Goal: Transaction & Acquisition: Subscribe to service/newsletter

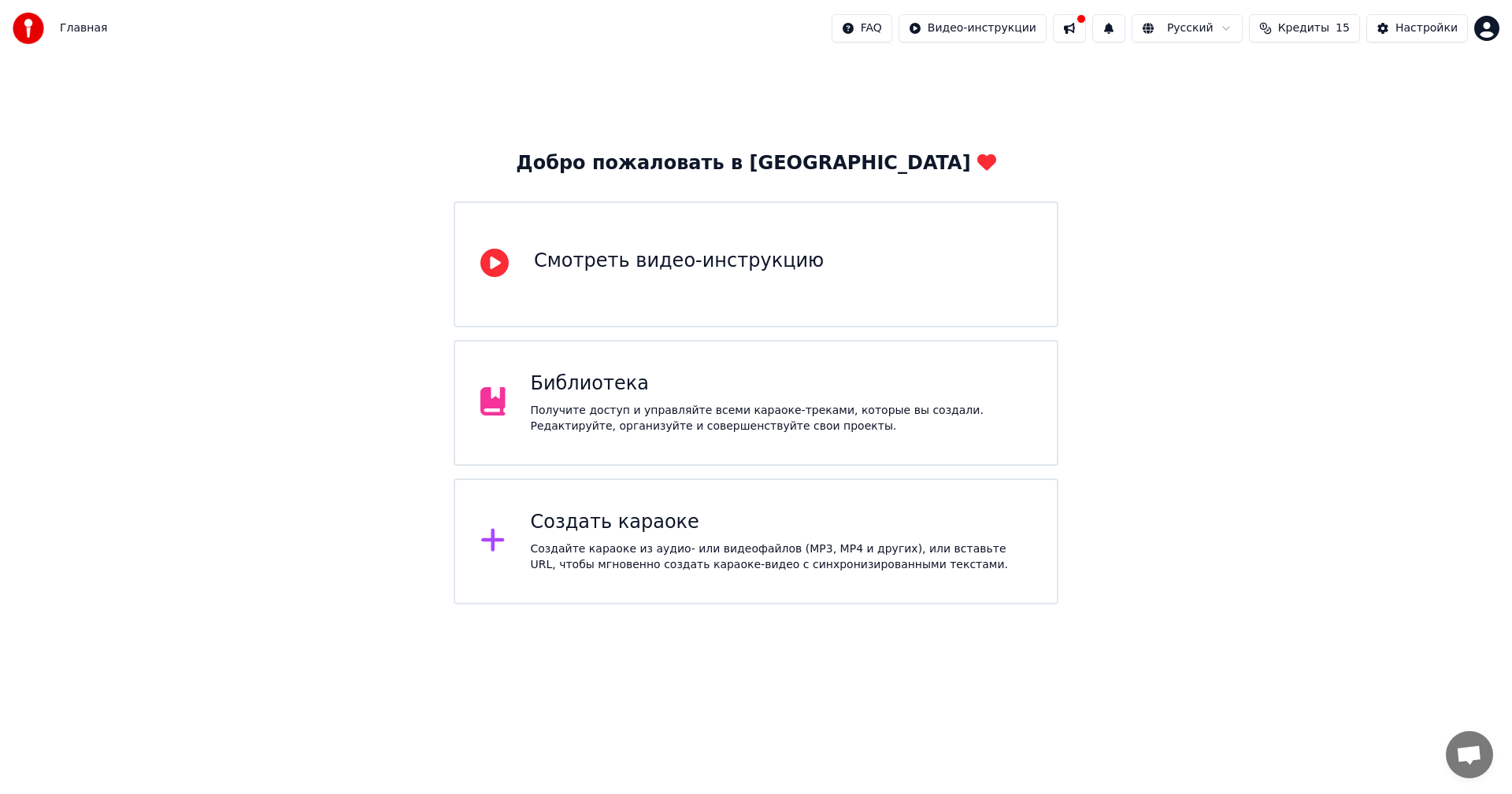
click at [655, 552] on div "Создайте караоке из аудио- или видеофайлов (MP3, MP4 и других), или вставьте UR…" at bounding box center [782, 557] width 502 height 31
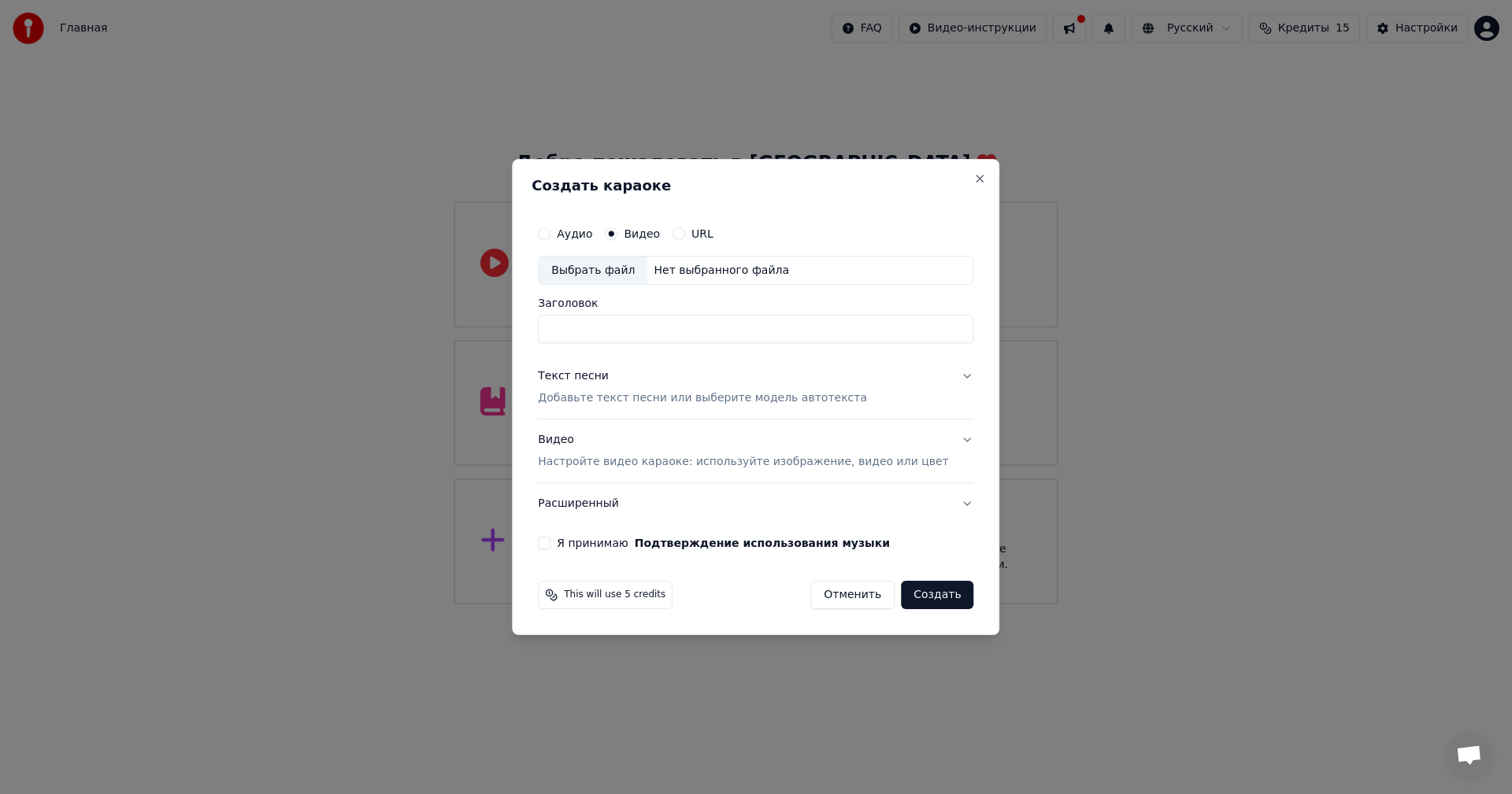
click at [628, 335] on input "Заголовок" at bounding box center [755, 329] width 435 height 28
click at [605, 275] on div "Выбрать файл" at bounding box center [593, 270] width 109 height 28
type input "**********"
click at [918, 400] on button "Текст песни Добавьте текст песни или выберите модель автотекста" at bounding box center [755, 388] width 435 height 63
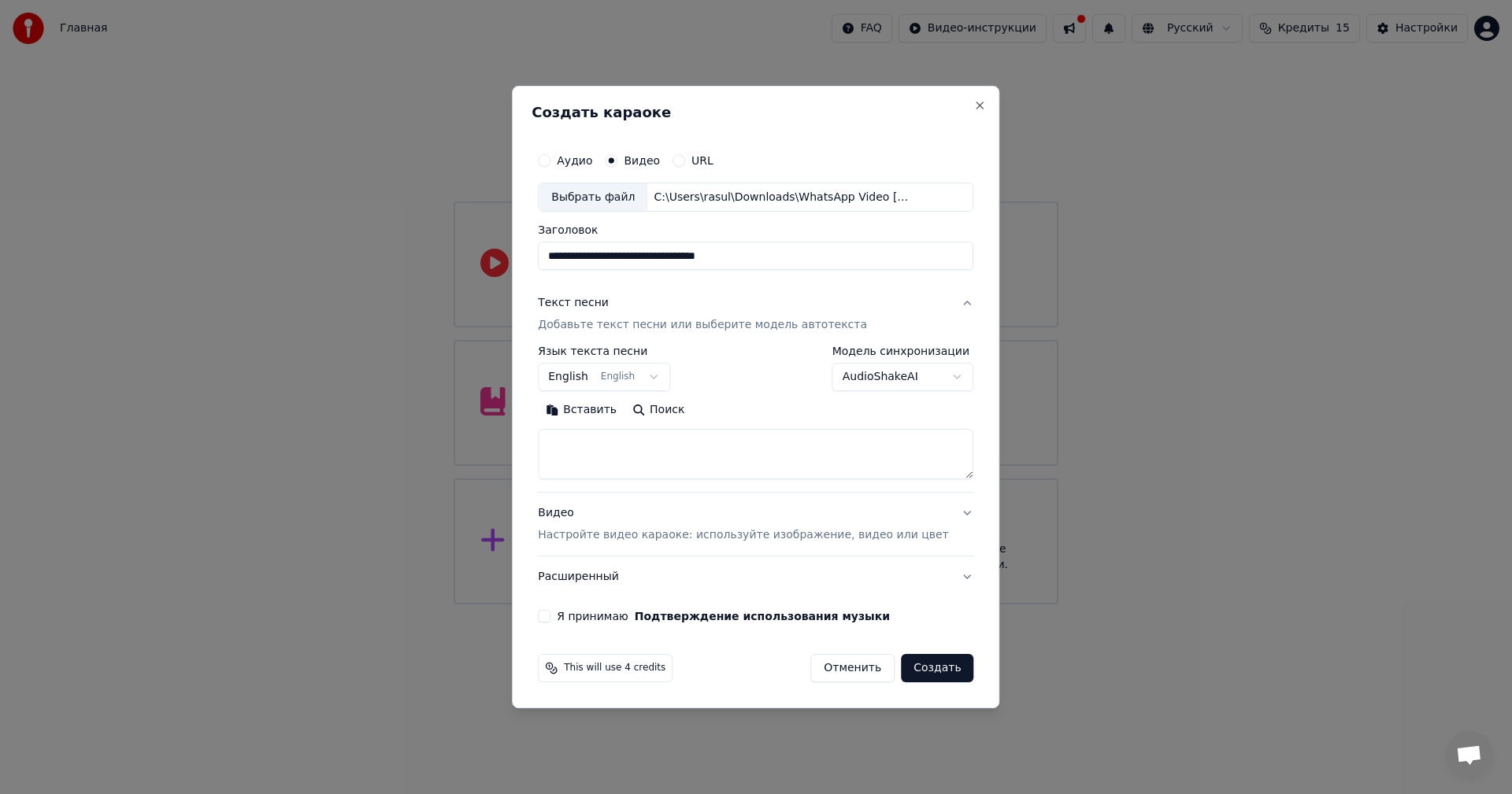
click at [889, 376] on body "**********" at bounding box center [756, 302] width 1512 height 604
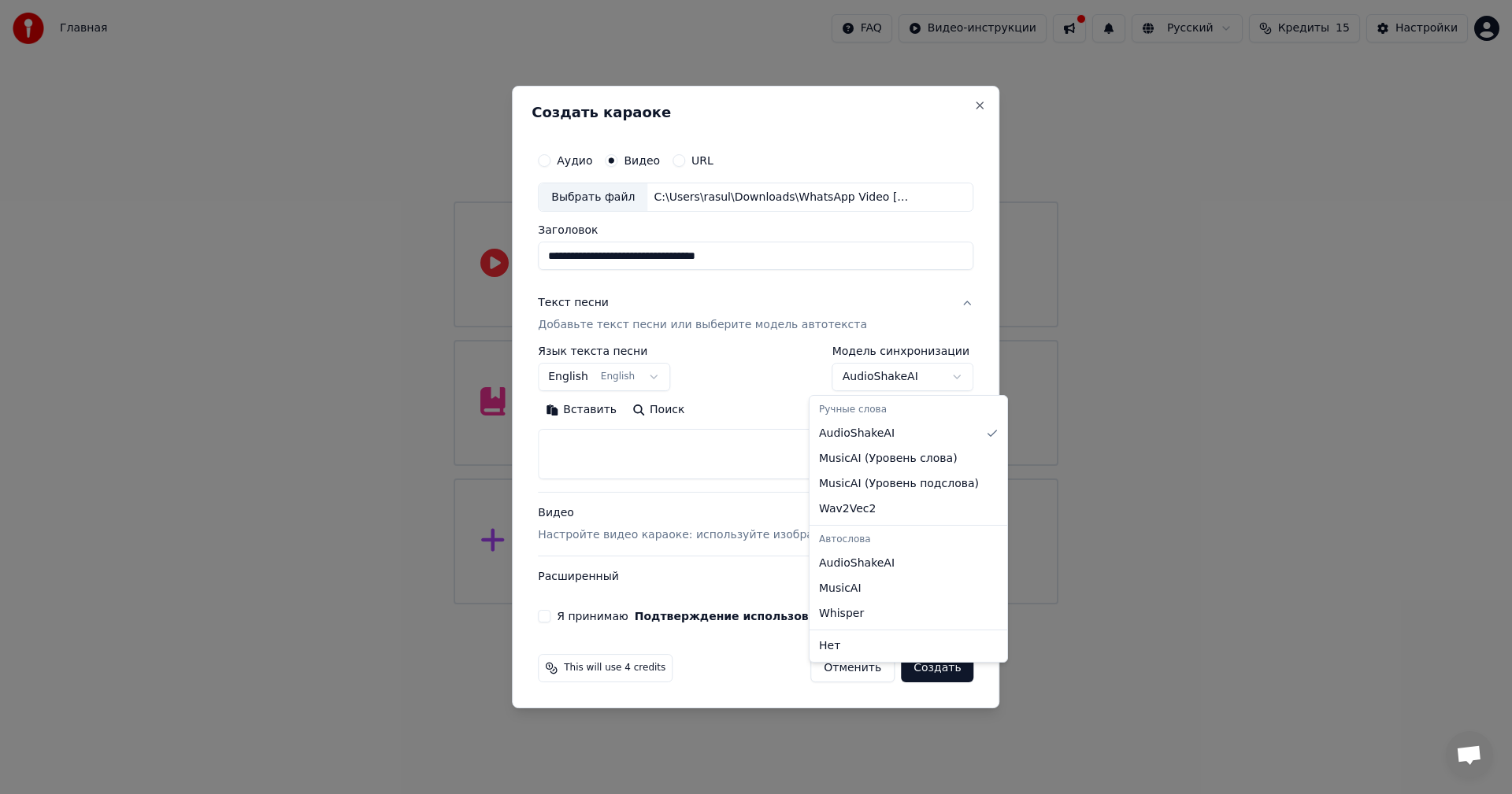
select select "**********"
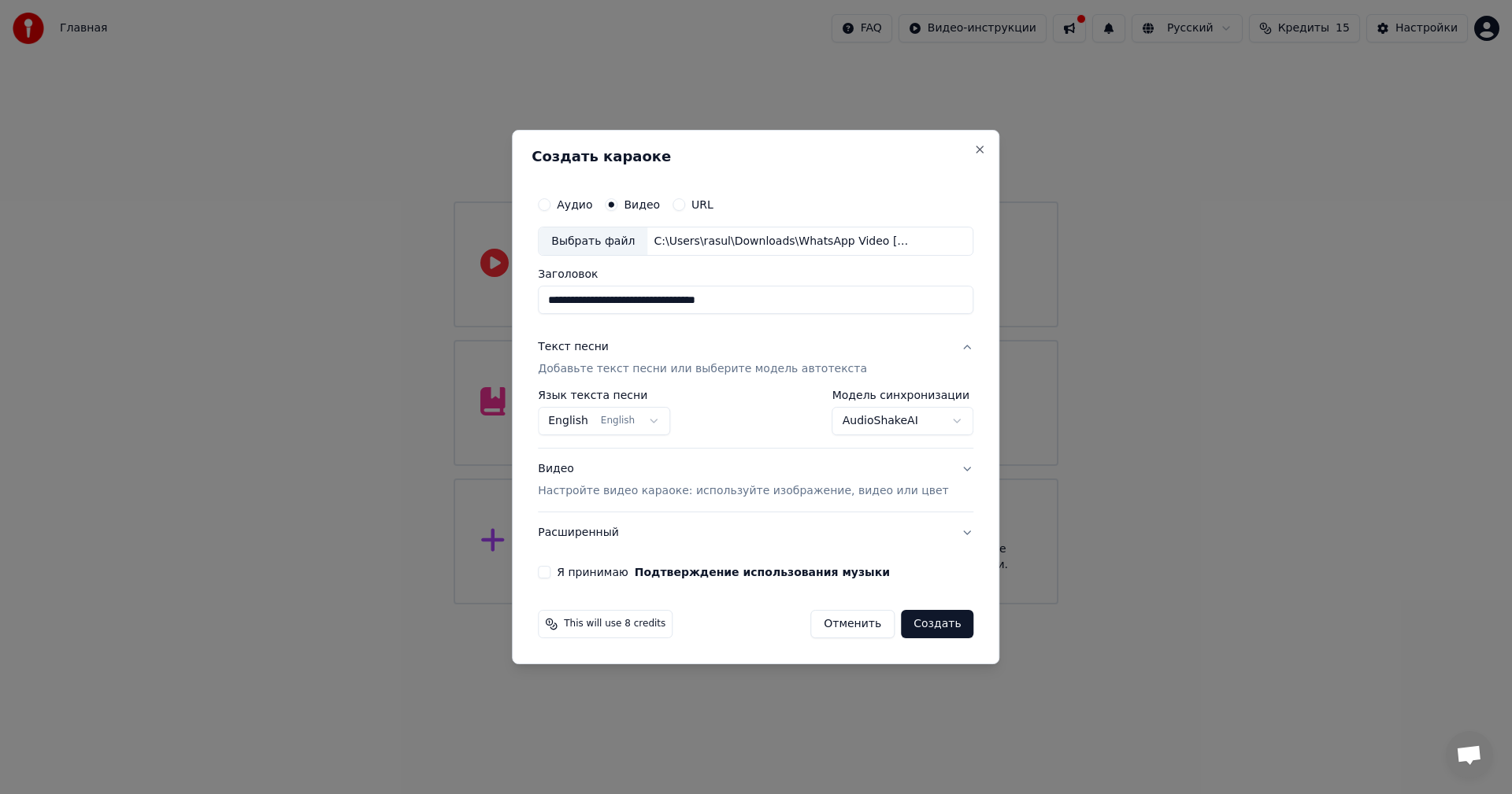
click at [550, 578] on button "Я принимаю Подтверждение использования музыки" at bounding box center [543, 572] width 13 height 13
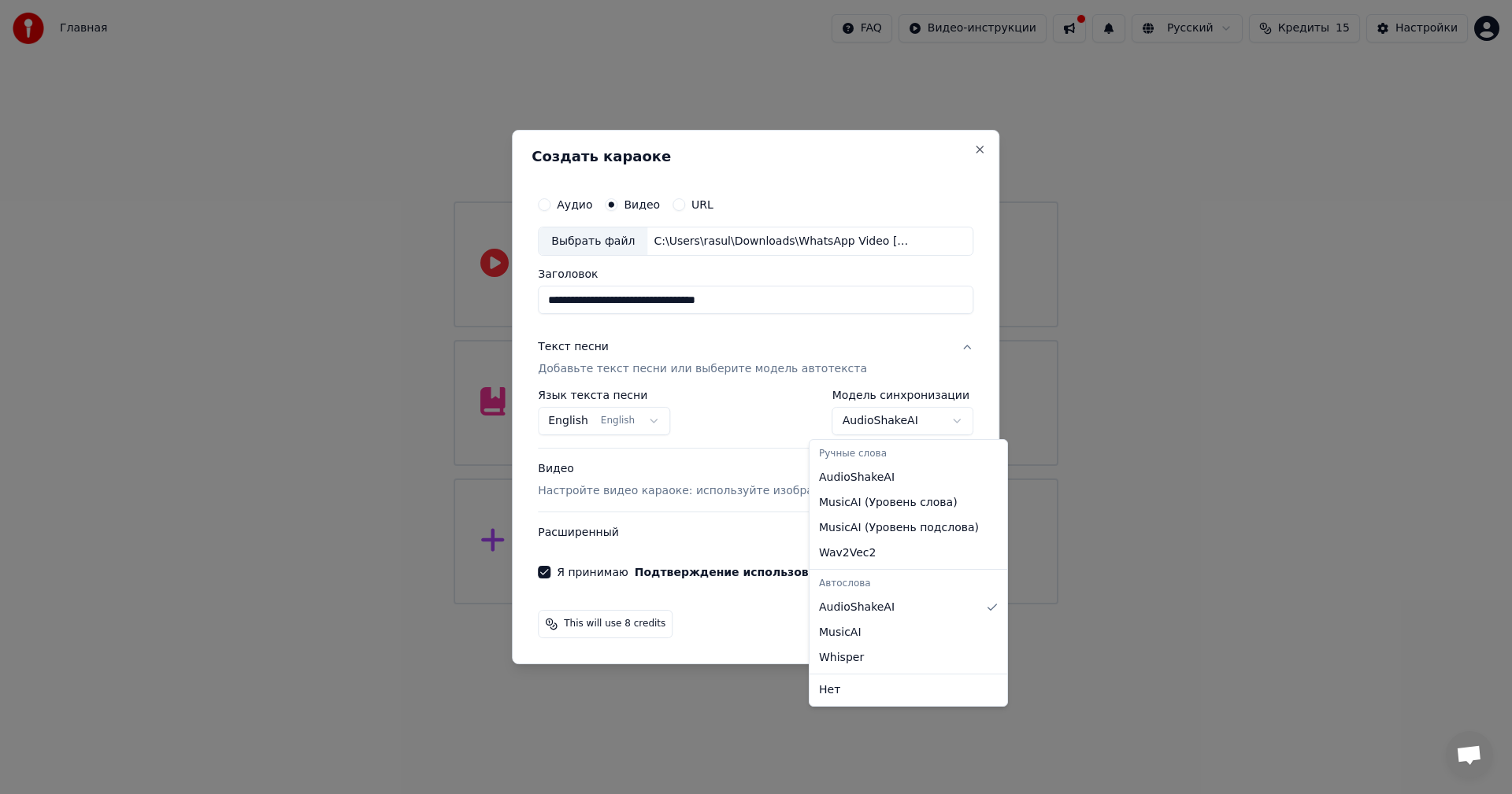
click at [915, 419] on body "**********" at bounding box center [756, 302] width 1512 height 604
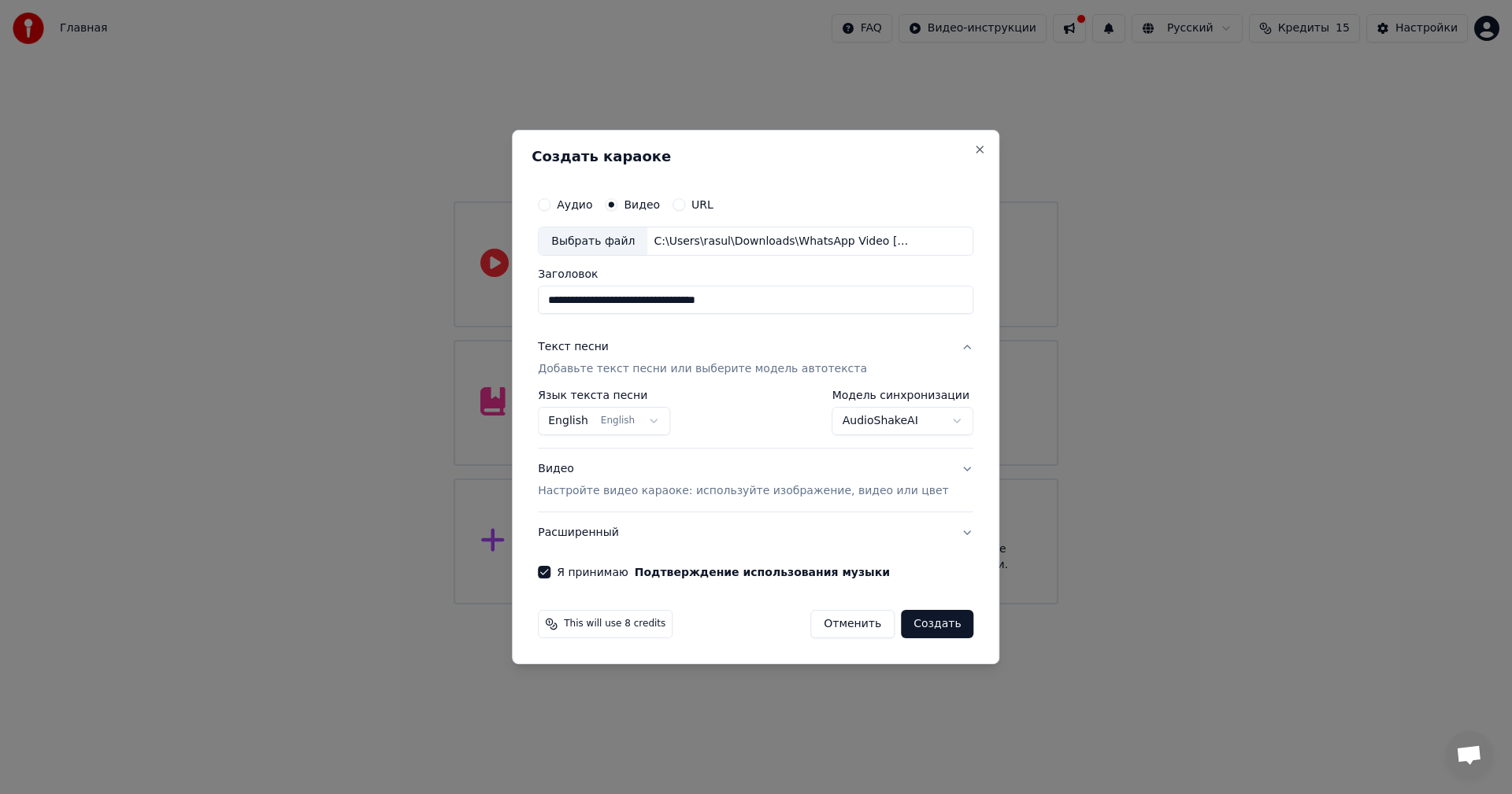
click at [904, 196] on body "**********" at bounding box center [756, 302] width 1512 height 604
click at [901, 632] on button "Создать" at bounding box center [936, 624] width 72 height 28
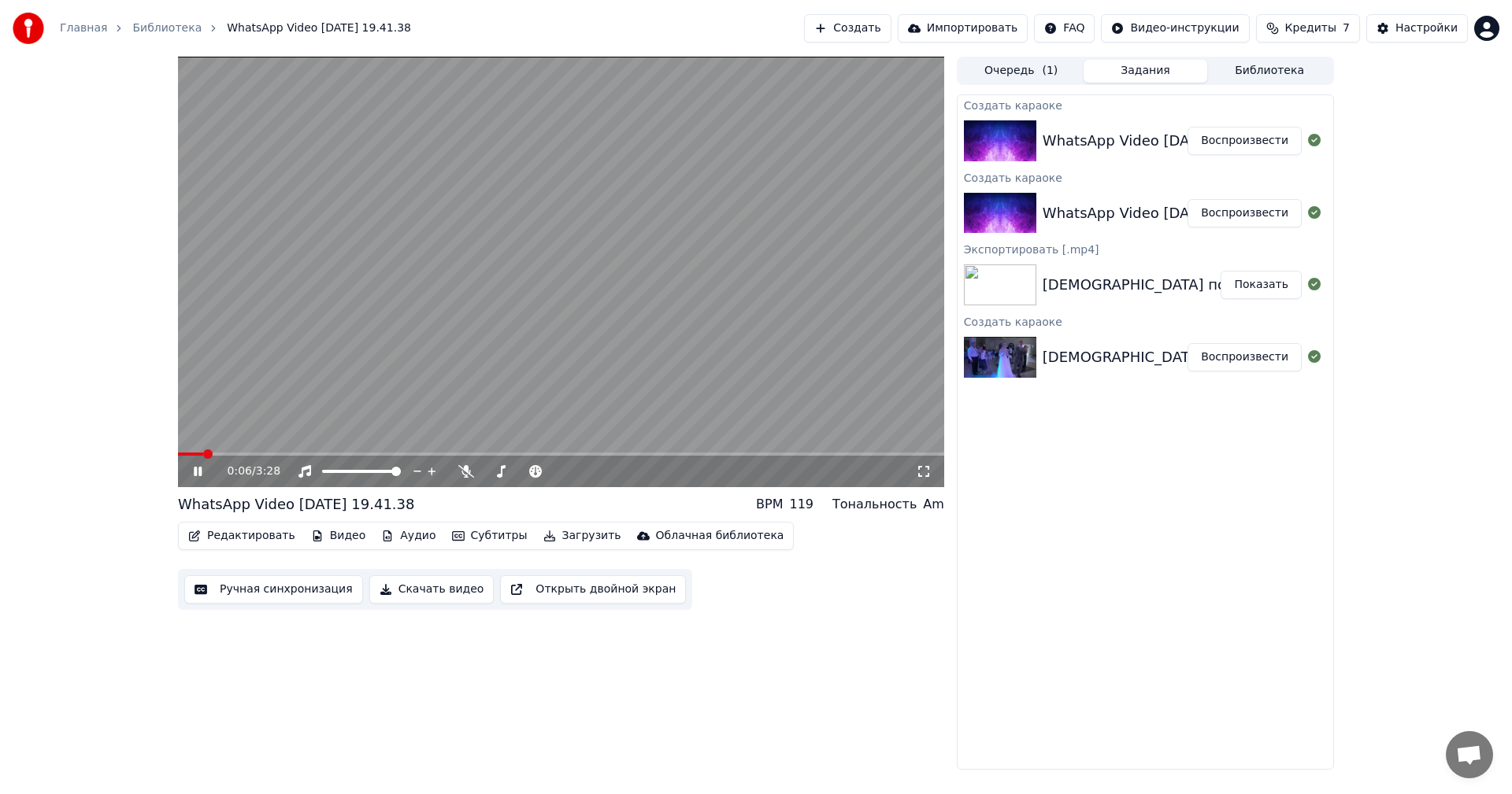
click at [218, 454] on span at bounding box center [560, 454] width 766 height 3
click at [242, 456] on div "0:12 / 3:28" at bounding box center [560, 469] width 766 height 35
click at [242, 454] on span at bounding box center [560, 454] width 766 height 3
click at [288, 452] on video at bounding box center [560, 272] width 766 height 431
click at [304, 456] on span at bounding box center [560, 454] width 766 height 3
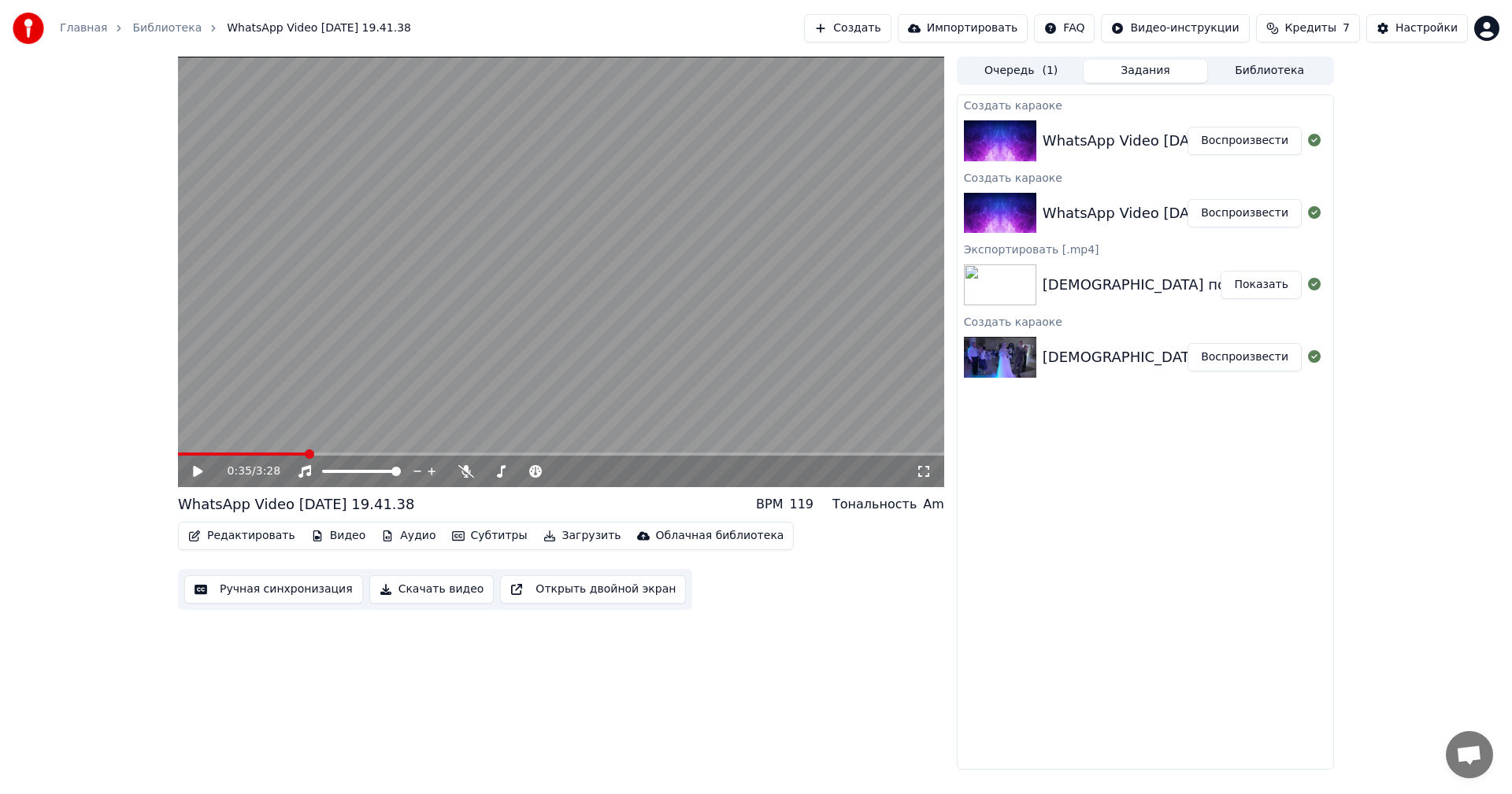
click at [351, 390] on video at bounding box center [560, 272] width 766 height 431
click at [548, 474] on span at bounding box center [523, 472] width 79 height 3
drag, startPoint x: 1305, startPoint y: 9, endPoint x: 1309, endPoint y: 17, distance: 8.9
click at [1308, 10] on div "Главная Библиотека WhatsApp Video [DATE] 19.41.38 Создать Импортировать FAQ Вид…" at bounding box center [756, 28] width 1512 height 57
click at [1310, 26] on span "Кредиты" at bounding box center [1310, 28] width 51 height 16
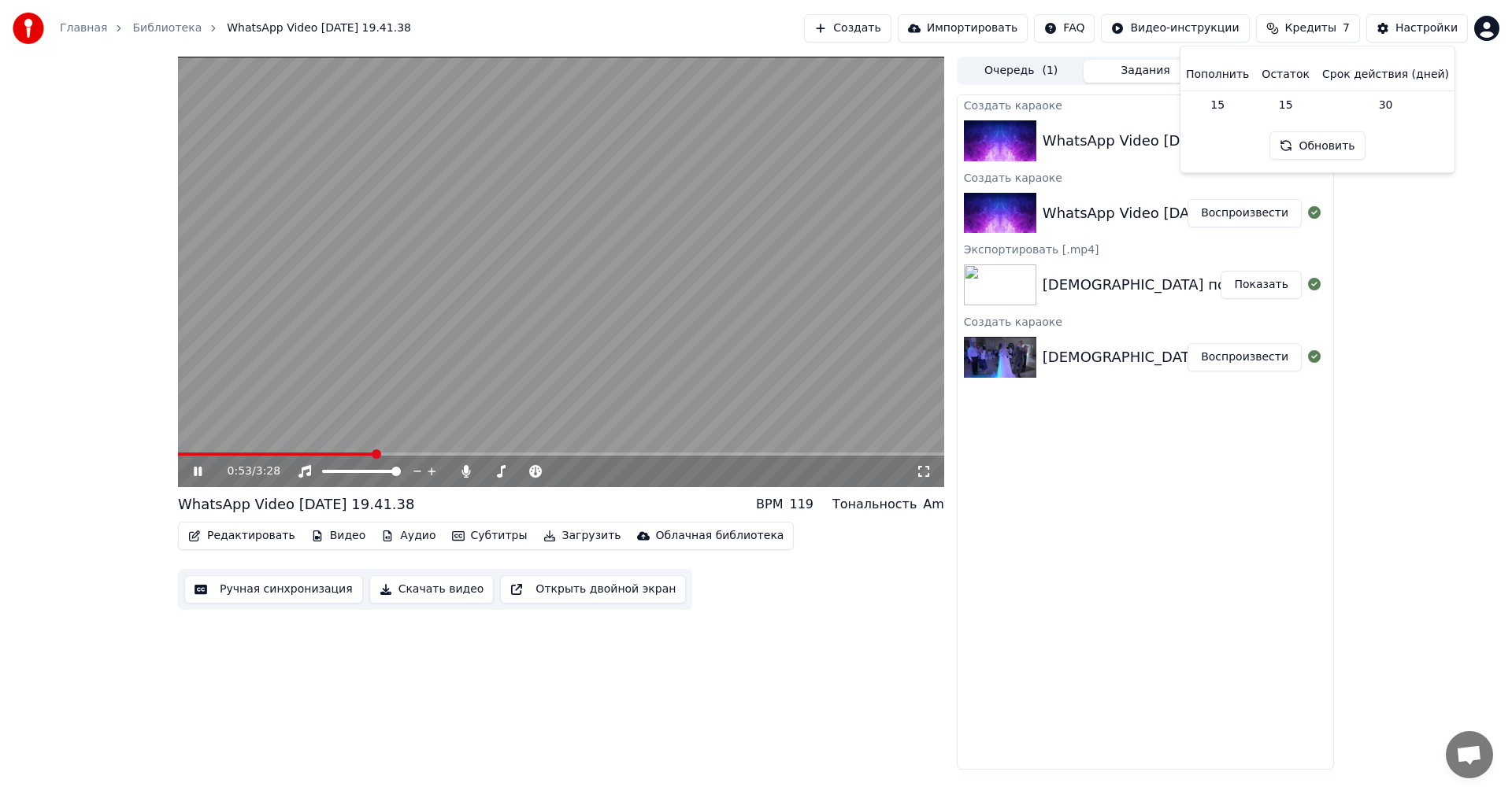
click at [468, 540] on button "Субтитры" at bounding box center [490, 536] width 88 height 22
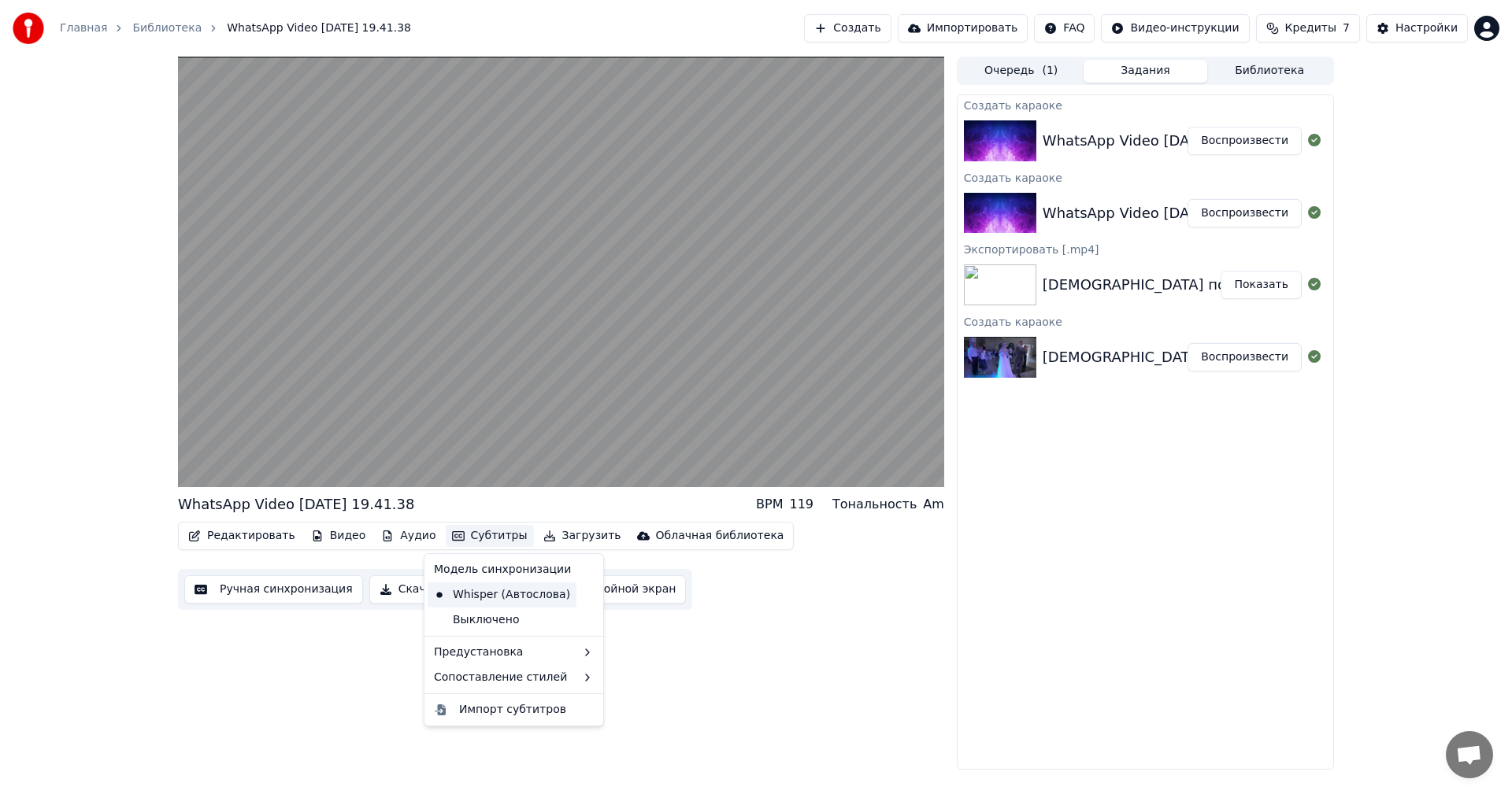
click at [492, 594] on div "Whisper (Автослова)" at bounding box center [502, 595] width 149 height 26
click at [457, 540] on button "Субтитры" at bounding box center [490, 536] width 88 height 22
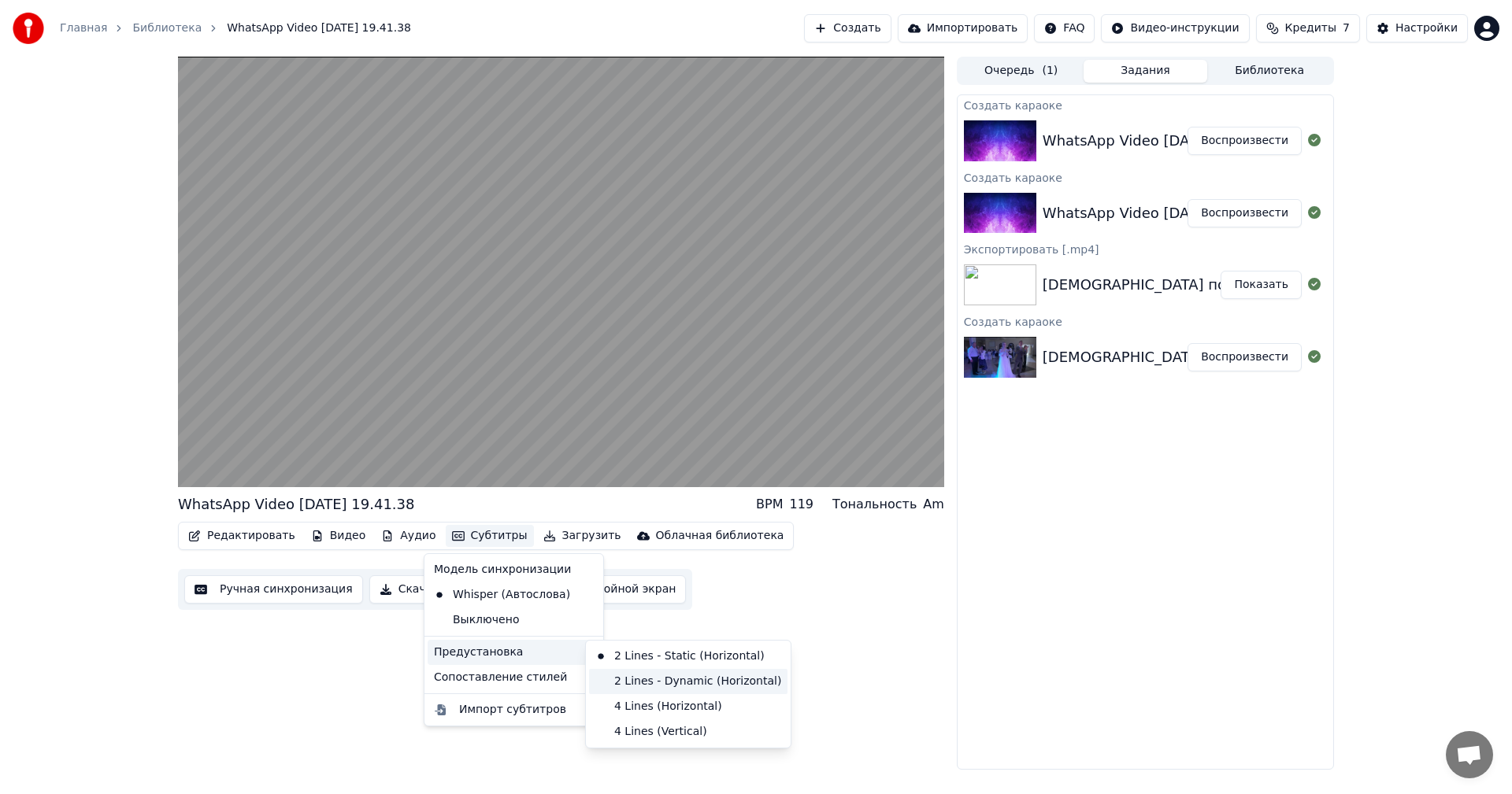
click at [646, 683] on div "2 Lines - Dynamic (Horizontal)" at bounding box center [688, 682] width 198 height 26
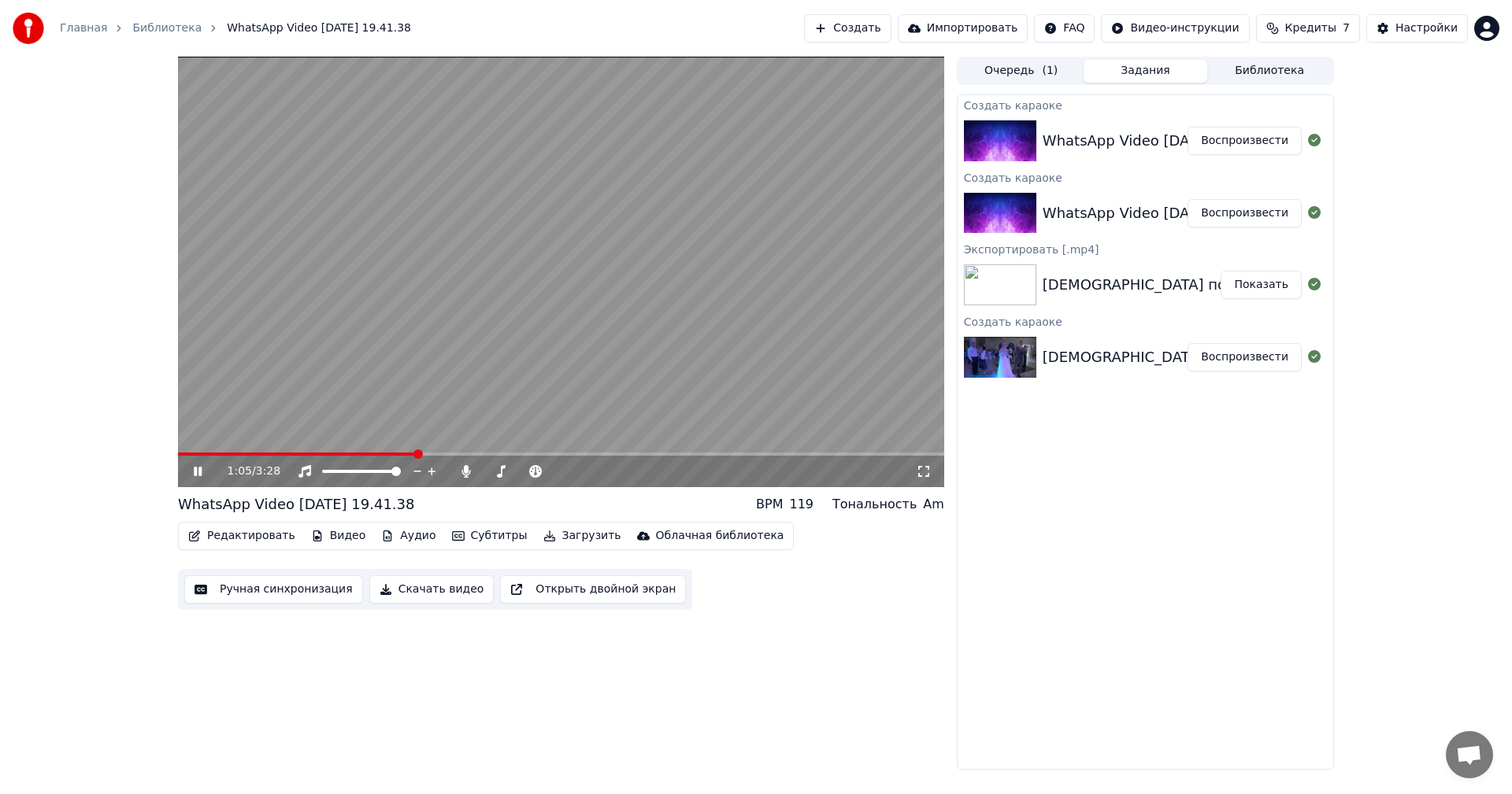
click at [452, 445] on video at bounding box center [560, 272] width 766 height 431
click at [551, 452] on video at bounding box center [560, 272] width 766 height 431
click at [633, 454] on span at bounding box center [560, 454] width 766 height 3
click at [280, 453] on span at bounding box center [229, 454] width 102 height 3
drag, startPoint x: 340, startPoint y: 281, endPoint x: 387, endPoint y: 323, distance: 63.0
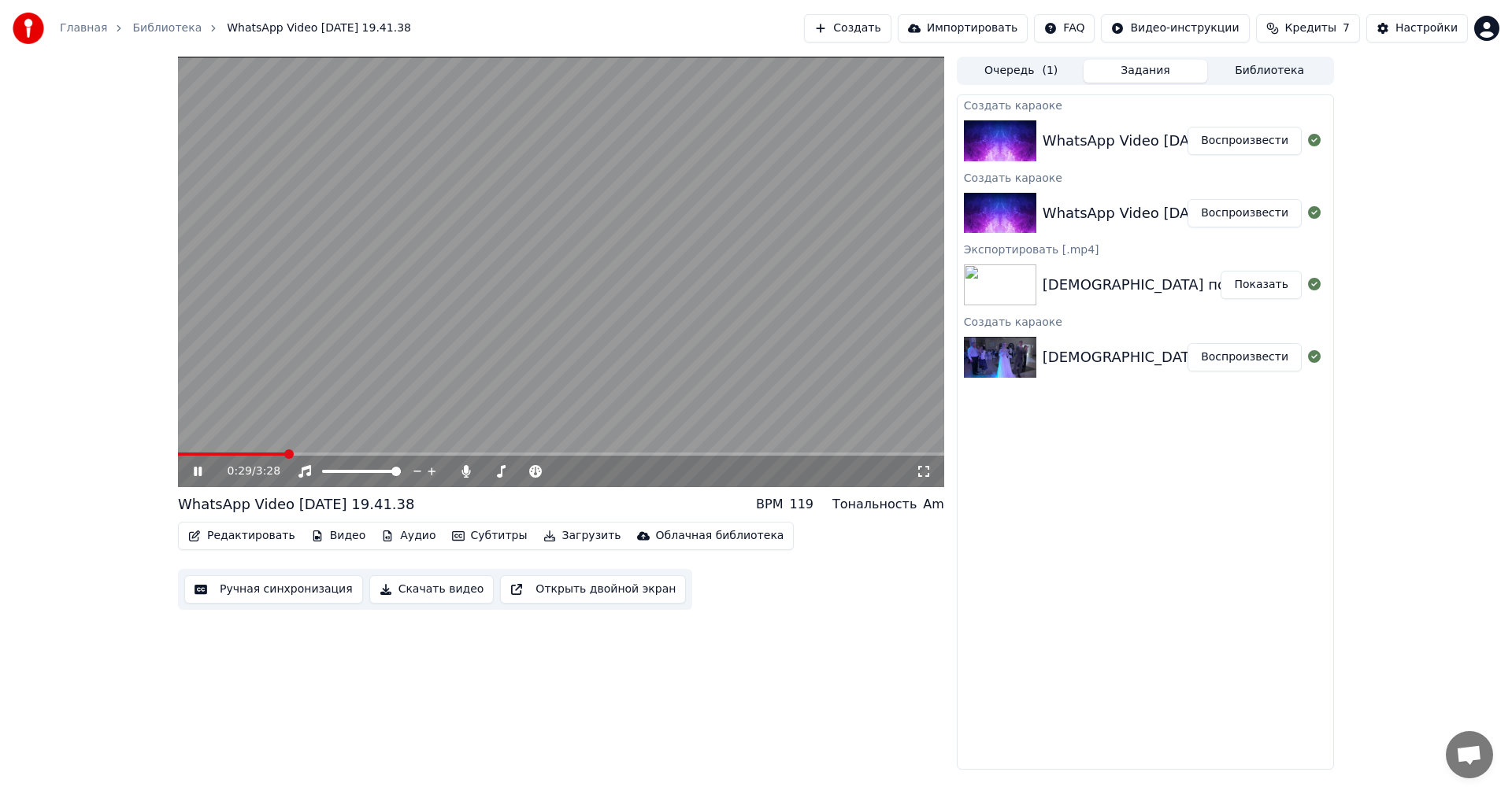
click at [418, 310] on video at bounding box center [560, 272] width 766 height 431
click at [1128, 286] on div "[DEMOGRAPHIC_DATA] поёт на свадьбе Доченьки" at bounding box center [1225, 285] width 365 height 22
click at [1075, 287] on div "[DEMOGRAPHIC_DATA] поёт на свадьбе Доченьки" at bounding box center [1225, 285] width 365 height 22
click at [1265, 272] on button "Показать" at bounding box center [1260, 285] width 81 height 28
click at [1259, 288] on button "Показать" at bounding box center [1260, 285] width 81 height 28
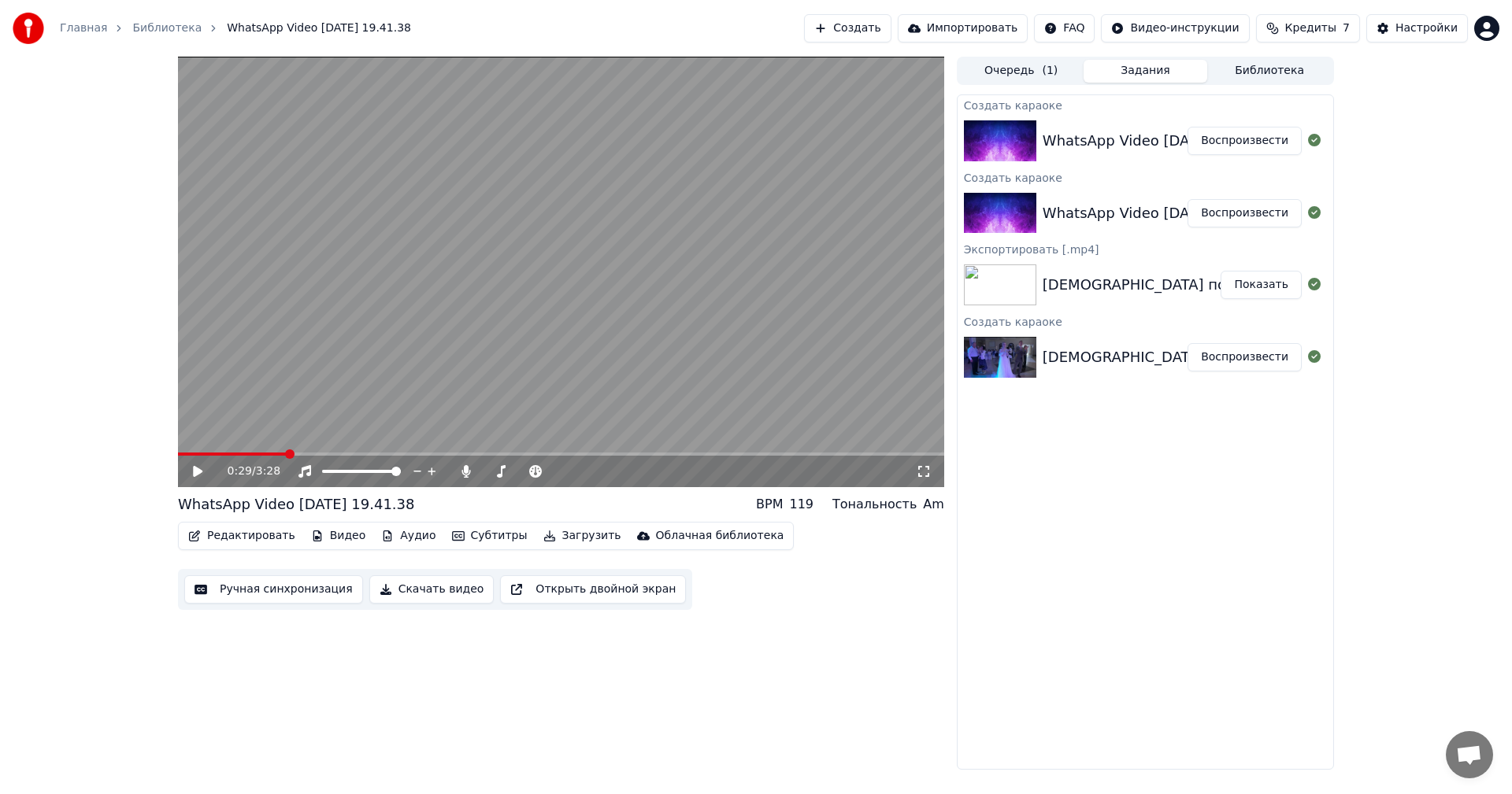
click at [976, 287] on img at bounding box center [999, 285] width 72 height 41
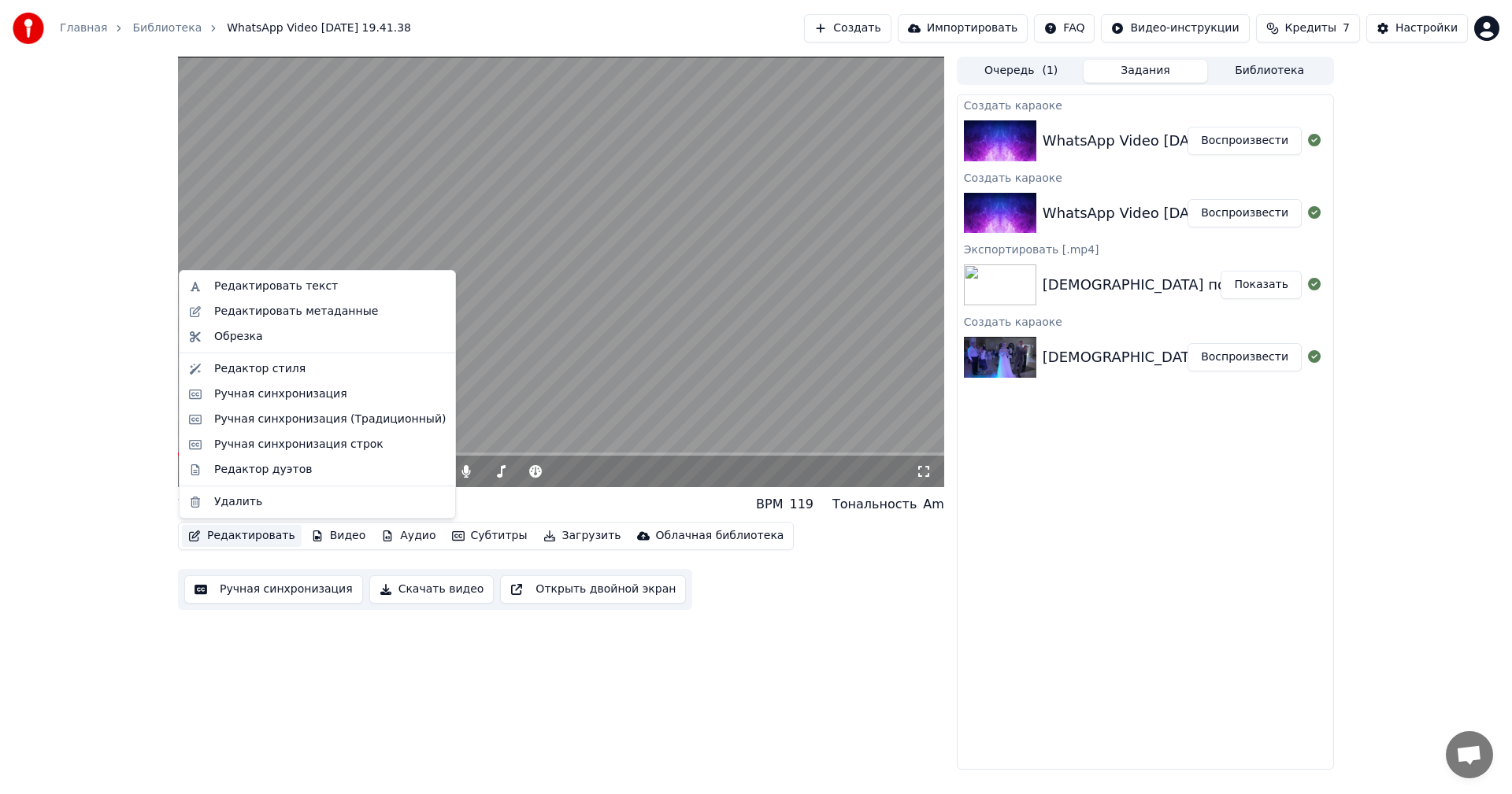
click at [248, 539] on button "Редактировать" at bounding box center [242, 536] width 120 height 22
click at [271, 292] on div "Редактировать текст" at bounding box center [276, 286] width 123 height 16
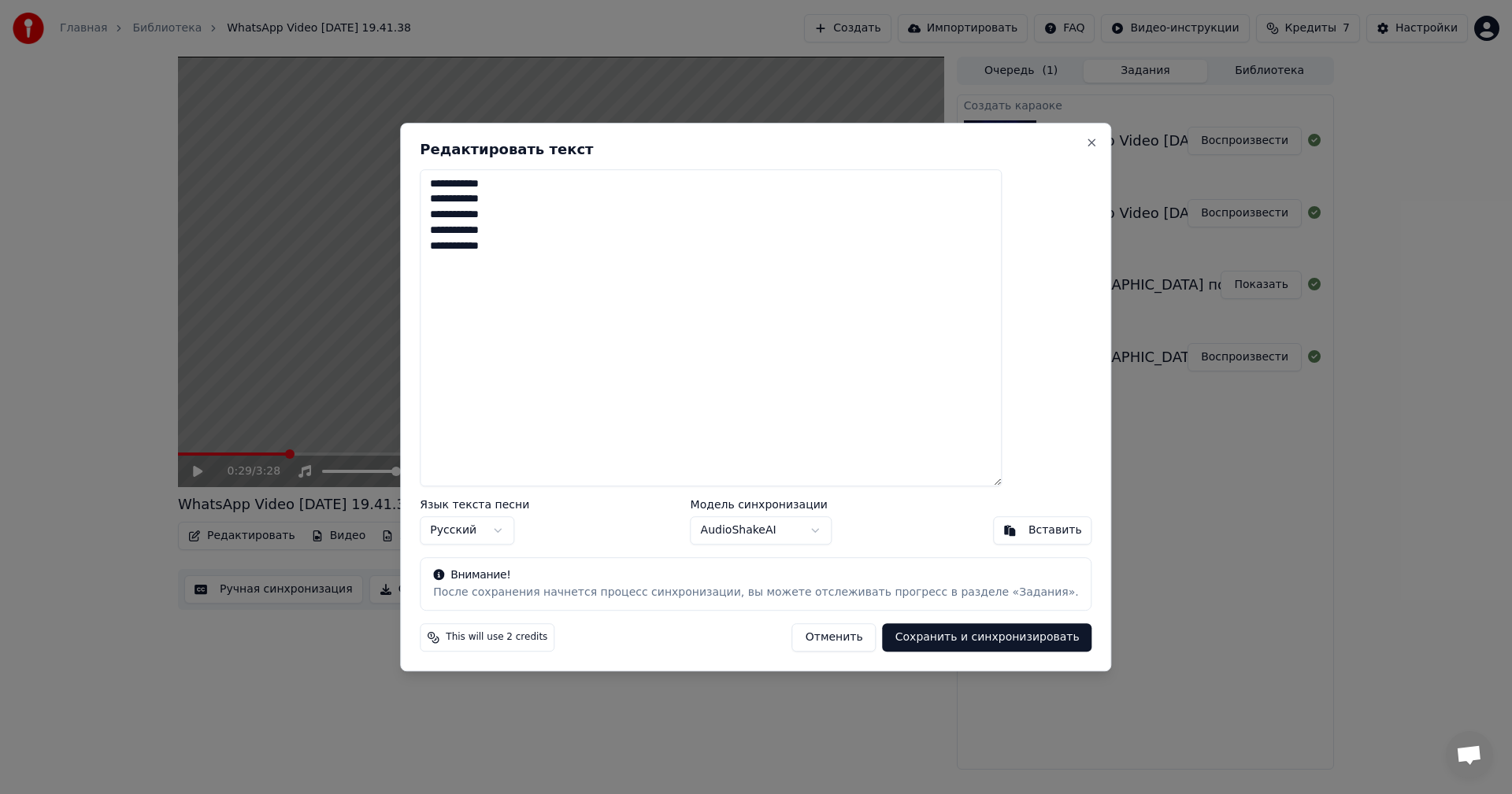
click at [535, 528] on body "Главная Библиотека WhatsApp Video [DATE] 19.41.38 Создать Импортировать FAQ Вид…" at bounding box center [756, 397] width 1512 height 794
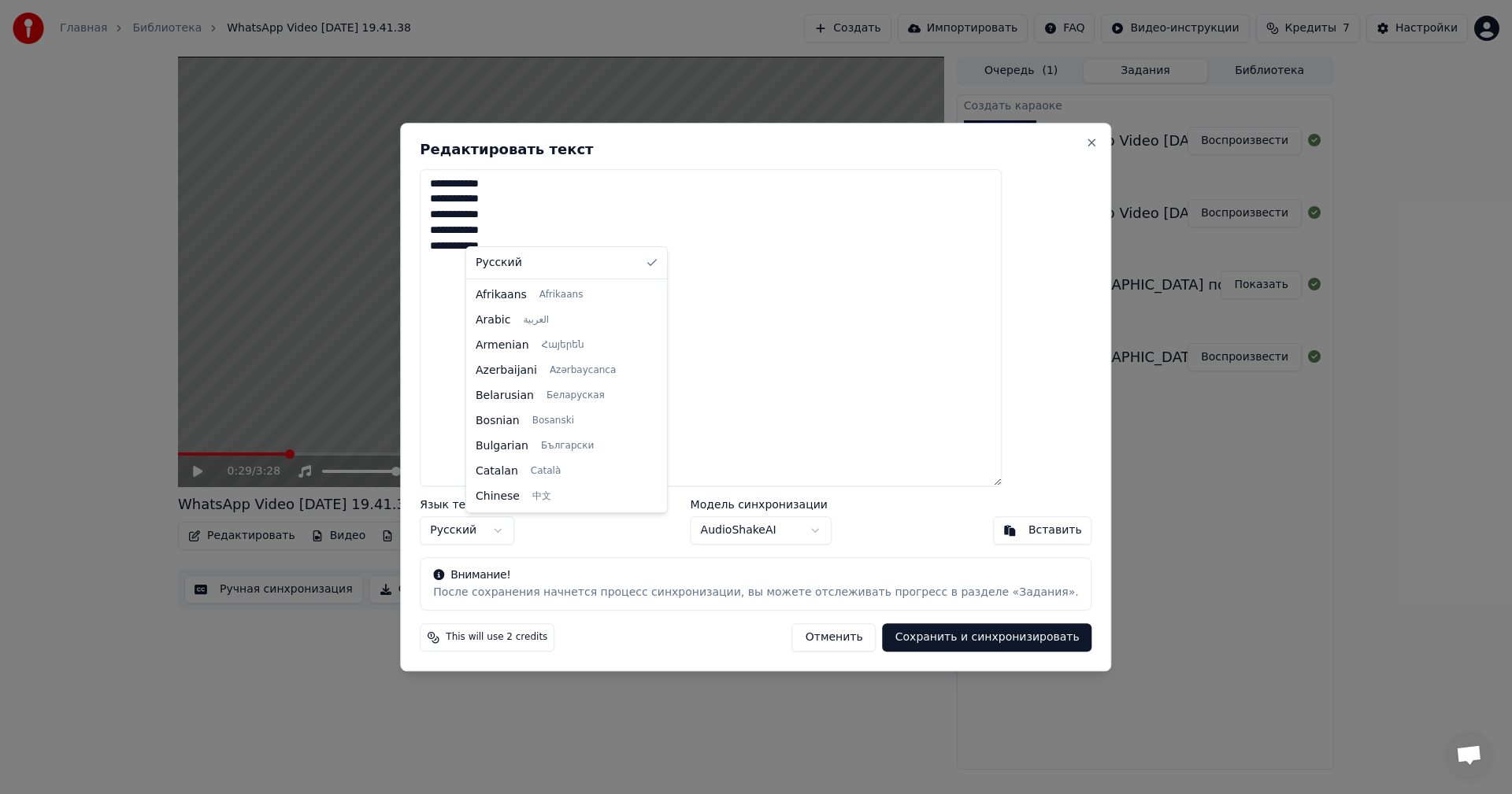
click at [558, 536] on body "Главная Библиотека WhatsApp Video [DATE] 19.41.38 Создать Импортировать FAQ Вид…" at bounding box center [756, 397] width 1512 height 794
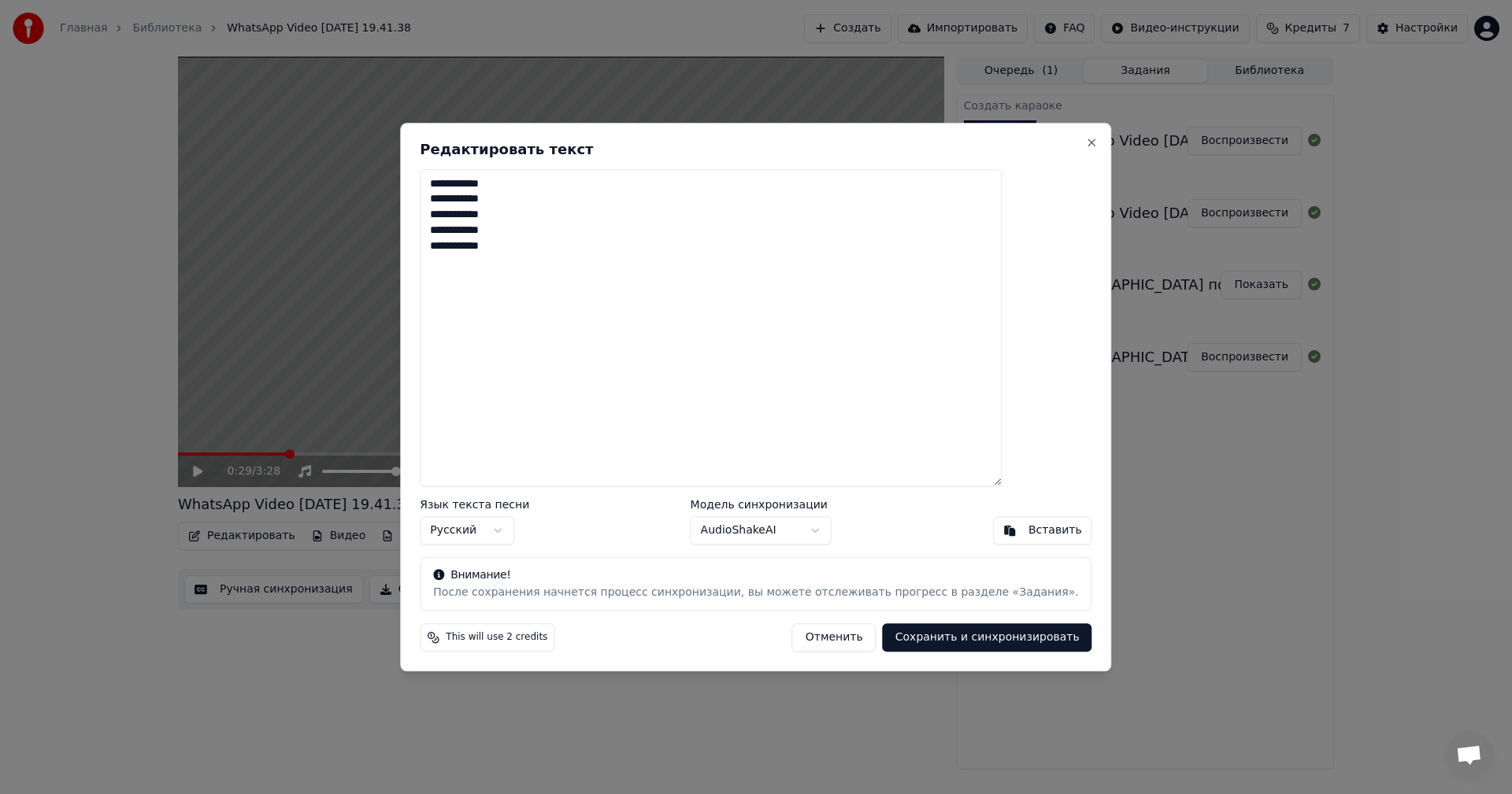
click at [1058, 138] on div "**********" at bounding box center [755, 397] width 711 height 549
click at [1058, 140] on div "**********" at bounding box center [755, 397] width 711 height 549
drag, startPoint x: 763, startPoint y: 250, endPoint x: 435, endPoint y: 180, distance: 335.4
click at [435, 180] on body "Главная Библиотека WhatsApp Video [DATE] 19.41.38 Создать Импортировать FAQ Вид…" at bounding box center [756, 397] width 1512 height 794
click at [1086, 140] on button "Close" at bounding box center [1092, 142] width 13 height 13
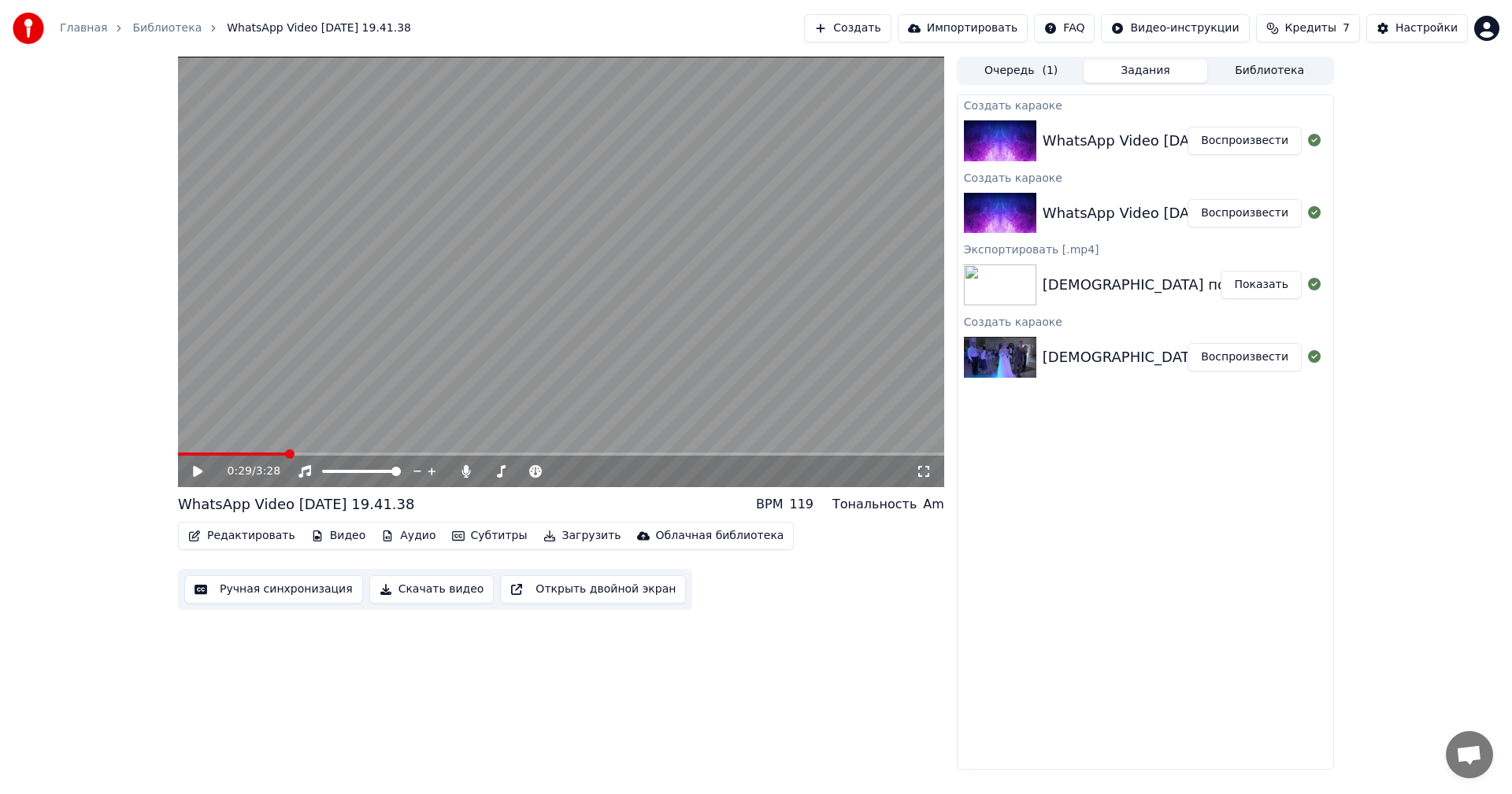
drag, startPoint x: 552, startPoint y: 298, endPoint x: 537, endPoint y: 316, distance: 23.4
click at [558, 298] on video at bounding box center [560, 272] width 766 height 431
click at [345, 440] on video at bounding box center [560, 272] width 766 height 431
click at [327, 448] on video at bounding box center [560, 272] width 766 height 431
click at [338, 457] on div "0:31 / 3:28" at bounding box center [560, 471] width 766 height 31
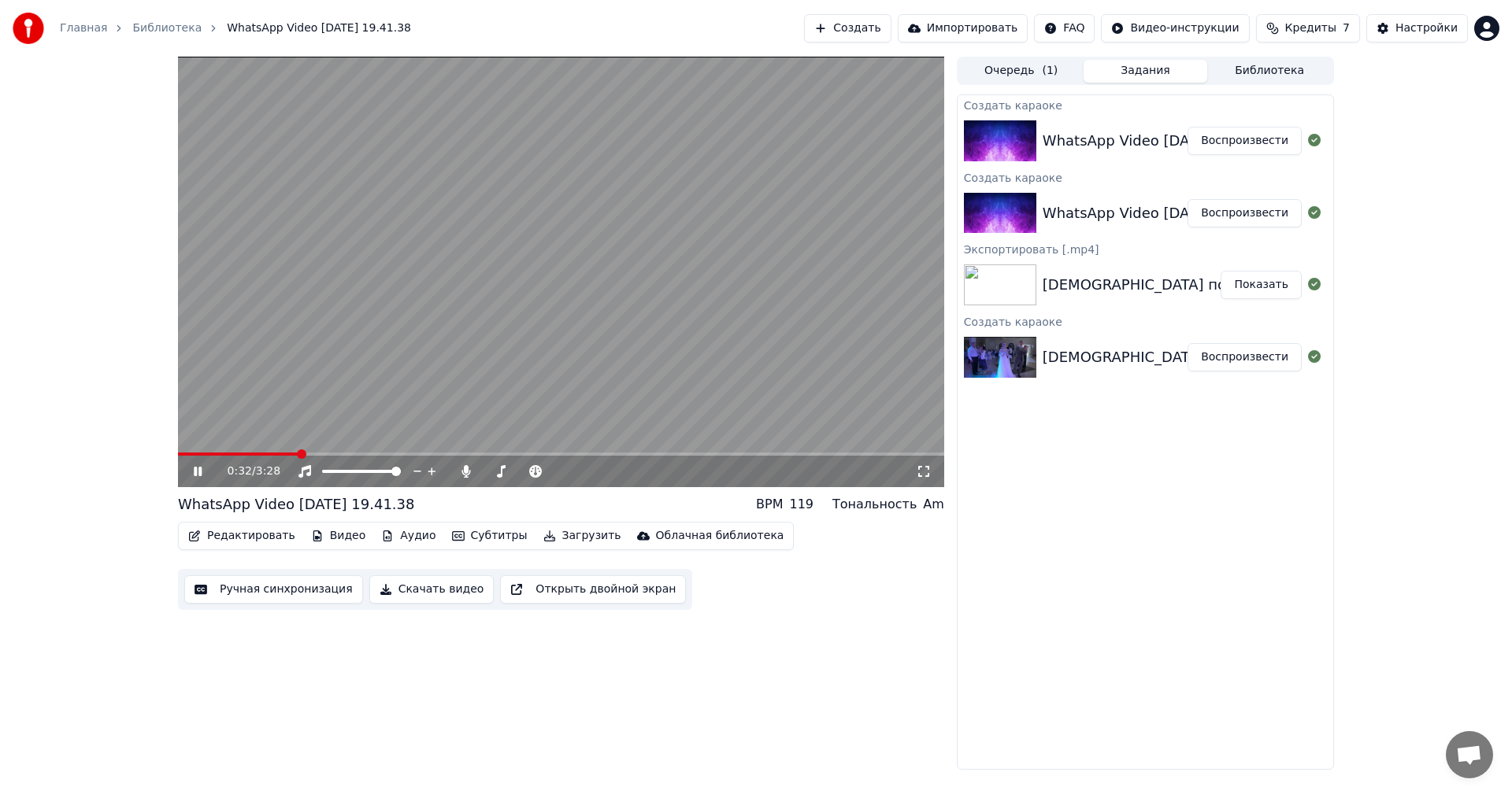
click at [332, 444] on video at bounding box center [560, 272] width 766 height 431
click at [330, 452] on video at bounding box center [560, 272] width 766 height 431
click at [331, 454] on span at bounding box center [560, 454] width 766 height 3
click at [216, 452] on video at bounding box center [560, 272] width 766 height 431
click at [207, 453] on span at bounding box center [261, 454] width 167 height 3
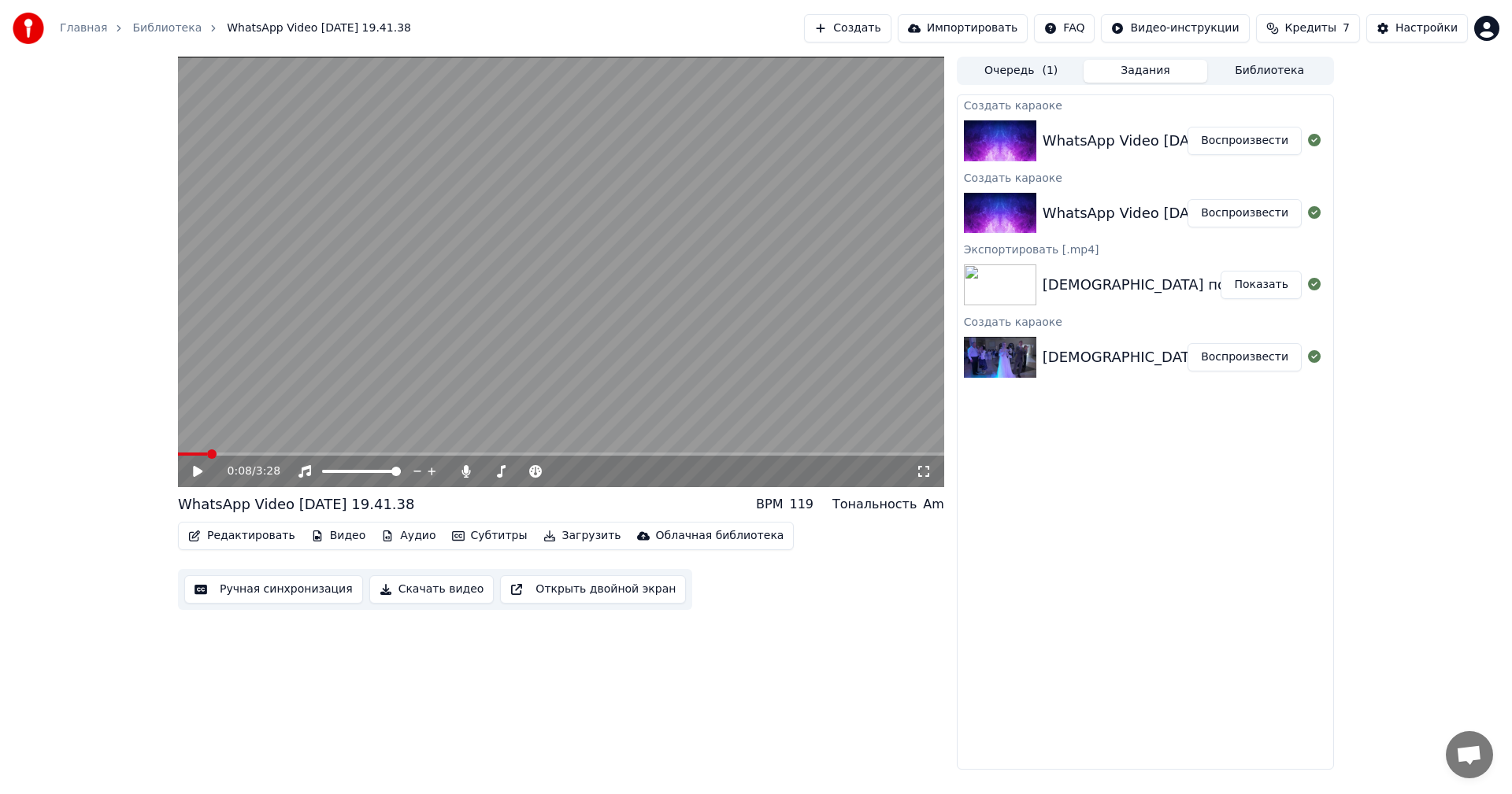
click at [321, 366] on video at bounding box center [560, 272] width 766 height 431
click at [739, 383] on video at bounding box center [560, 272] width 766 height 431
click at [863, 21] on button "Создать" at bounding box center [847, 28] width 87 height 28
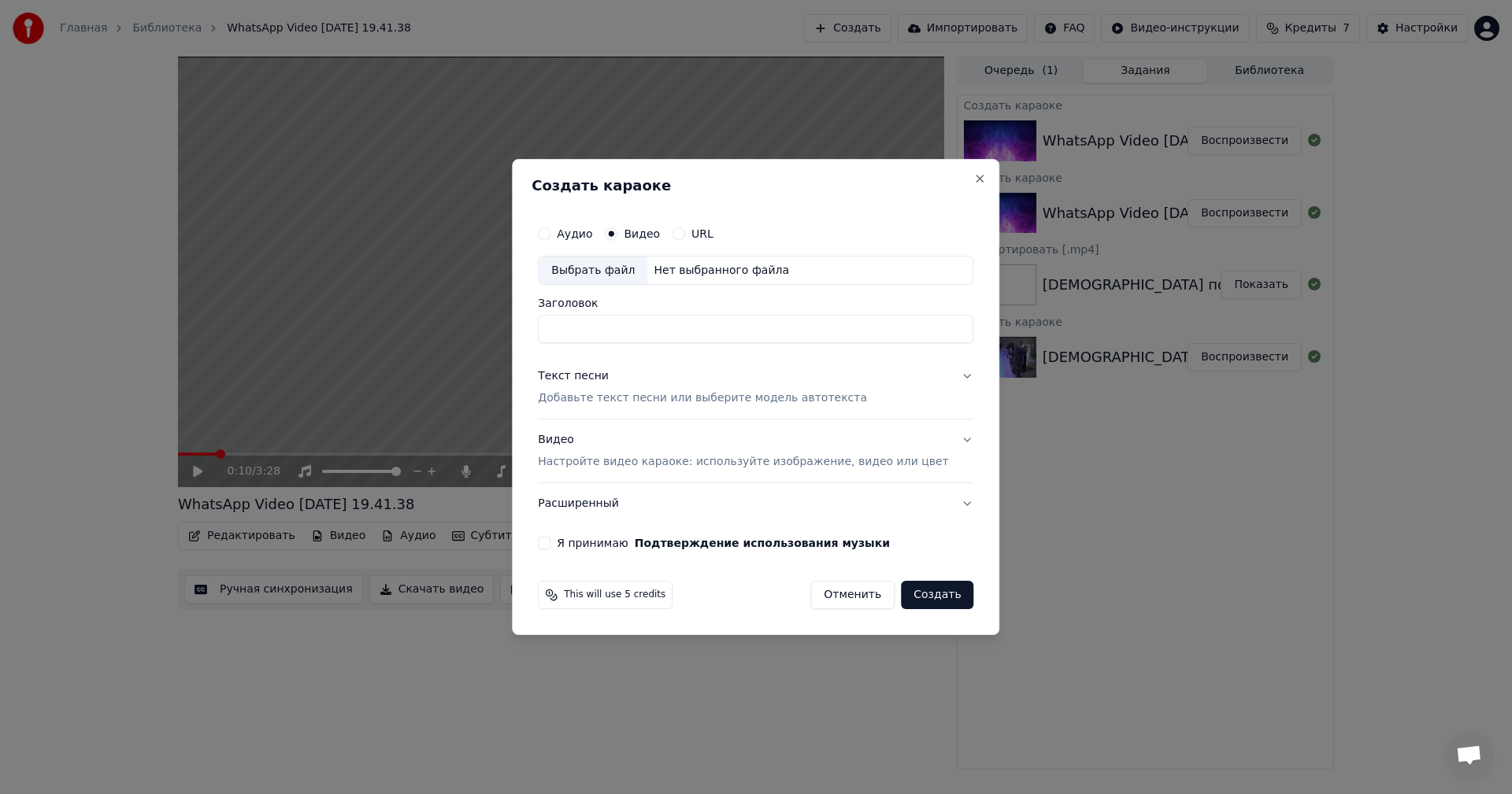
click at [633, 262] on div "Выбрать файл" at bounding box center [593, 270] width 109 height 28
type input "**********"
click at [569, 554] on div "**********" at bounding box center [755, 384] width 448 height 345
click at [568, 551] on div "**********" at bounding box center [755, 384] width 448 height 345
click at [550, 546] on button "Я принимаю Подтверждение использования музыки" at bounding box center [543, 543] width 13 height 13
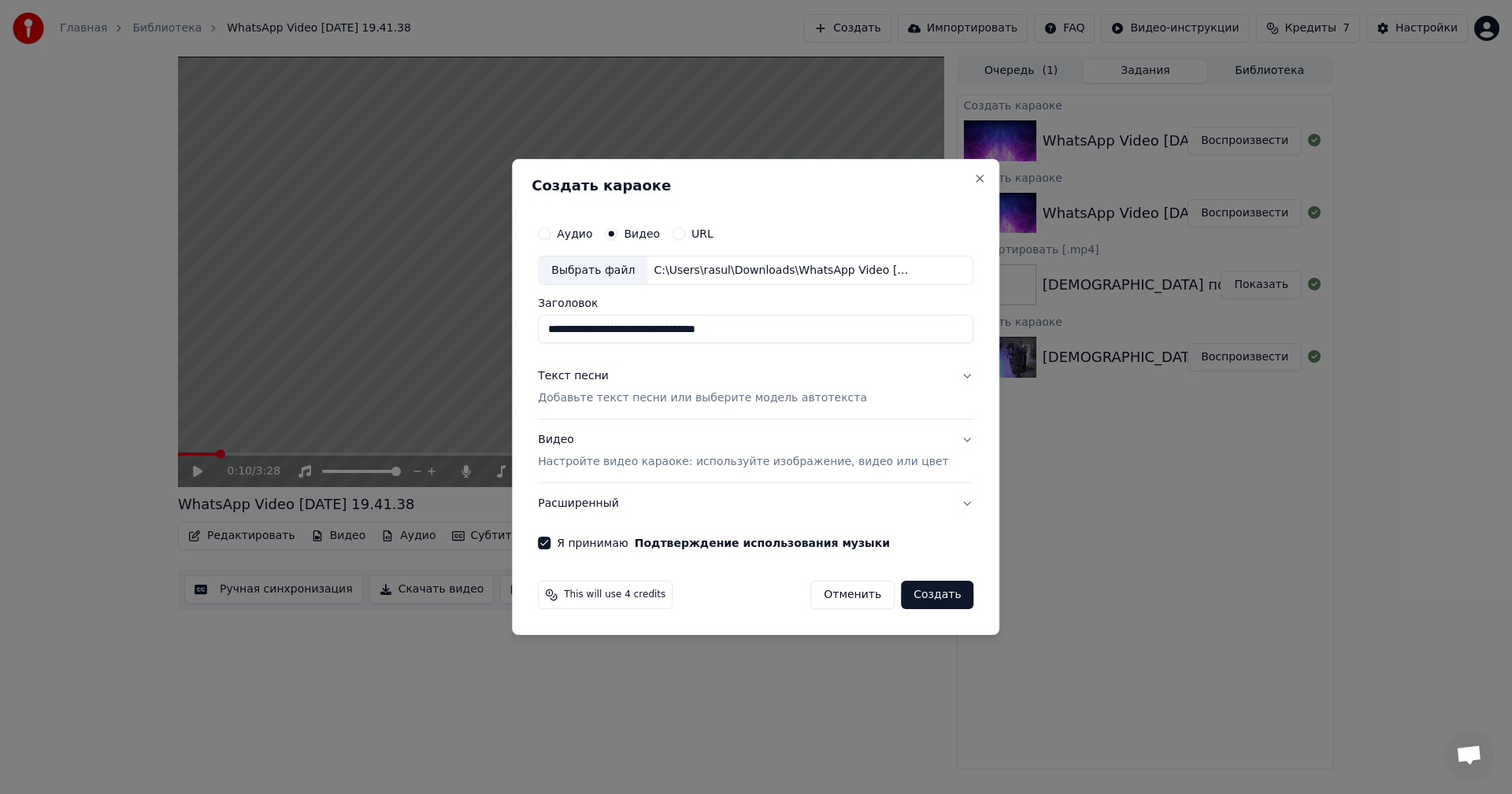
click at [924, 372] on button "Текст песни Добавьте текст песни или выберите модель автотекста" at bounding box center [755, 388] width 435 height 63
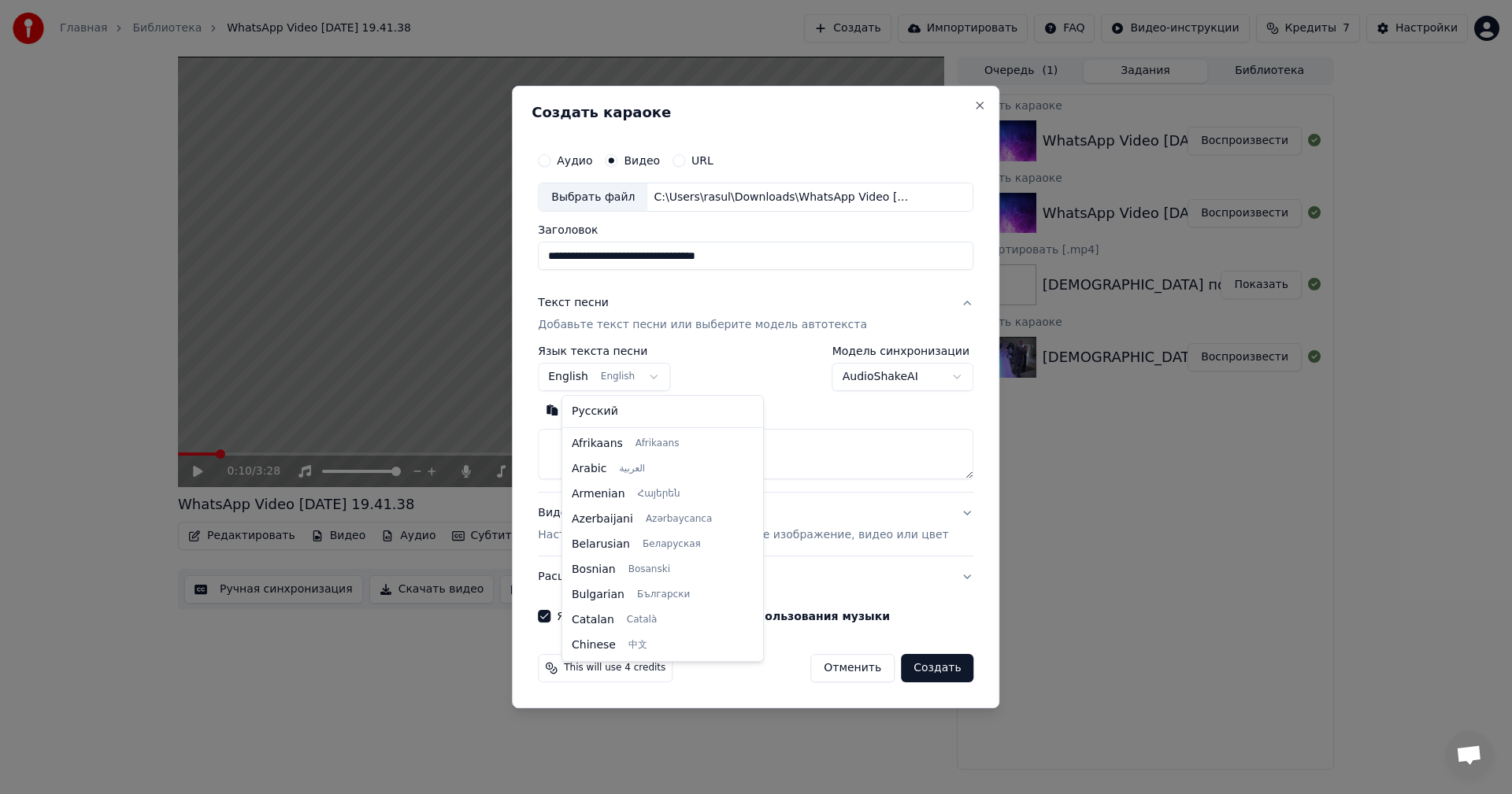
click at [613, 369] on body "Главная Библиотека WhatsApp Video [DATE] 19.41.38 Создать Импортировать FAQ Вид…" at bounding box center [756, 397] width 1512 height 794
select select "**"
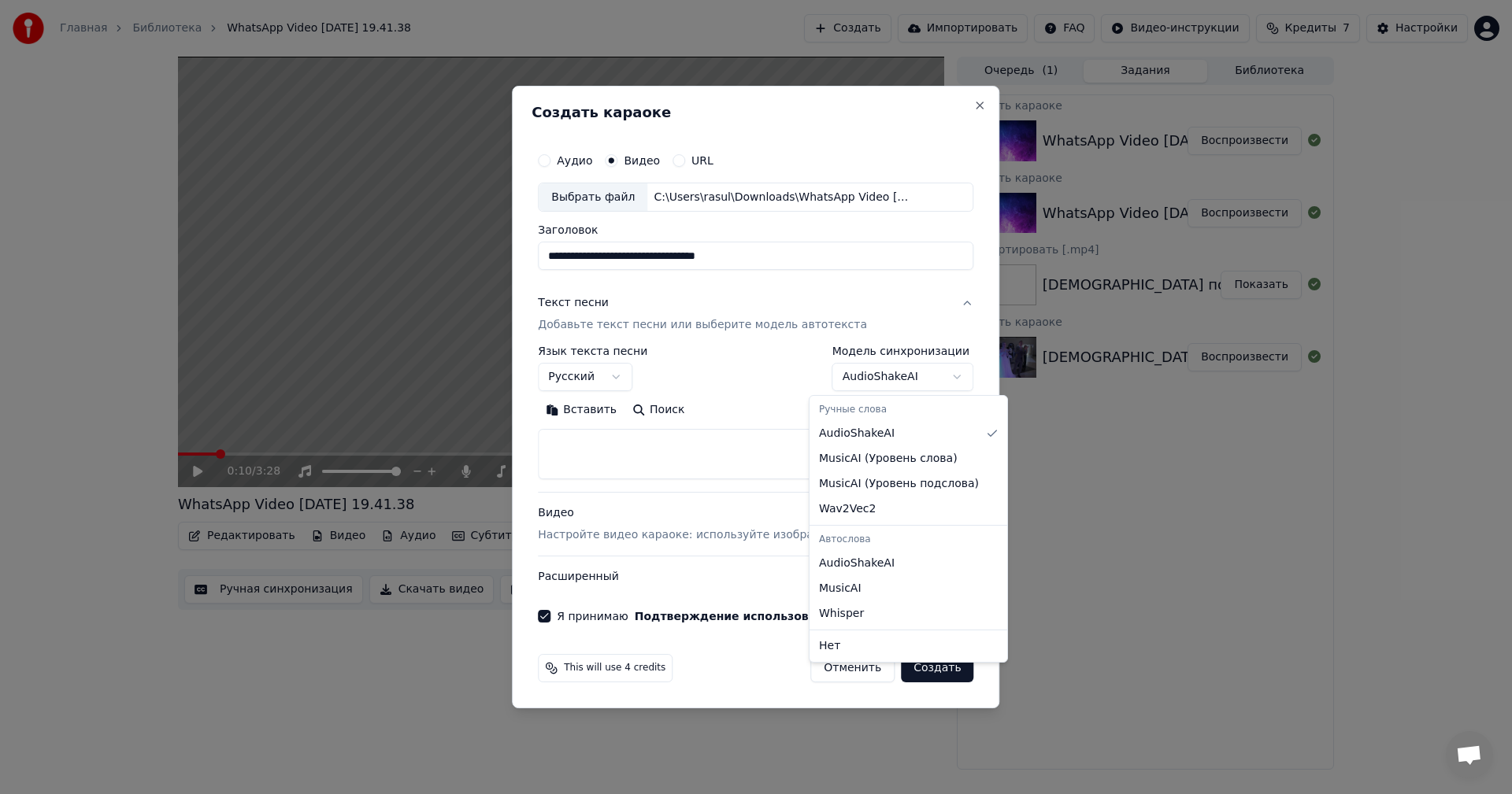
click at [874, 381] on body "Главная Библиотека WhatsApp Video [DATE] 19.41.38 Создать Импортировать FAQ Вид…" at bounding box center [756, 397] width 1512 height 794
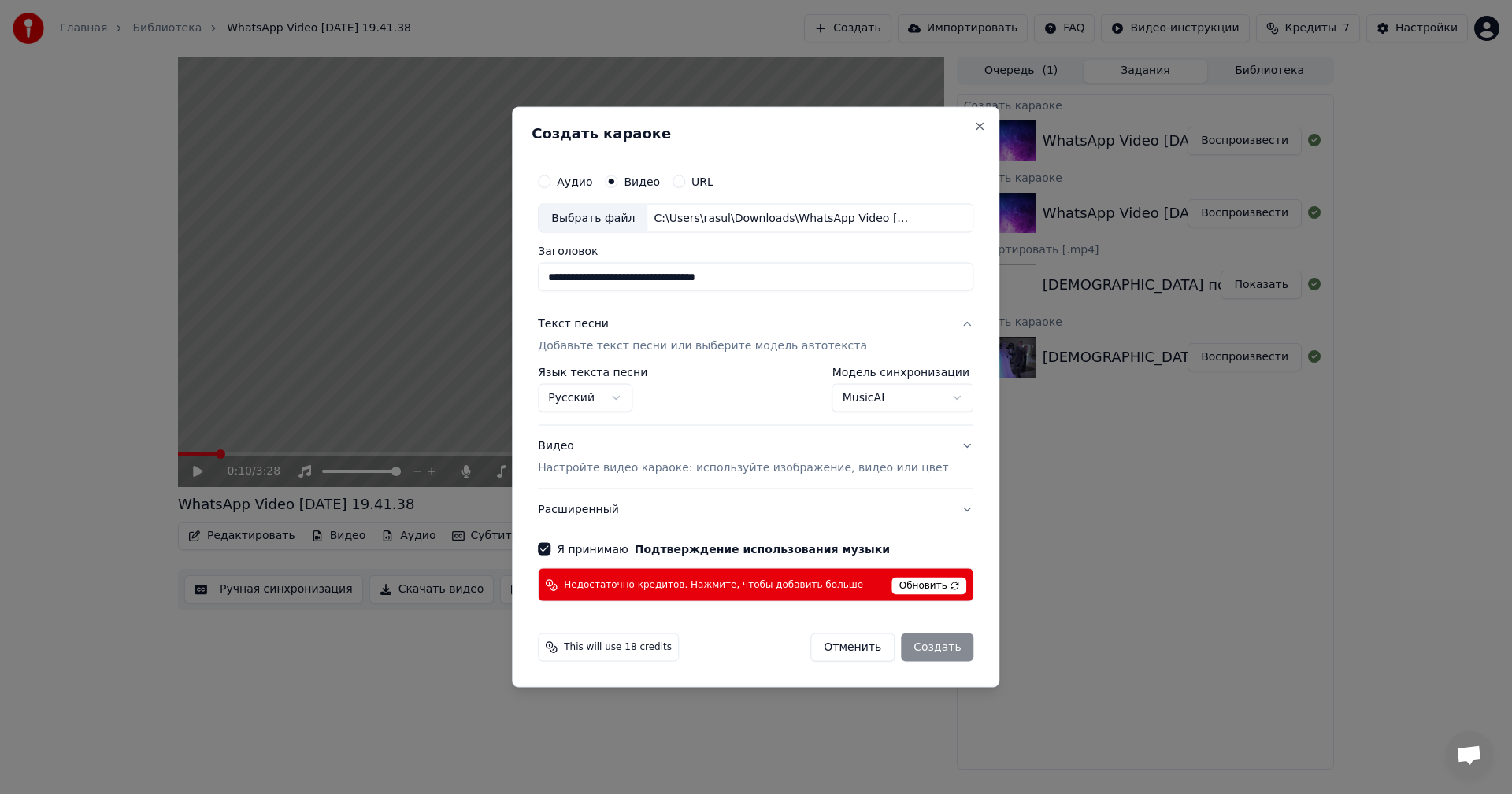
click at [859, 404] on body "Главная Библиотека WhatsApp Video [DATE] 19.41.38 Создать Импортировать FAQ Вид…" at bounding box center [756, 397] width 1512 height 794
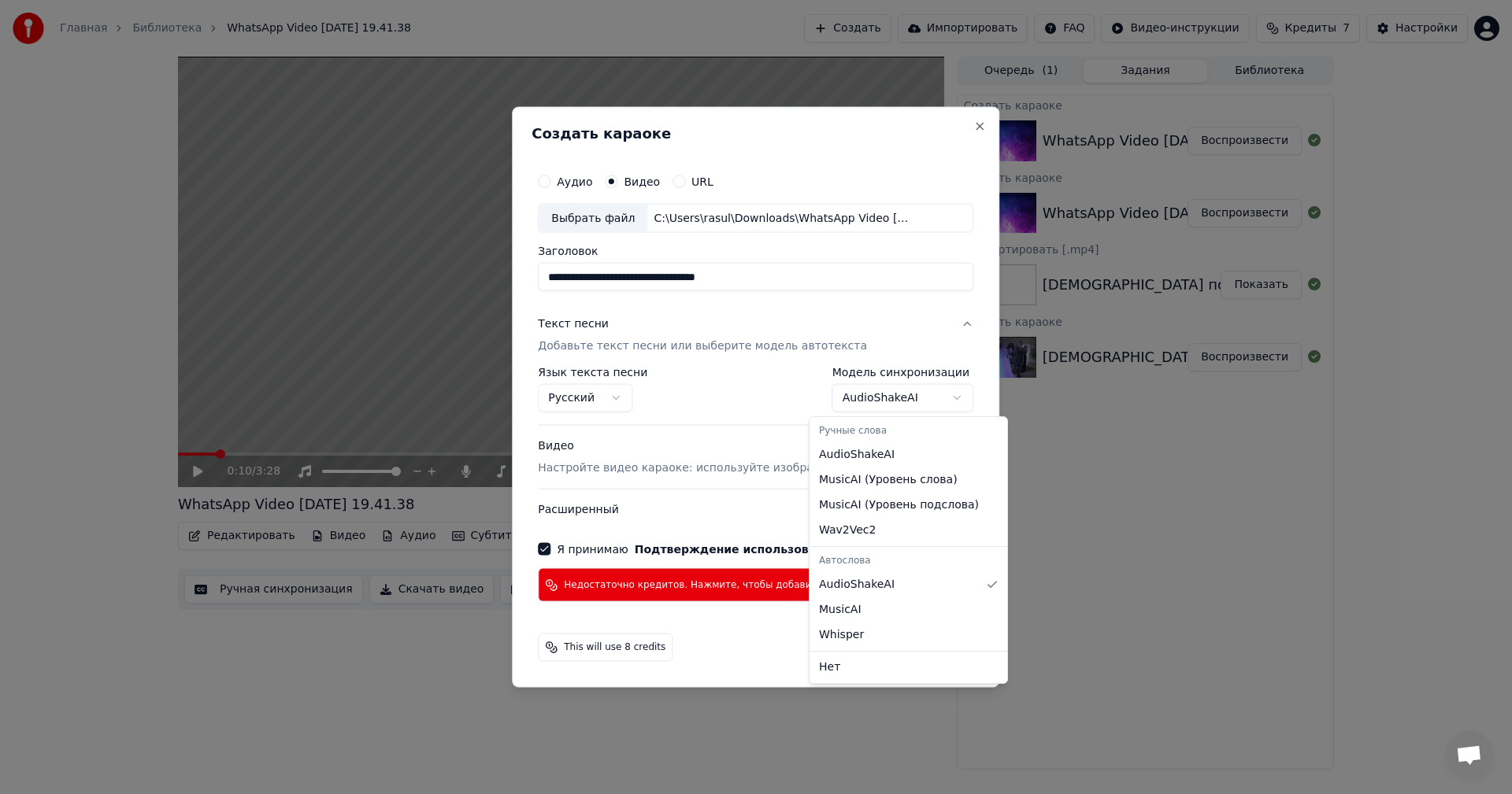
click at [873, 407] on body "Главная Библиотека WhatsApp Video [DATE] 19.41.38 Создать Импортировать FAQ Вид…" at bounding box center [756, 397] width 1512 height 794
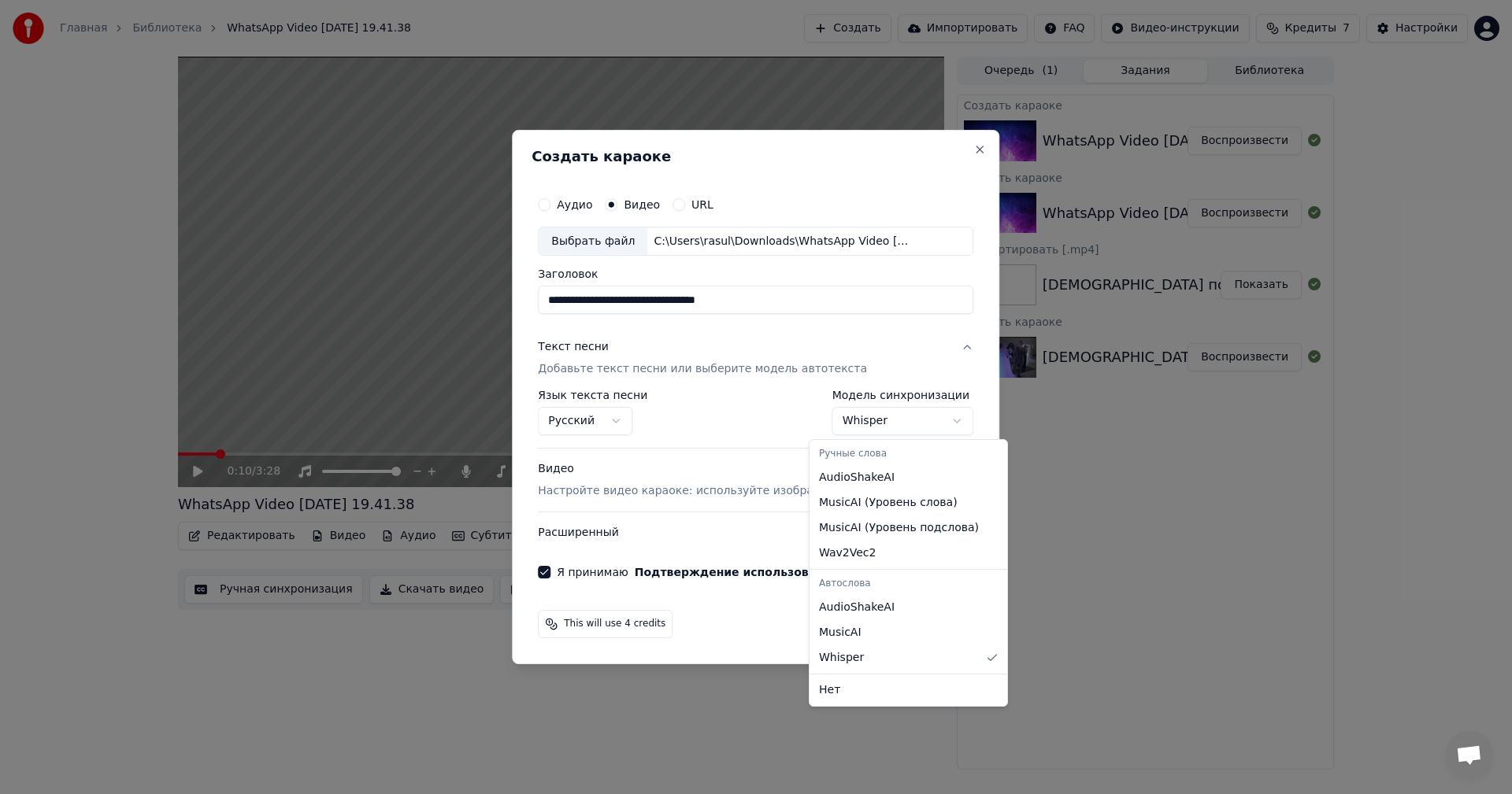
click at [863, 417] on body "Главная Библиотека WhatsApp Video [DATE] 19.41.38 Создать Импортировать FAQ Вид…" at bounding box center [756, 397] width 1512 height 794
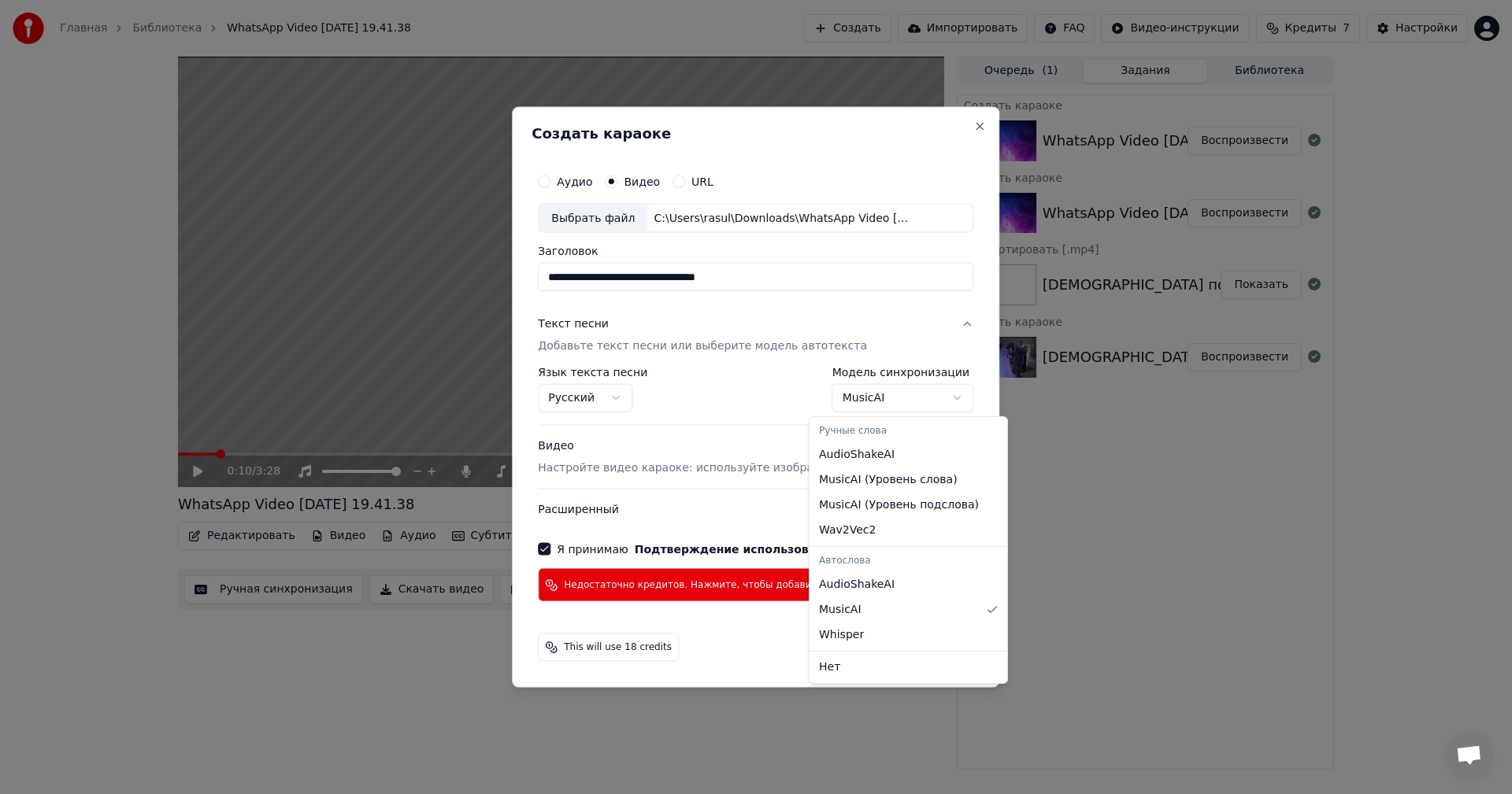
click at [863, 406] on body "Главная Библиотека WhatsApp Video [DATE] 19.41.38 Создать Импортировать FAQ Вид…" at bounding box center [756, 397] width 1512 height 794
select select "**********"
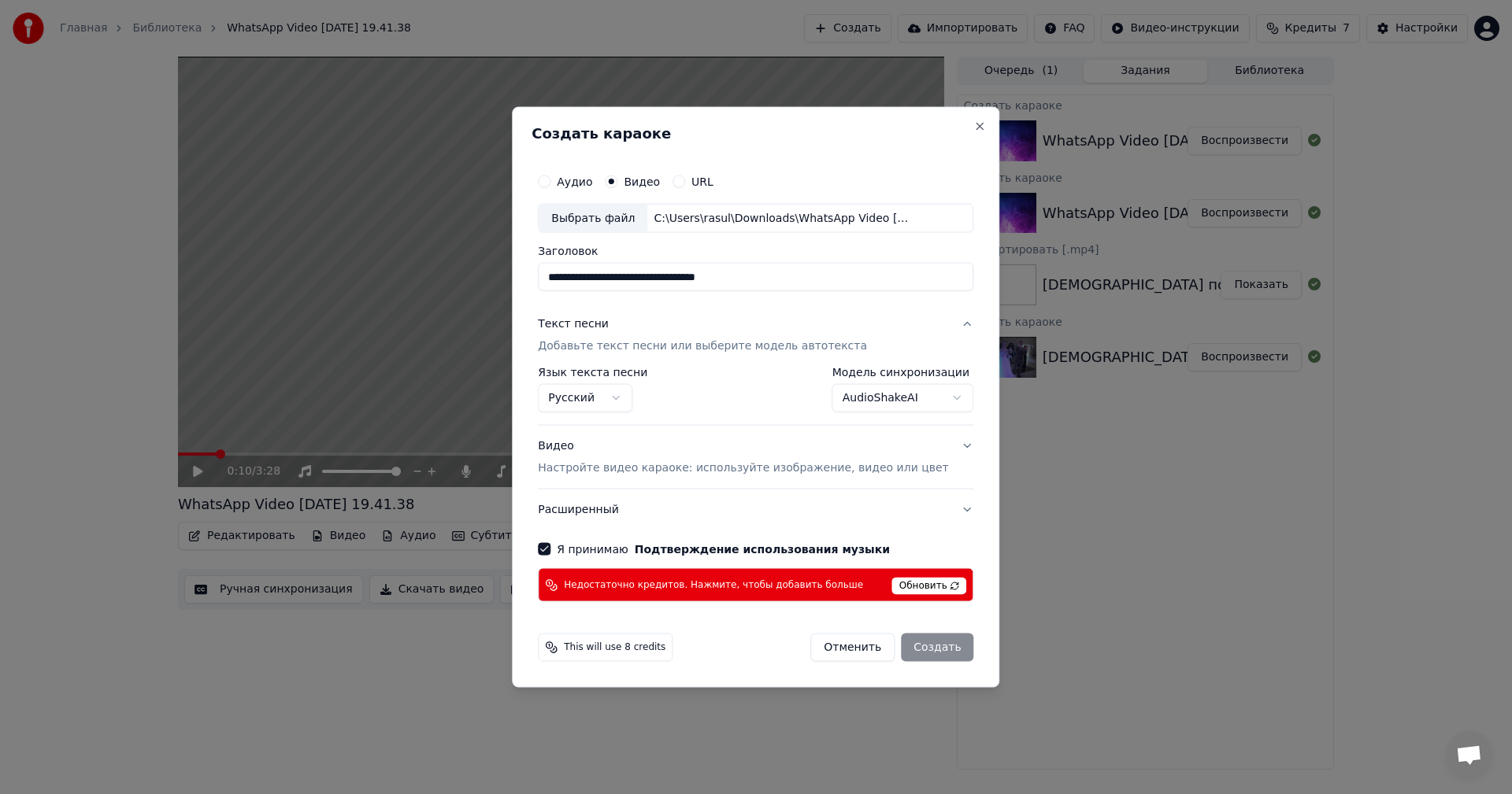
click at [710, 181] on label "URL" at bounding box center [702, 180] width 22 height 11
click at [685, 181] on button "URL" at bounding box center [679, 181] width 13 height 13
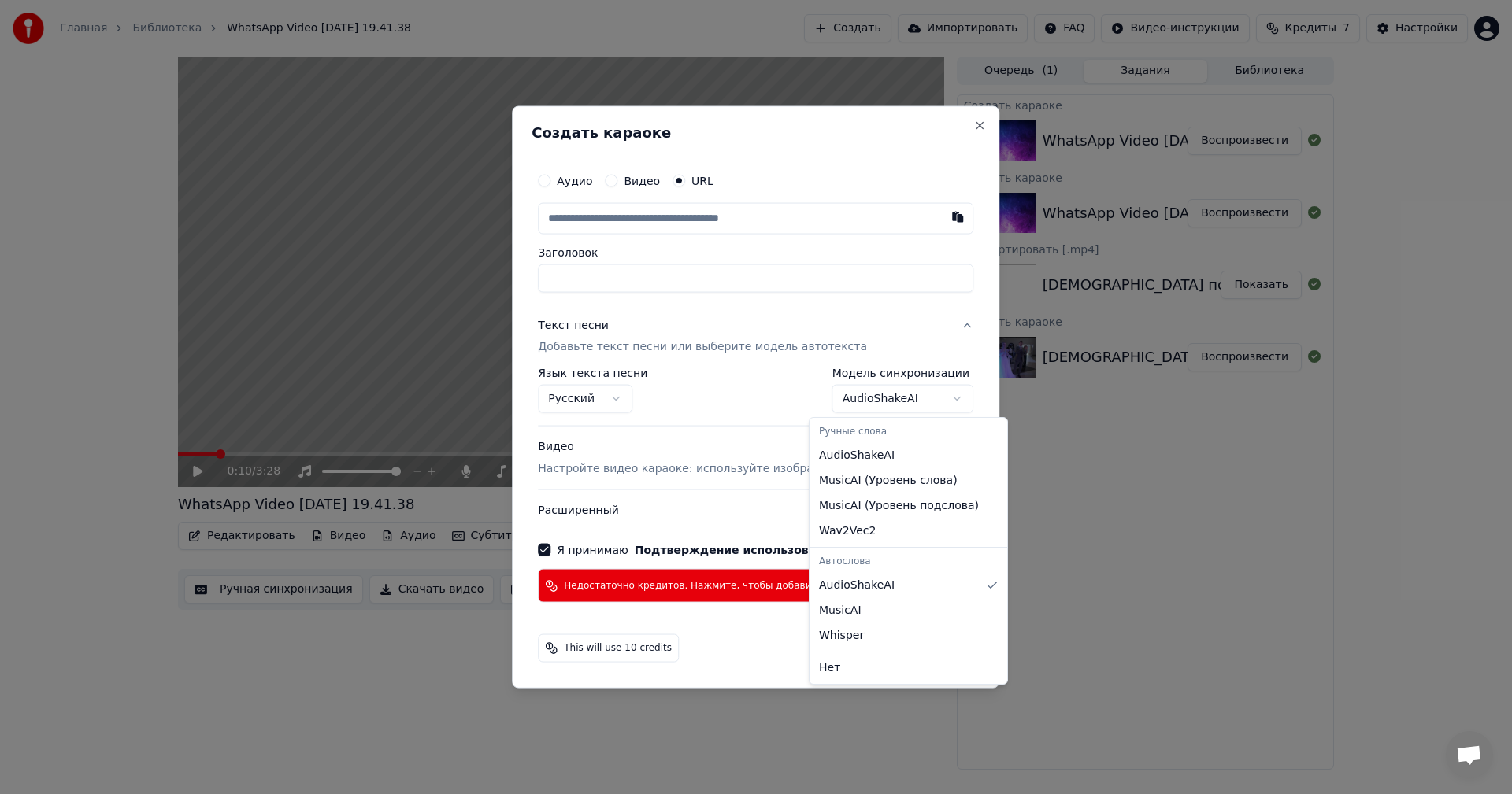
click at [883, 399] on body "Главная Библиотека WhatsApp Video [DATE] 19.41.38 Создать Импортировать FAQ Вид…" at bounding box center [756, 397] width 1512 height 794
click at [762, 420] on body "Главная Библиотека WhatsApp Video [DATE] 19.41.38 Создать Импортировать FAQ Вид…" at bounding box center [756, 397] width 1512 height 794
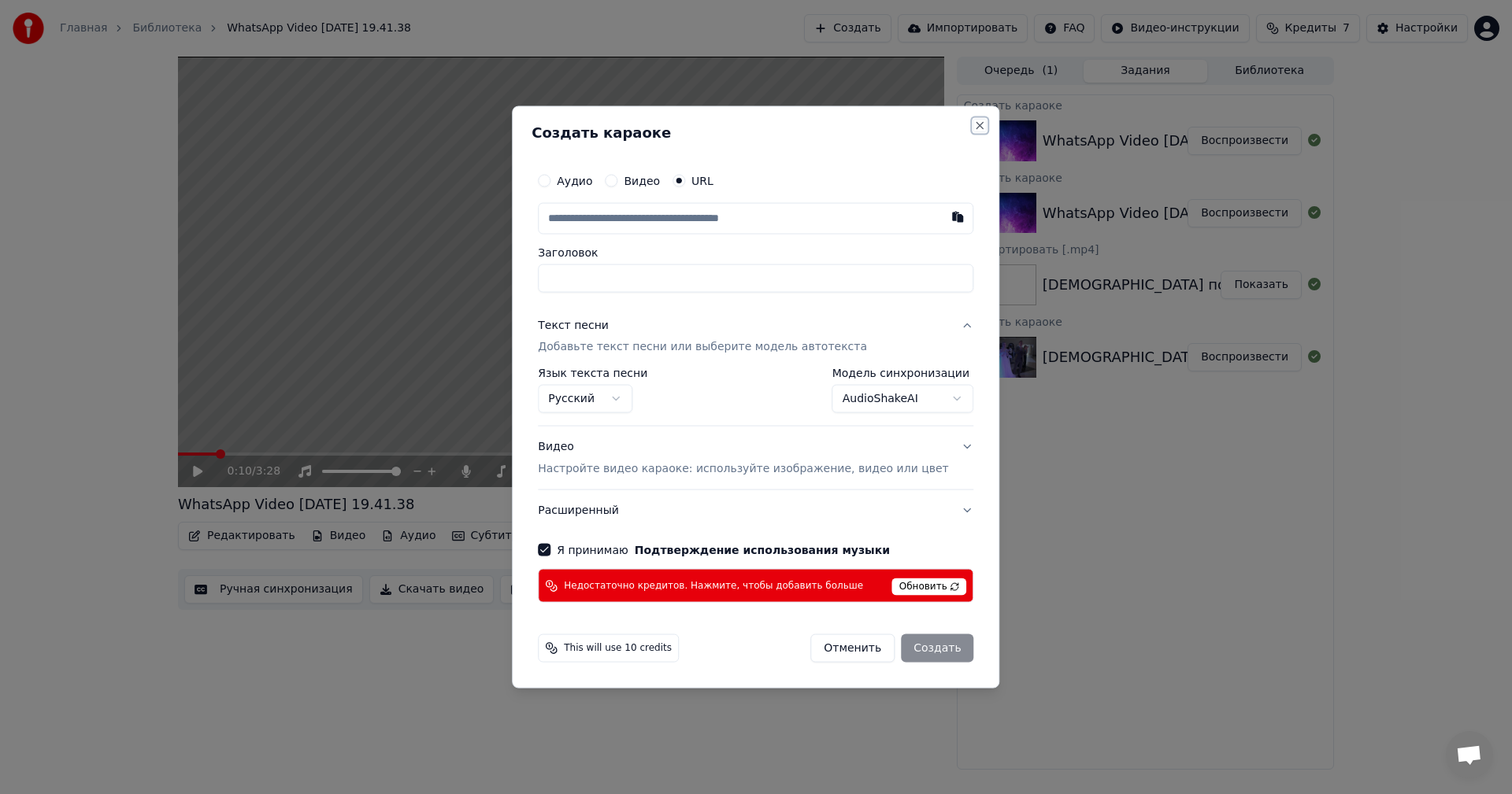
click at [974, 120] on button "Close" at bounding box center [980, 125] width 13 height 13
select select "**********"
select select
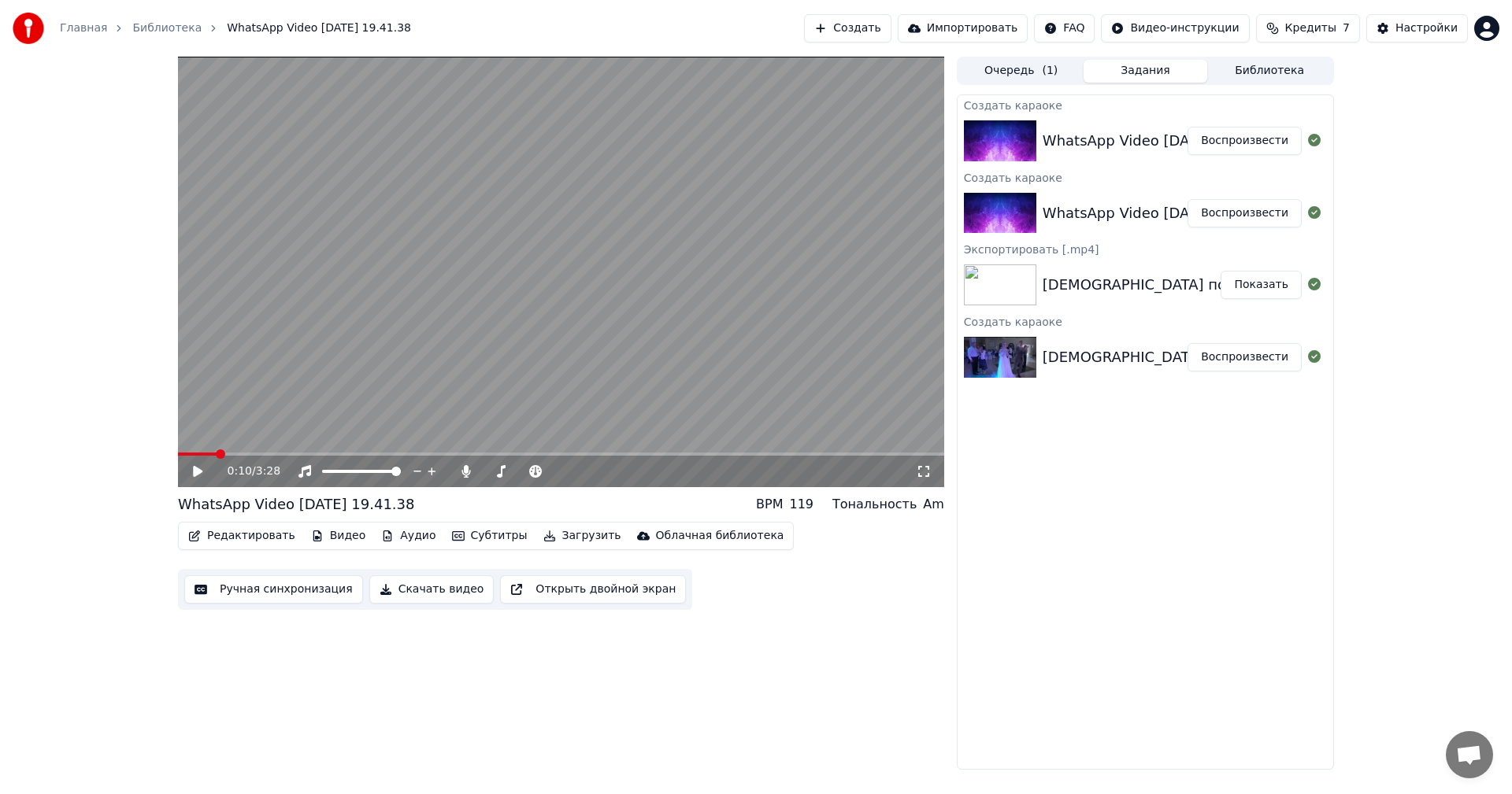
click at [1316, 30] on span "Кредиты" at bounding box center [1310, 28] width 51 height 16
click at [1297, 98] on td "15" at bounding box center [1285, 104] width 60 height 28
click at [1294, 150] on button "Обновить" at bounding box center [1317, 145] width 95 height 28
click at [1293, 134] on button "Обновить" at bounding box center [1315, 145] width 95 height 28
click at [1418, 185] on div "0:10 / 3:28 WhatsApp Video [DATE] 19.41.38 BPM 119 Тональность Am Редактировать…" at bounding box center [756, 413] width 1512 height 713
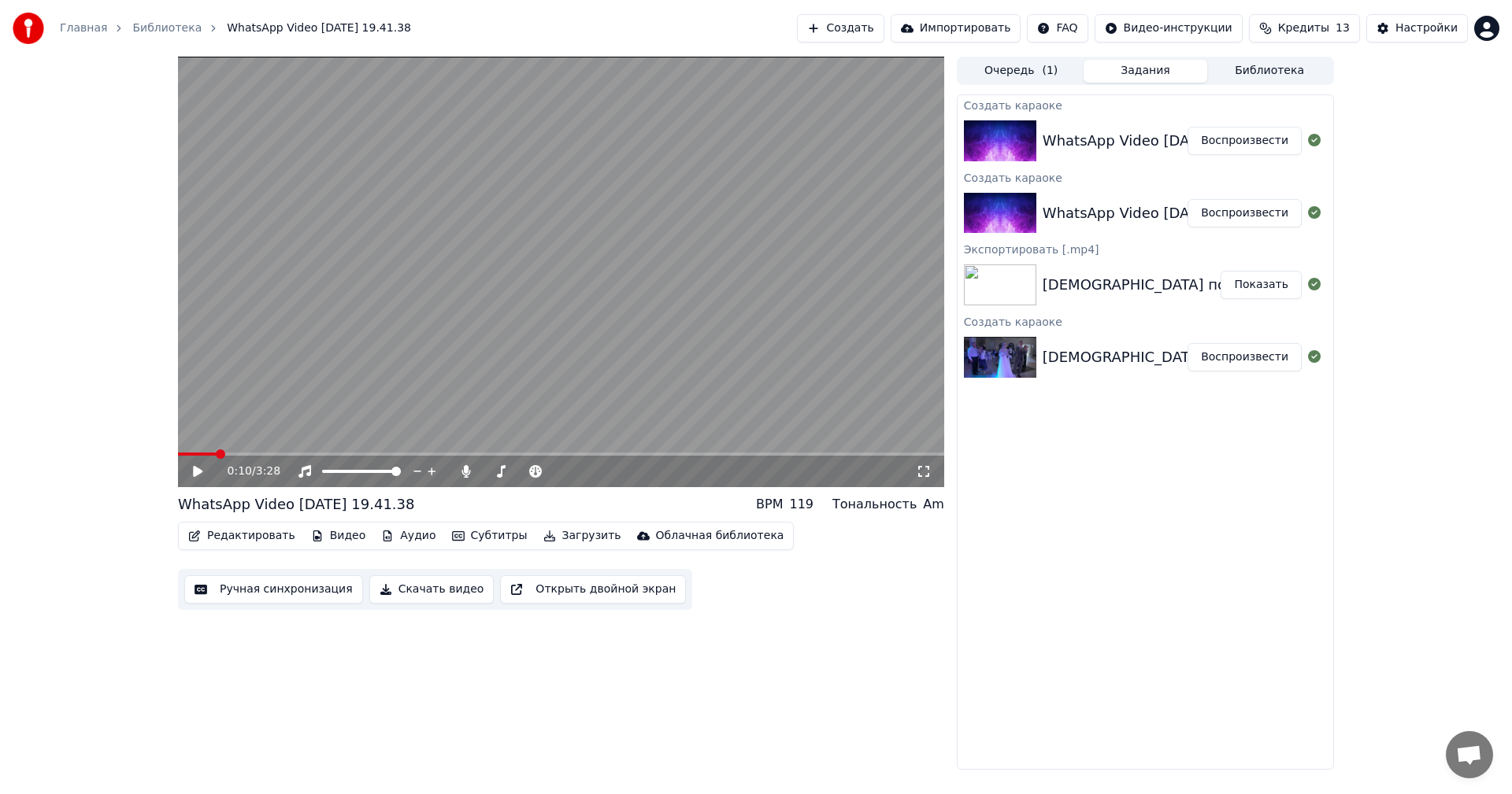
click at [1315, 25] on span "Кредиты" at bounding box center [1304, 28] width 51 height 16
click at [1411, 29] on div "Настройки" at bounding box center [1426, 28] width 62 height 16
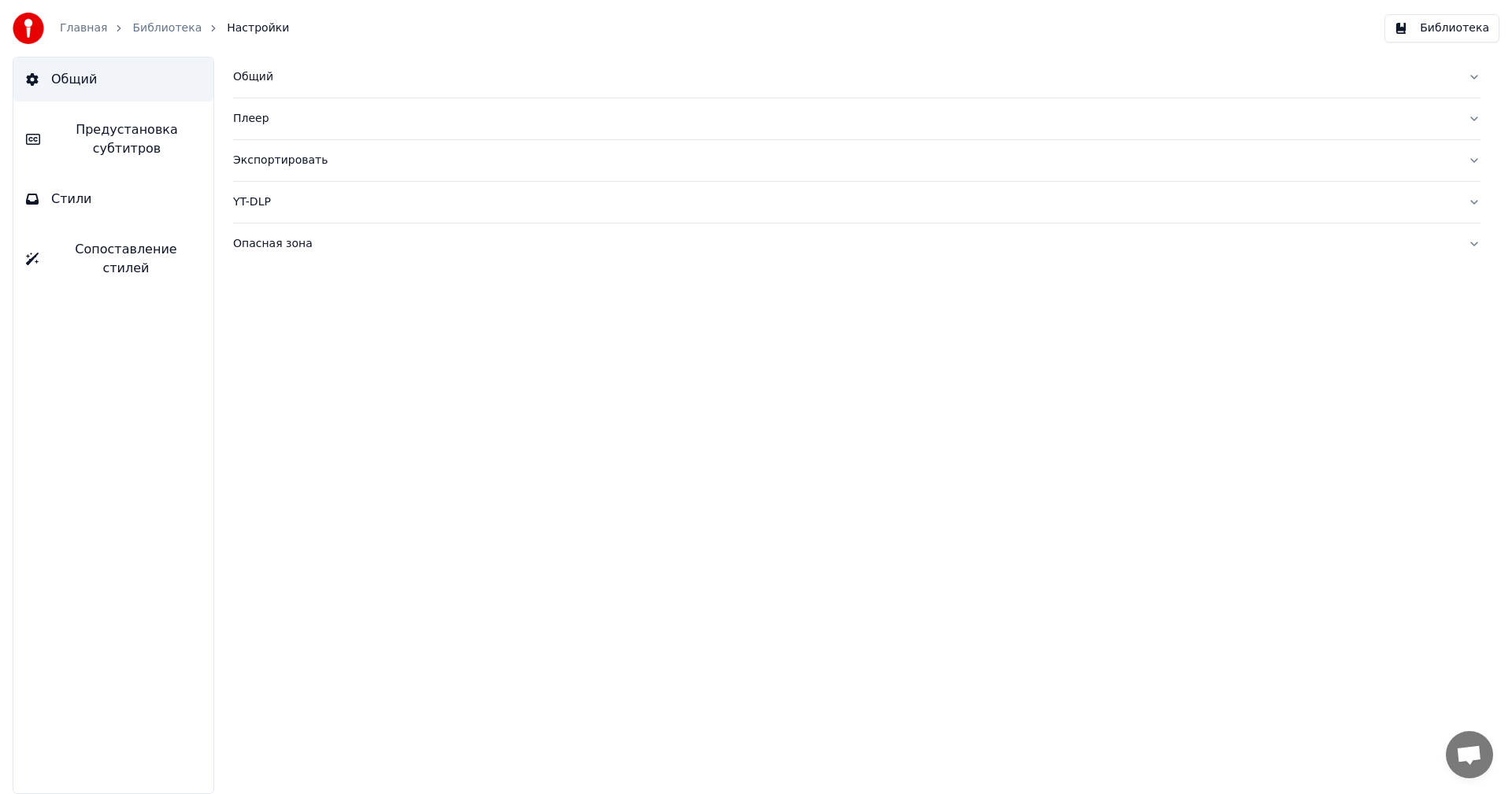
click at [383, 616] on div "Общий Плеер Экспортировать YT-DLP Опасная зона" at bounding box center [856, 426] width 1310 height 738
click at [133, 25] on link "Библиотека" at bounding box center [167, 28] width 69 height 16
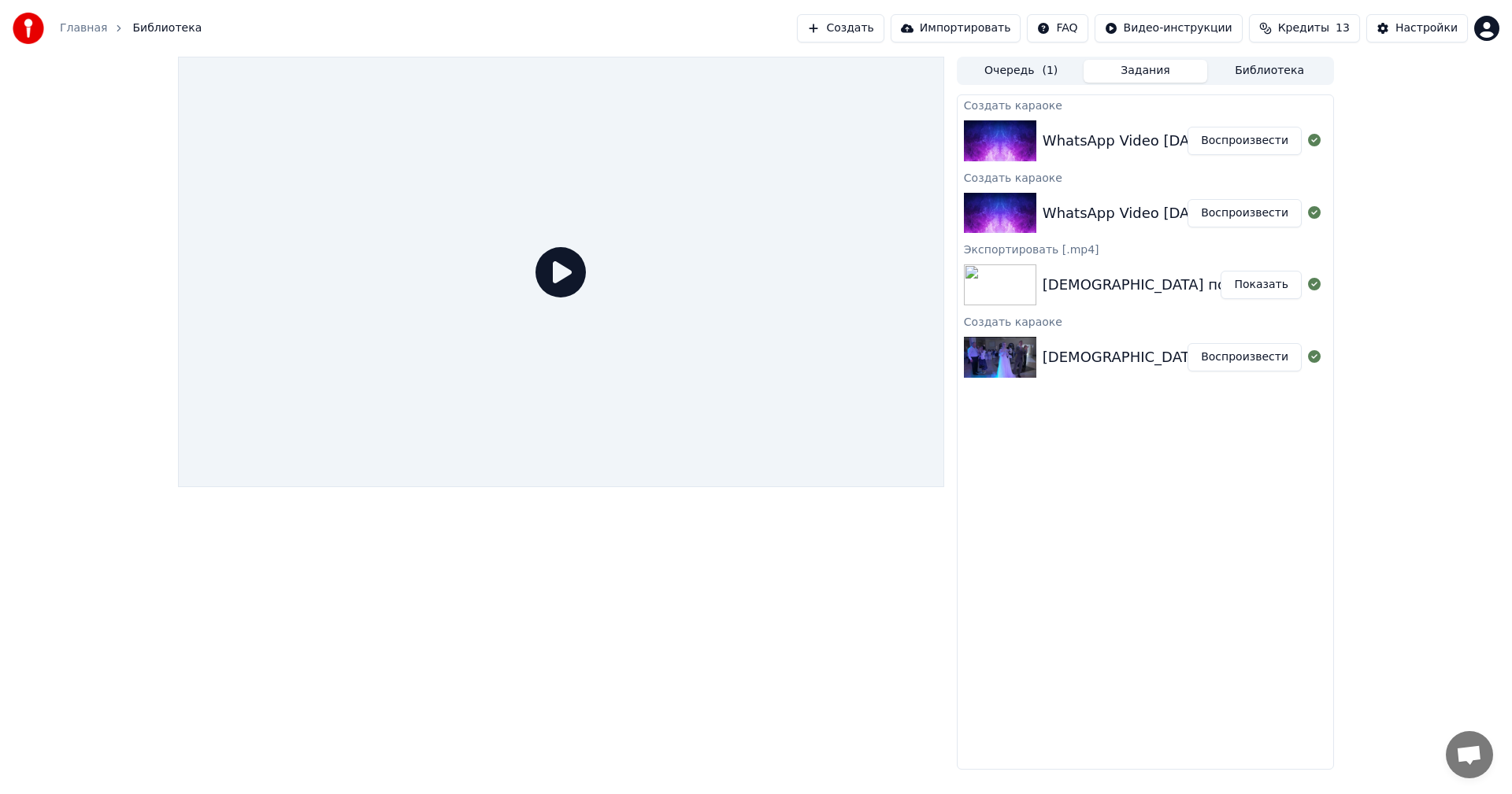
click at [1336, 37] on button "Кредиты 13" at bounding box center [1305, 28] width 111 height 28
click at [1473, 80] on div "Очередь ( 1 ) Задания Библиотека Создать караоке WhatsApp Video [DATE] 19.41.38…" at bounding box center [756, 413] width 1512 height 713
click at [851, 23] on button "Создать" at bounding box center [840, 28] width 87 height 28
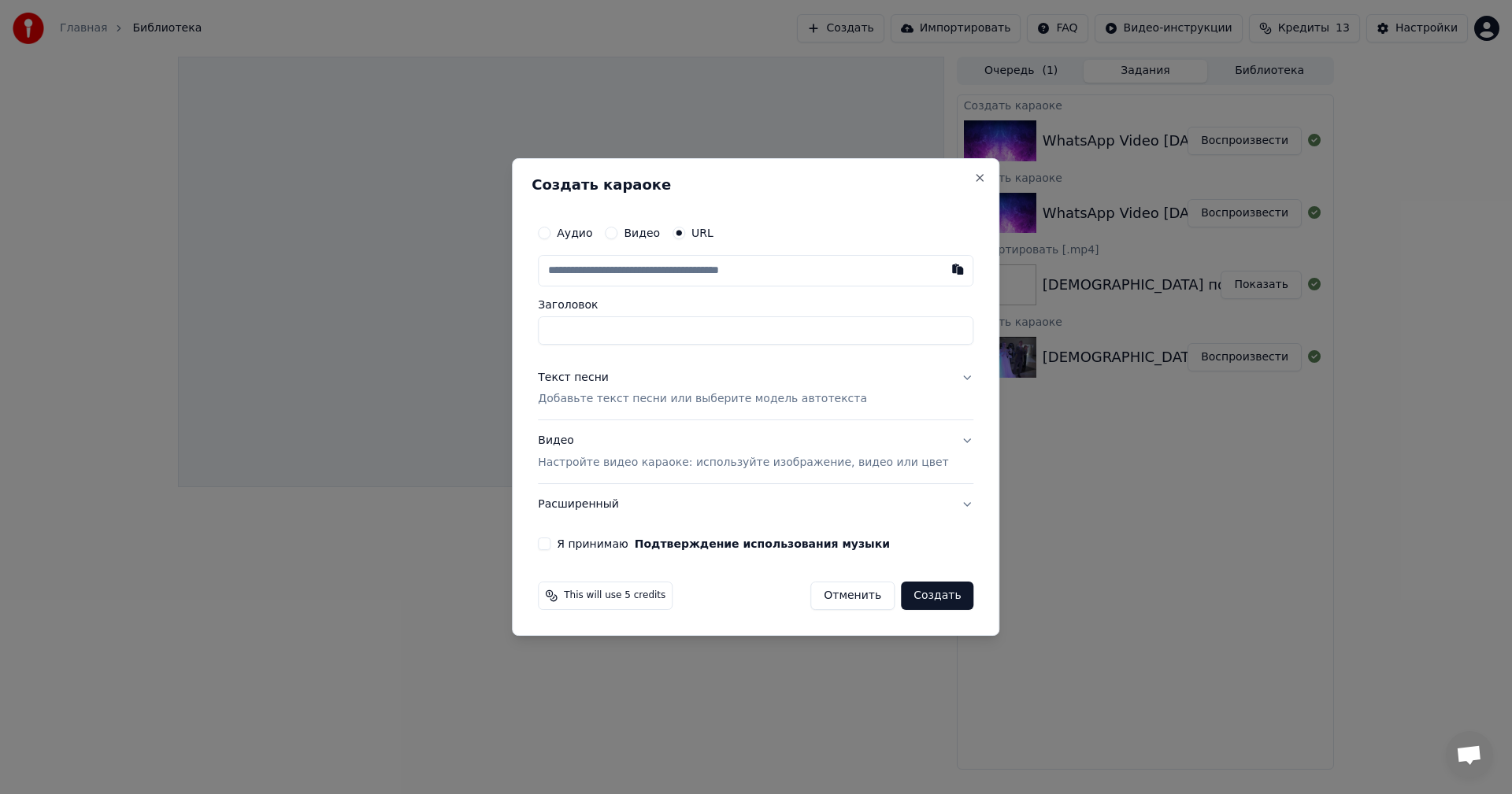
click at [577, 241] on div "Аудио Видео URL" at bounding box center [755, 233] width 435 height 31
click at [580, 231] on div "Аудио" at bounding box center [565, 233] width 54 height 13
click at [550, 231] on button "Аудио" at bounding box center [543, 233] width 13 height 13
click at [624, 235] on div "Аудио Видео URL" at bounding box center [625, 234] width 175 height 13
click at [617, 235] on button "Видео" at bounding box center [611, 234] width 13 height 13
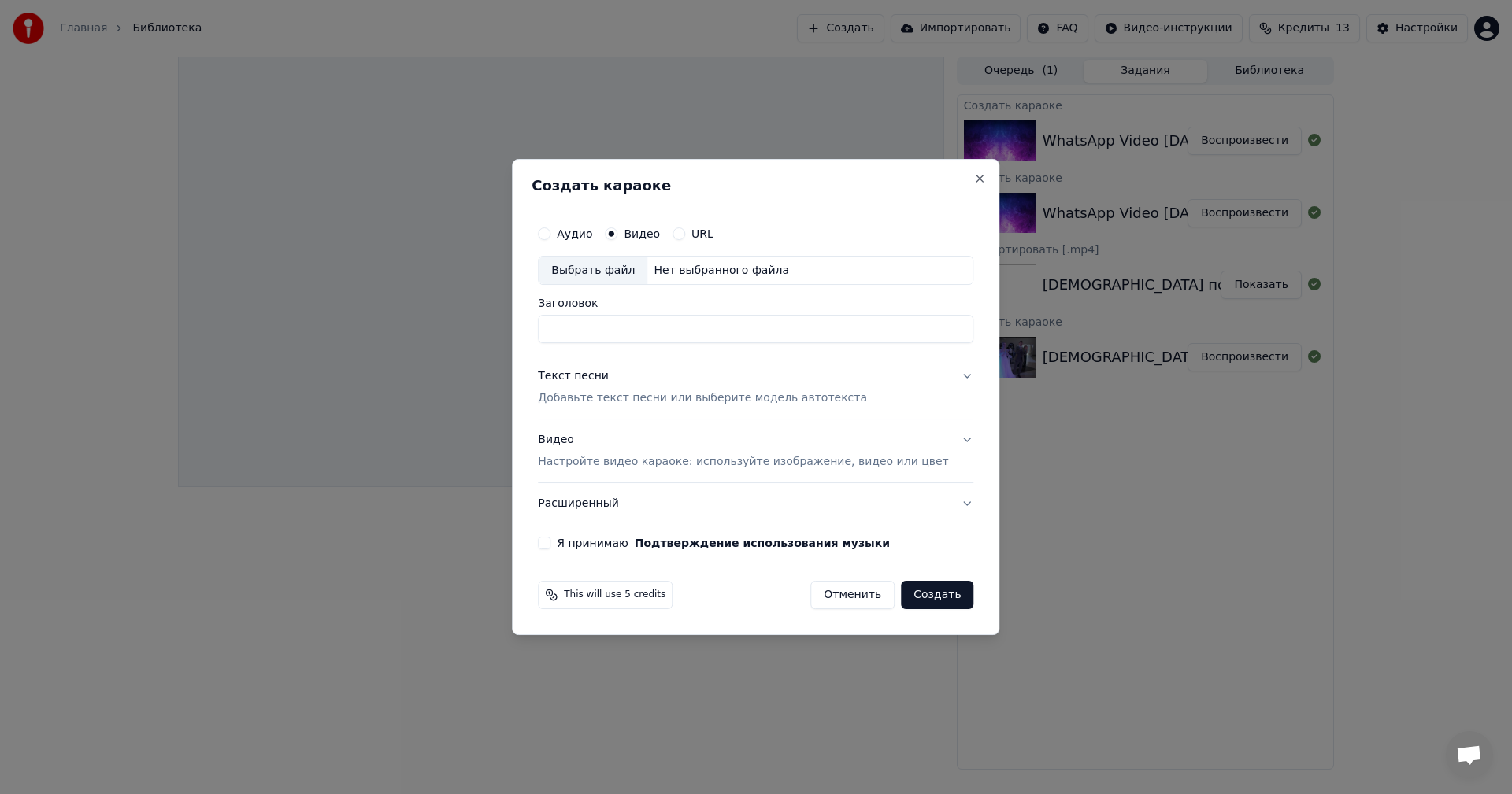
click at [611, 261] on div "Выбрать файл" at bounding box center [593, 270] width 109 height 28
type input "**********"
click at [844, 389] on div "Текст песни Добавьте текст песни или выберите модель автотекста" at bounding box center [702, 388] width 329 height 37
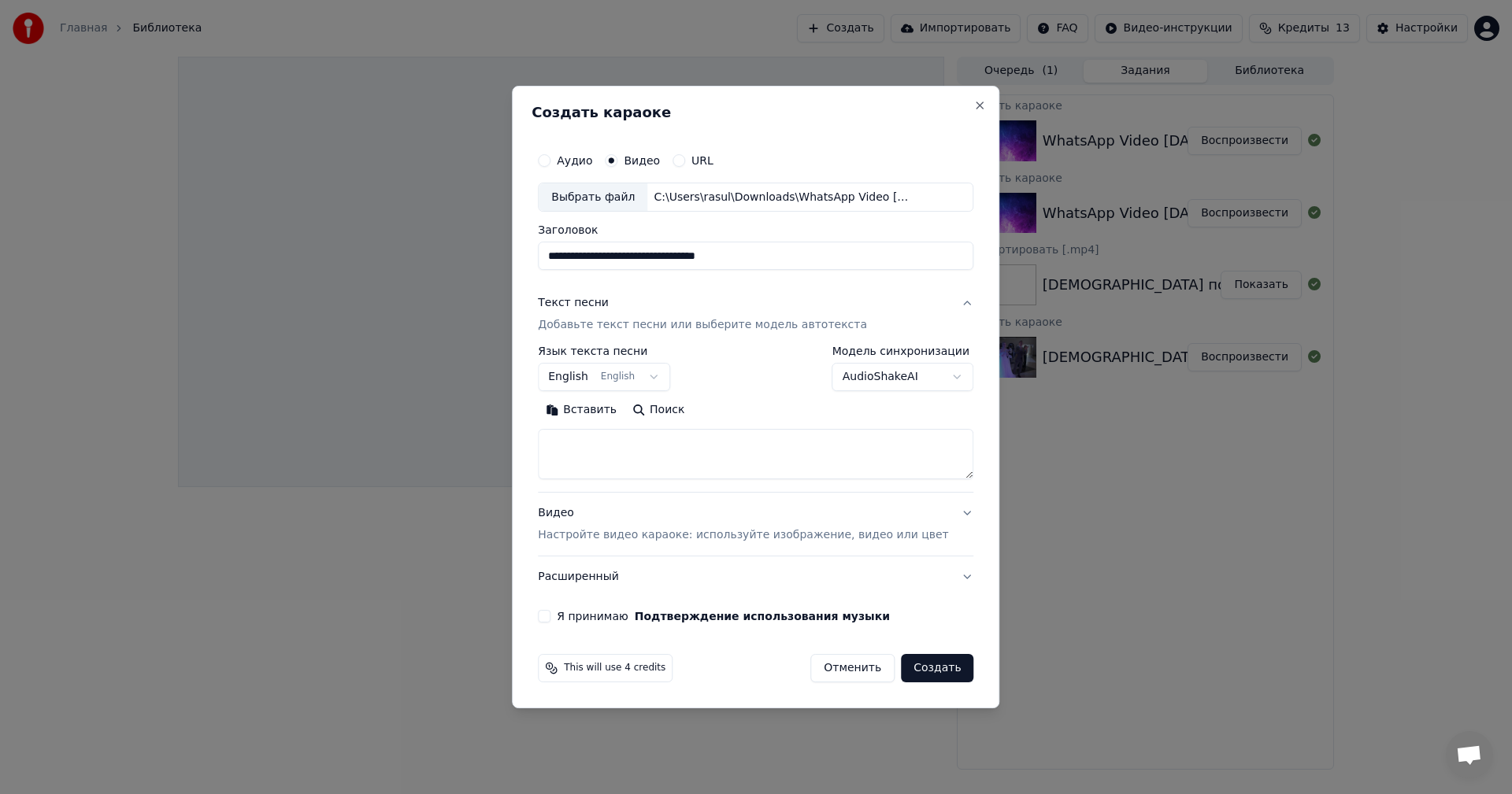
click at [870, 370] on body "**********" at bounding box center [756, 397] width 1512 height 794
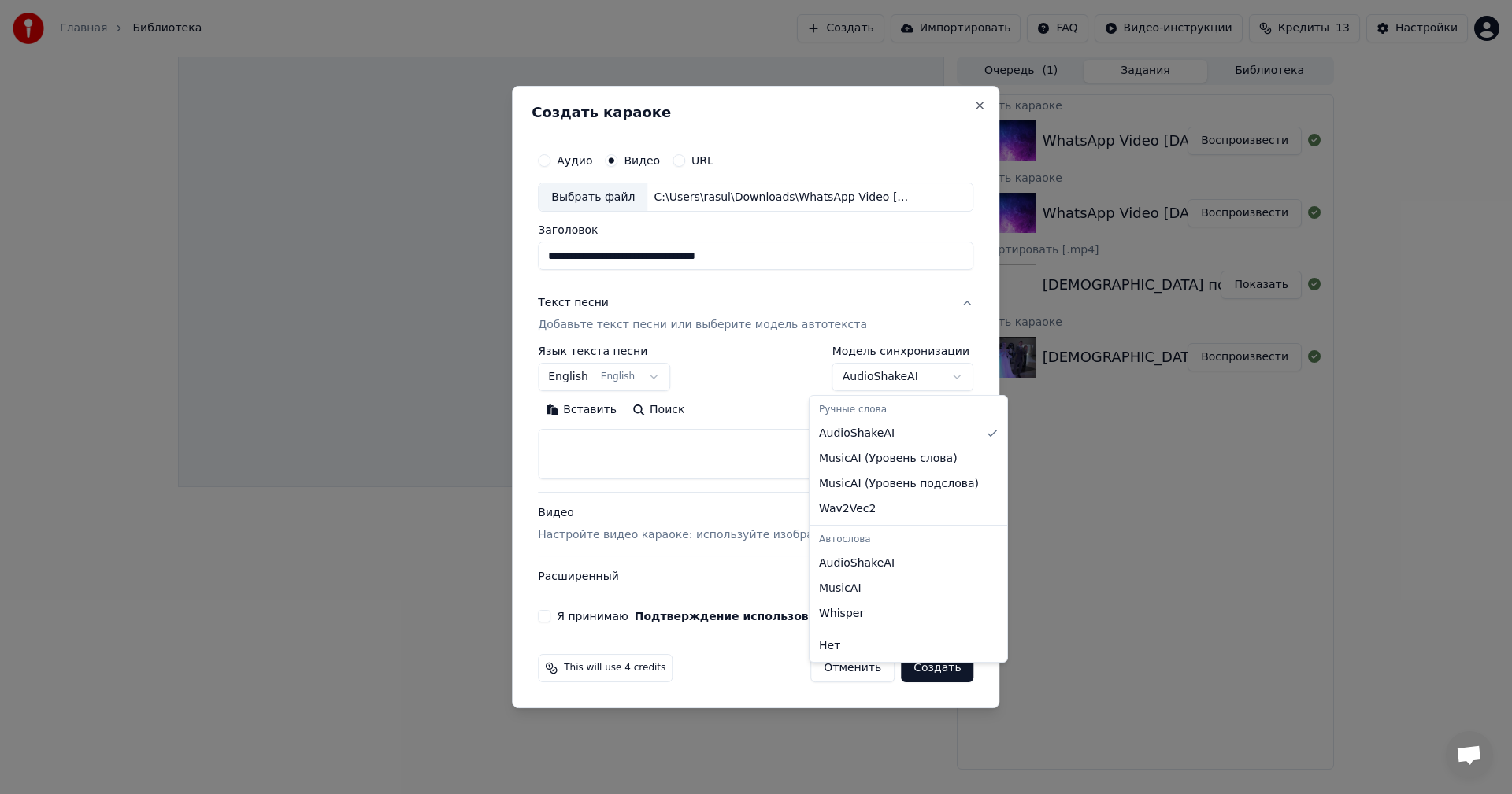
select select "**********"
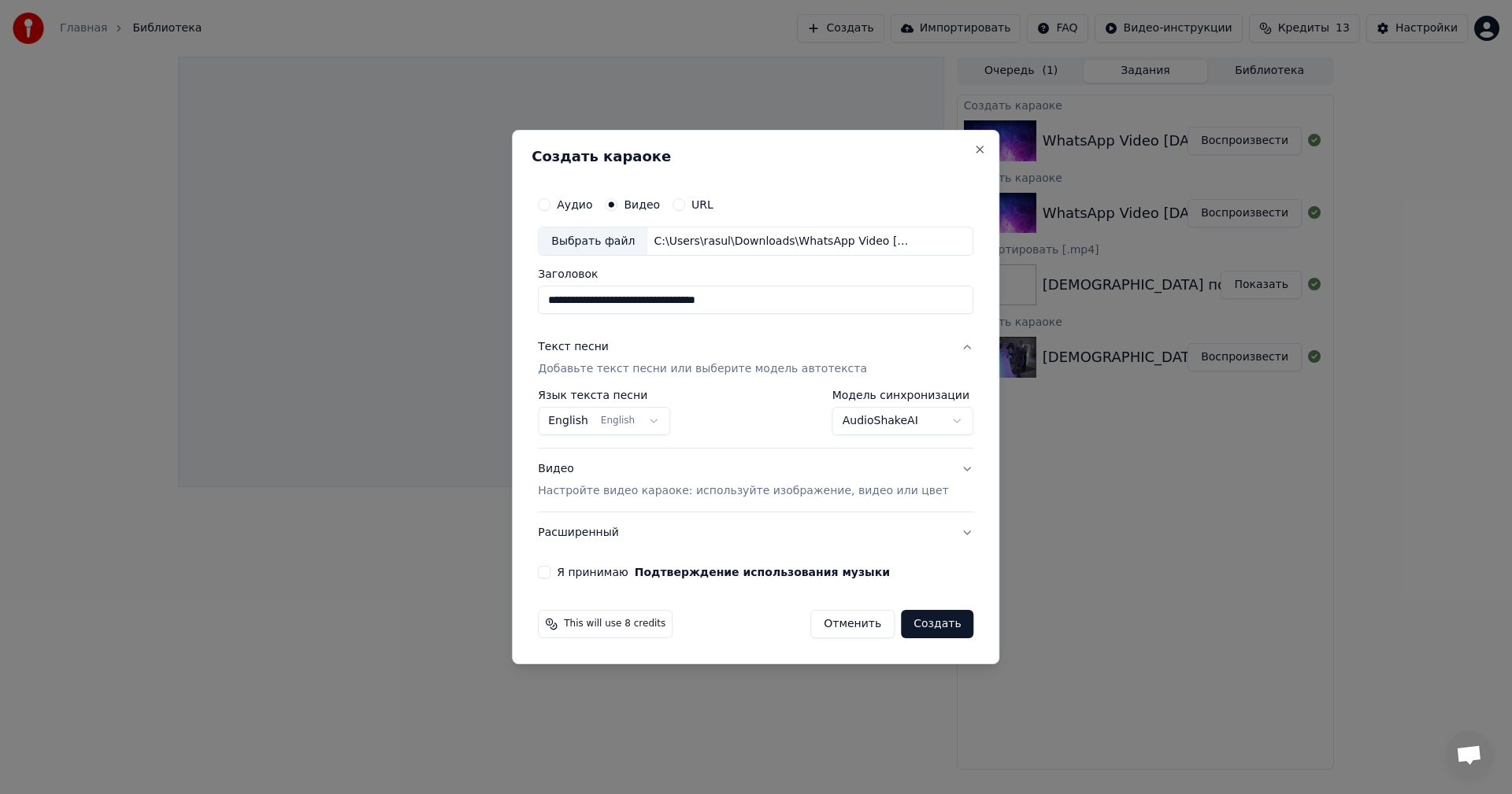
click at [566, 564] on div "**********" at bounding box center [755, 384] width 448 height 403
click at [550, 570] on button "Я принимаю Подтверждение использования музыки" at bounding box center [543, 572] width 13 height 13
click at [657, 428] on body "**********" at bounding box center [756, 397] width 1512 height 794
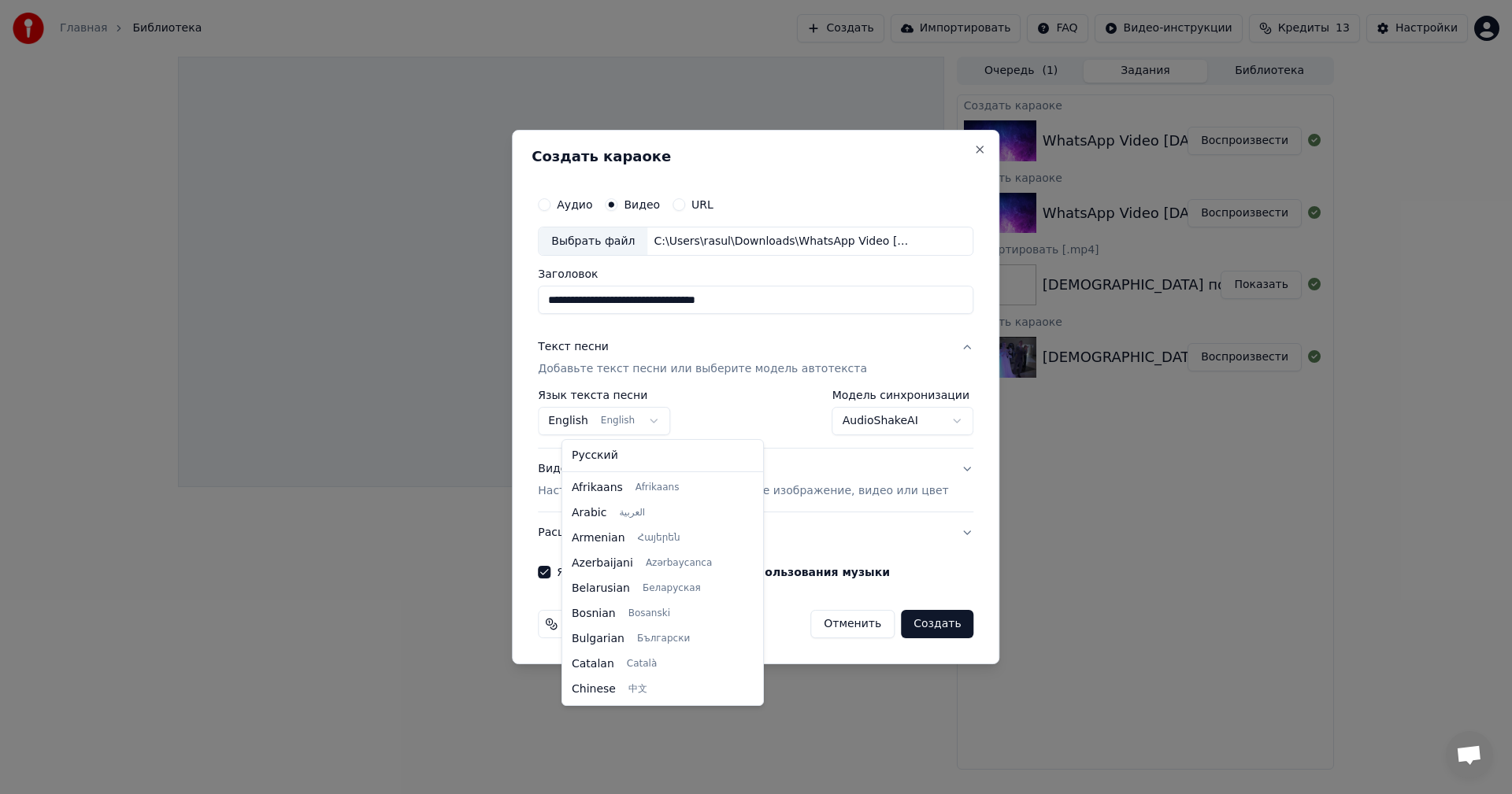
scroll to position [126, 0]
select select "**"
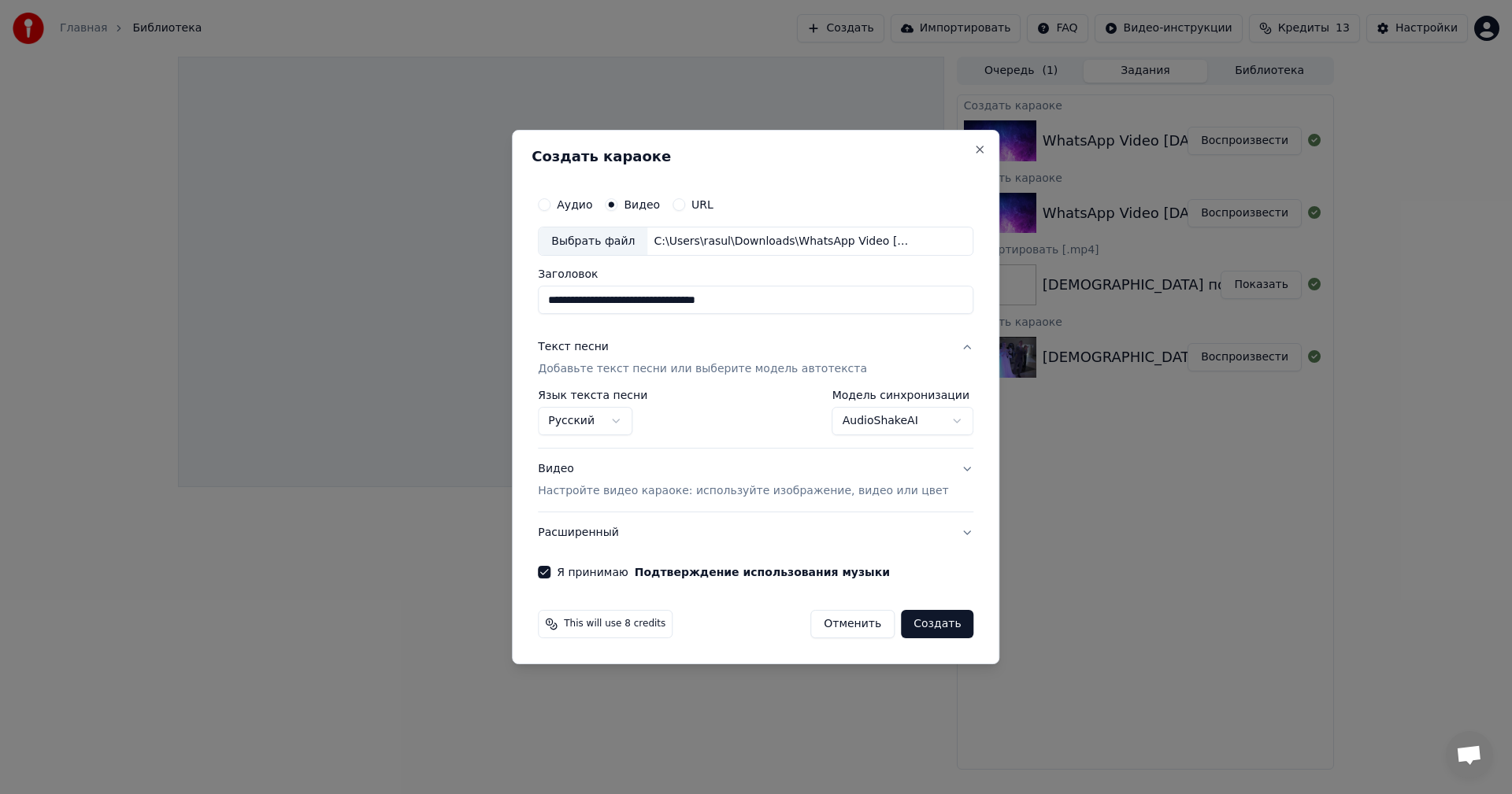
click at [931, 622] on button "Создать" at bounding box center [936, 624] width 72 height 28
select select "**********"
select select
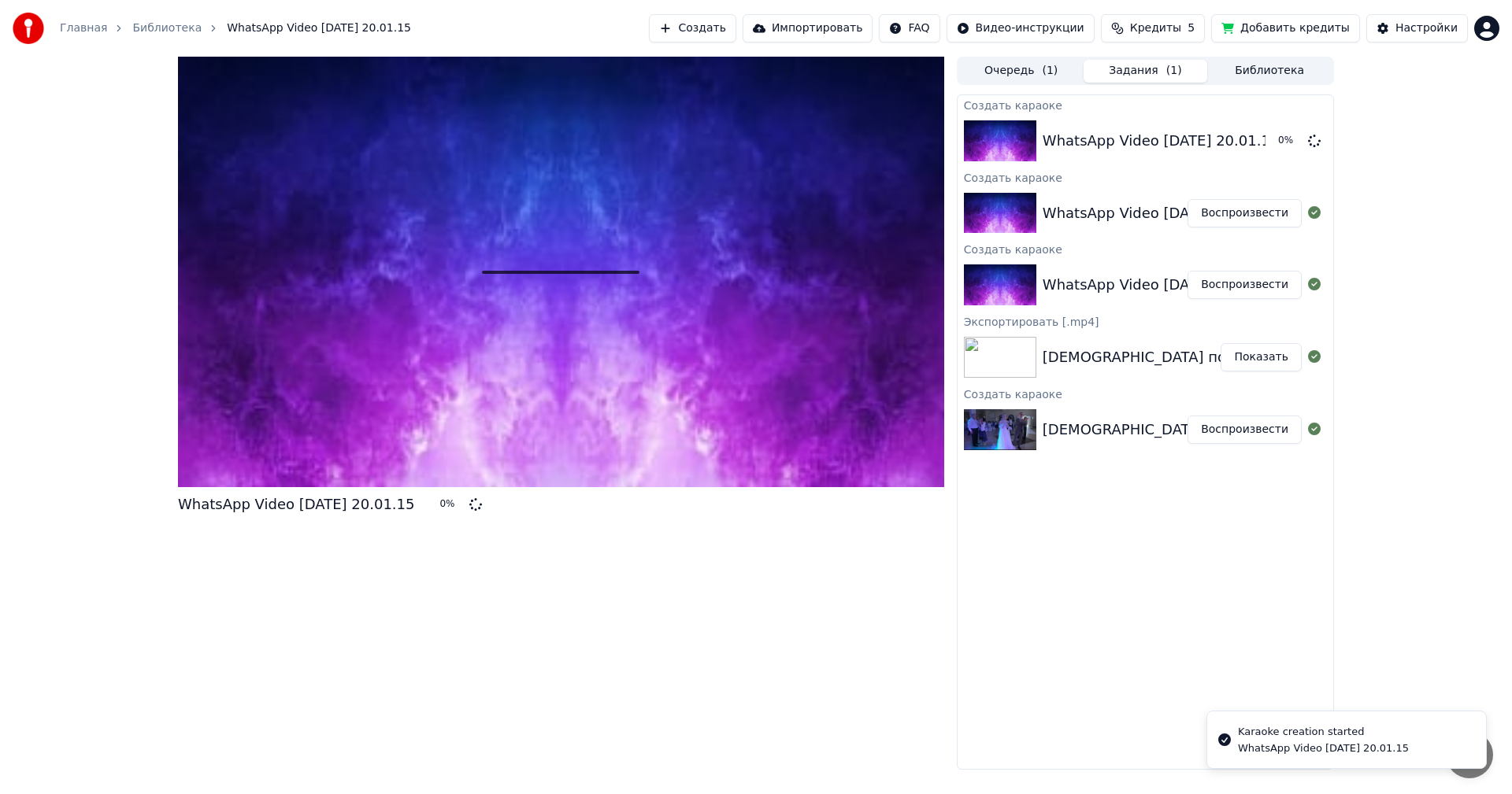
click at [1276, 25] on button "Добавить кредиты" at bounding box center [1285, 28] width 149 height 28
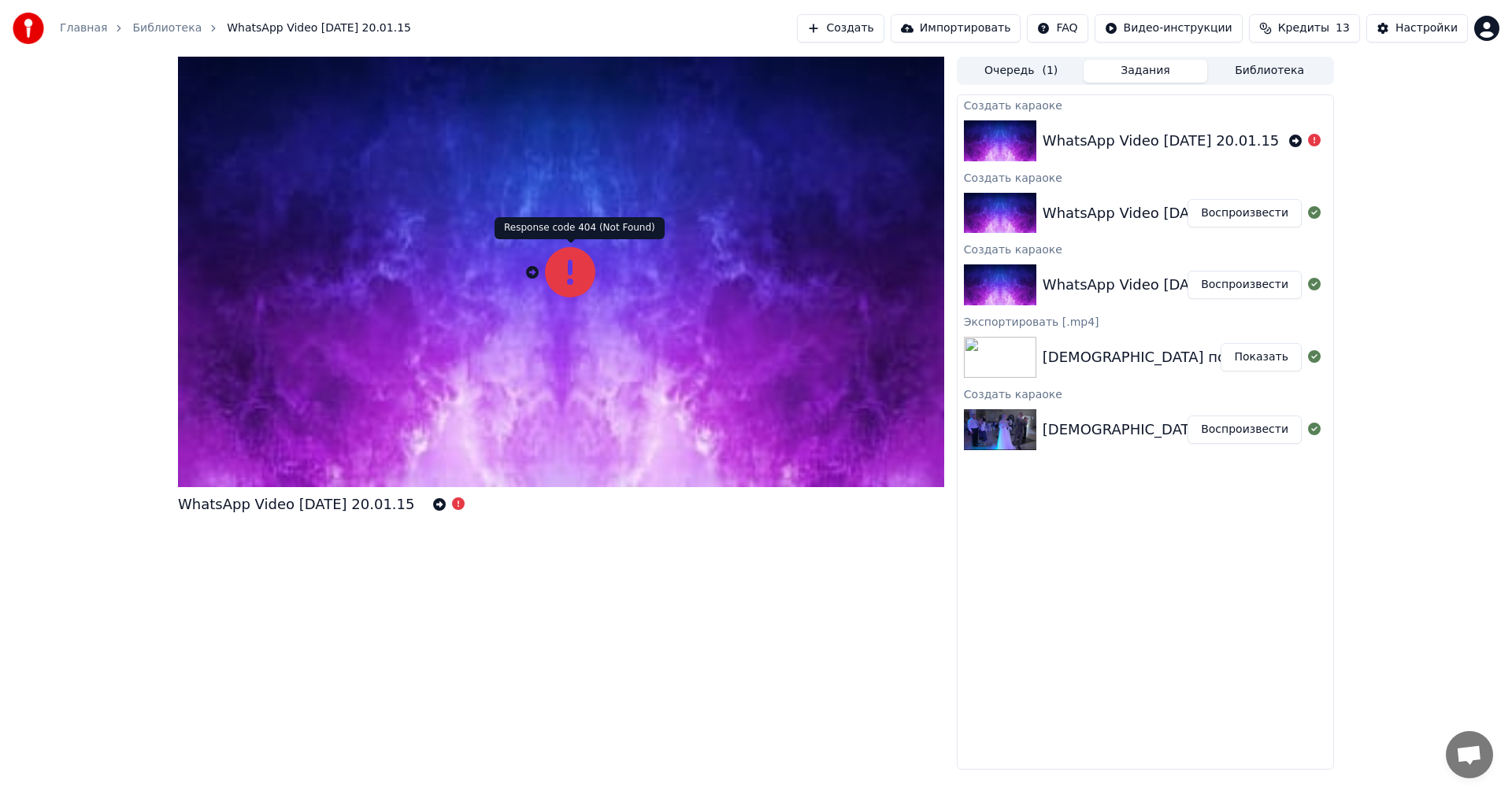
click at [562, 293] on icon at bounding box center [570, 272] width 50 height 50
click at [568, 285] on icon at bounding box center [570, 272] width 50 height 50
click at [530, 276] on icon at bounding box center [532, 272] width 13 height 13
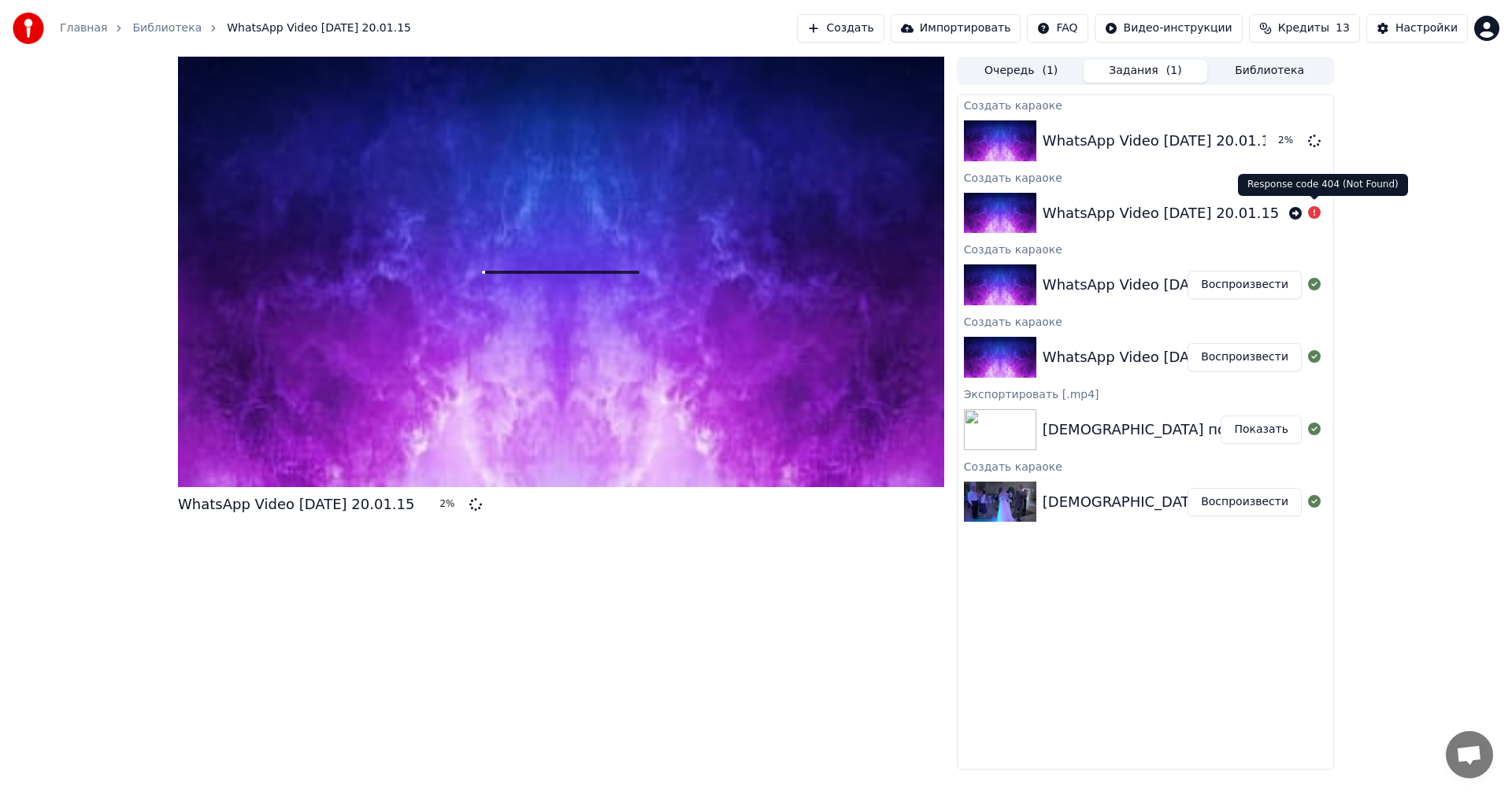
click at [1356, 207] on div "WhatsApp Video [DATE] 20.01.15 2 % Очередь ( 1 ) Задания ( 1 ) Библиотека Созда…" at bounding box center [756, 413] width 1512 height 713
click at [1319, 26] on span "Кредиты" at bounding box center [1304, 28] width 51 height 16
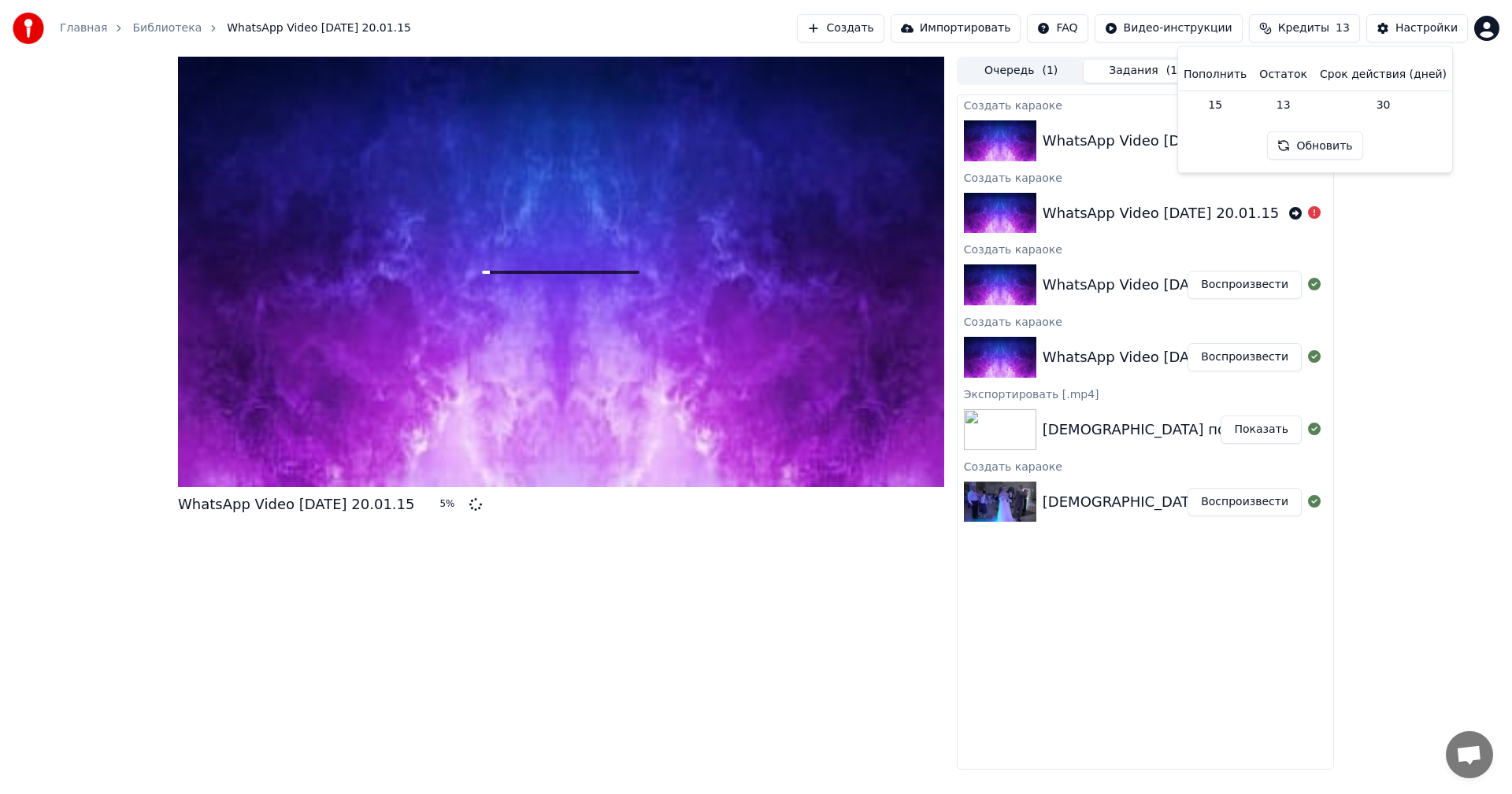
click at [1319, 29] on span "Кредиты" at bounding box center [1304, 28] width 51 height 16
click at [1313, 139] on icon at bounding box center [1314, 139] width 13 height 13
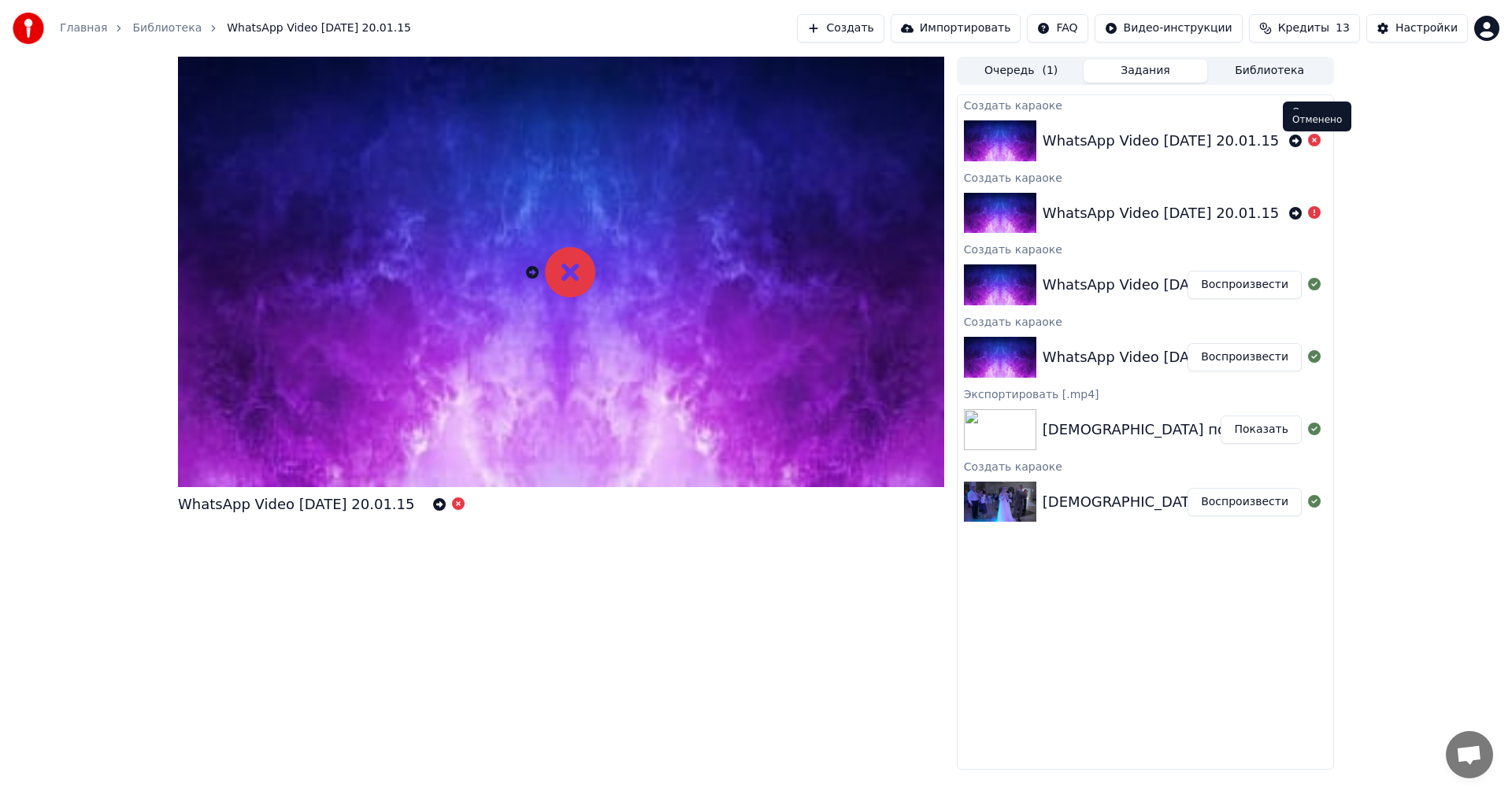
click at [1312, 138] on icon at bounding box center [1314, 139] width 13 height 13
click at [1313, 143] on icon at bounding box center [1314, 139] width 13 height 13
click at [1319, 208] on icon at bounding box center [1314, 213] width 13 height 13
click at [1316, 209] on icon at bounding box center [1314, 213] width 13 height 13
click at [1318, 145] on icon at bounding box center [1314, 139] width 13 height 13
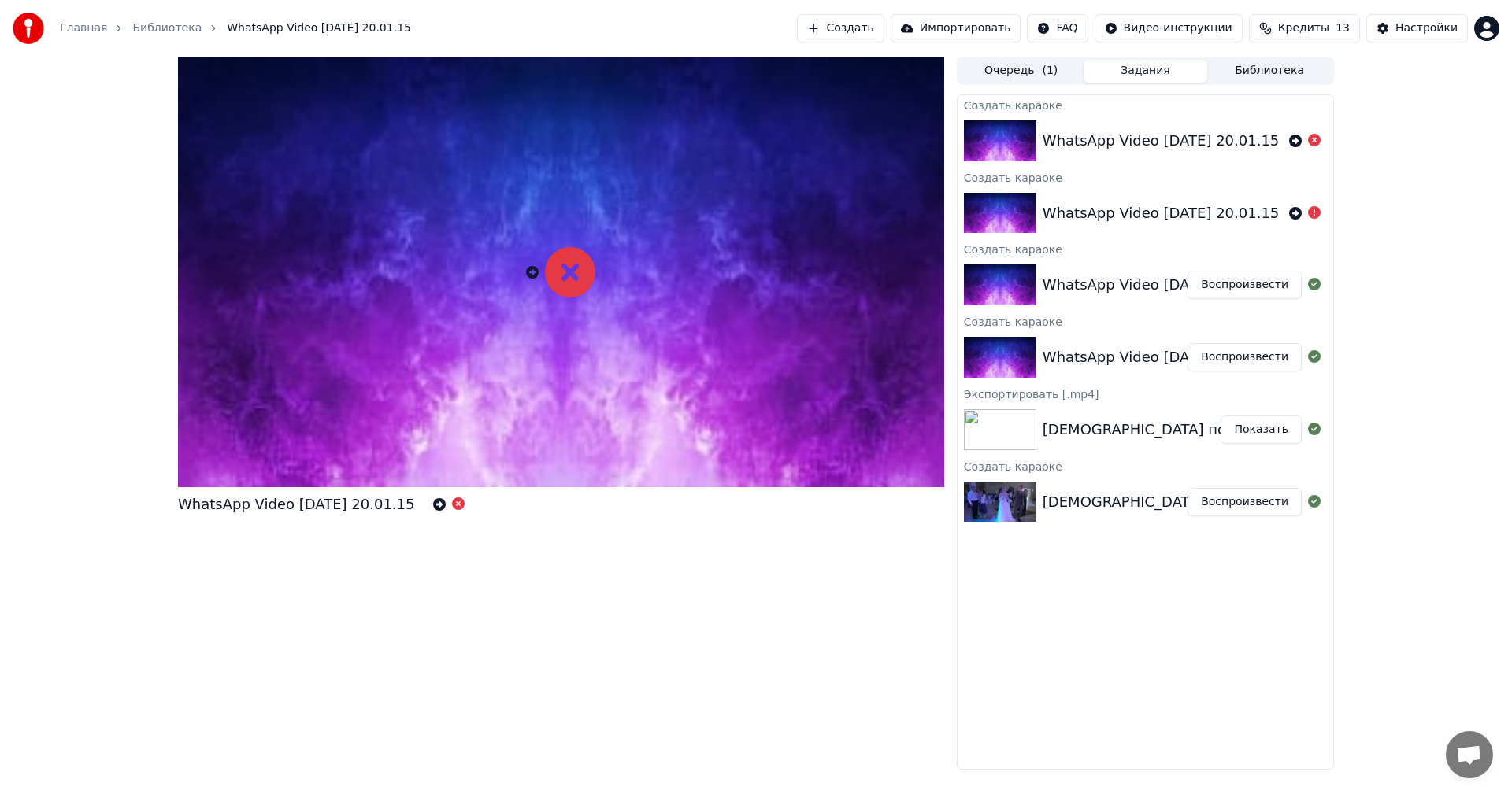
click at [1373, 167] on div "WhatsApp Video [DATE] 20.01.15 Очередь ( 1 ) Задания Библиотека Создать караоке…" at bounding box center [756, 413] width 1512 height 713
click at [868, 40] on button "Создать" at bounding box center [840, 28] width 87 height 28
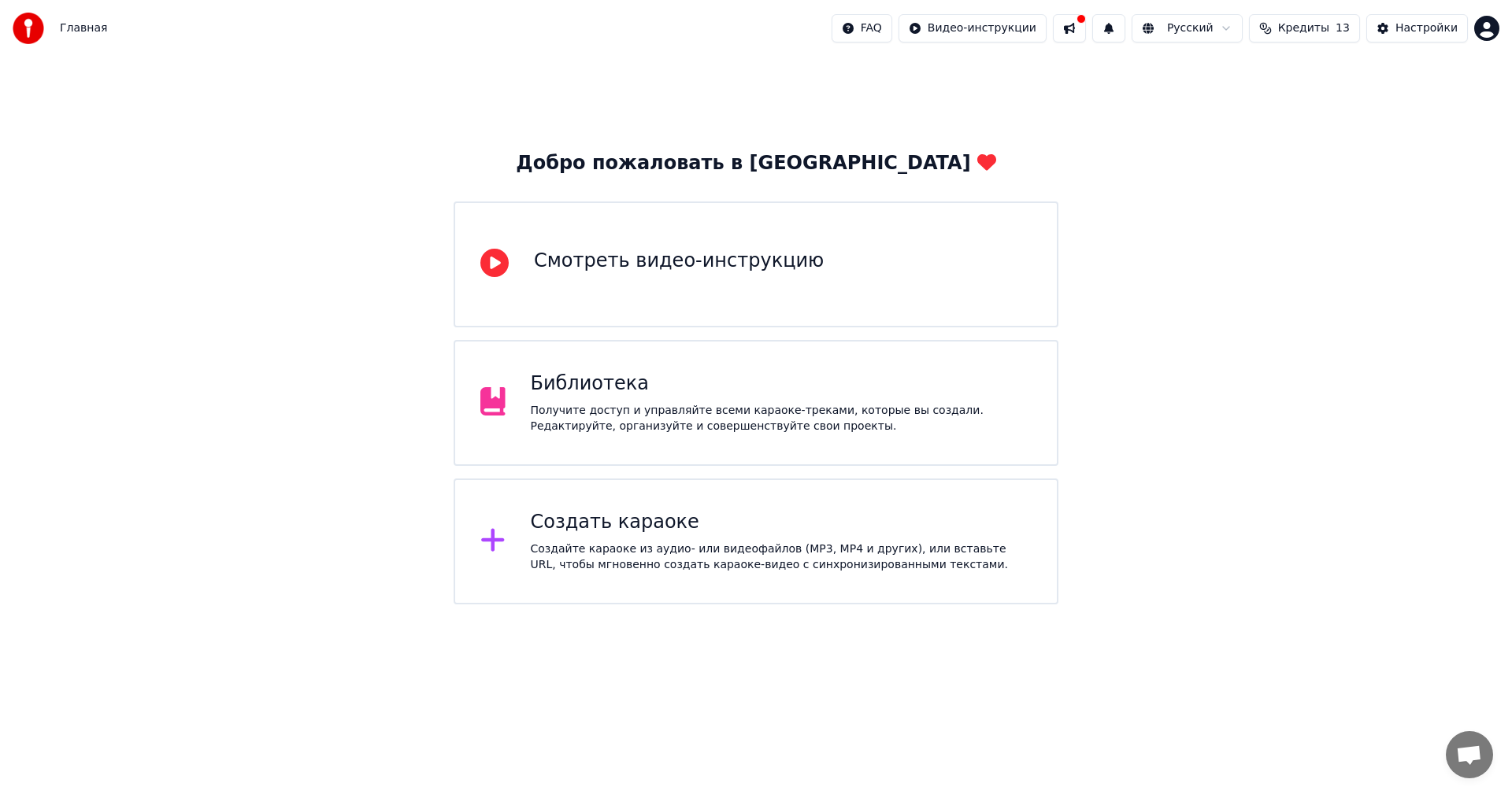
click at [622, 516] on div "Создать караоке" at bounding box center [782, 523] width 502 height 26
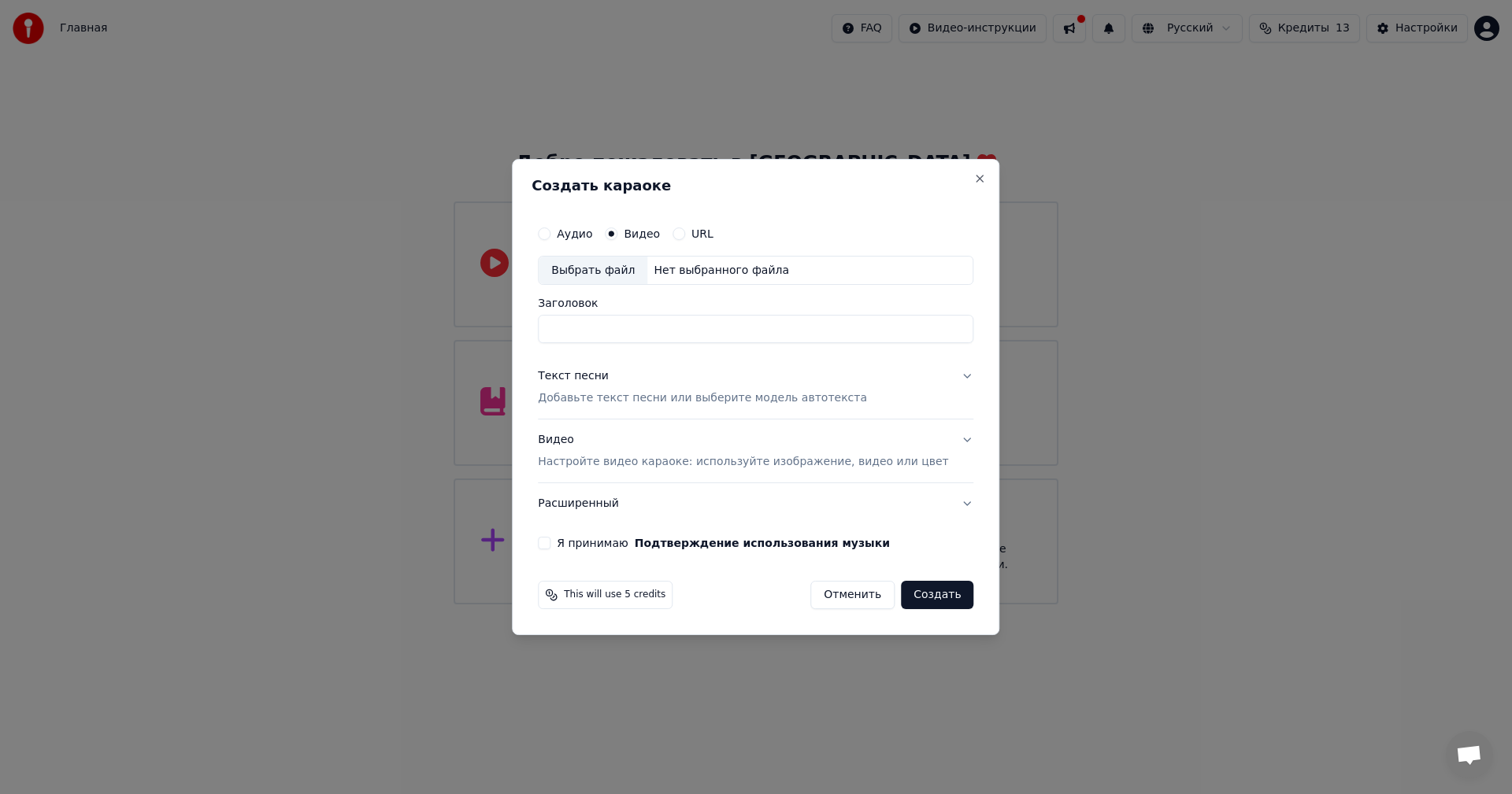
click at [611, 271] on div "Выбрать файл" at bounding box center [593, 270] width 109 height 28
type input "**********"
click at [569, 550] on div "**********" at bounding box center [755, 384] width 448 height 345
click at [555, 536] on div "**********" at bounding box center [755, 384] width 448 height 345
click at [550, 547] on button "Я принимаю Подтверждение использования музыки" at bounding box center [543, 543] width 13 height 13
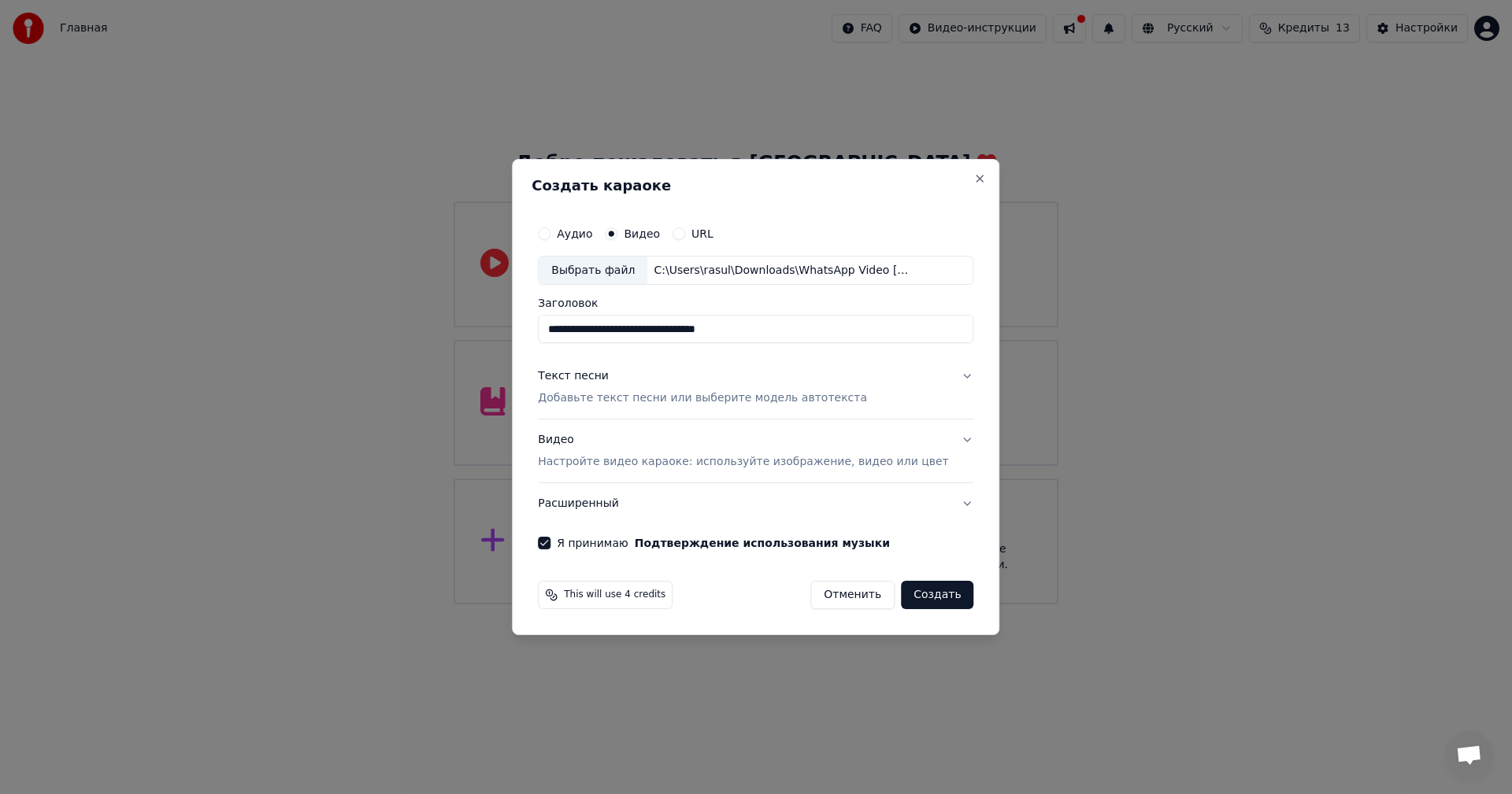
click at [639, 357] on button "Текст песни Добавьте текст песни или выберите модель автотекста" at bounding box center [755, 388] width 435 height 63
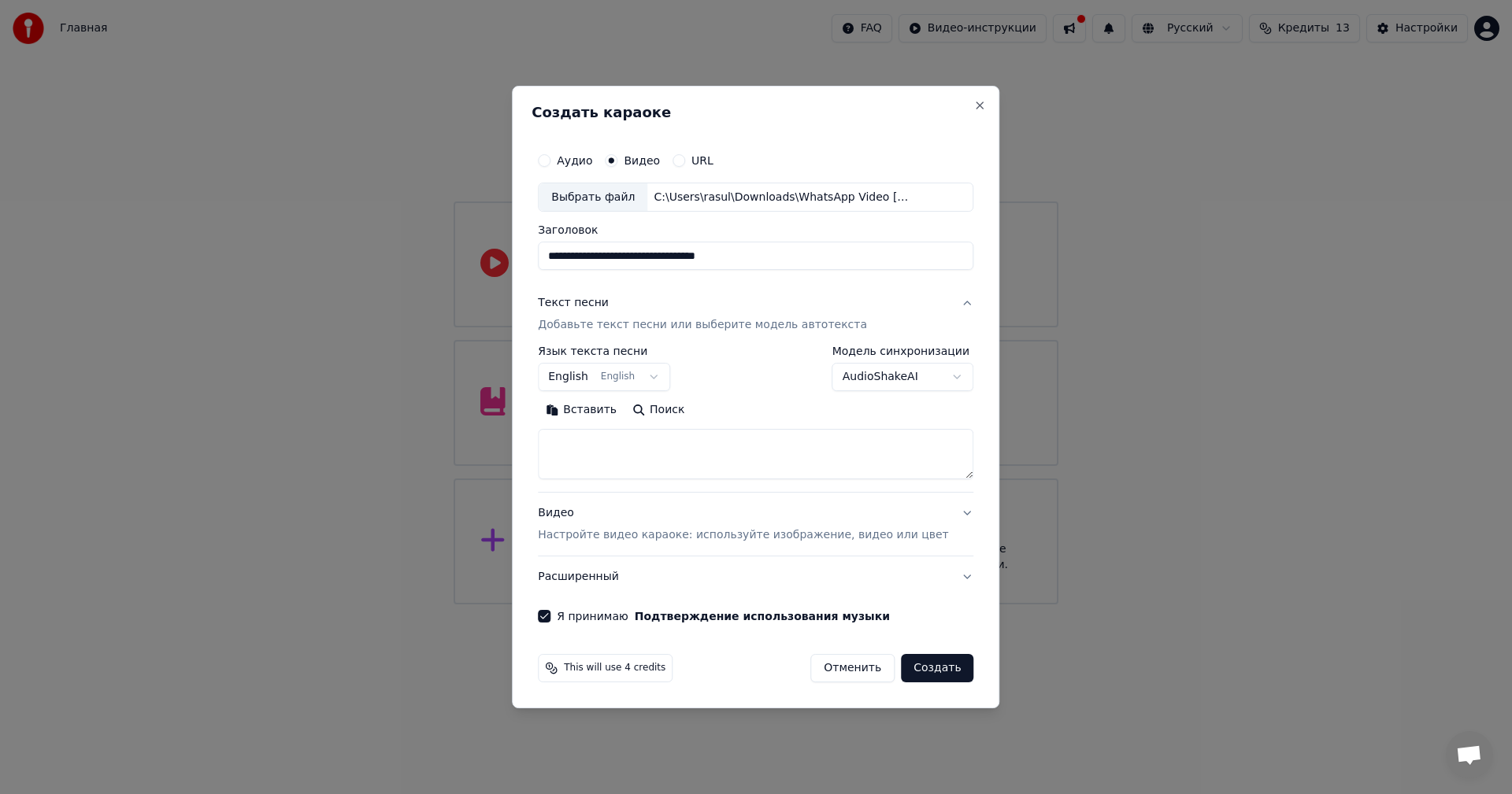
click at [612, 379] on body "**********" at bounding box center [756, 302] width 1512 height 604
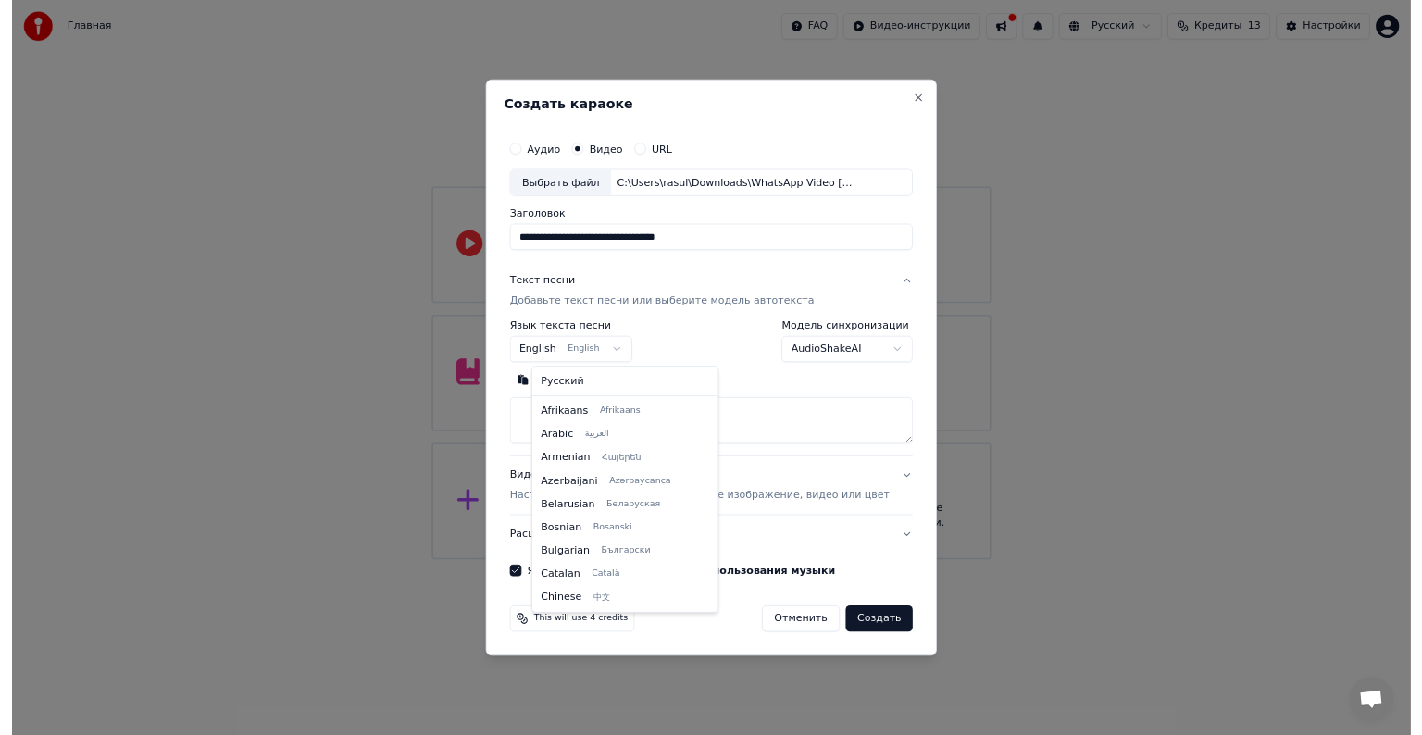
scroll to position [148, 0]
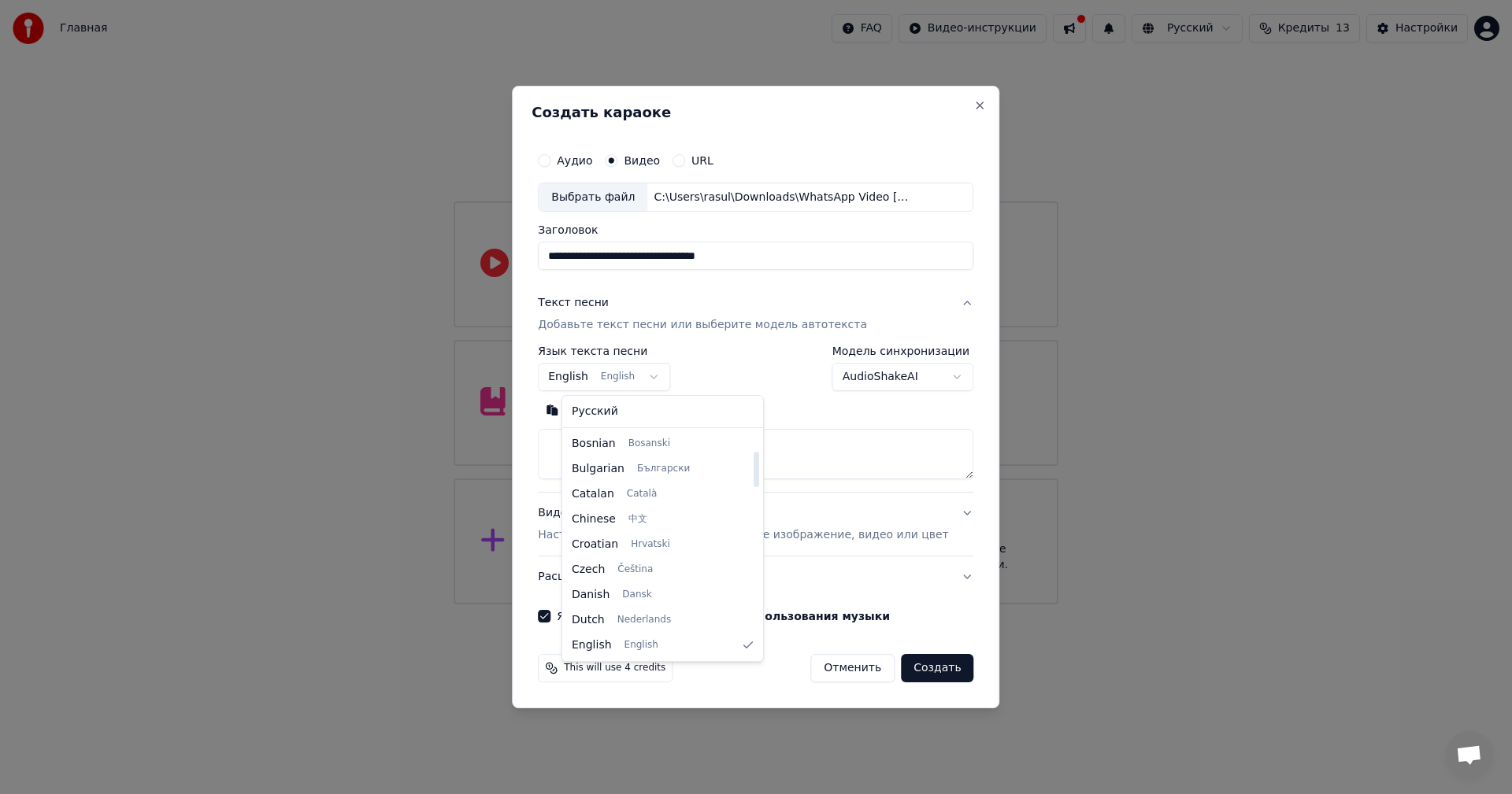
select select "**"
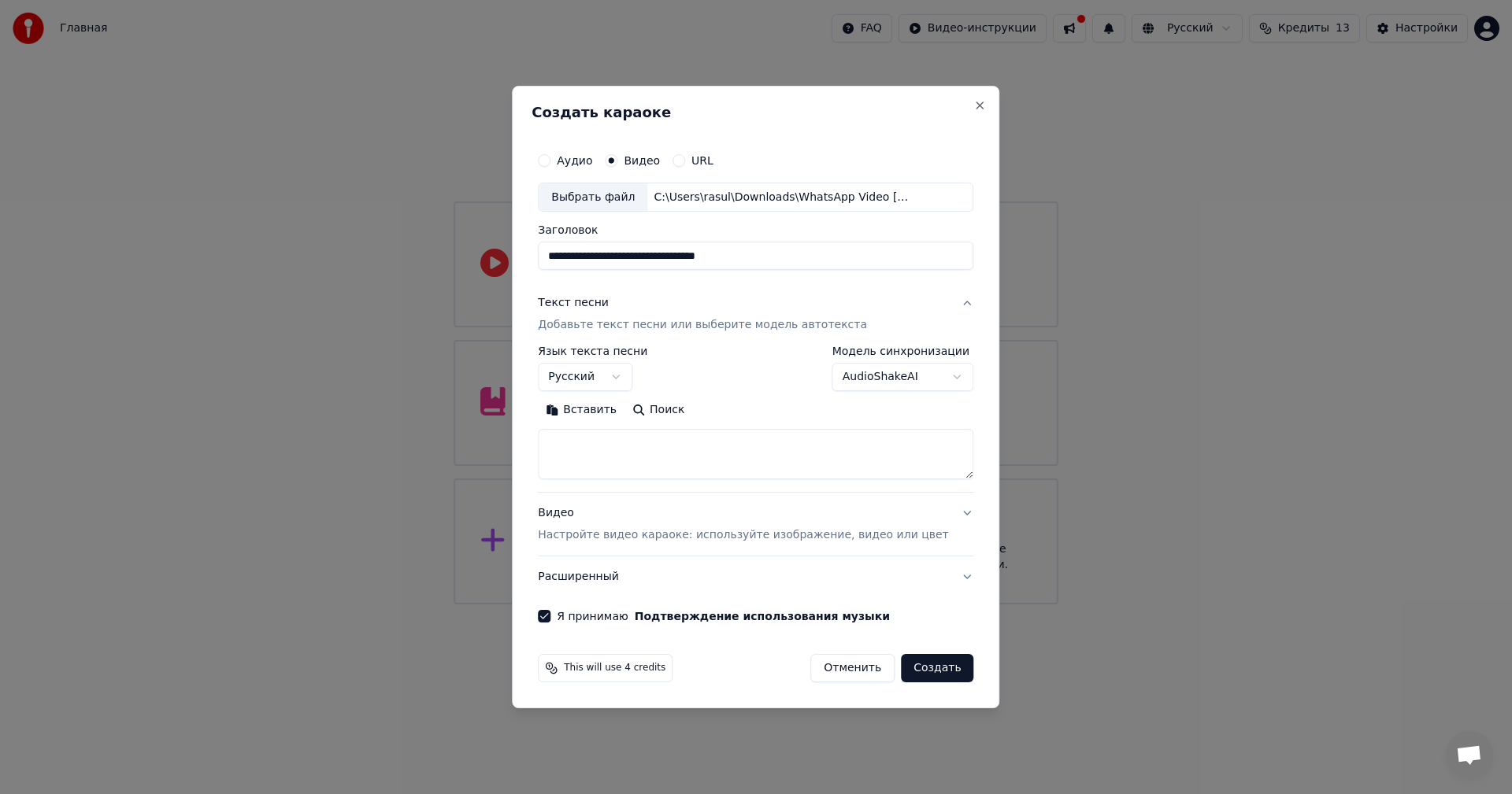
click at [877, 388] on body "**********" at bounding box center [756, 302] width 1512 height 604
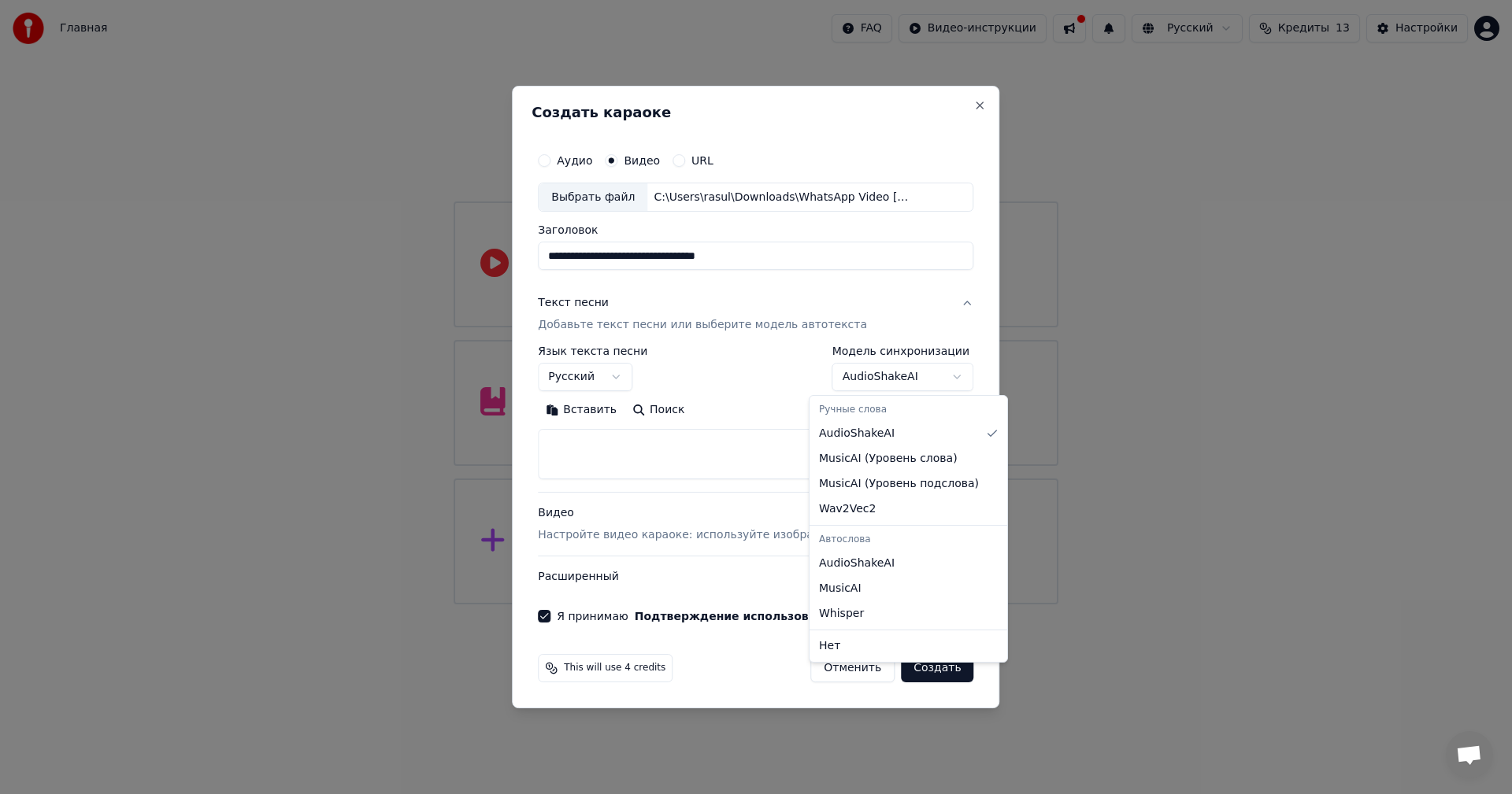
select select "**********"
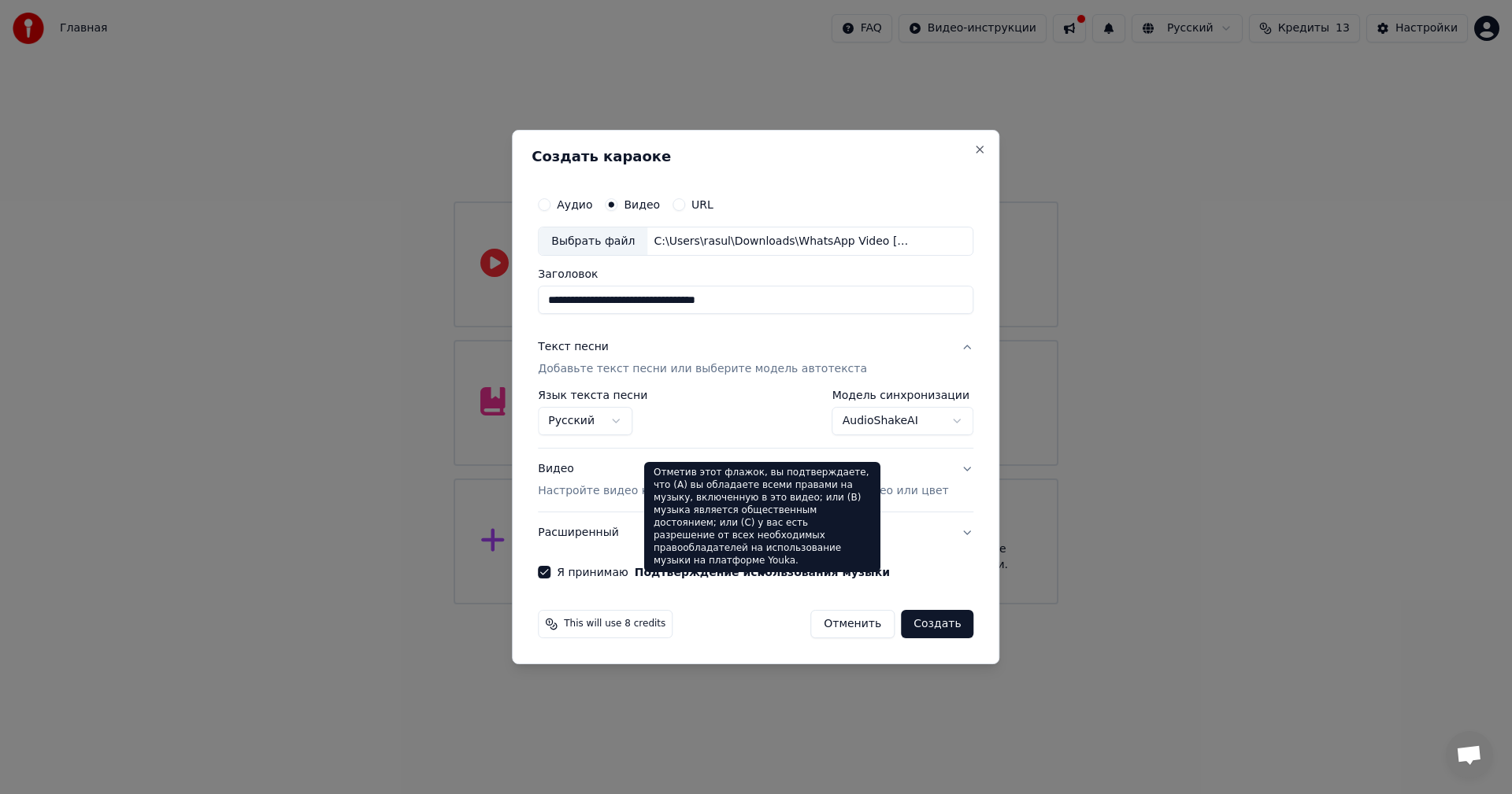
click at [867, 480] on div "Отметив этот флажок, вы подтверждаете, что (A) вы обладаете всеми правами на му…" at bounding box center [762, 518] width 236 height 111
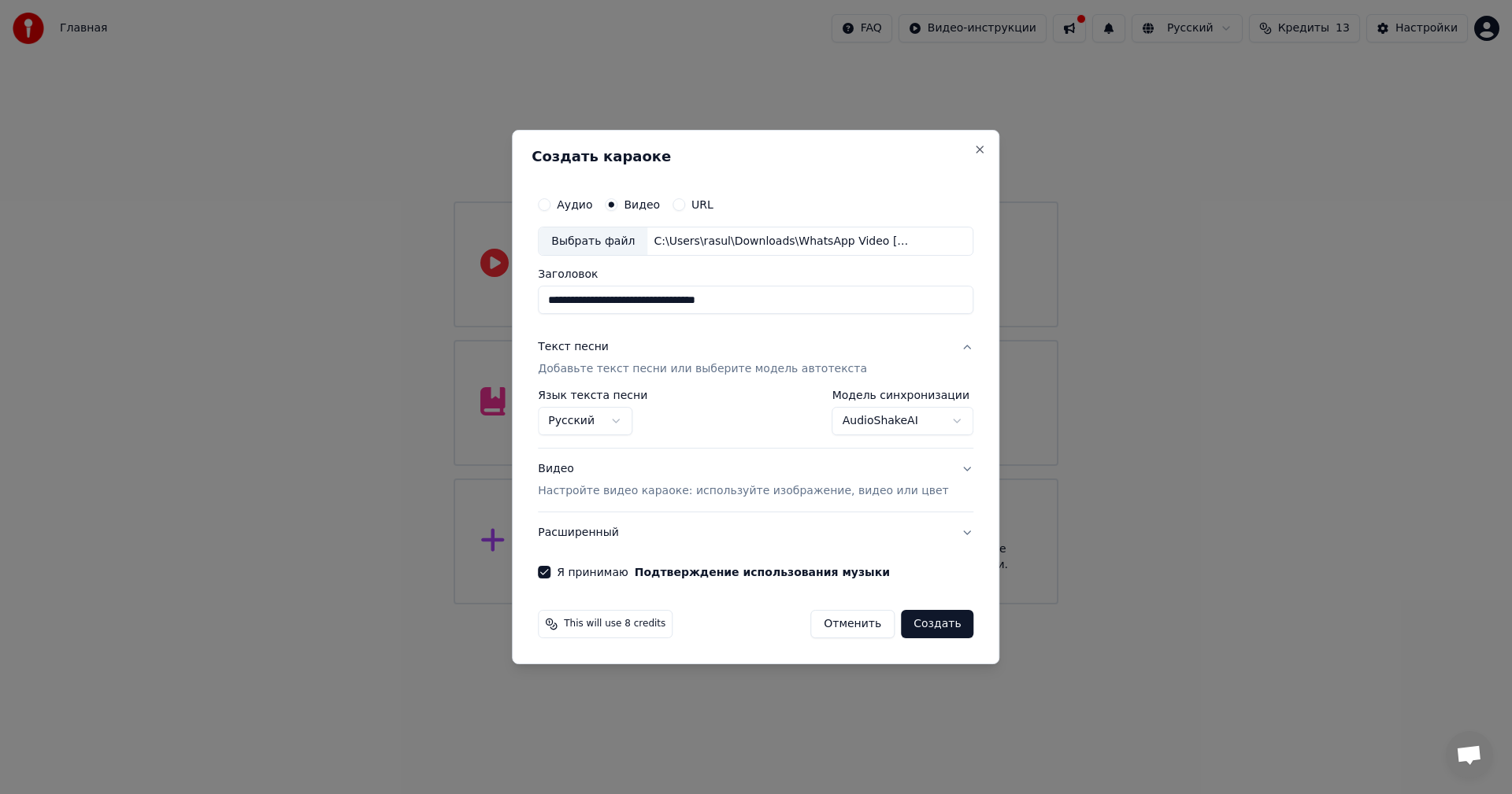
click at [942, 480] on button "Видео Настройте видео караоке: используйте изображение, видео или цвет" at bounding box center [755, 481] width 435 height 63
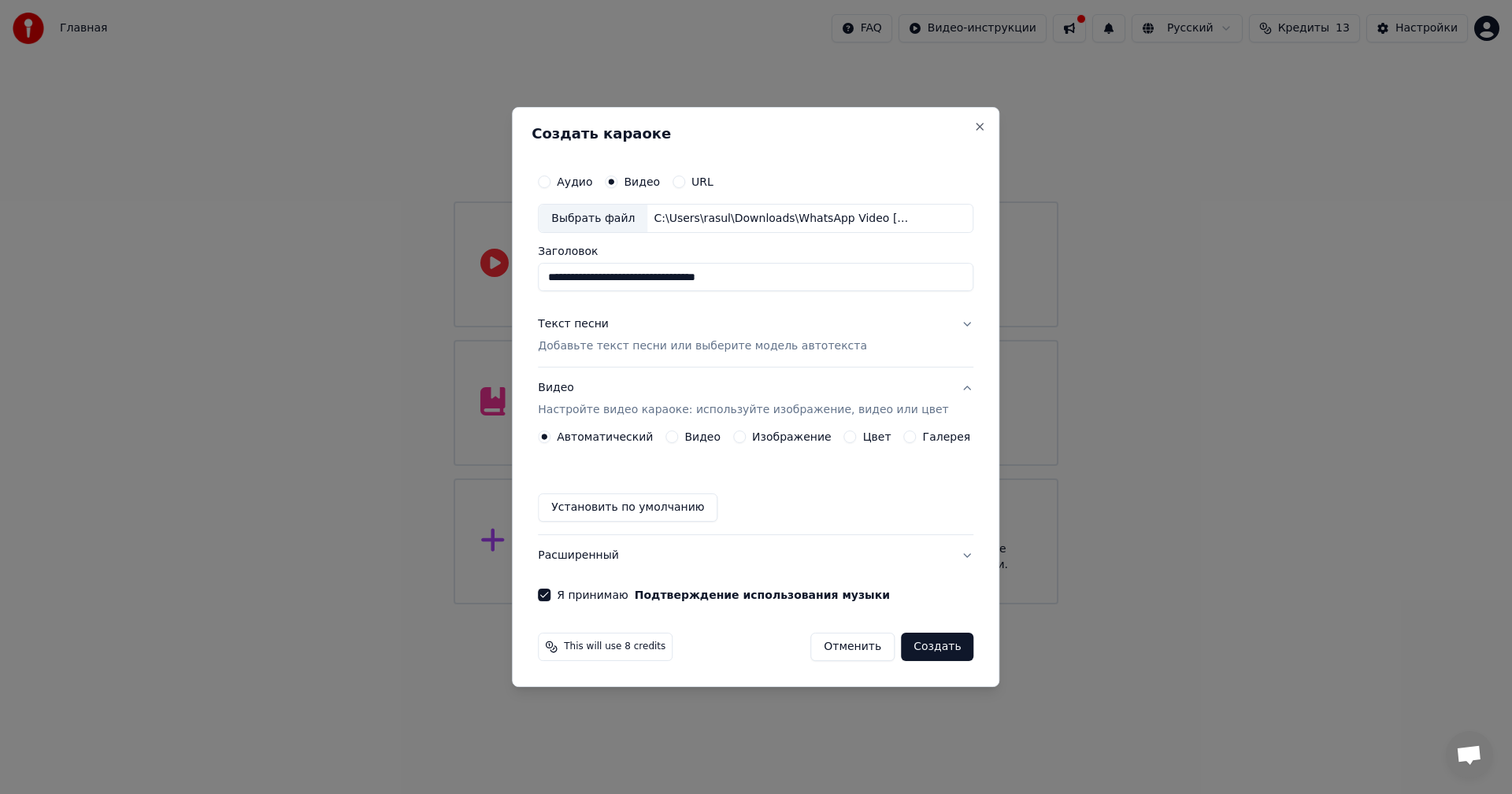
click at [678, 441] on button "Видео" at bounding box center [671, 437] width 13 height 13
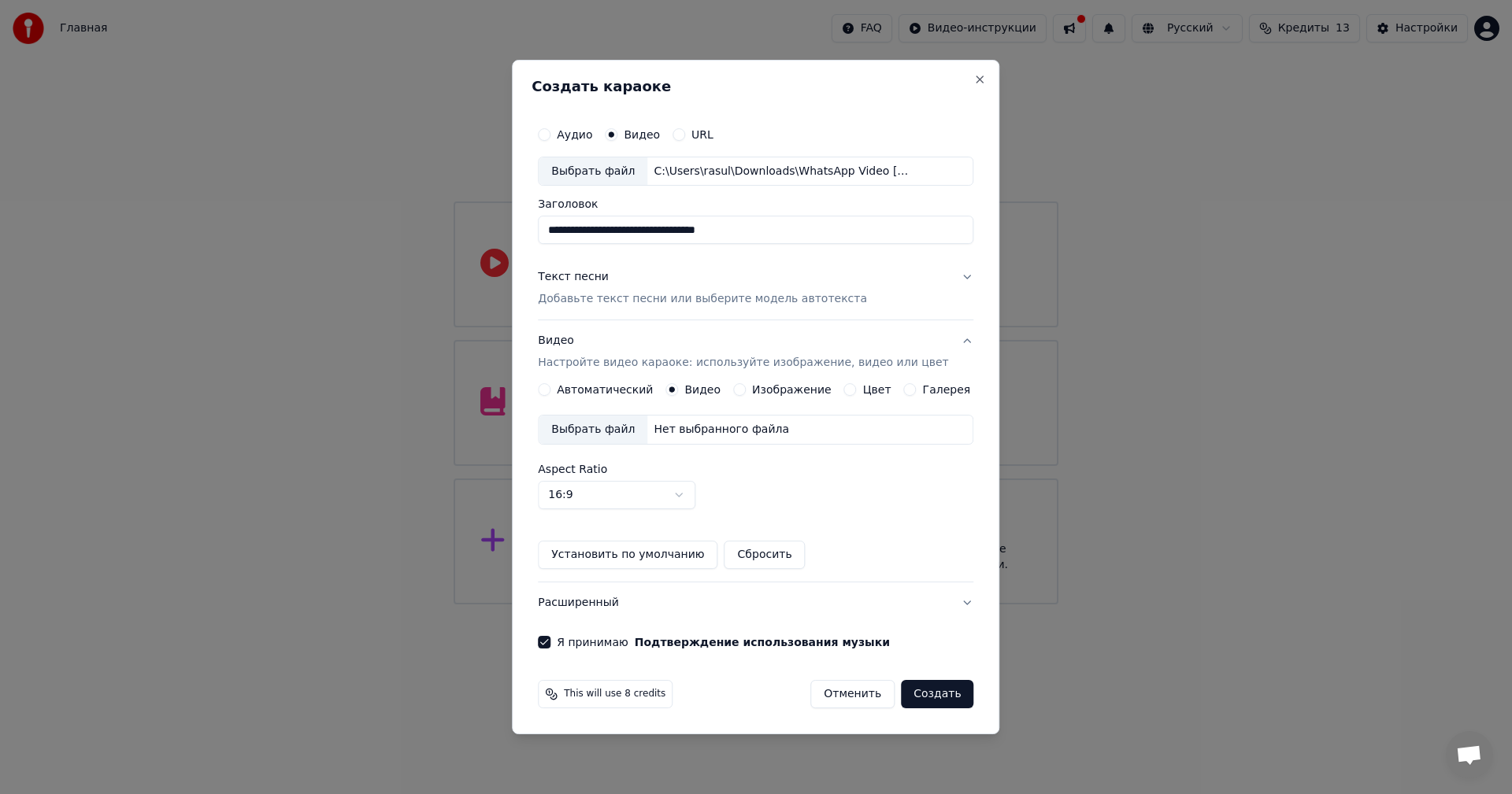
click at [550, 391] on button "Автоматический" at bounding box center [543, 389] width 13 height 13
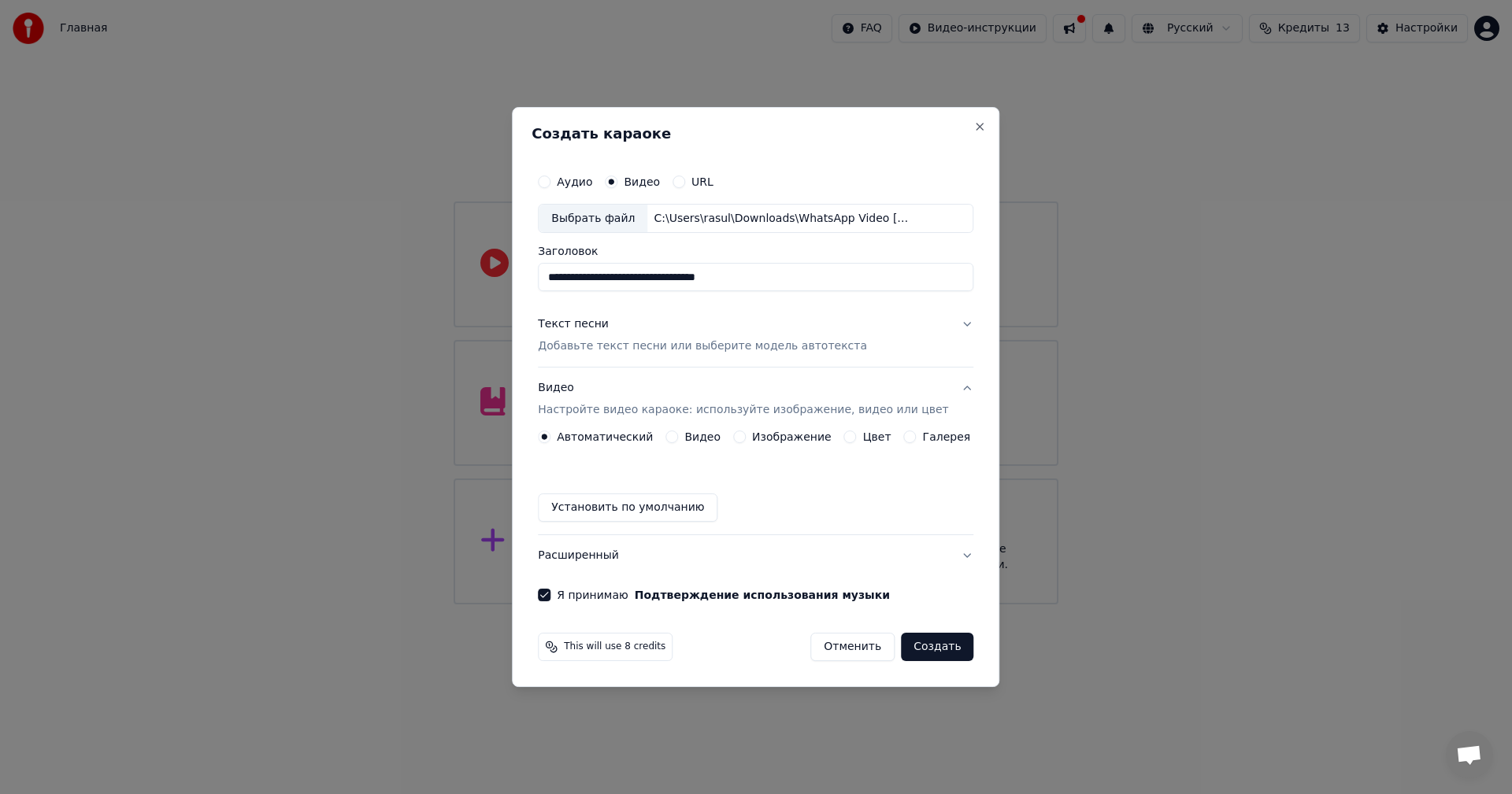
drag, startPoint x: 920, startPoint y: 652, endPoint x: 854, endPoint y: 353, distance: 306.2
click at [863, 370] on form "**********" at bounding box center [755, 414] width 448 height 508
click at [835, 324] on div "Текст песни Добавьте текст песни или выберите модель автотекста" at bounding box center [702, 336] width 329 height 37
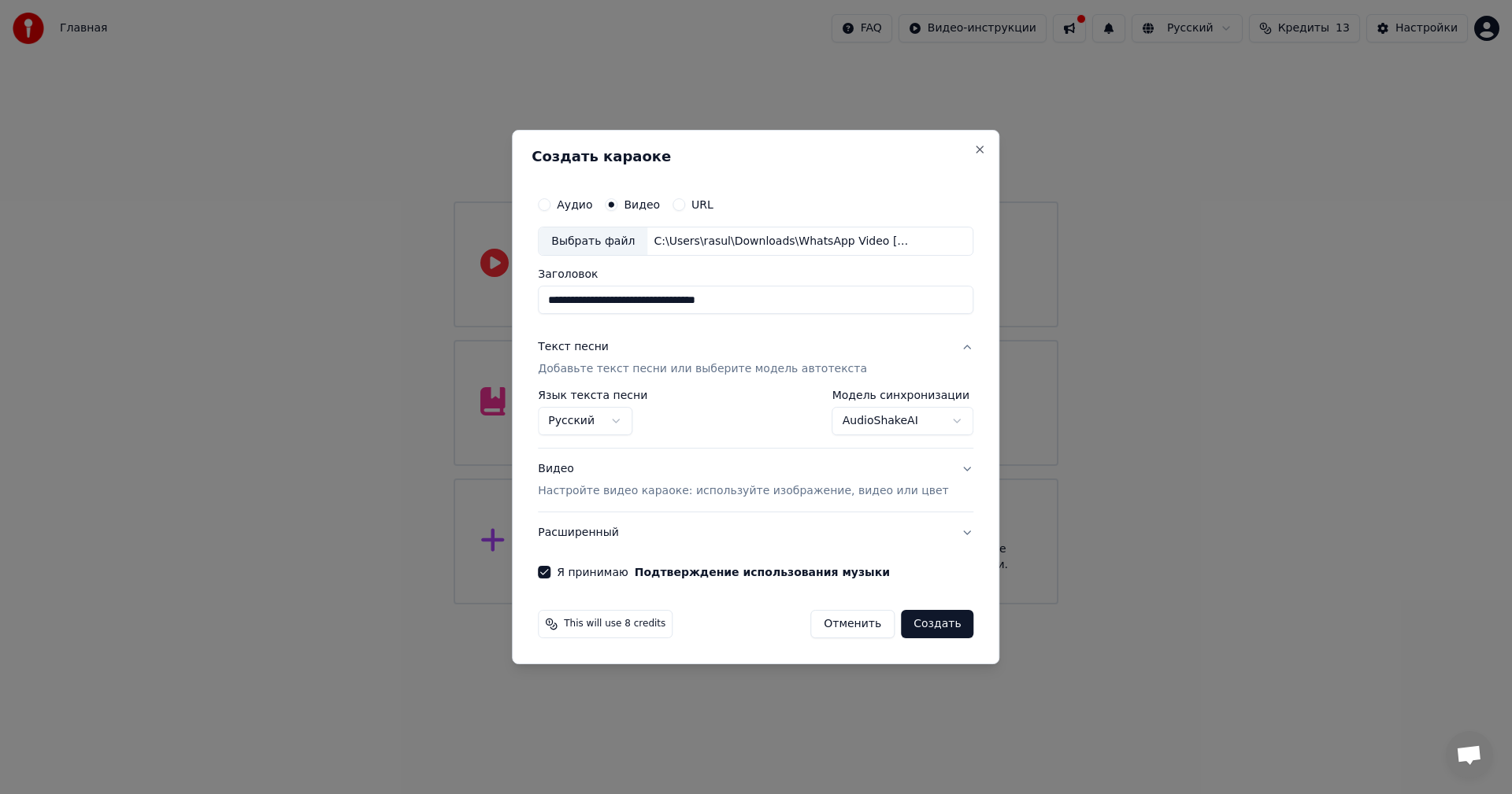
drag, startPoint x: 921, startPoint y: 629, endPoint x: 903, endPoint y: 418, distance: 211.8
click at [904, 420] on form "**********" at bounding box center [755, 414] width 448 height 462
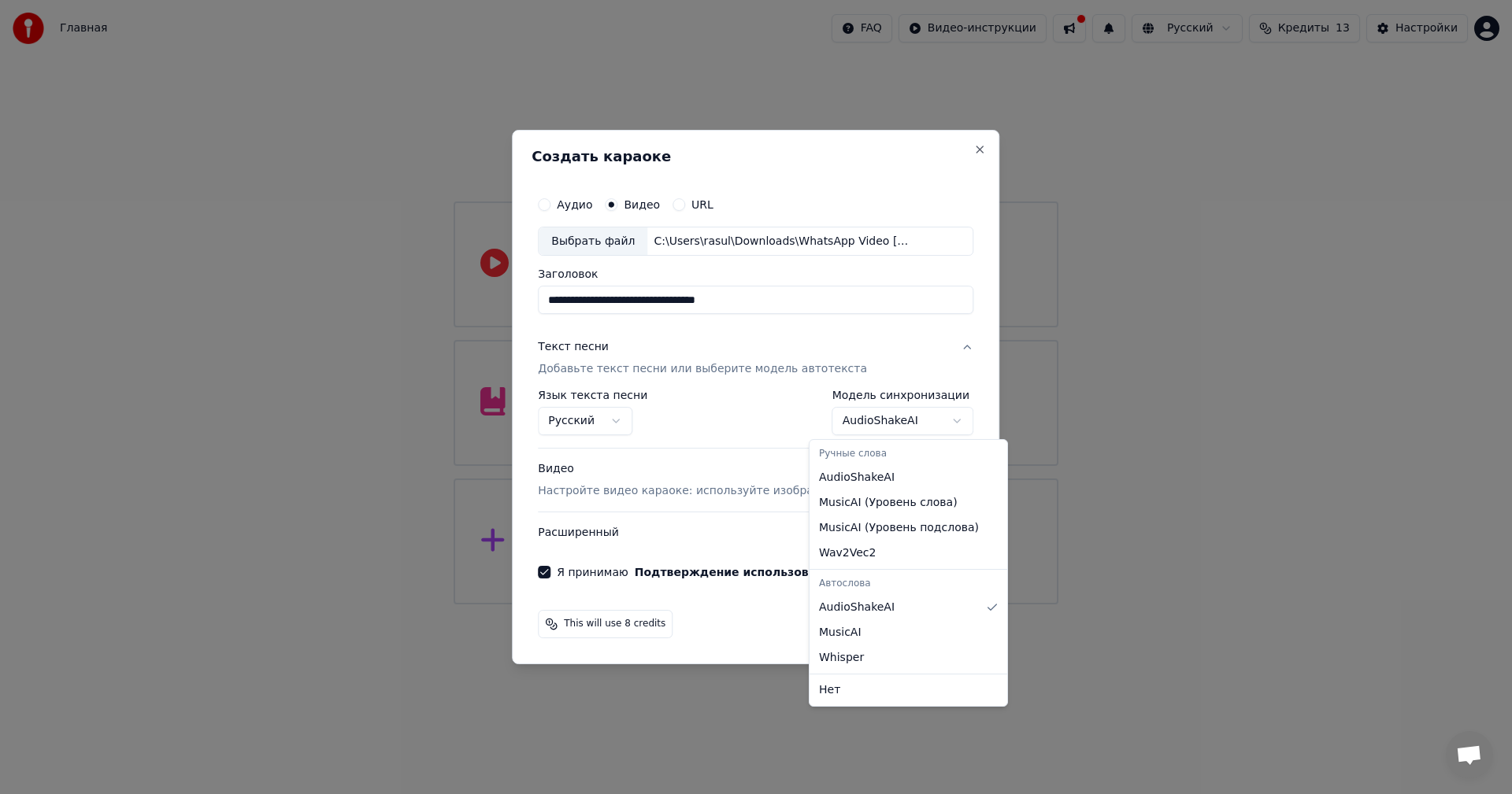
click at [903, 416] on body "**********" at bounding box center [756, 302] width 1512 height 604
click at [747, 604] on body "**********" at bounding box center [756, 302] width 1512 height 604
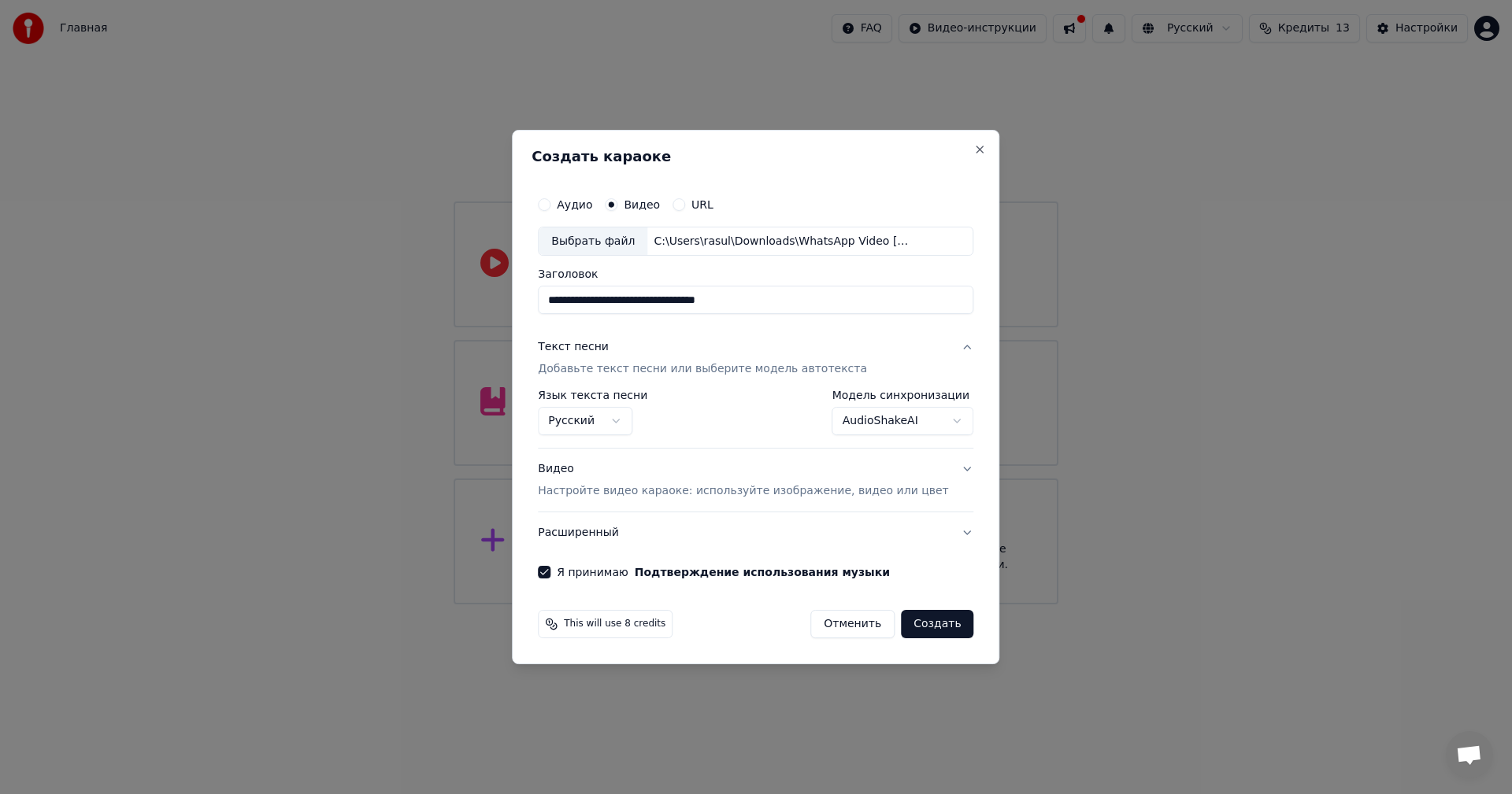
click at [901, 624] on button "Создать" at bounding box center [936, 624] width 72 height 28
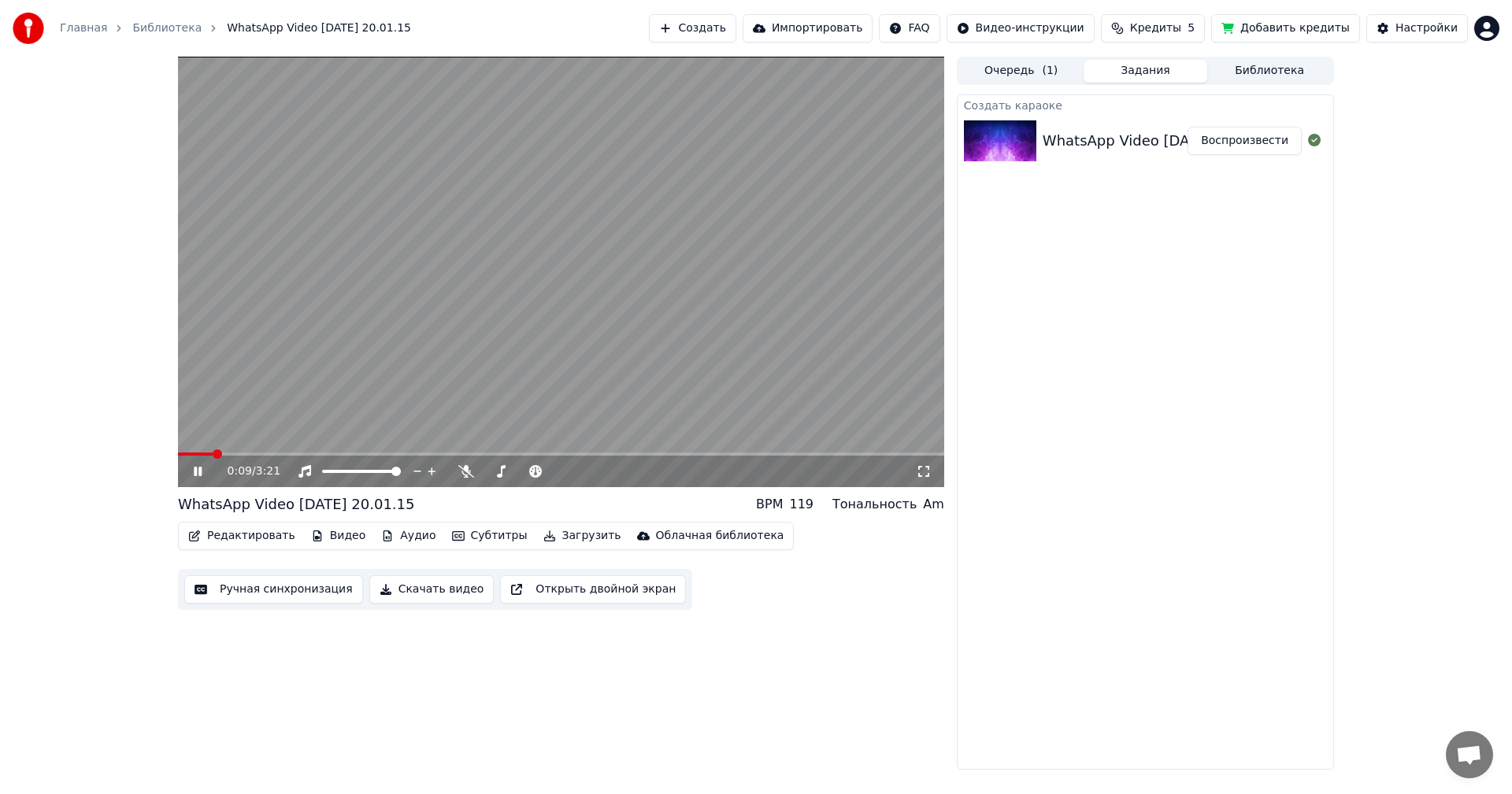
click at [919, 474] on icon at bounding box center [924, 471] width 11 height 11
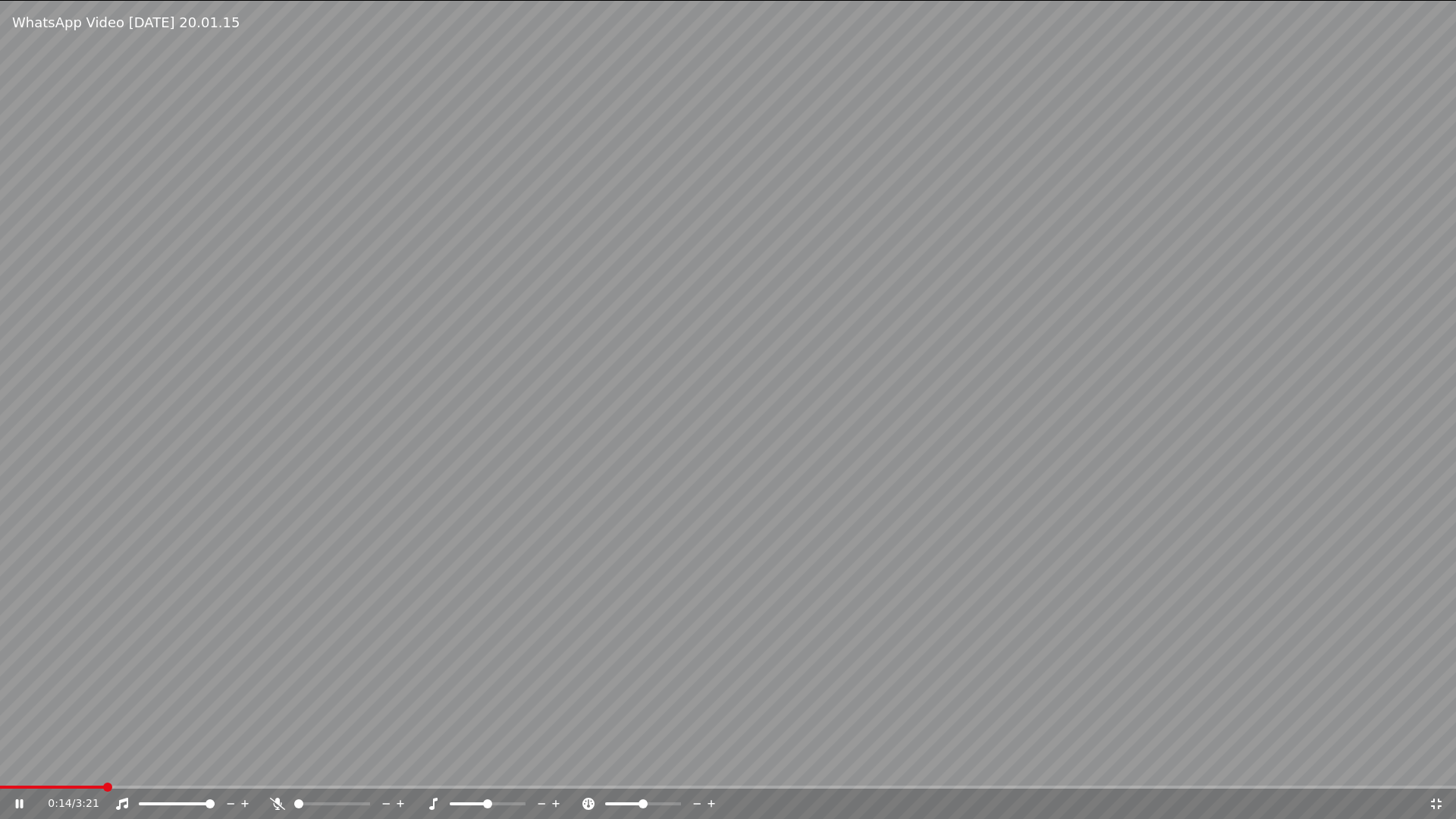
click at [185, 764] on video at bounding box center [728, 410] width 1456 height 819
click at [174, 764] on video at bounding box center [728, 410] width 1456 height 819
click at [173, 764] on video at bounding box center [728, 410] width 1456 height 819
click at [173, 764] on span at bounding box center [728, 787] width 1456 height 3
click at [271, 726] on video at bounding box center [728, 410] width 1456 height 819
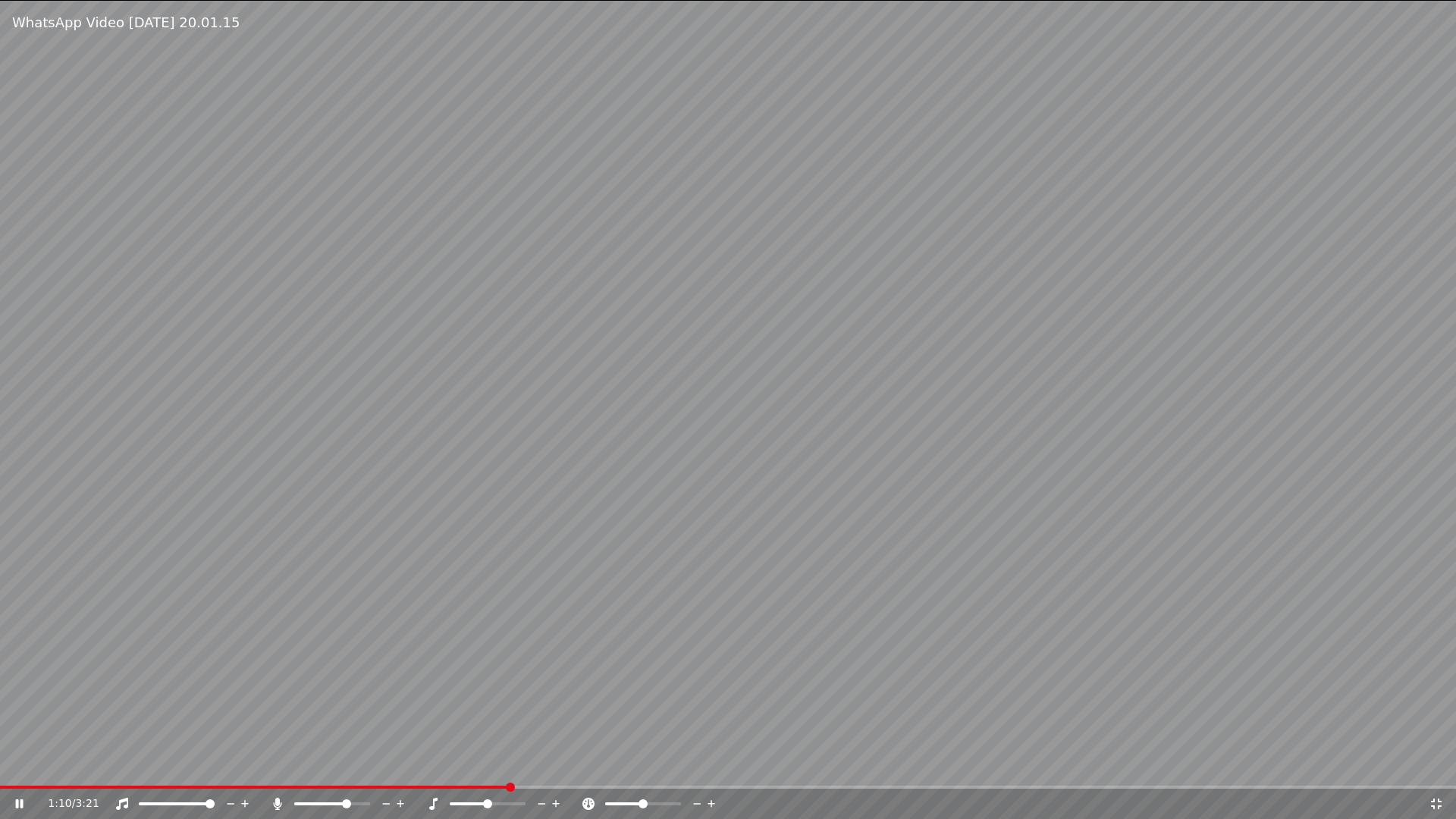
click at [1436, 764] on icon at bounding box center [1436, 803] width 16 height 12
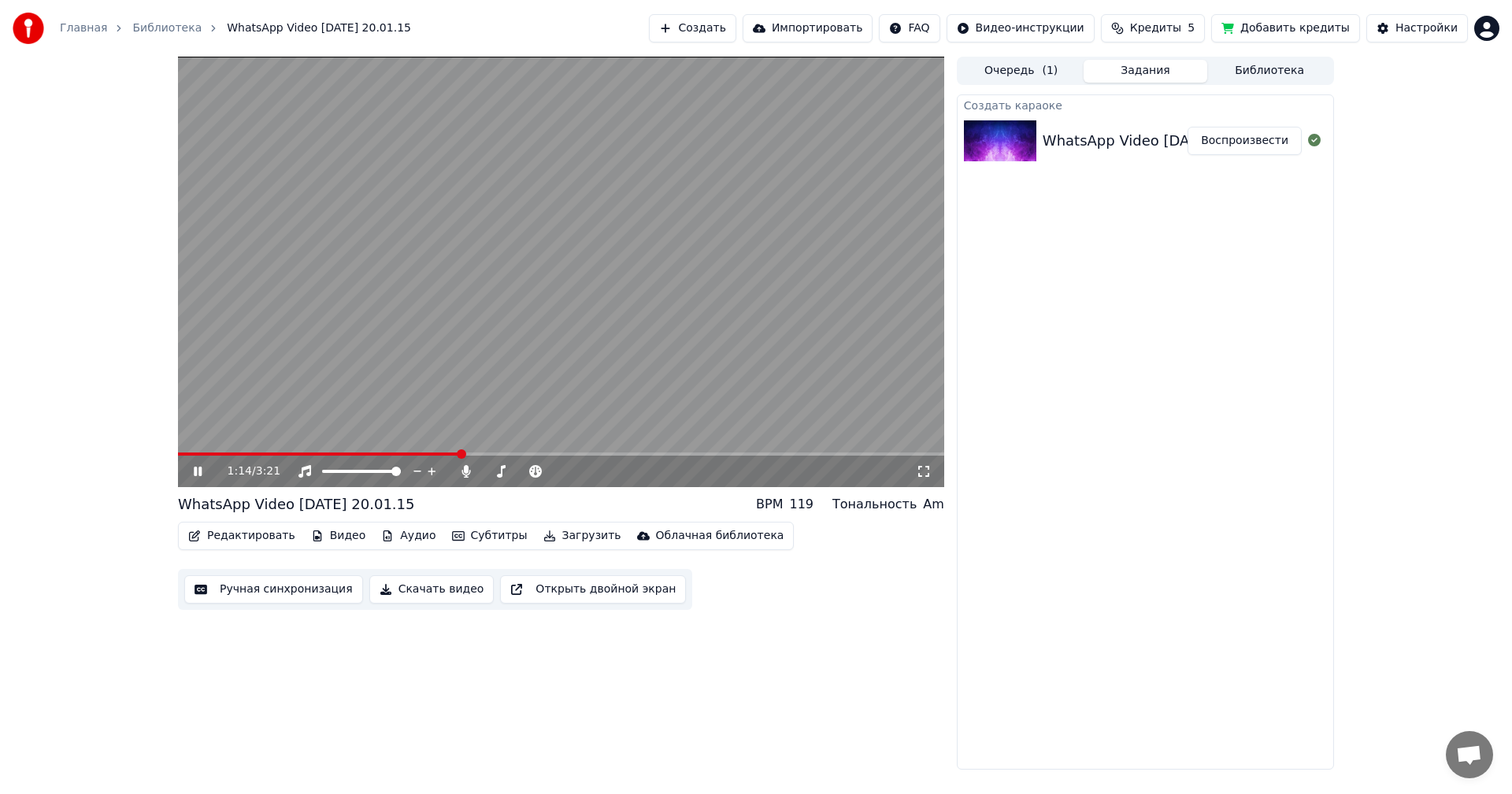
click at [186, 449] on video at bounding box center [560, 272] width 766 height 431
click at [192, 451] on video at bounding box center [560, 272] width 766 height 431
click at [188, 454] on span at bounding box center [320, 454] width 284 height 3
click at [545, 536] on button "Загрузить" at bounding box center [583, 536] width 90 height 22
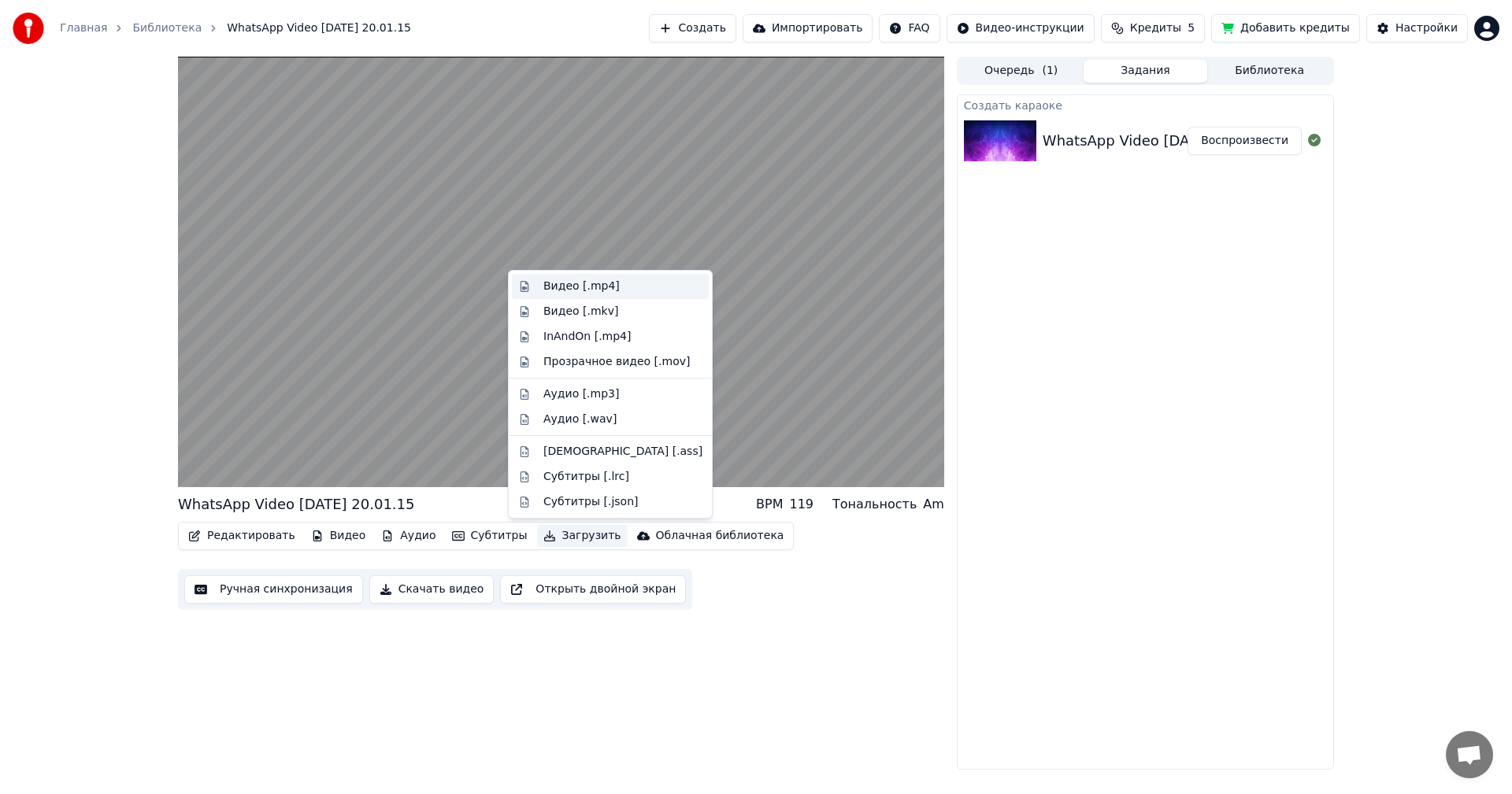
click at [592, 293] on div "Видео [.mp4]" at bounding box center [582, 286] width 77 height 16
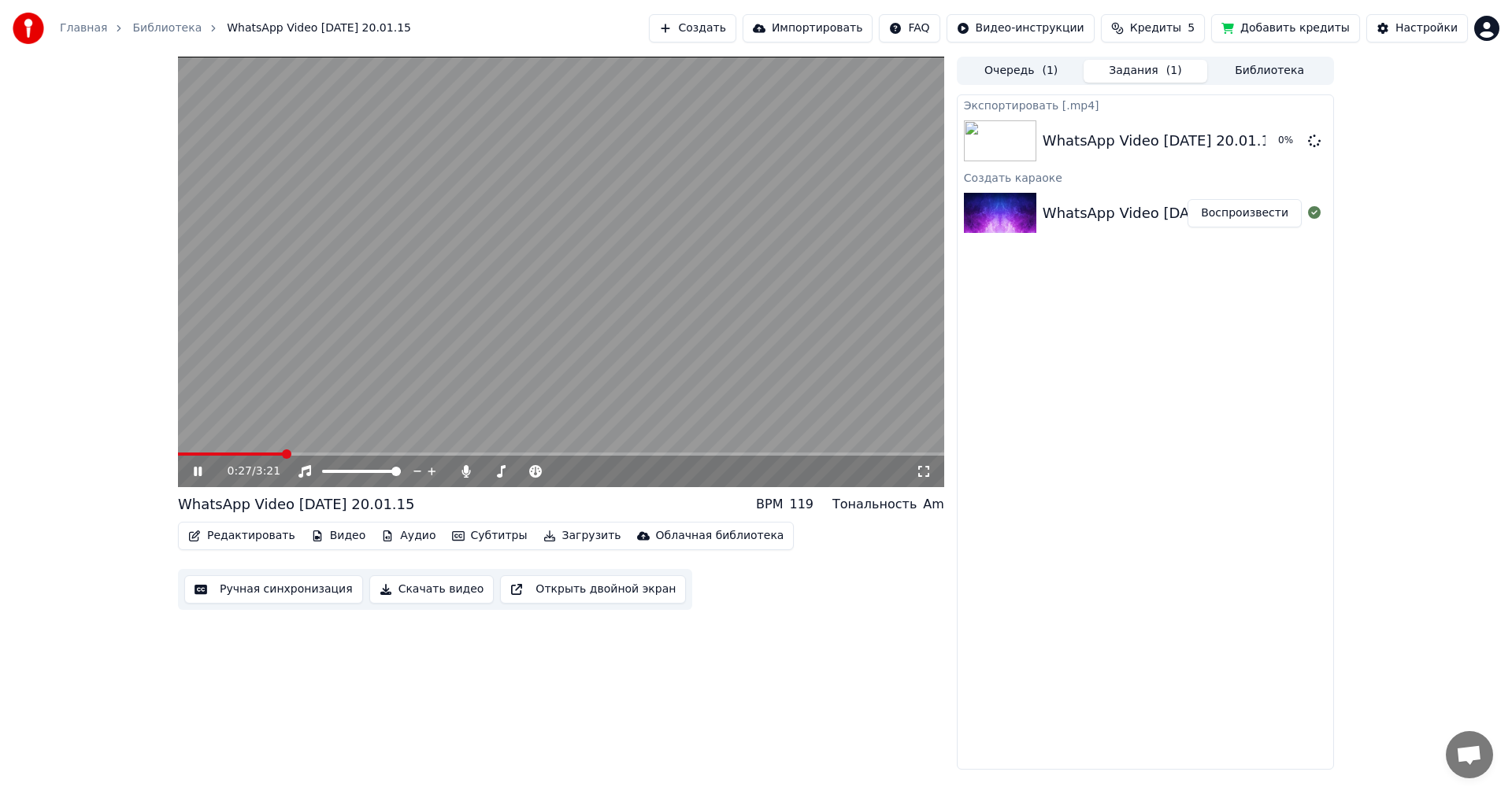
click at [657, 276] on video at bounding box center [560, 272] width 766 height 431
click at [462, 391] on video at bounding box center [560, 272] width 766 height 431
click at [598, 375] on video at bounding box center [560, 272] width 766 height 431
click at [1277, 144] on button "Показать" at bounding box center [1260, 140] width 81 height 28
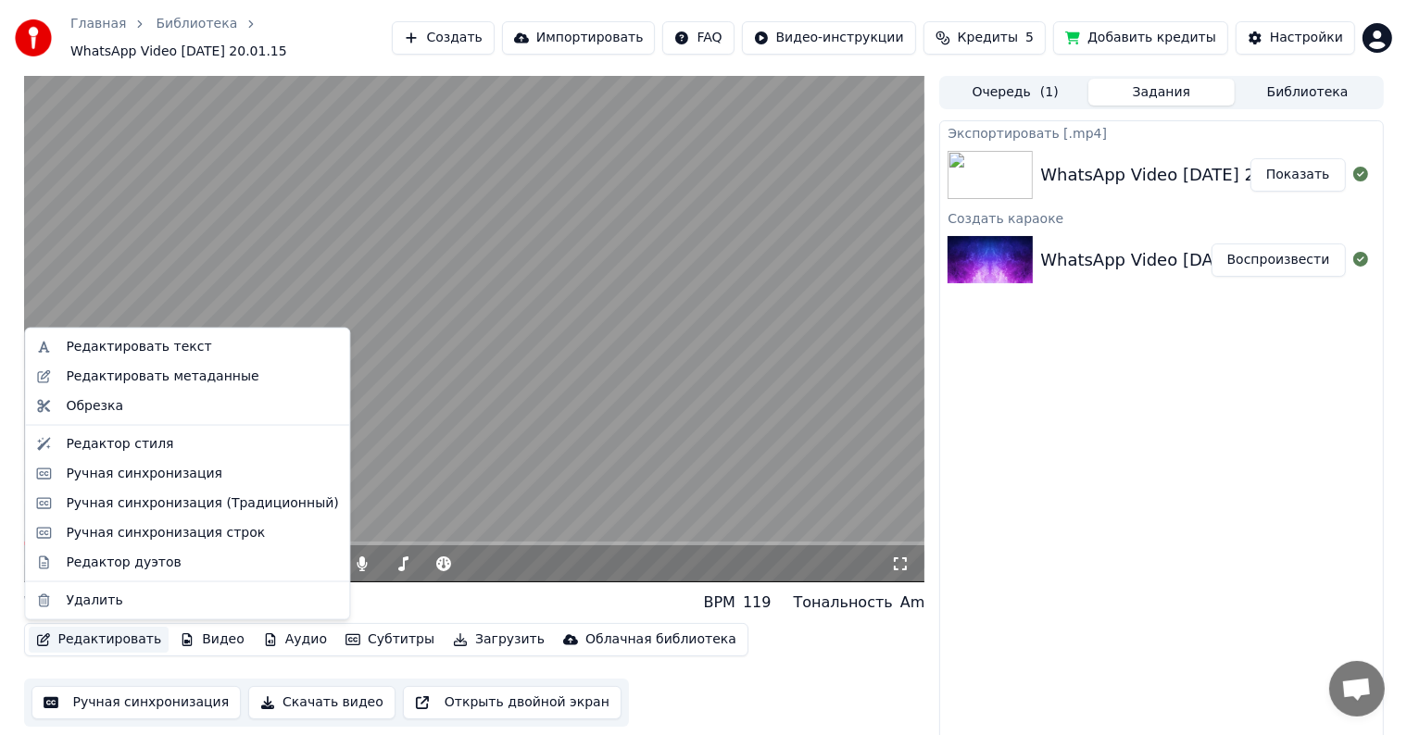
click at [76, 643] on button "Редактировать" at bounding box center [99, 640] width 141 height 26
click at [219, 351] on div "Редактировать текст" at bounding box center [202, 347] width 272 height 19
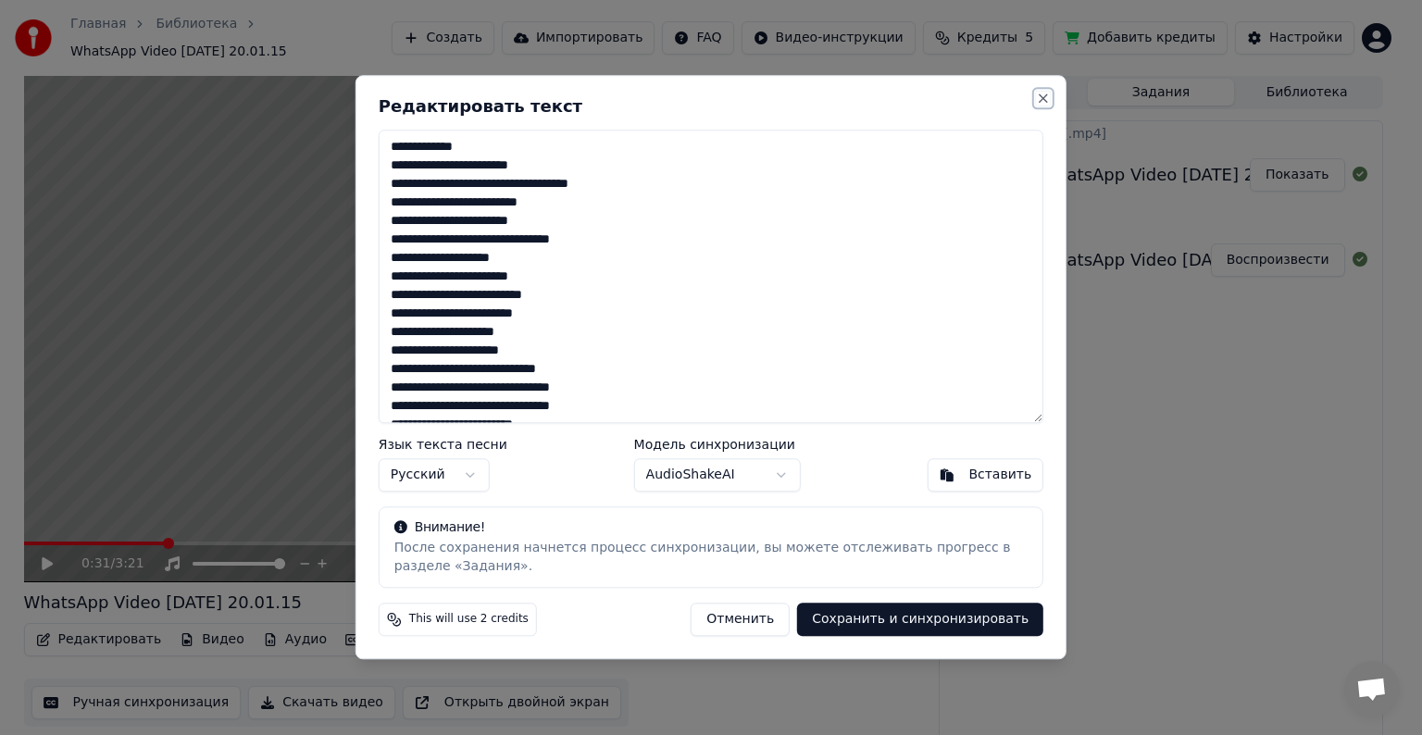
click at [1043, 101] on button "Close" at bounding box center [1043, 98] width 15 height 15
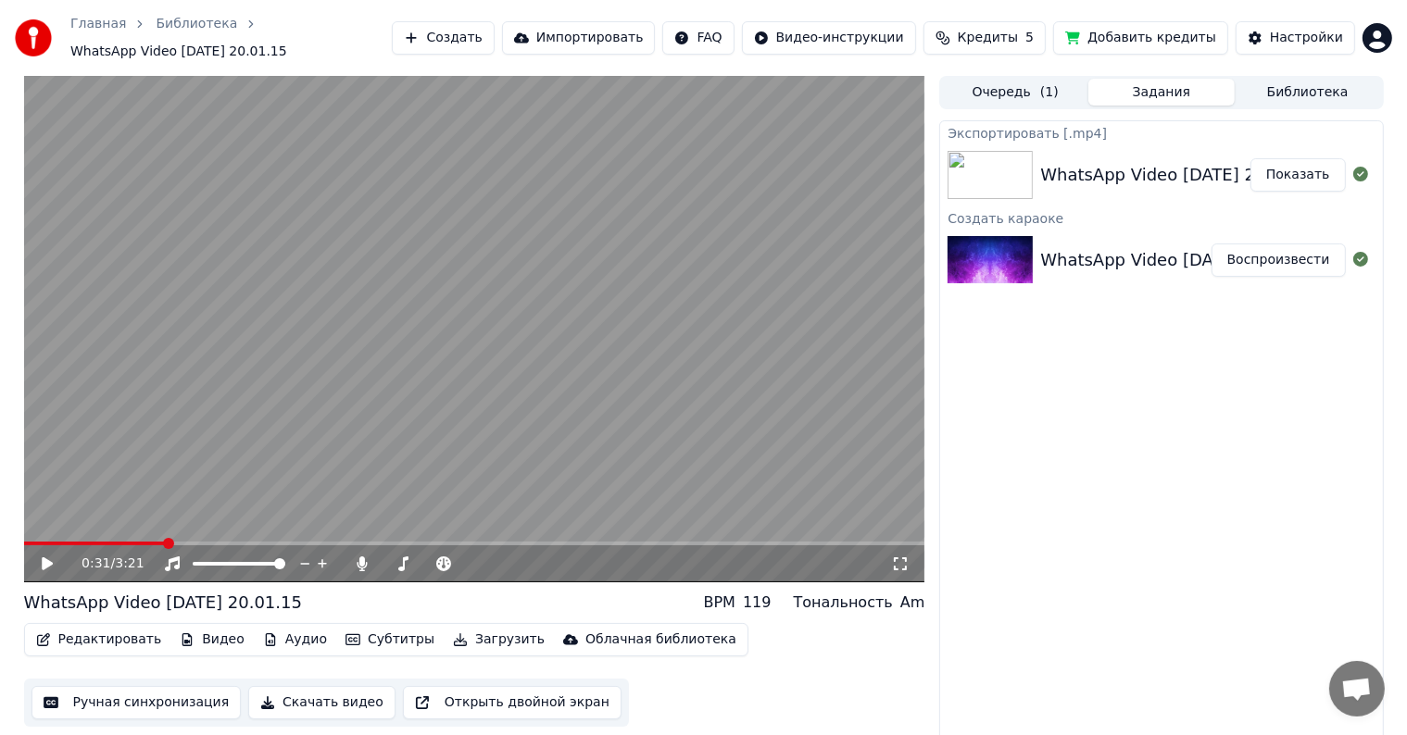
click at [93, 540] on video at bounding box center [474, 329] width 901 height 507
click at [617, 476] on video at bounding box center [474, 329] width 901 height 507
click at [162, 544] on span at bounding box center [93, 544] width 138 height 4
click at [256, 460] on video at bounding box center [474, 329] width 901 height 507
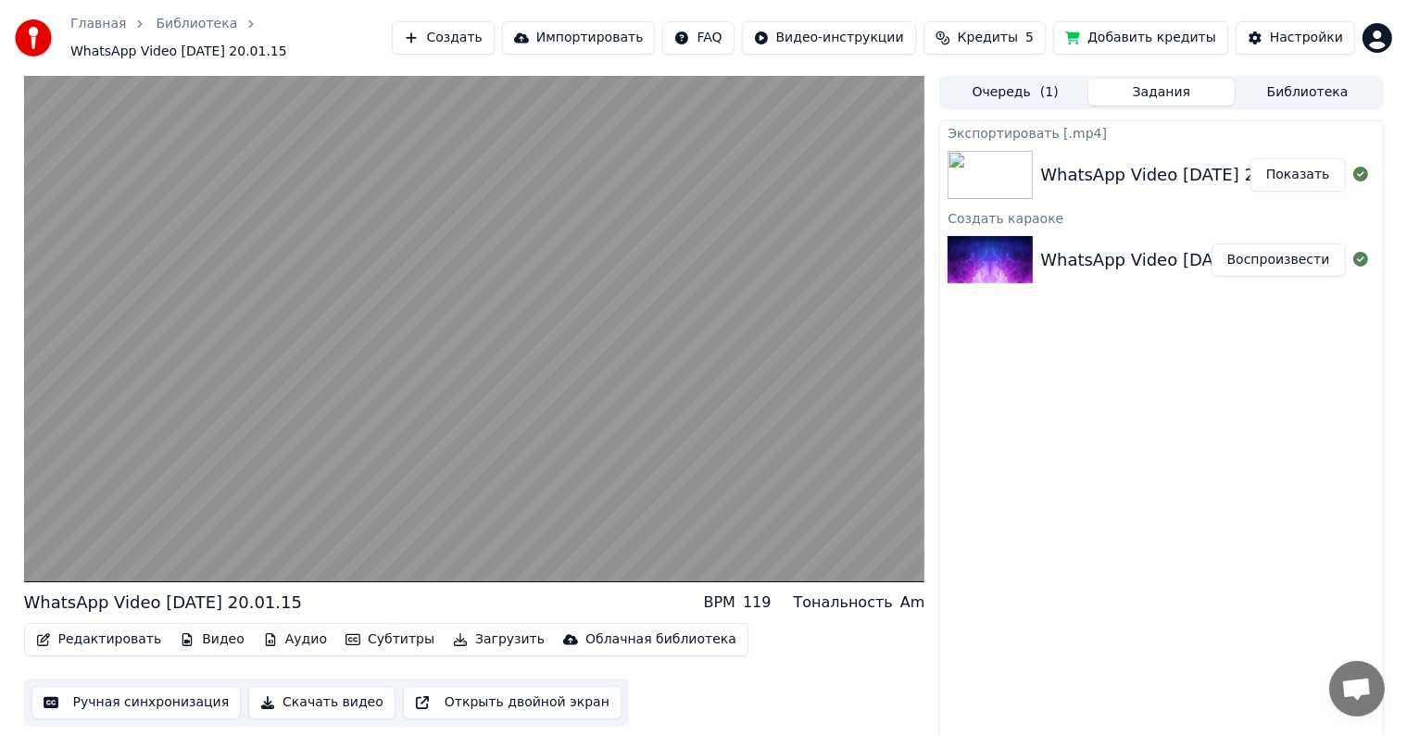
click at [256, 461] on video at bounding box center [474, 329] width 901 height 507
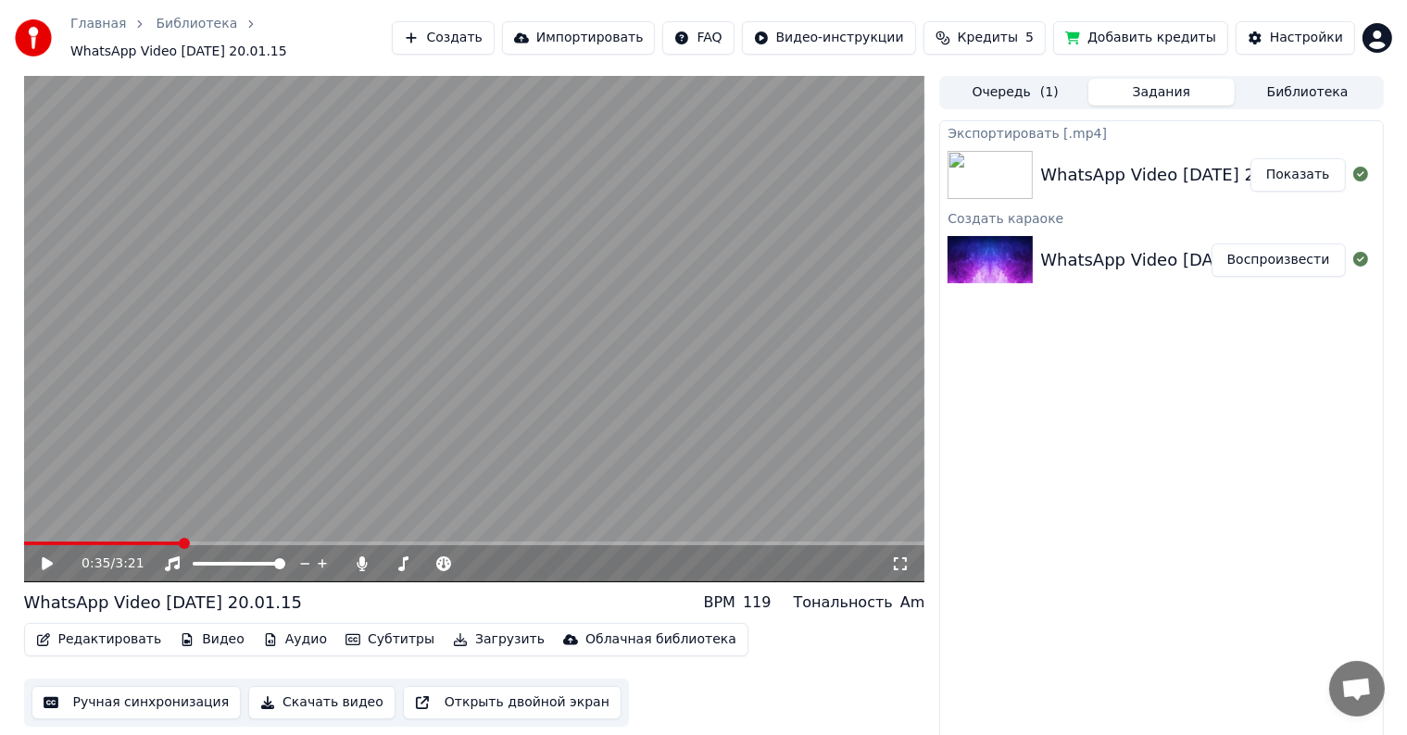
click at [257, 463] on video at bounding box center [474, 329] width 901 height 507
click at [263, 467] on video at bounding box center [474, 329] width 901 height 507
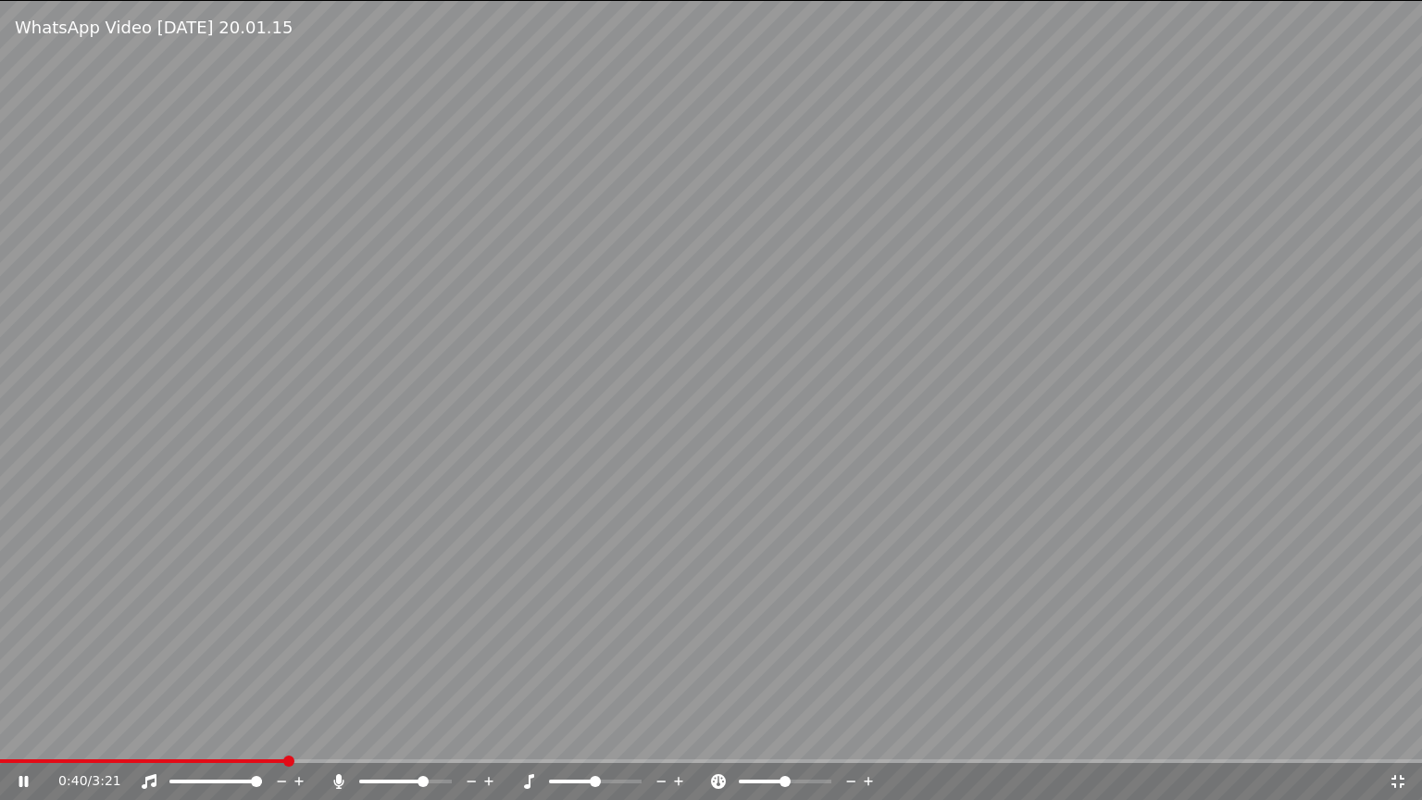
click at [1406, 786] on icon at bounding box center [1398, 781] width 19 height 15
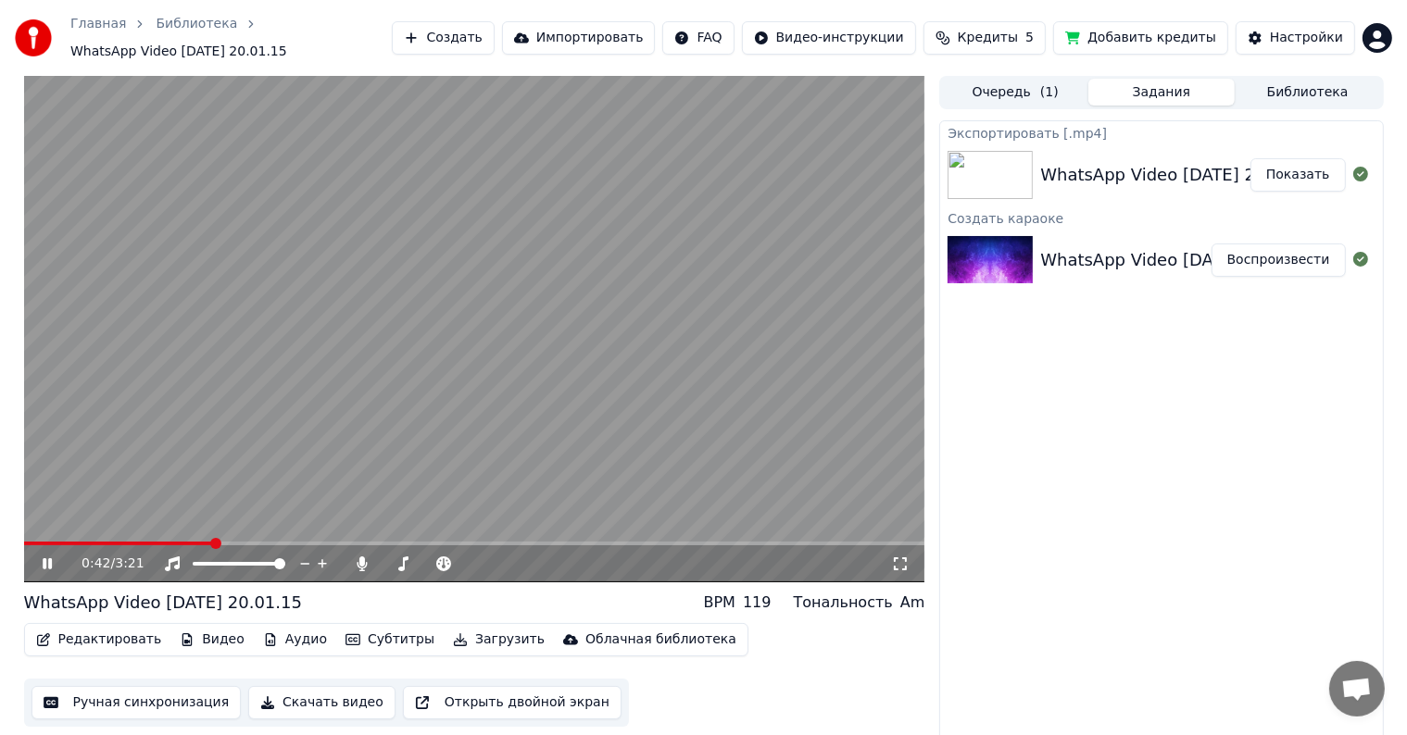
click at [142, 539] on video at bounding box center [474, 329] width 901 height 507
click at [147, 541] on video at bounding box center [474, 329] width 901 height 507
click at [893, 563] on icon at bounding box center [900, 564] width 19 height 15
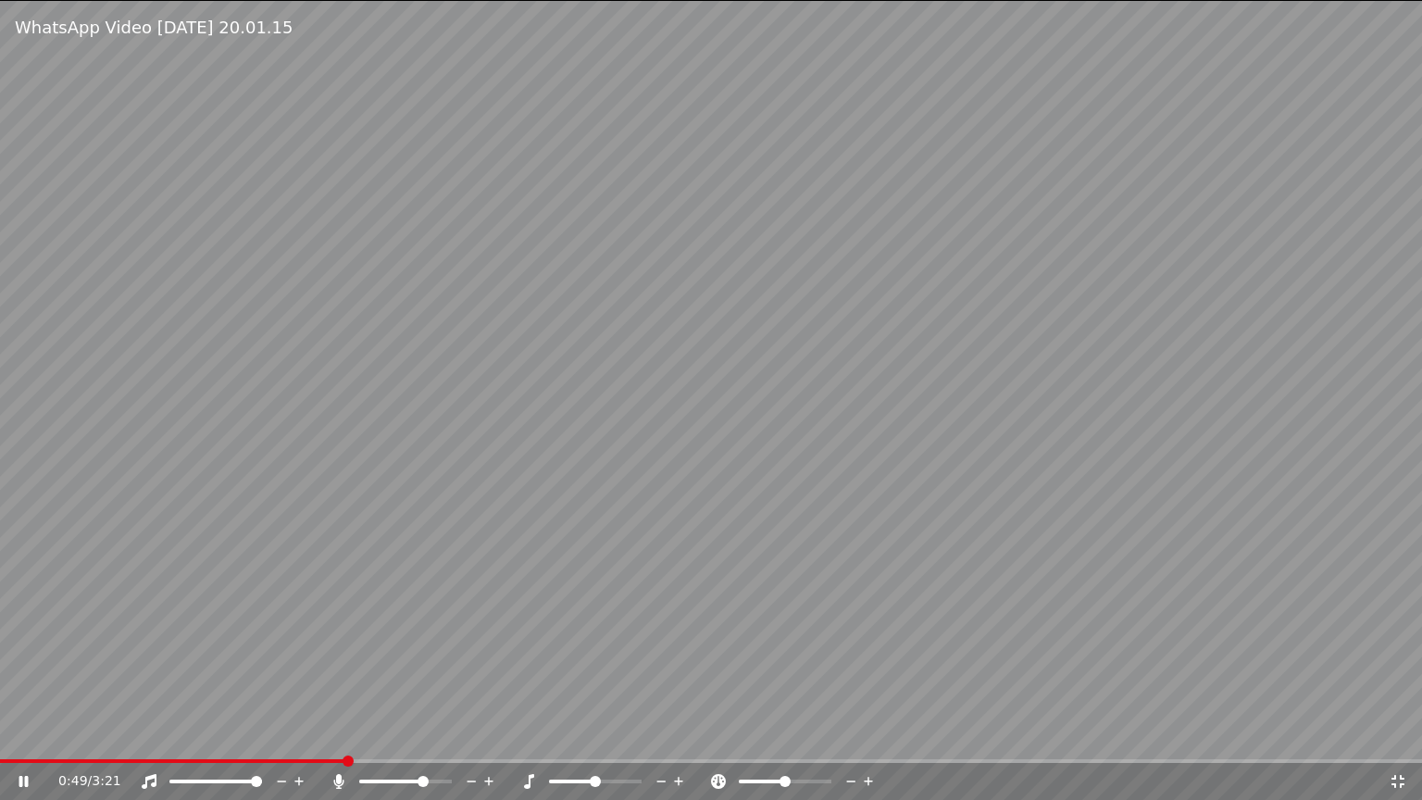
click at [1391, 784] on icon at bounding box center [1398, 781] width 19 height 15
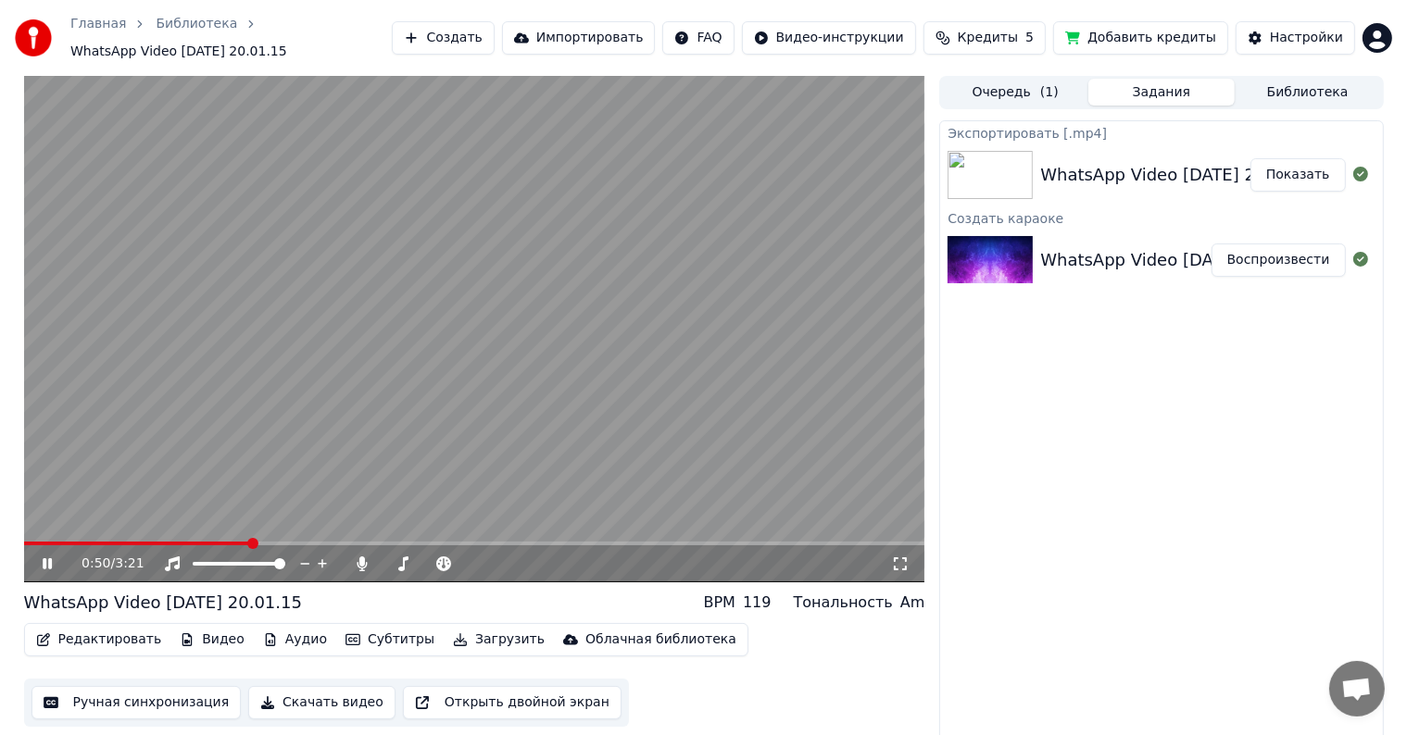
click at [377, 381] on video at bounding box center [474, 329] width 901 height 507
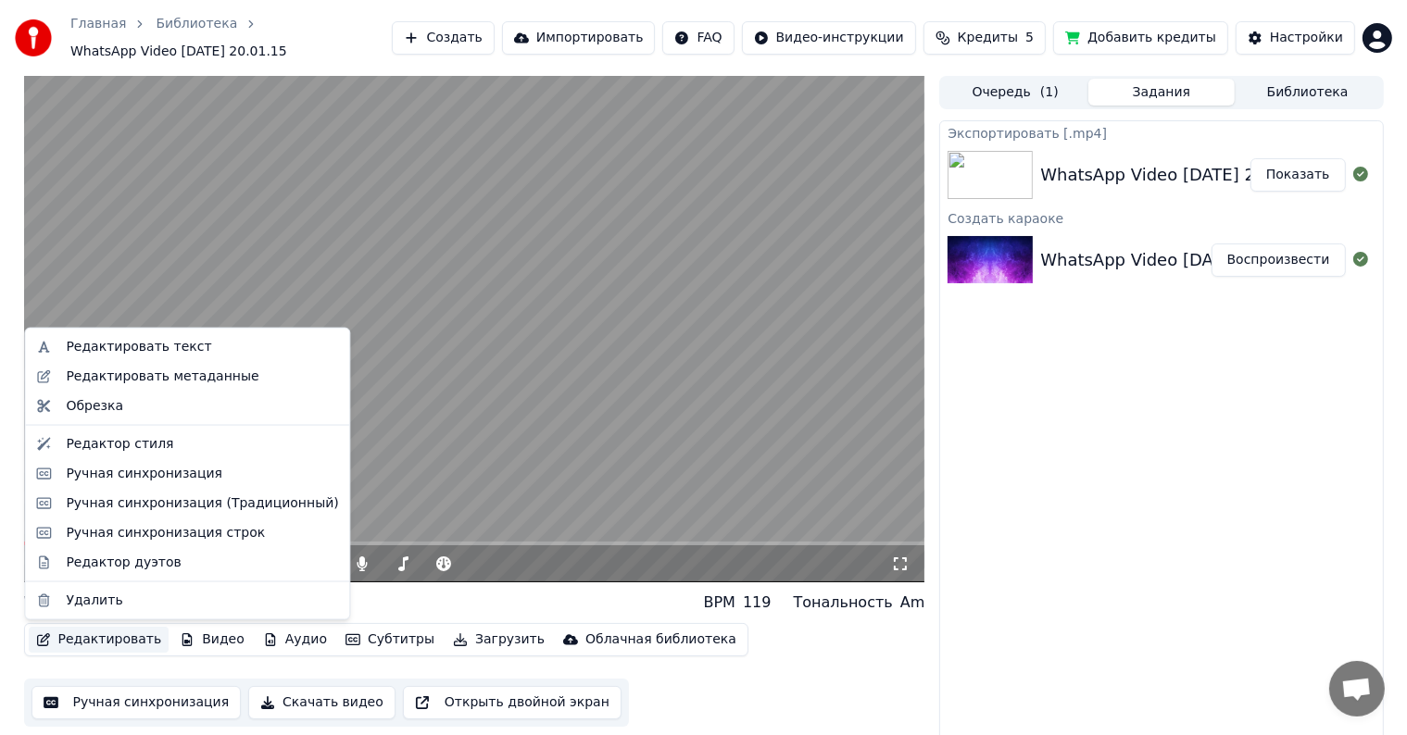
click at [90, 648] on button "Редактировать" at bounding box center [99, 640] width 141 height 26
click at [159, 346] on div "Редактировать текст" at bounding box center [138, 347] width 145 height 19
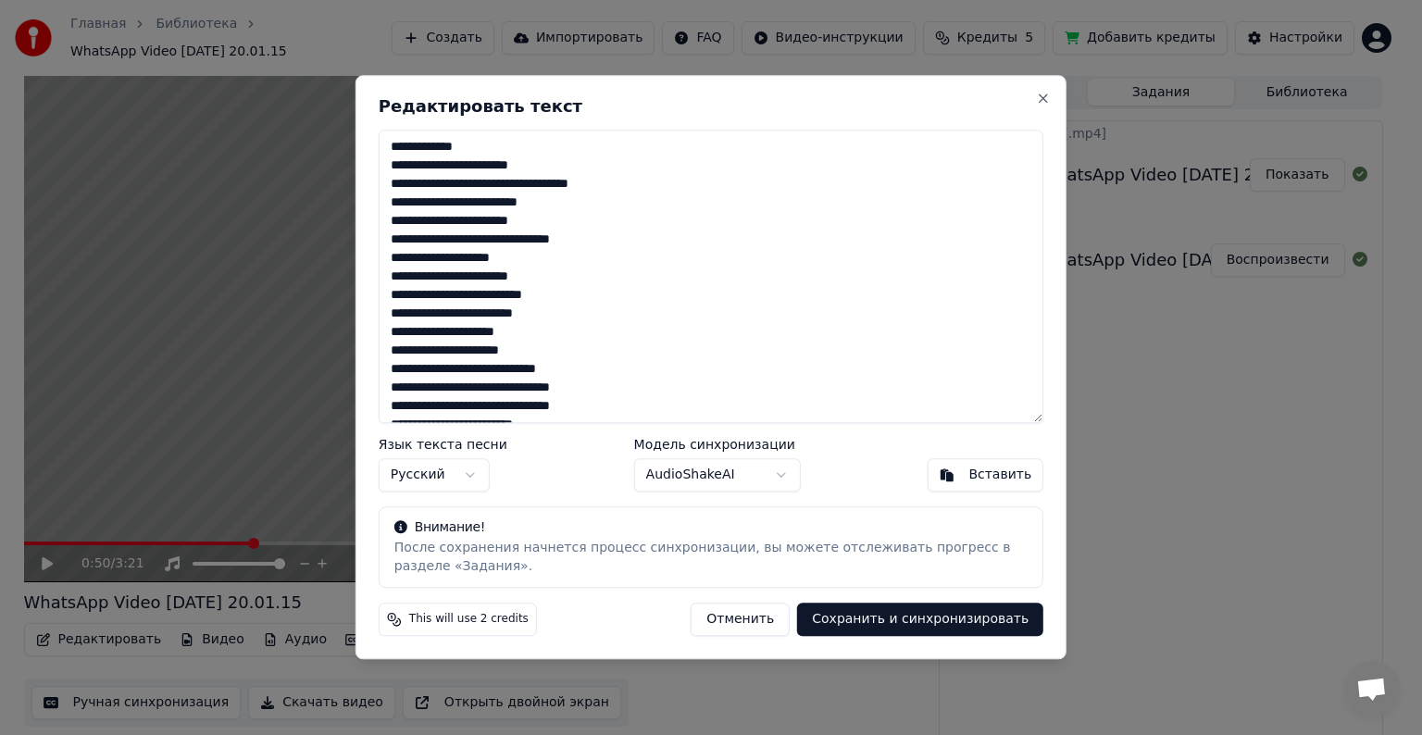
click at [1034, 99] on h2 "Редактировать текст" at bounding box center [711, 106] width 665 height 17
click at [1041, 101] on button "Close" at bounding box center [1043, 98] width 15 height 15
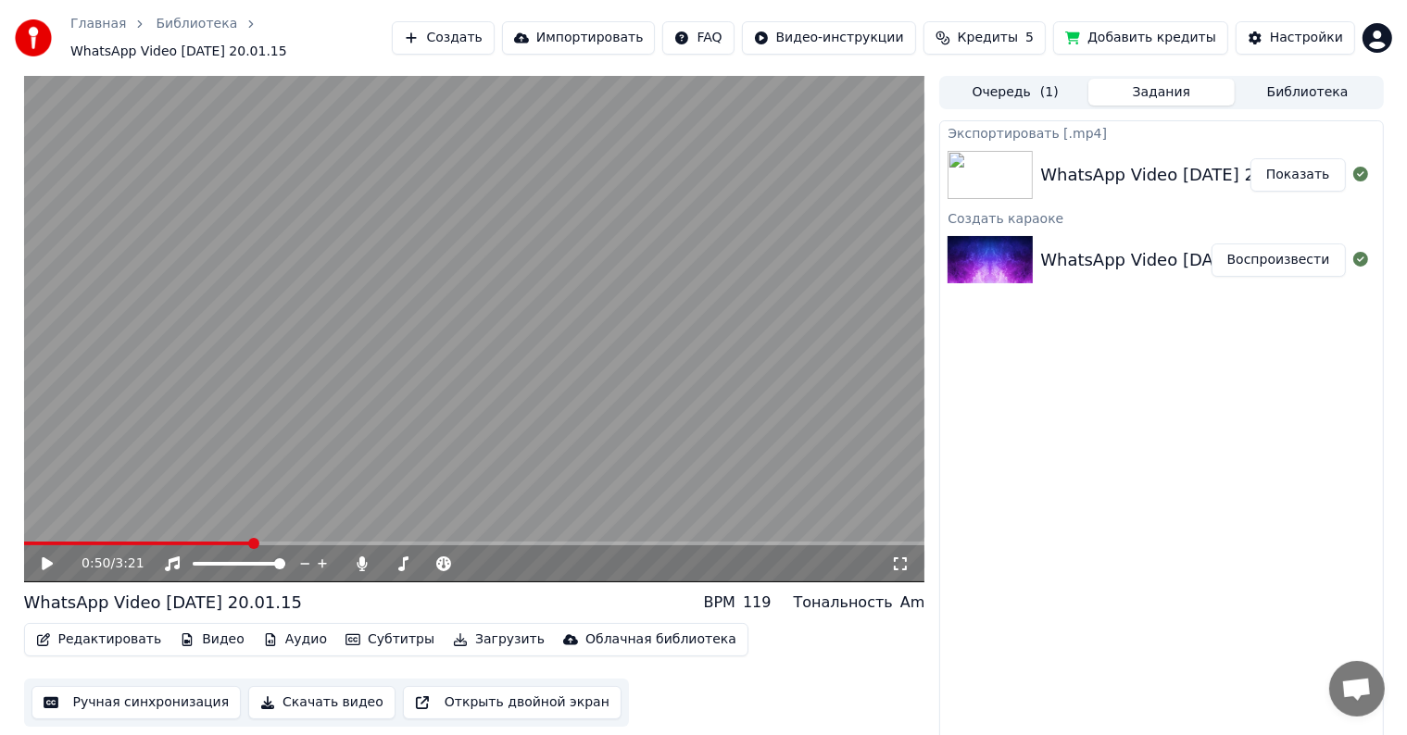
click at [422, 443] on video at bounding box center [474, 329] width 901 height 507
click at [233, 542] on span at bounding box center [139, 544] width 231 height 4
click at [395, 463] on video at bounding box center [474, 329] width 901 height 507
click at [404, 450] on video at bounding box center [474, 329] width 901 height 507
click at [893, 559] on icon at bounding box center [900, 564] width 19 height 15
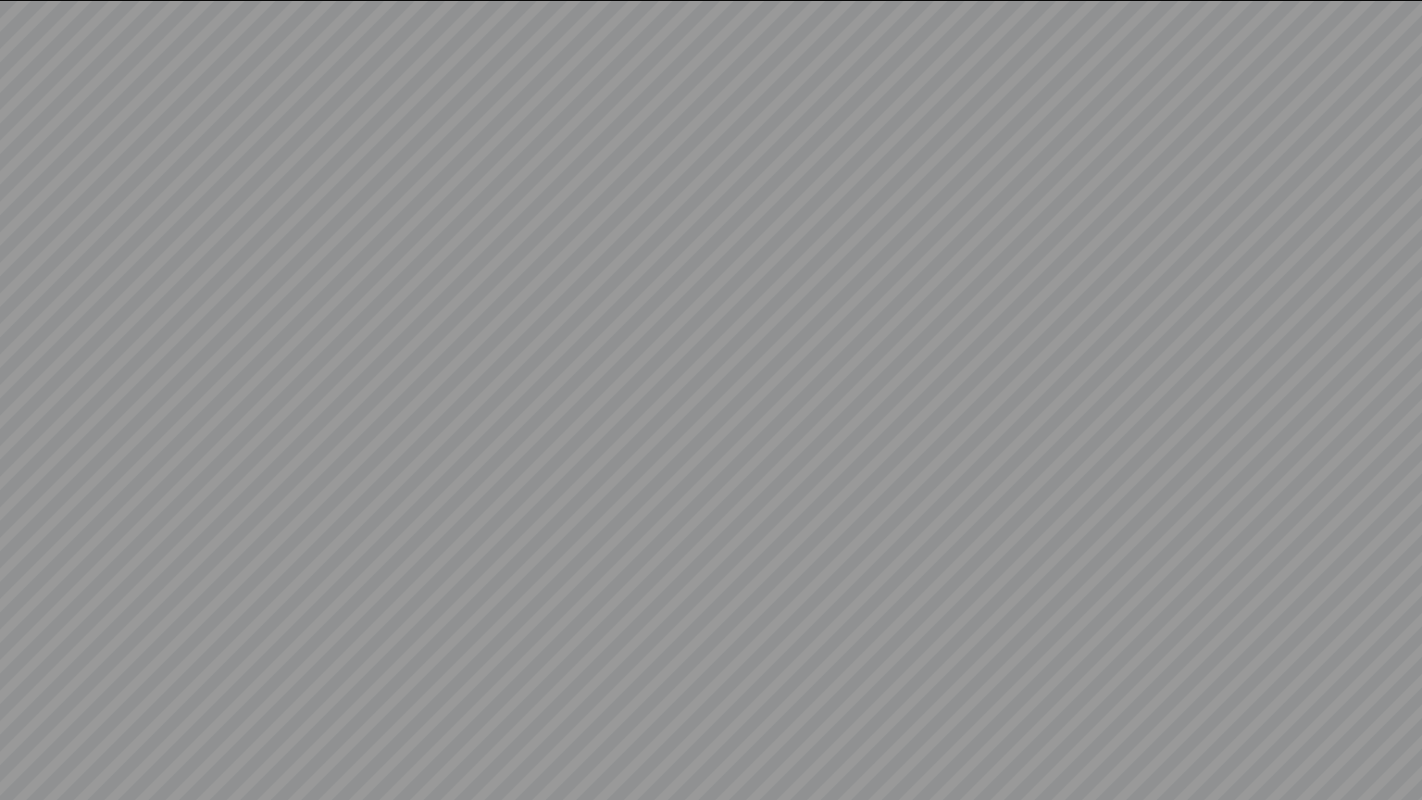
click at [1119, 592] on video at bounding box center [711, 400] width 1422 height 800
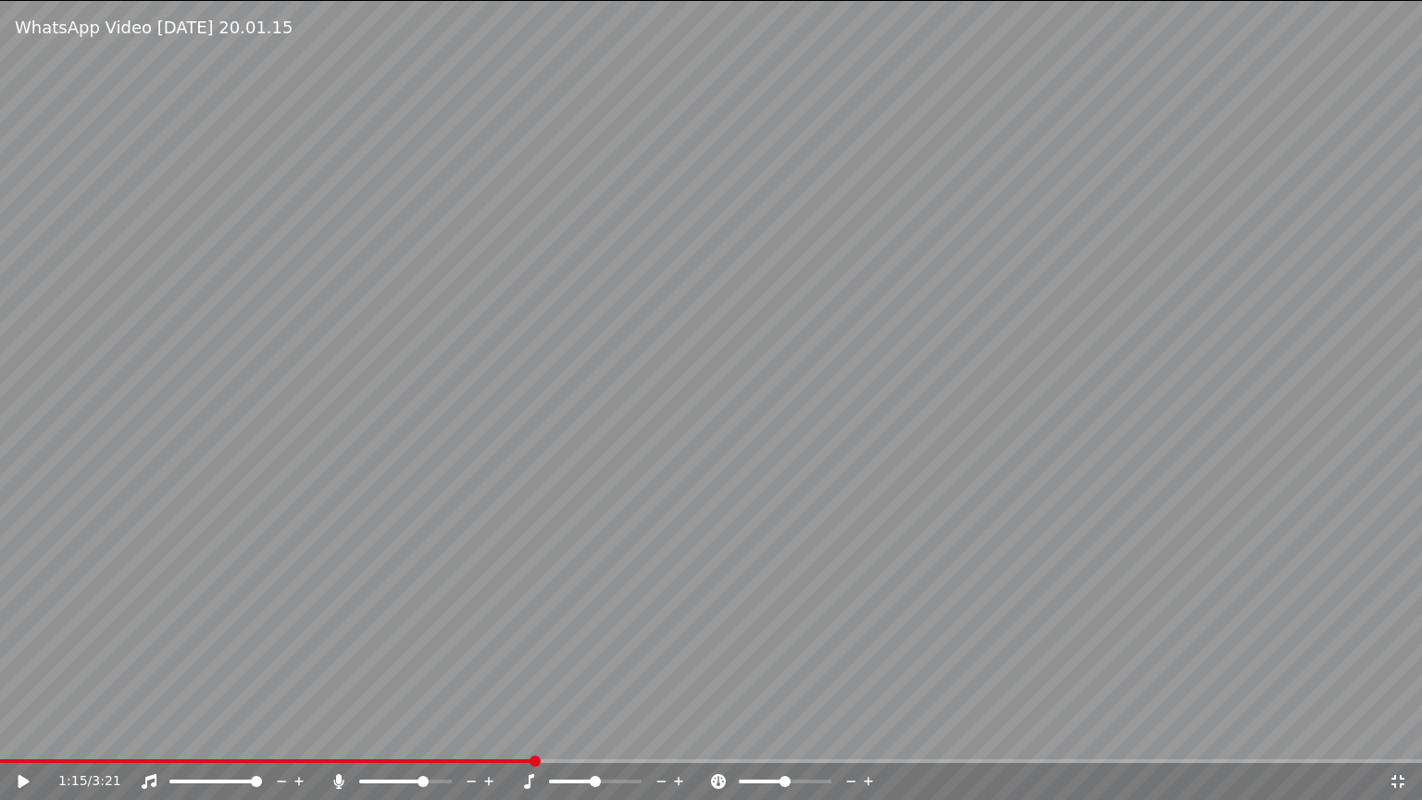
click at [1399, 785] on icon at bounding box center [1398, 781] width 19 height 15
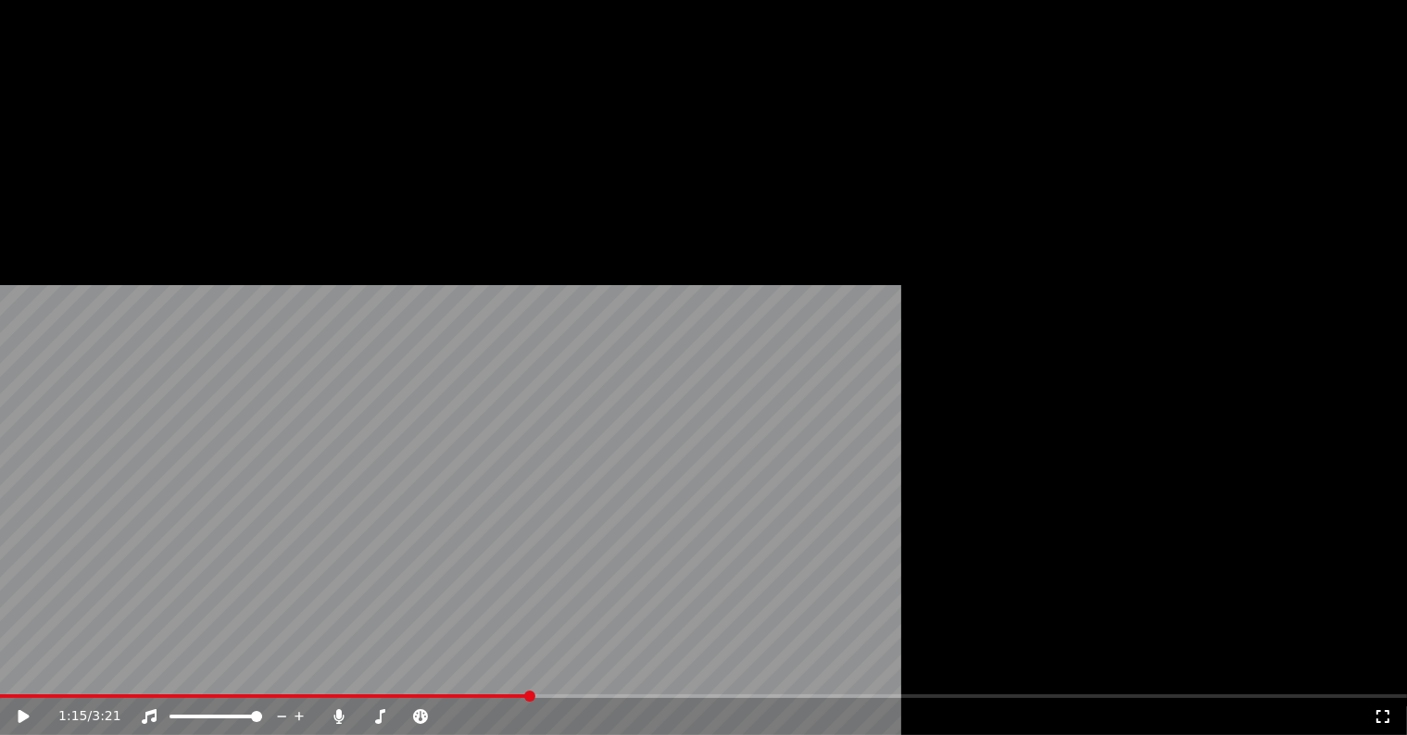
click at [108, 146] on button "Редактировать" at bounding box center [99, 133] width 141 height 26
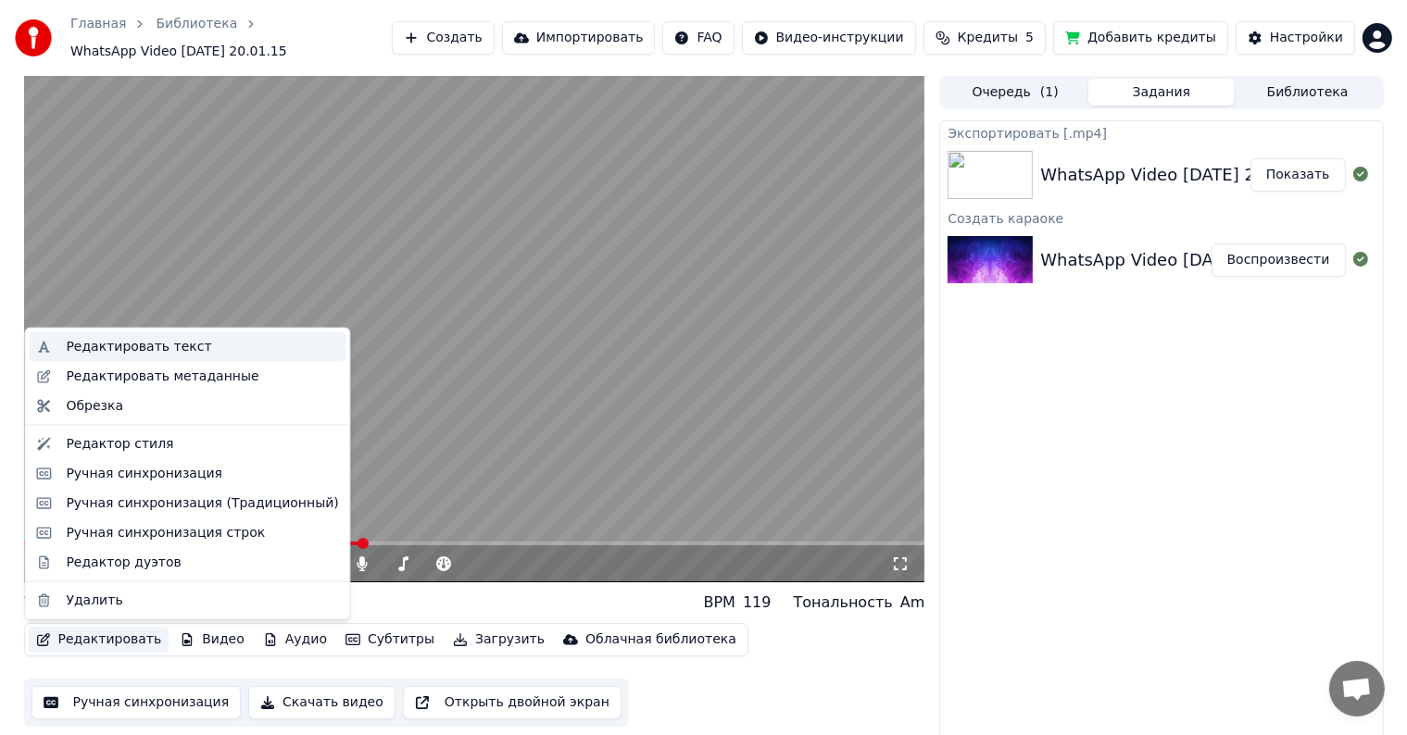
click at [157, 357] on div "Редактировать текст" at bounding box center [187, 347] width 317 height 30
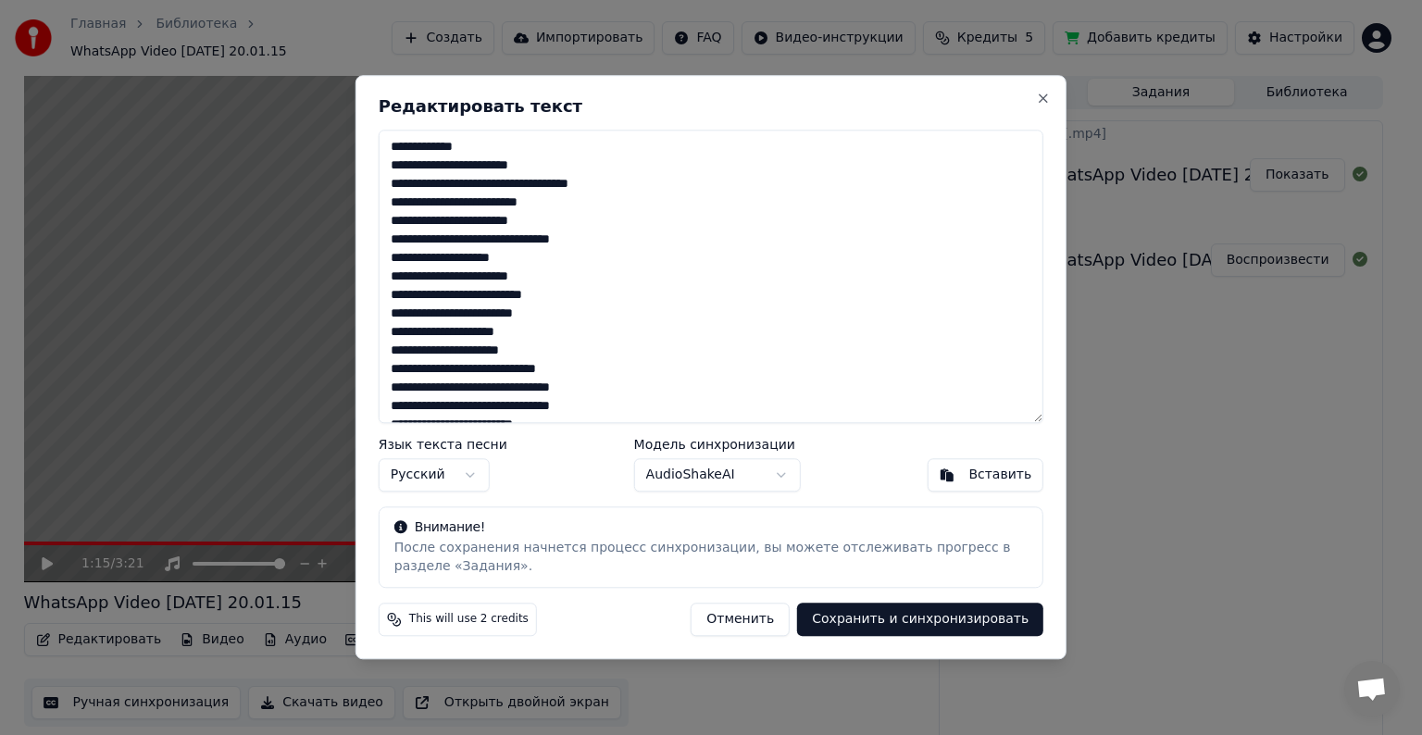
click at [588, 374] on textarea at bounding box center [711, 277] width 665 height 294
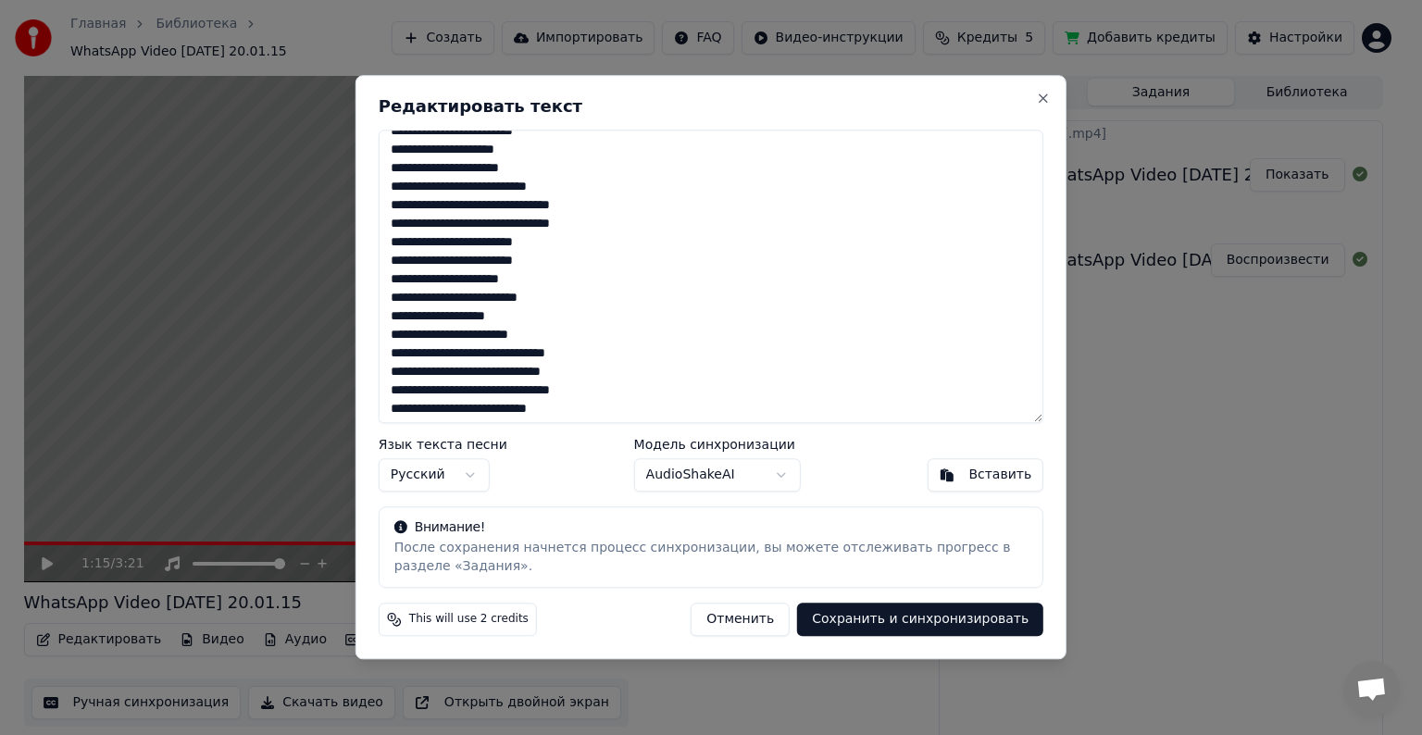
scroll to position [185, 0]
type textarea "**********"
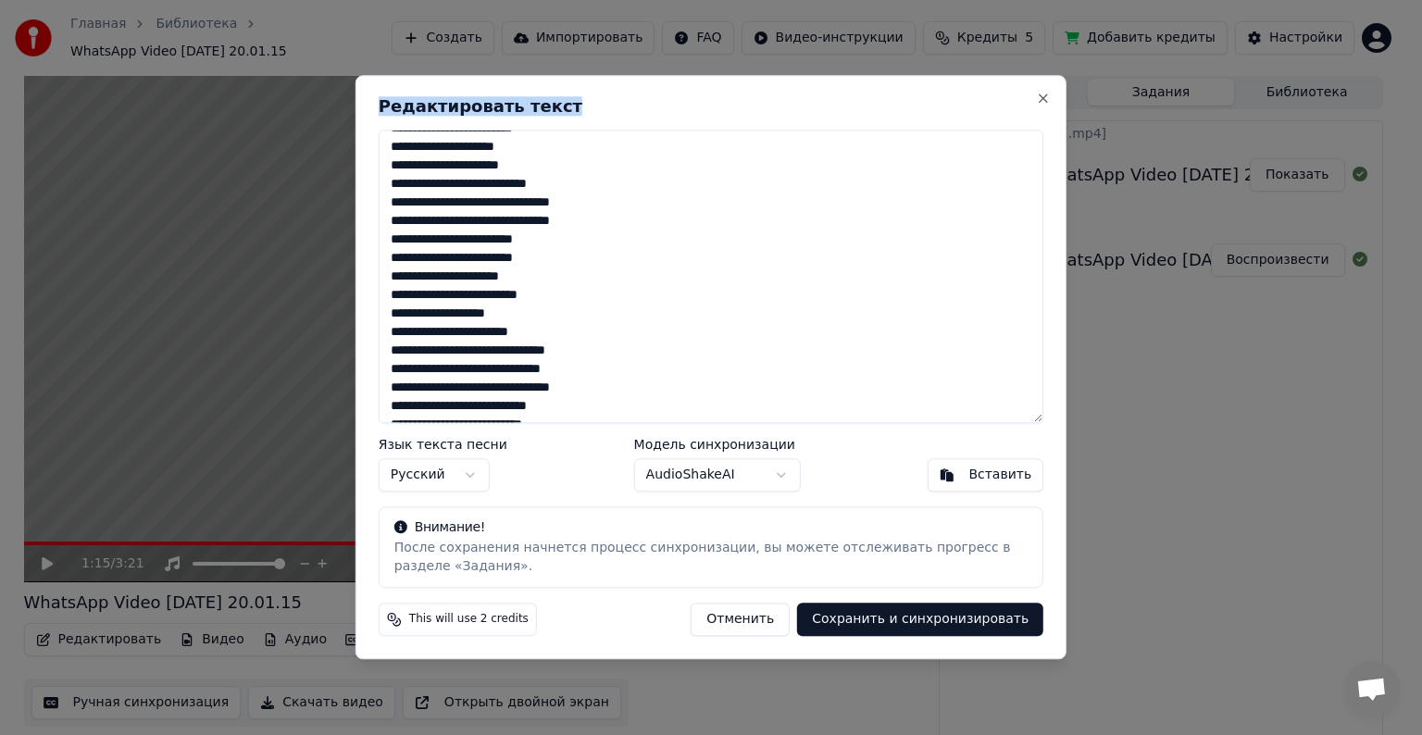
drag, startPoint x: 956, startPoint y: 147, endPoint x: 985, endPoint y: 203, distance: 63.0
click at [959, 230] on div "Редактировать текст Язык текста песни Русский Модель синхронизации AudioShakeAI…" at bounding box center [711, 367] width 711 height 584
click at [915, 616] on button "Сохранить и синхронизировать" at bounding box center [920, 620] width 246 height 33
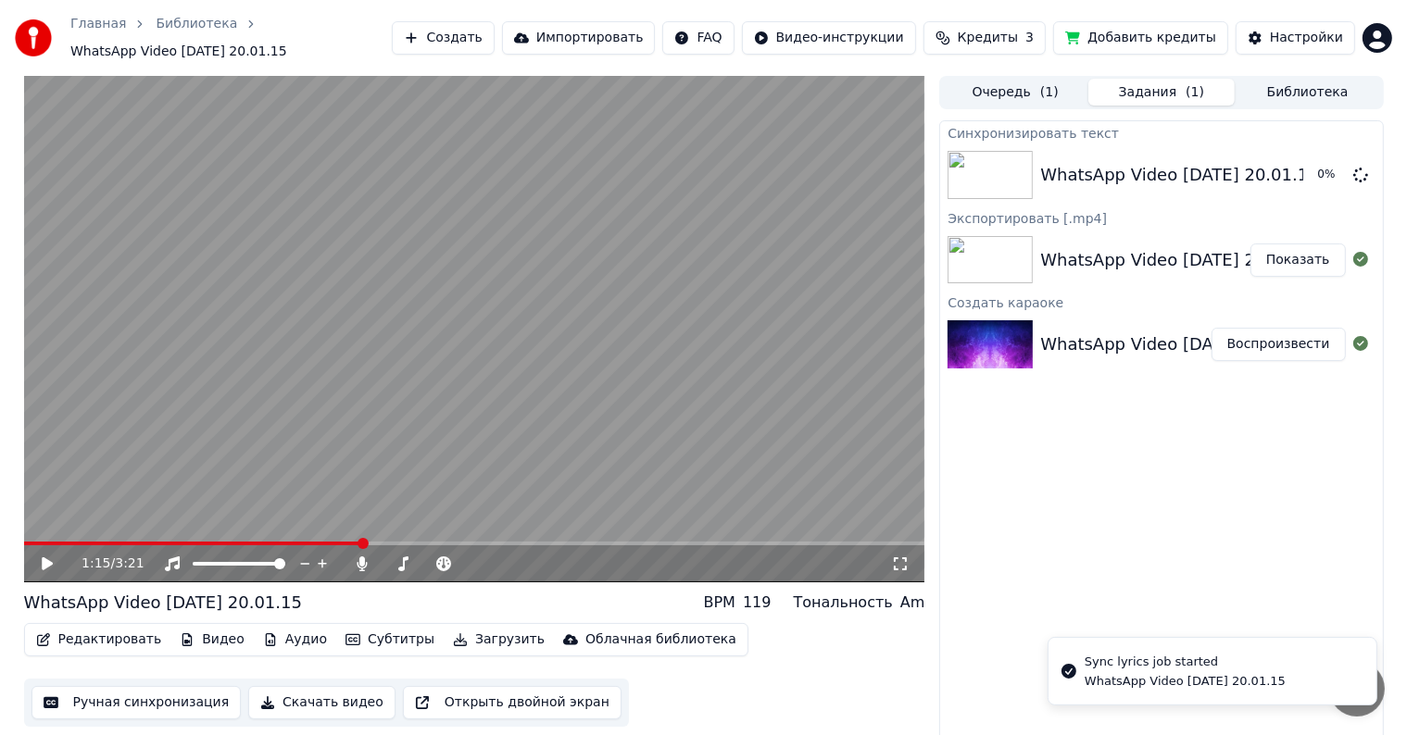
click at [432, 459] on video at bounding box center [474, 329] width 901 height 507
click at [696, 507] on video at bounding box center [474, 329] width 901 height 507
click at [734, 469] on video at bounding box center [474, 329] width 901 height 507
click at [904, 566] on icon at bounding box center [900, 564] width 19 height 15
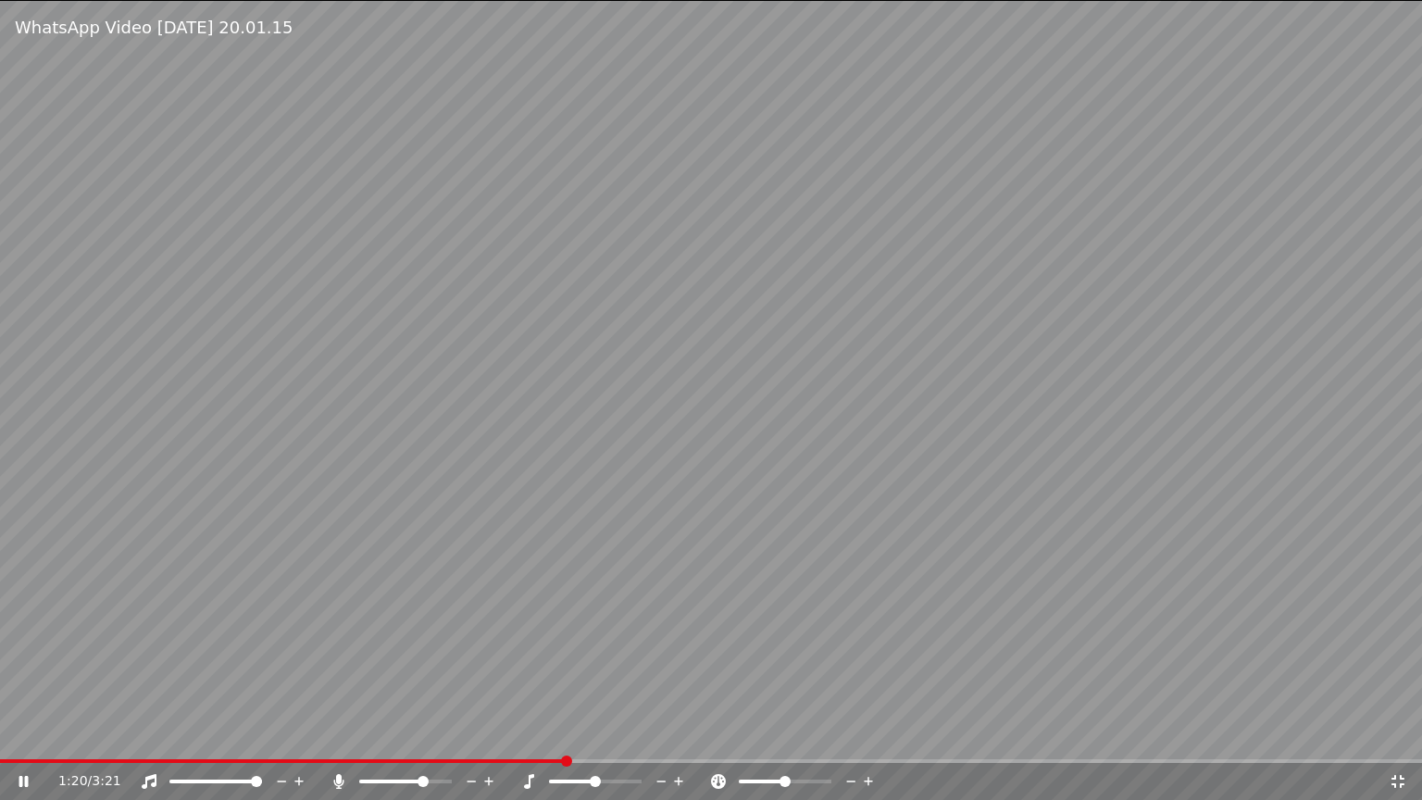
click at [1390, 770] on div "1:20 / 3:21" at bounding box center [711, 781] width 1422 height 37
click at [1405, 793] on div "1:20 / 3:21" at bounding box center [711, 781] width 1422 height 37
click at [1363, 751] on video at bounding box center [711, 400] width 1422 height 800
click at [1396, 776] on icon at bounding box center [1398, 781] width 13 height 13
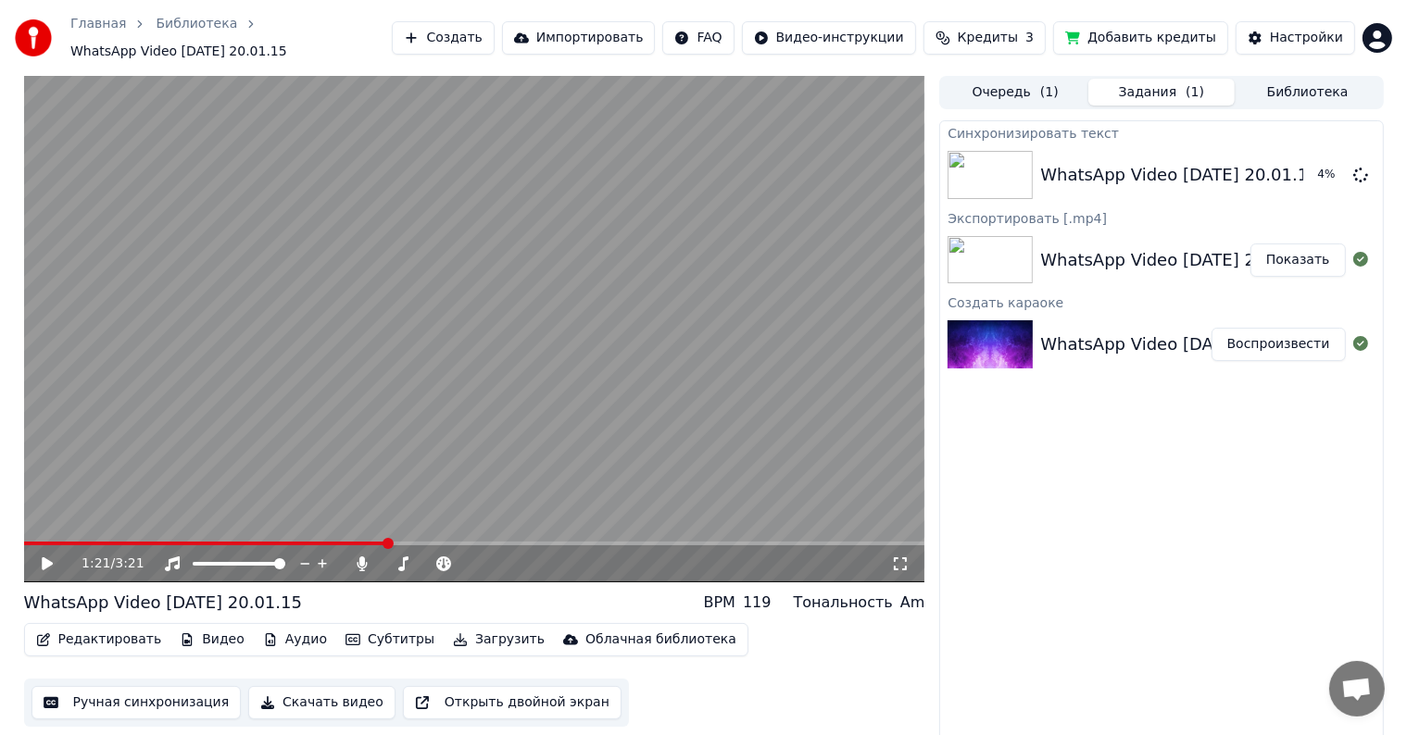
click at [538, 433] on video at bounding box center [474, 329] width 901 height 507
click at [900, 562] on icon at bounding box center [900, 564] width 19 height 15
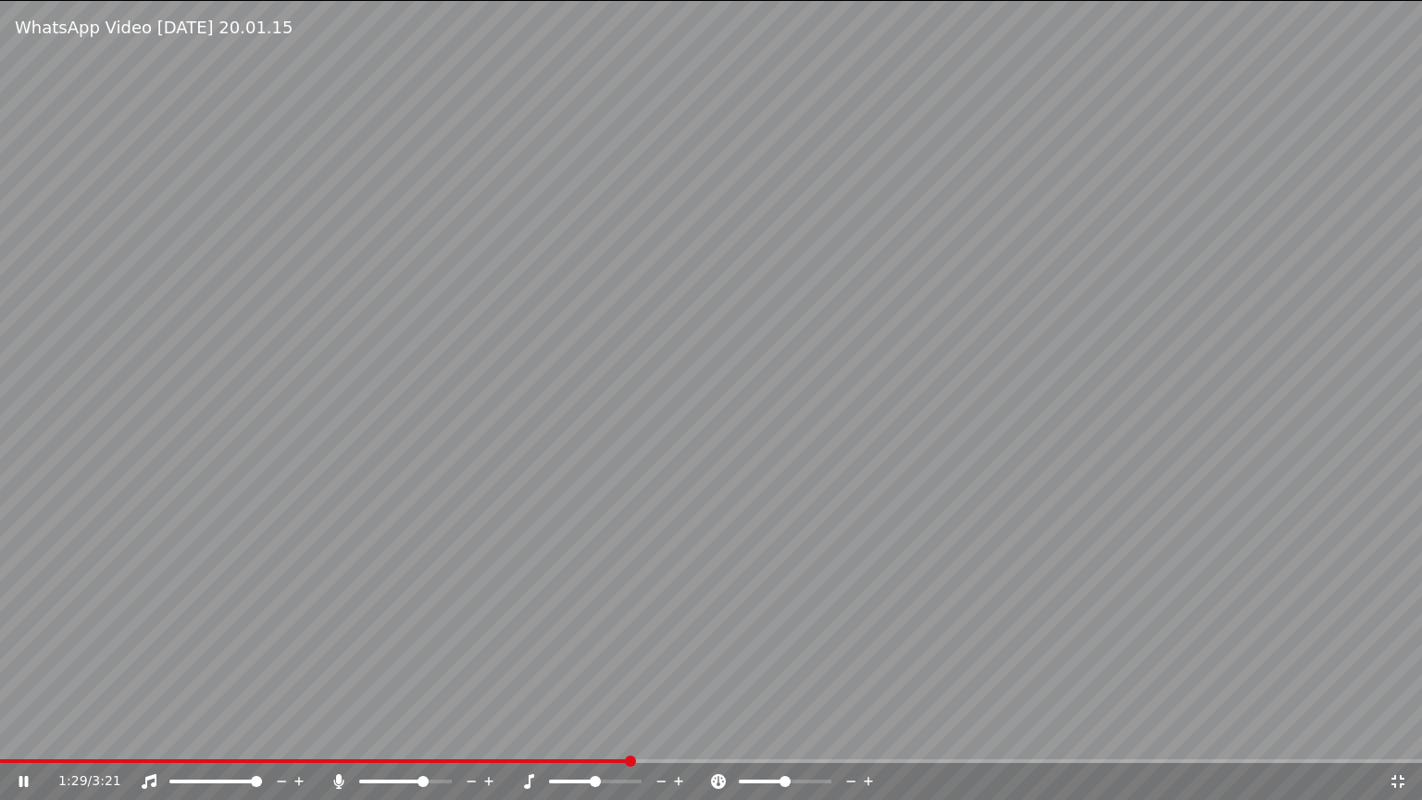
click at [688, 759] on span at bounding box center [711, 761] width 1422 height 4
click at [729, 563] on video at bounding box center [711, 400] width 1422 height 800
click at [697, 761] on span at bounding box center [348, 761] width 697 height 4
click at [1415, 787] on div "1:39 / 3:21" at bounding box center [711, 781] width 1422 height 37
click at [1393, 785] on icon at bounding box center [1398, 781] width 19 height 15
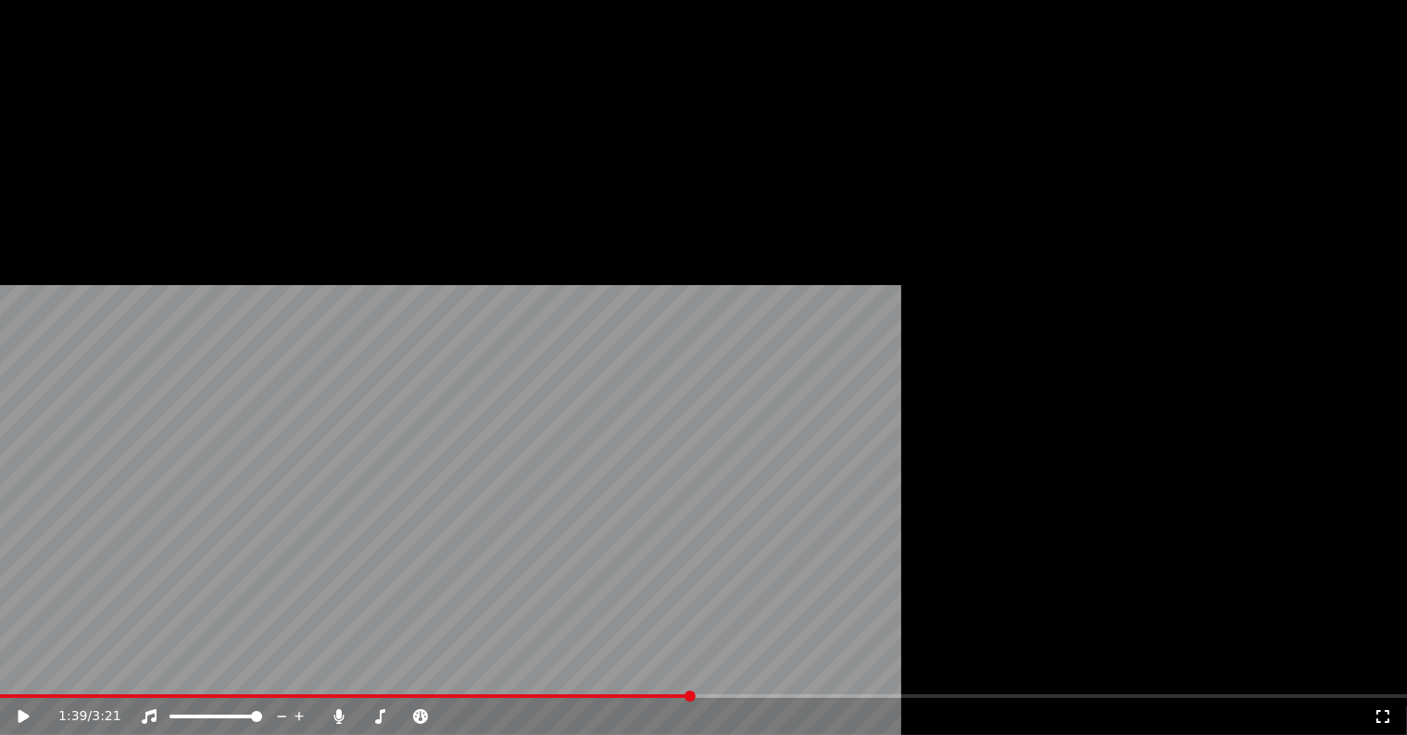
click at [919, 698] on div "1:39 / 3:21" at bounding box center [703, 716] width 1407 height 37
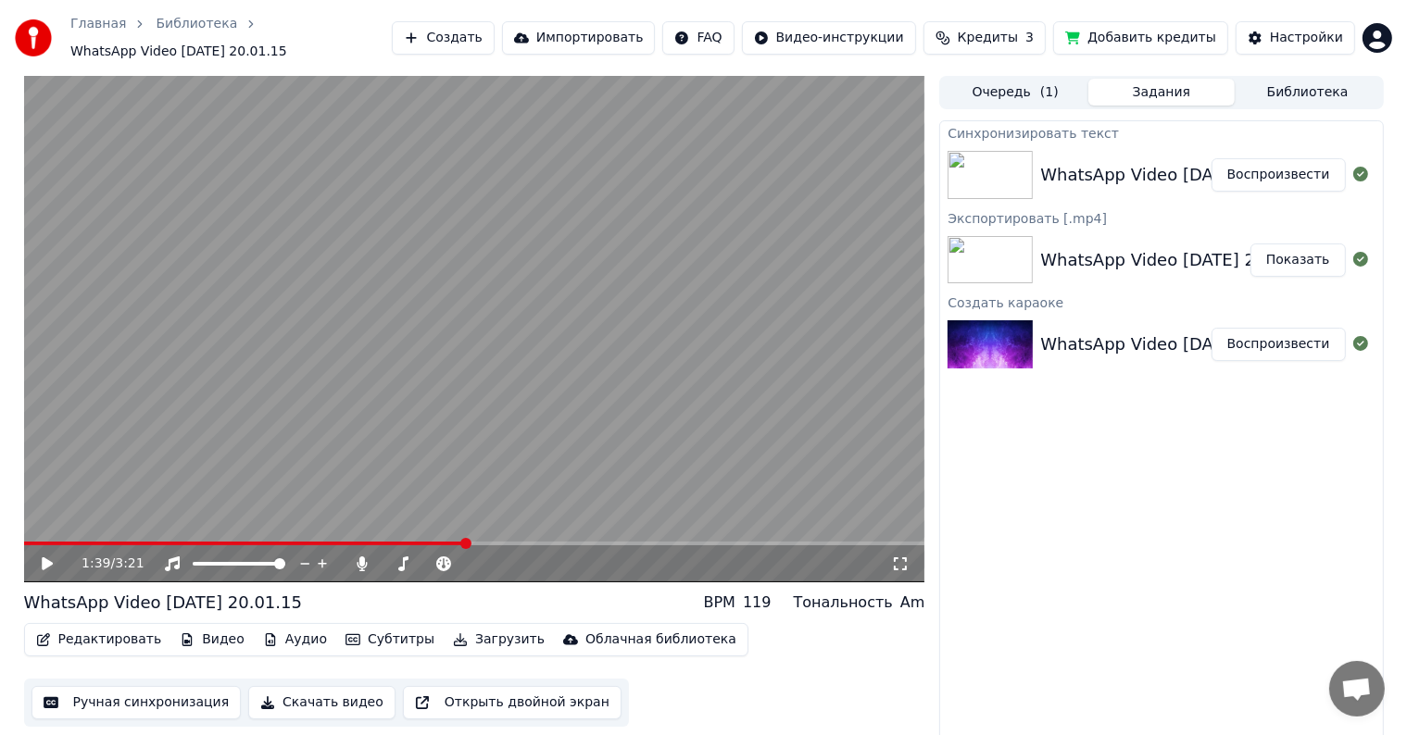
click at [903, 567] on icon at bounding box center [900, 564] width 19 height 15
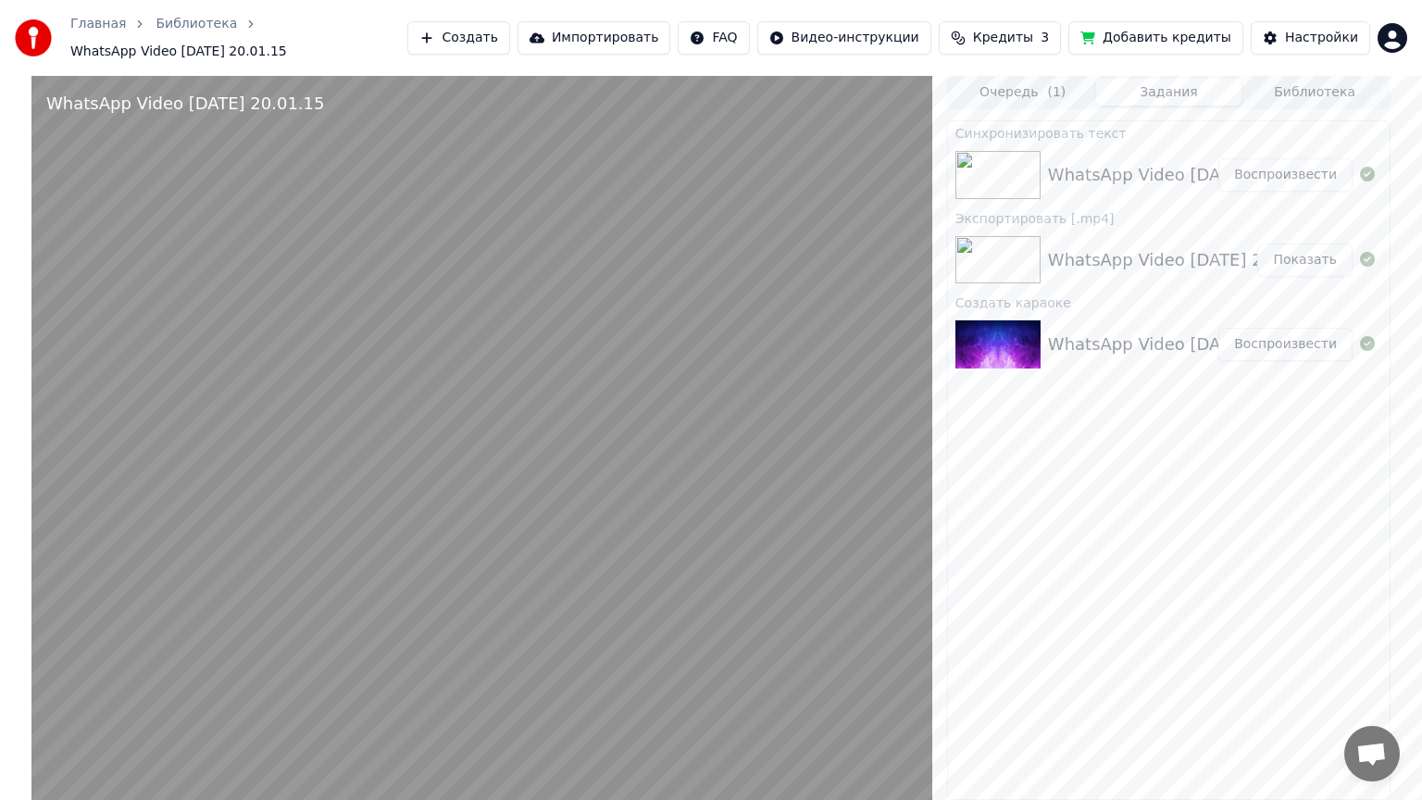
click at [898, 582] on video at bounding box center [481, 476] width 901 height 800
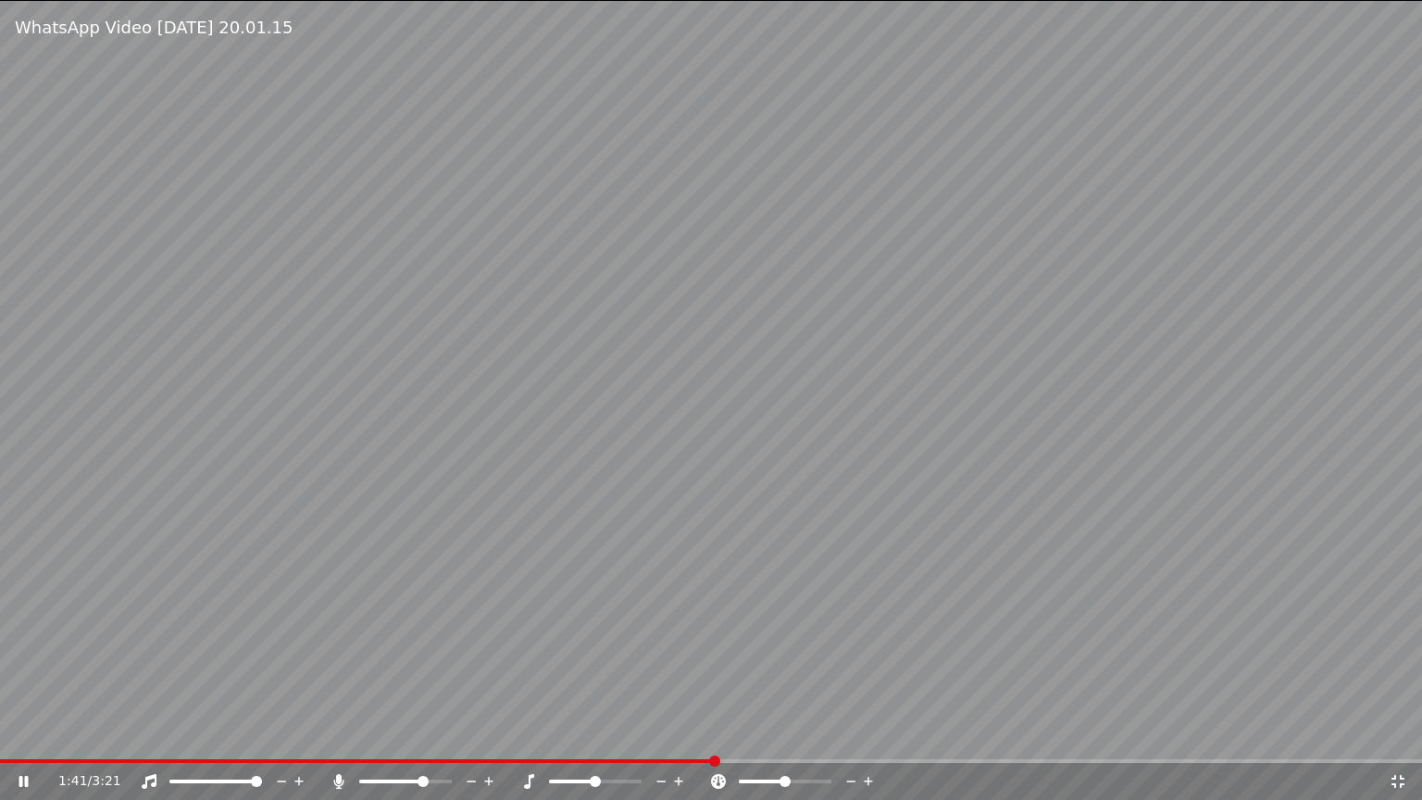
click at [1087, 570] on video at bounding box center [711, 400] width 1422 height 800
click at [705, 758] on video at bounding box center [711, 400] width 1422 height 800
click at [703, 759] on span at bounding box center [359, 761] width 719 height 4
click at [679, 763] on div "1:41 / 3:21" at bounding box center [711, 781] width 1422 height 37
click at [659, 761] on span at bounding box center [361, 761] width 723 height 4
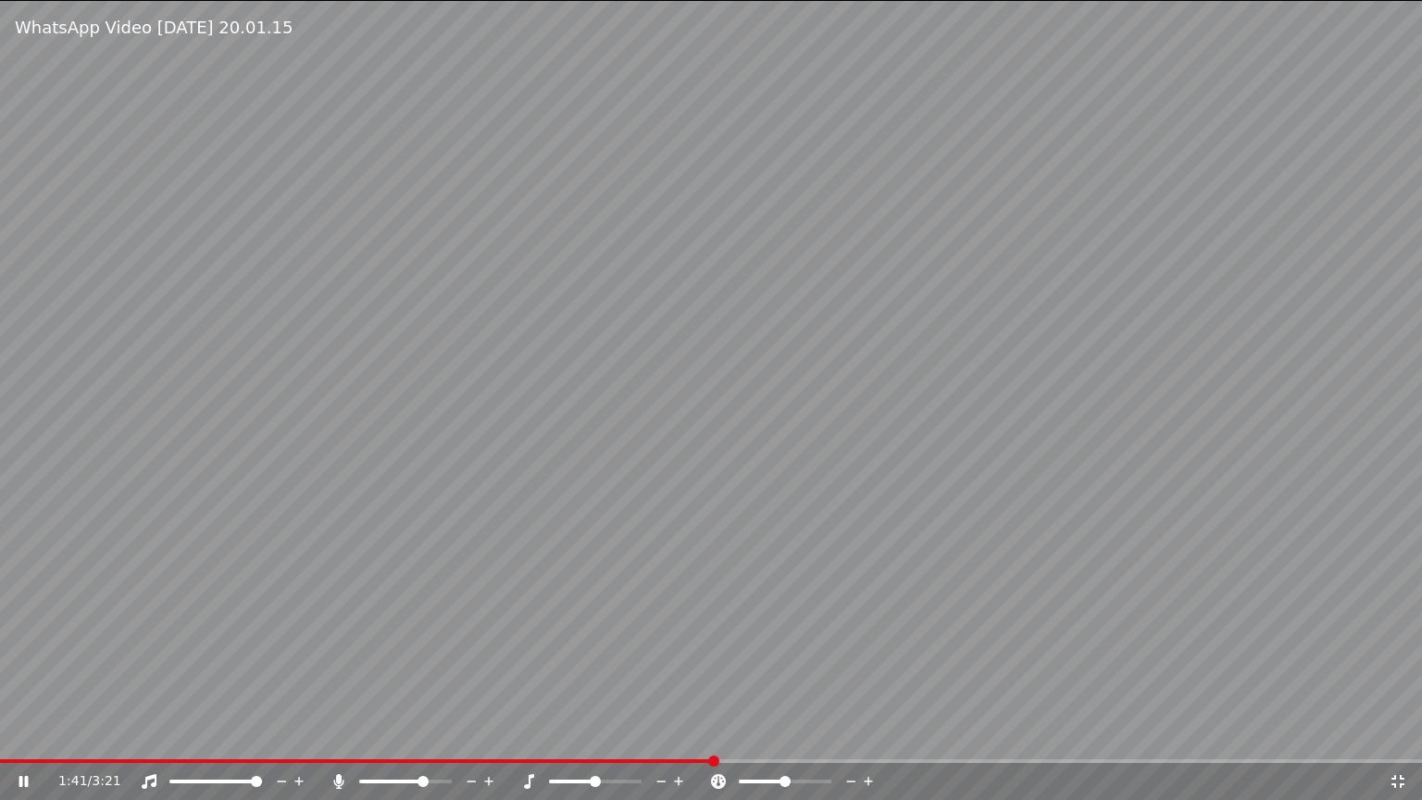
click at [707, 534] on video at bounding box center [711, 400] width 1422 height 800
click at [710, 762] on span at bounding box center [715, 761] width 11 height 11
click at [689, 761] on span at bounding box center [358, 761] width 716 height 4
click at [1405, 799] on div "1:38 / 3:21" at bounding box center [711, 781] width 1422 height 37
click at [1397, 791] on div "1:38 / 3:21" at bounding box center [711, 781] width 1422 height 37
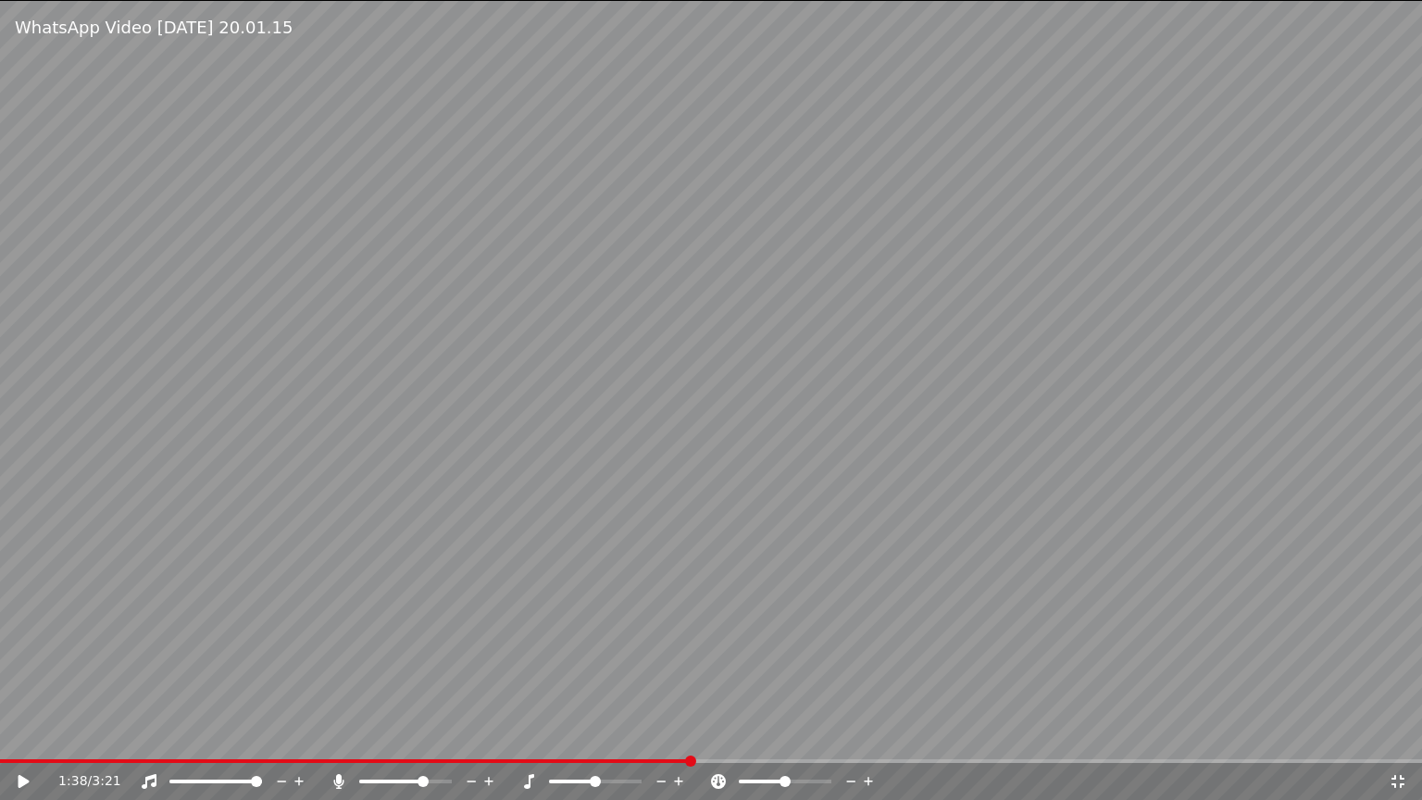
click at [1394, 783] on icon at bounding box center [1398, 781] width 13 height 13
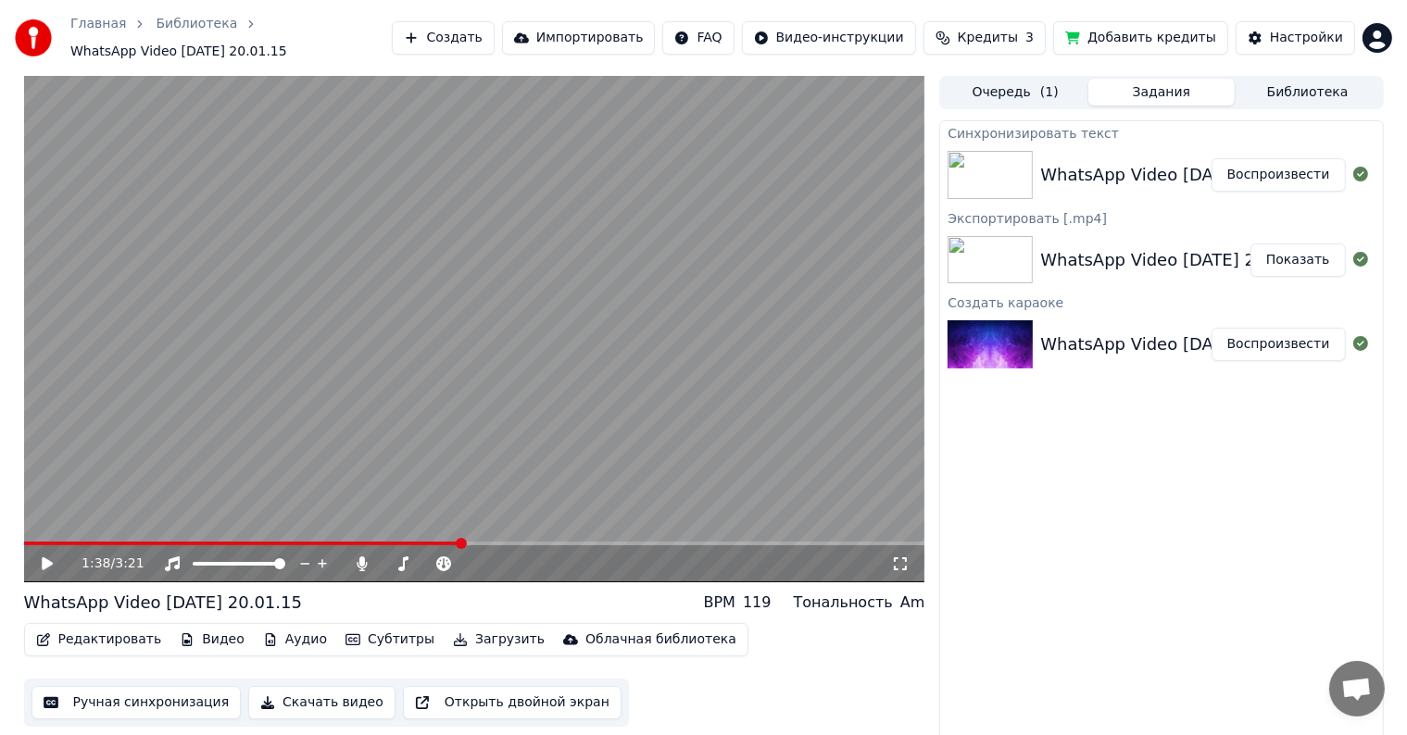
click at [1280, 172] on button "Воспроизвести" at bounding box center [1278, 174] width 134 height 33
click at [359, 541] on video at bounding box center [474, 329] width 901 height 507
click at [356, 544] on span at bounding box center [474, 544] width 901 height 4
click at [436, 445] on video at bounding box center [474, 329] width 901 height 507
click at [107, 633] on button "Редактировать" at bounding box center [99, 640] width 141 height 26
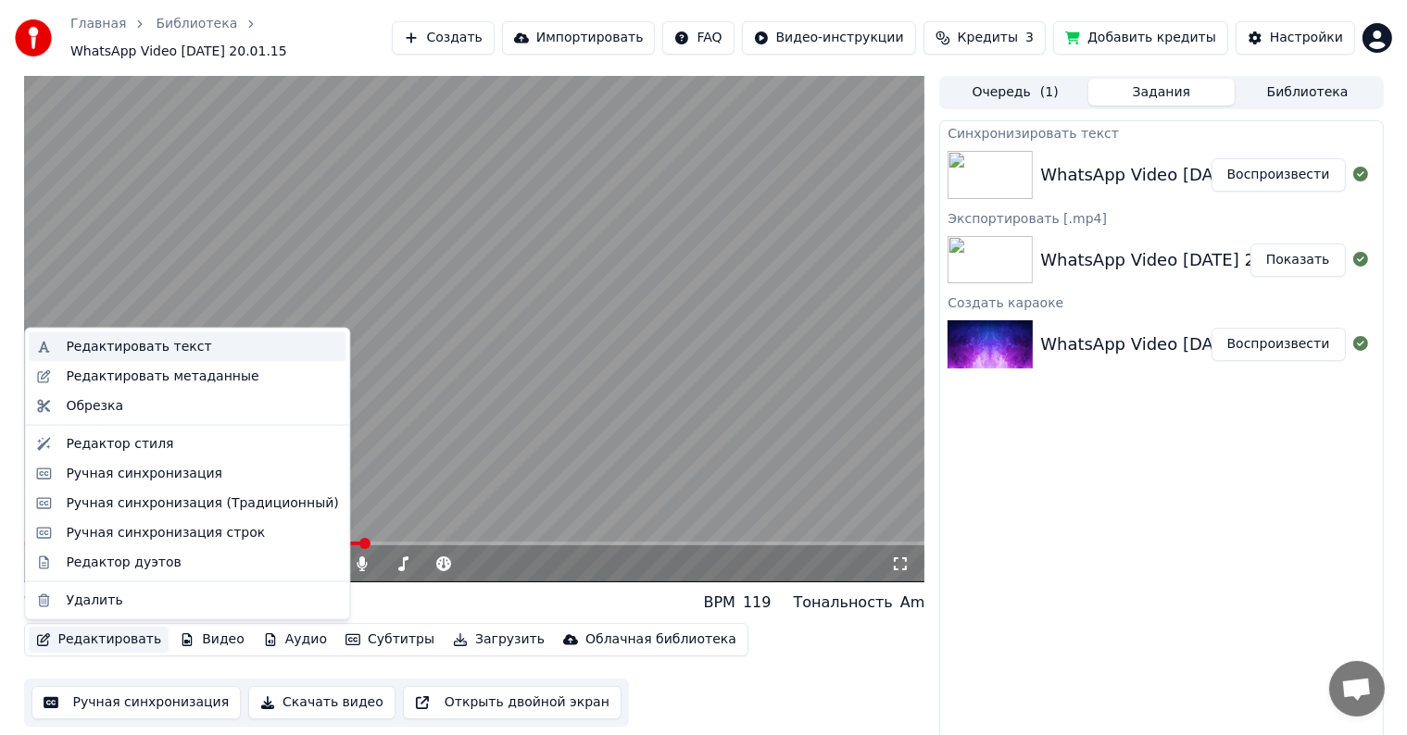
click at [136, 355] on div "Редактировать текст" at bounding box center [138, 347] width 145 height 19
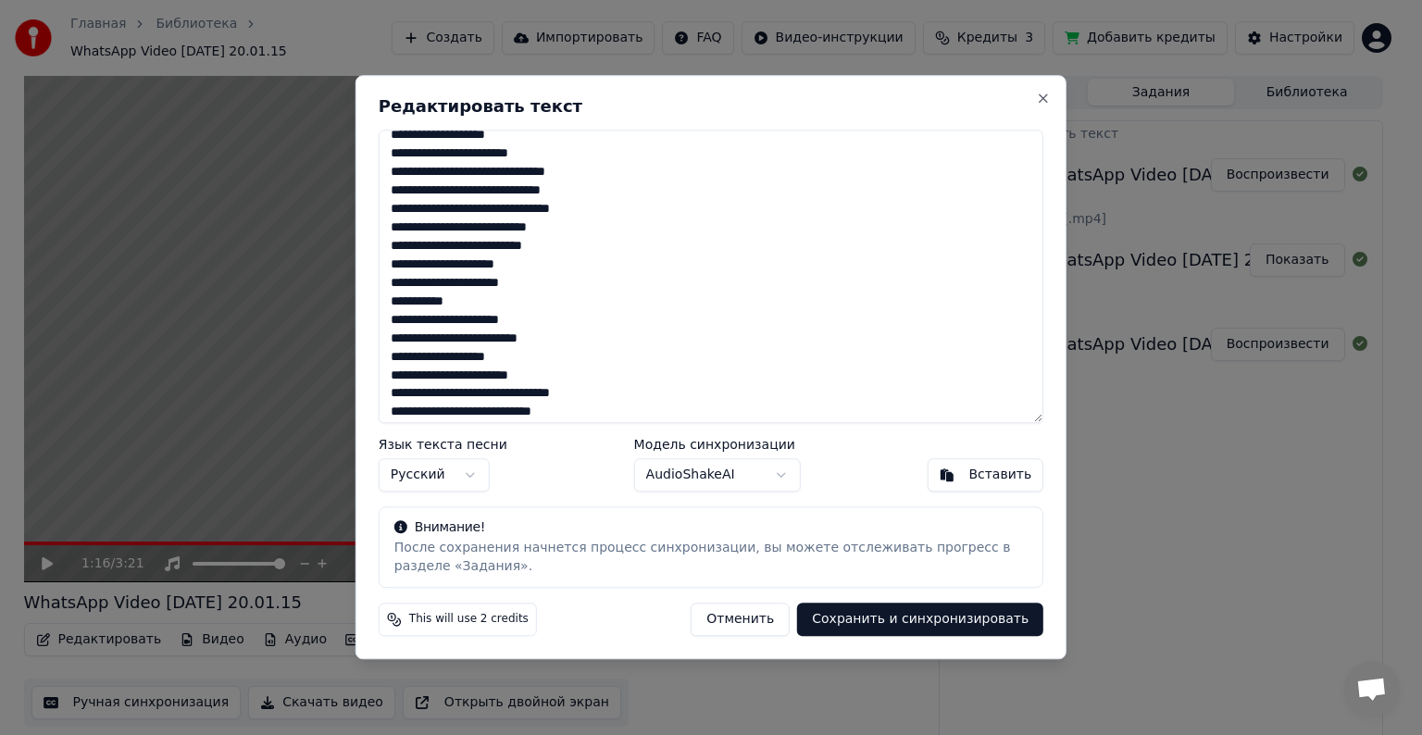
scroll to position [370, 0]
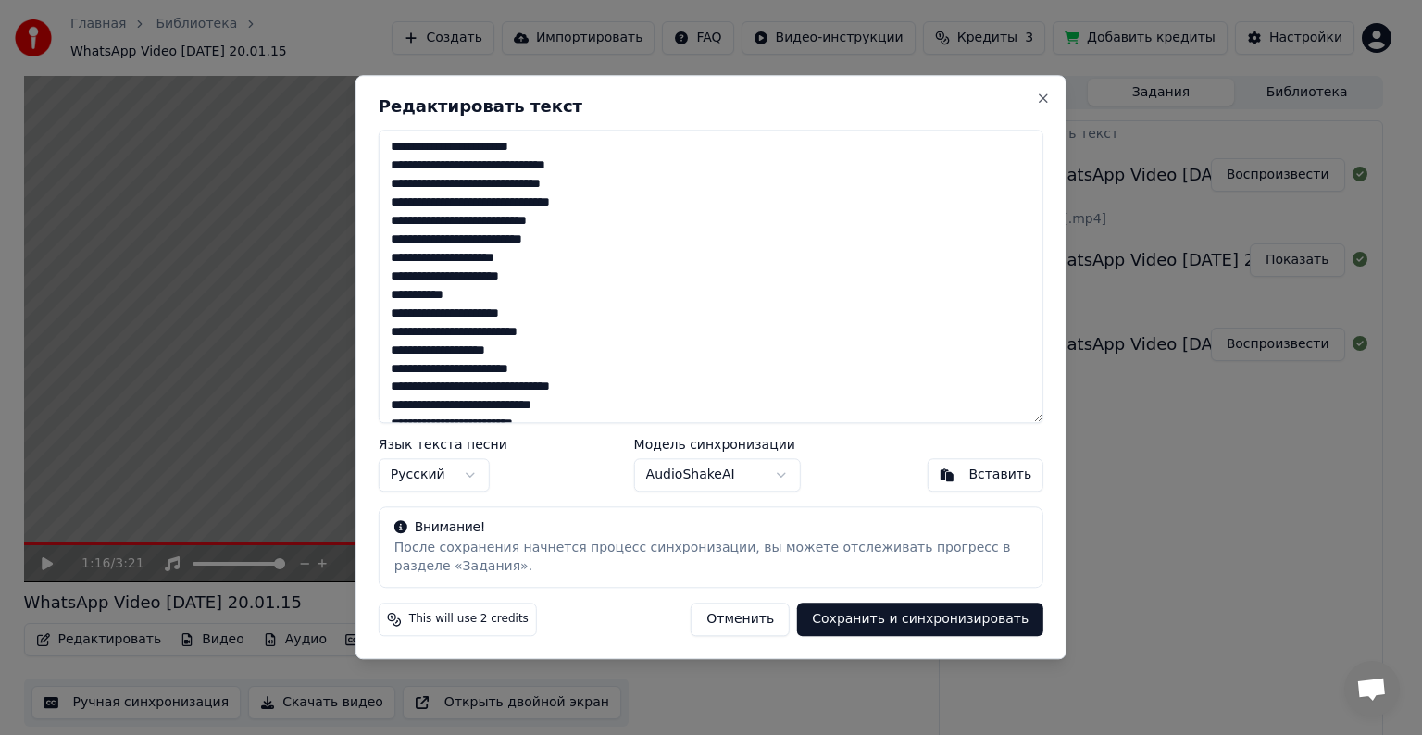
click at [568, 337] on textarea at bounding box center [711, 277] width 665 height 294
click at [1044, 95] on button "Close" at bounding box center [1043, 98] width 15 height 15
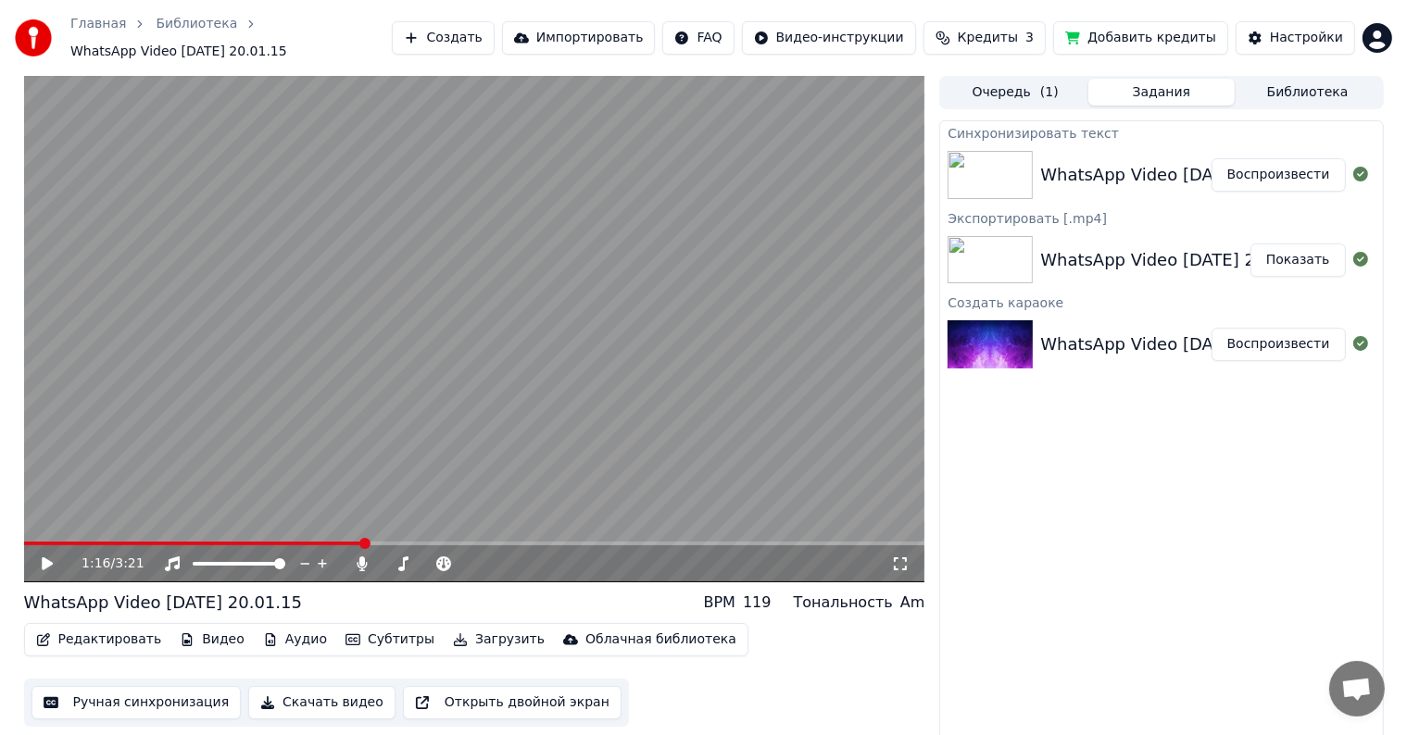
click at [900, 568] on icon at bounding box center [900, 564] width 19 height 15
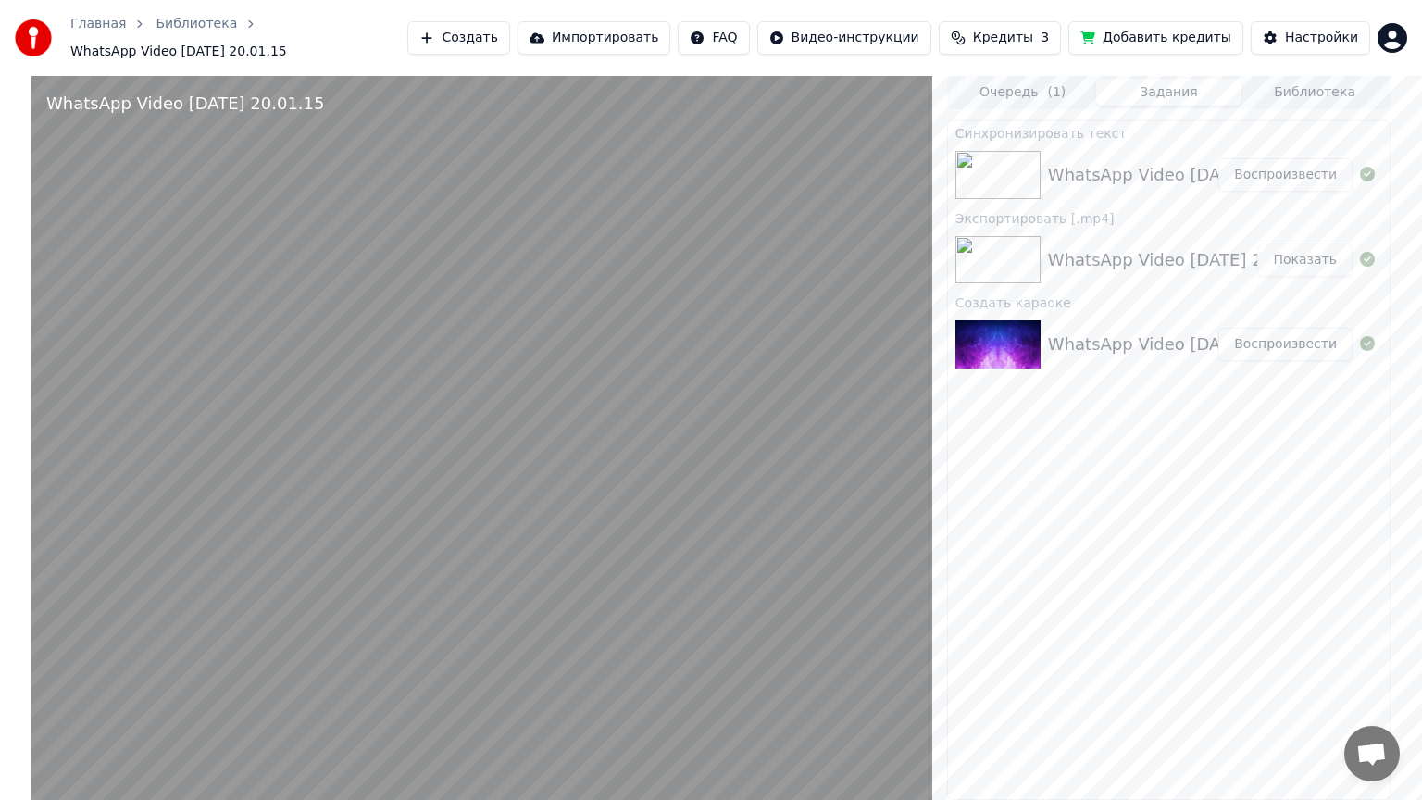
click at [903, 594] on video at bounding box center [481, 476] width 901 height 800
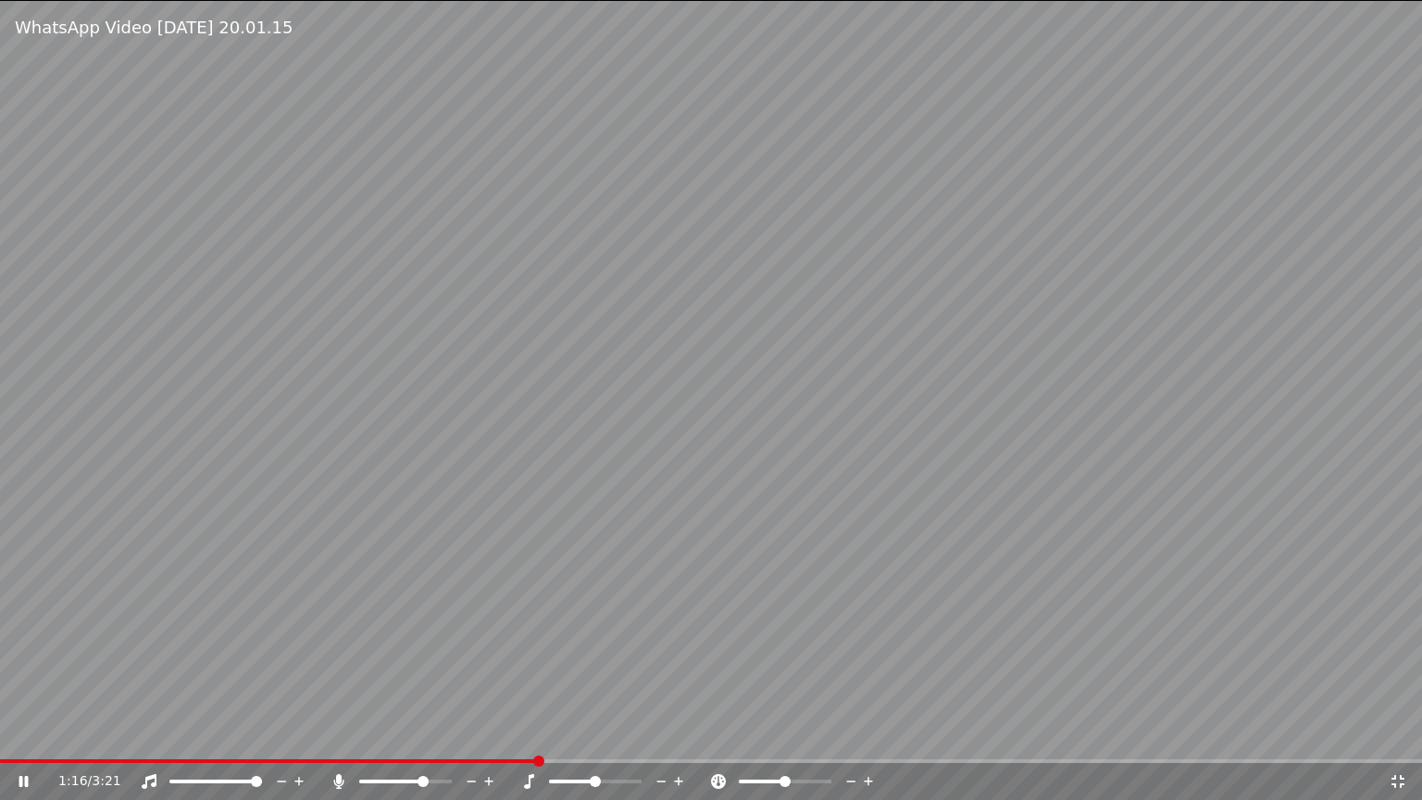
click at [903, 594] on video at bounding box center [711, 400] width 1422 height 800
click at [608, 761] on span at bounding box center [711, 761] width 1422 height 4
click at [692, 651] on video at bounding box center [711, 400] width 1422 height 800
click at [700, 759] on span at bounding box center [359, 761] width 718 height 4
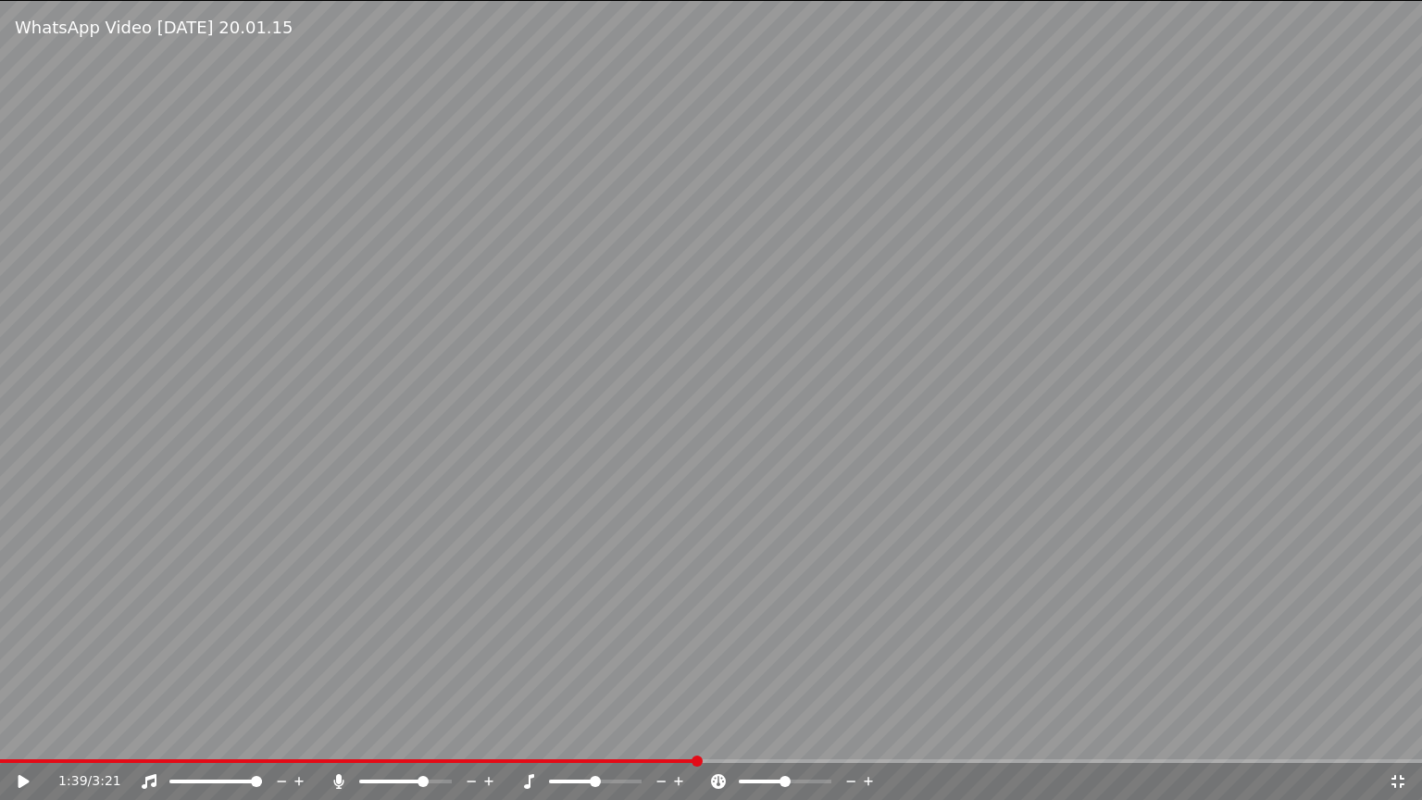
click at [711, 687] on video at bounding box center [711, 400] width 1422 height 800
click at [675, 759] on span at bounding box center [354, 761] width 709 height 4
click at [751, 659] on video at bounding box center [711, 400] width 1422 height 800
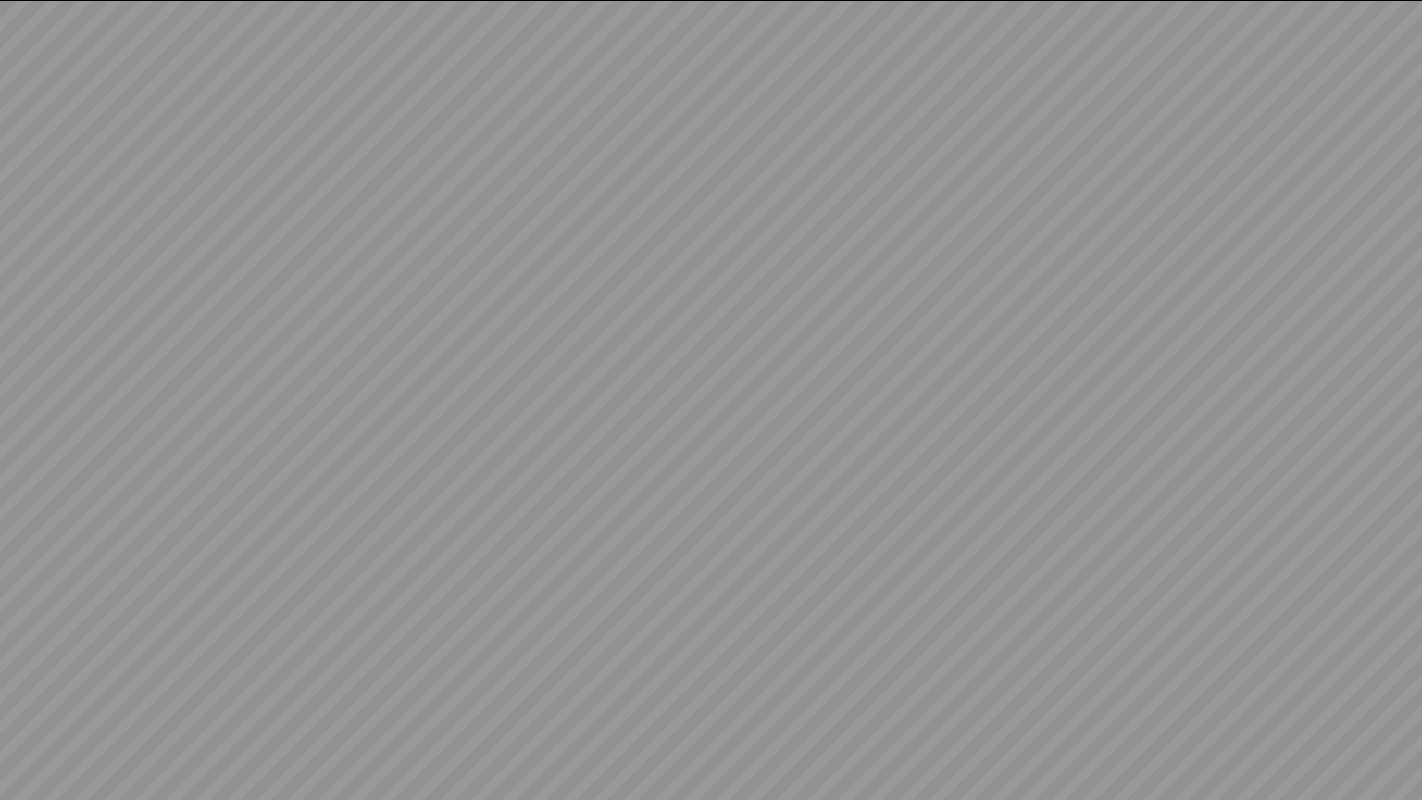
click at [751, 659] on video at bounding box center [711, 400] width 1422 height 800
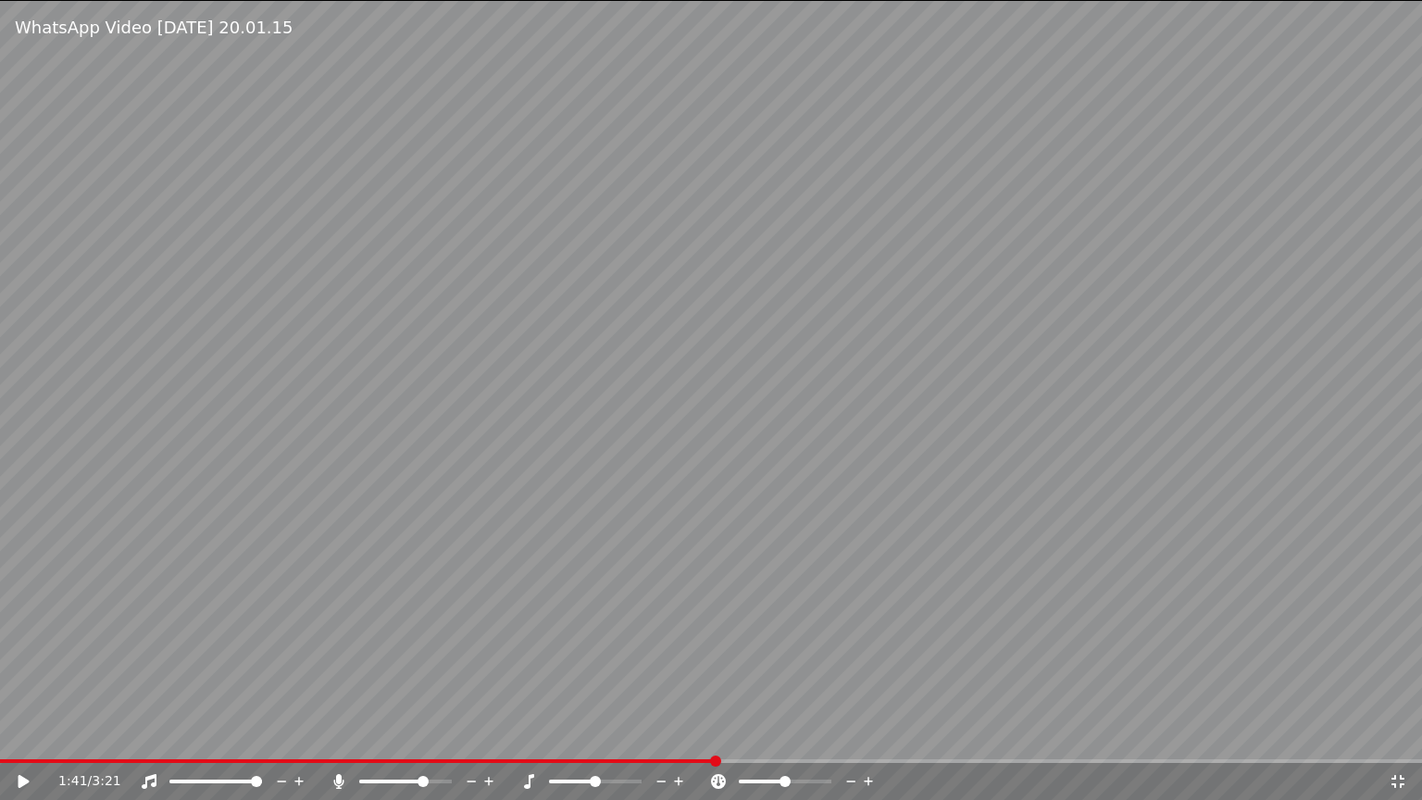
click at [1400, 783] on icon at bounding box center [1398, 781] width 19 height 15
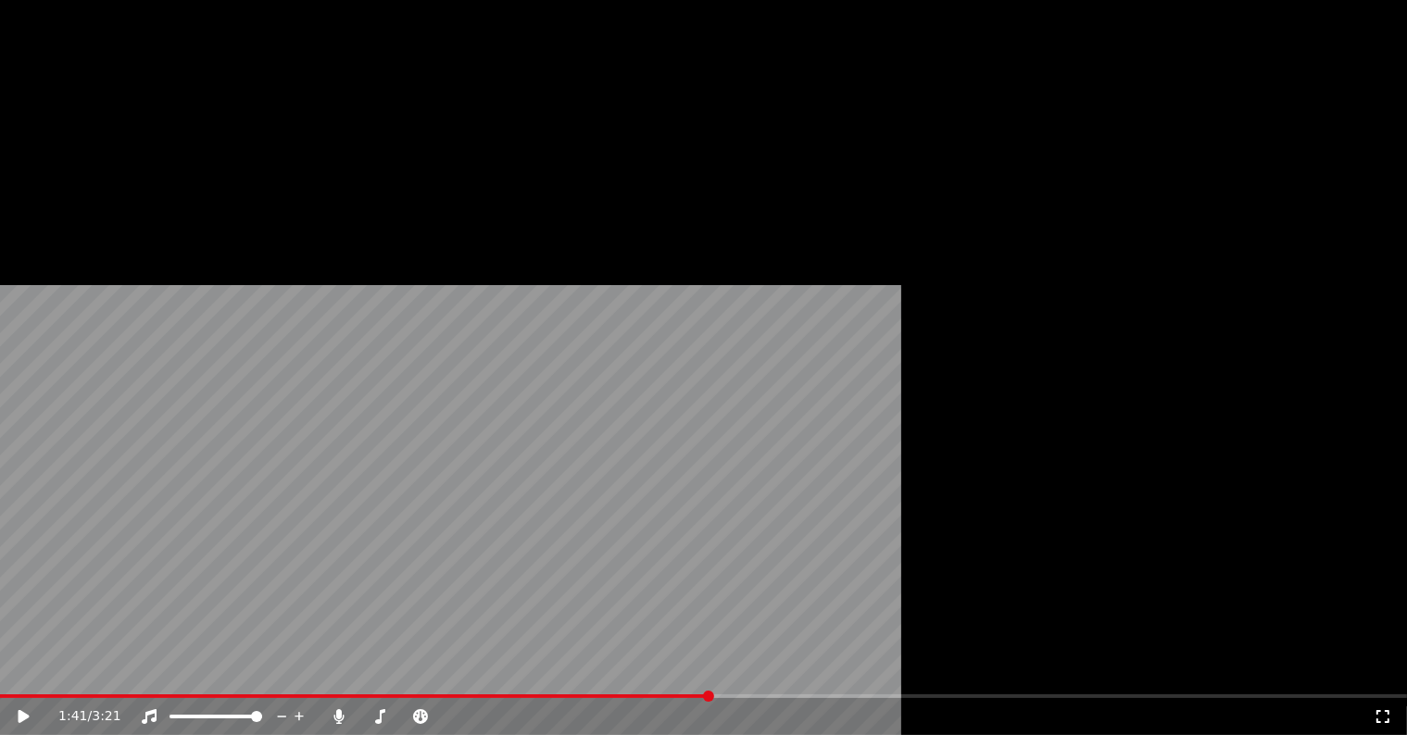
click at [120, 146] on button "Редактировать" at bounding box center [99, 133] width 141 height 26
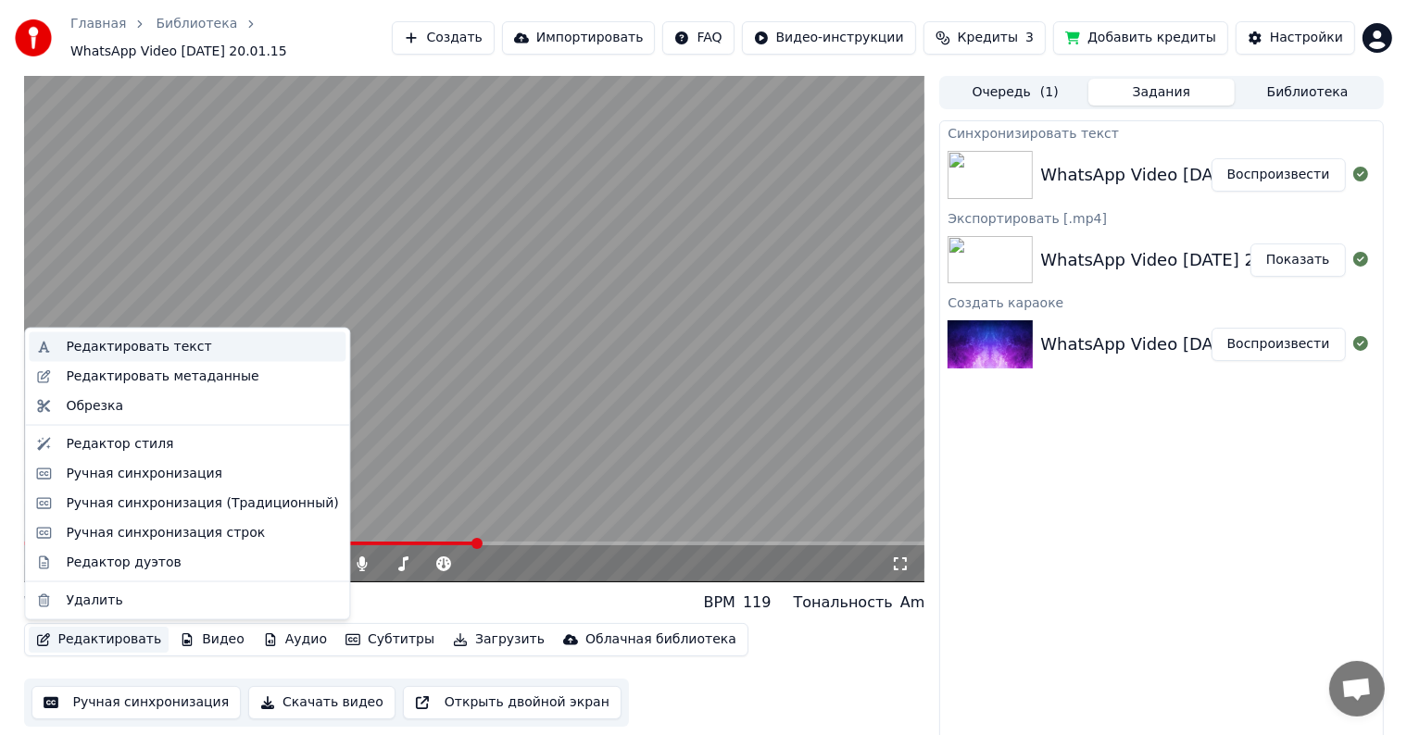
click at [189, 356] on div "Редактировать текст" at bounding box center [202, 347] width 272 height 19
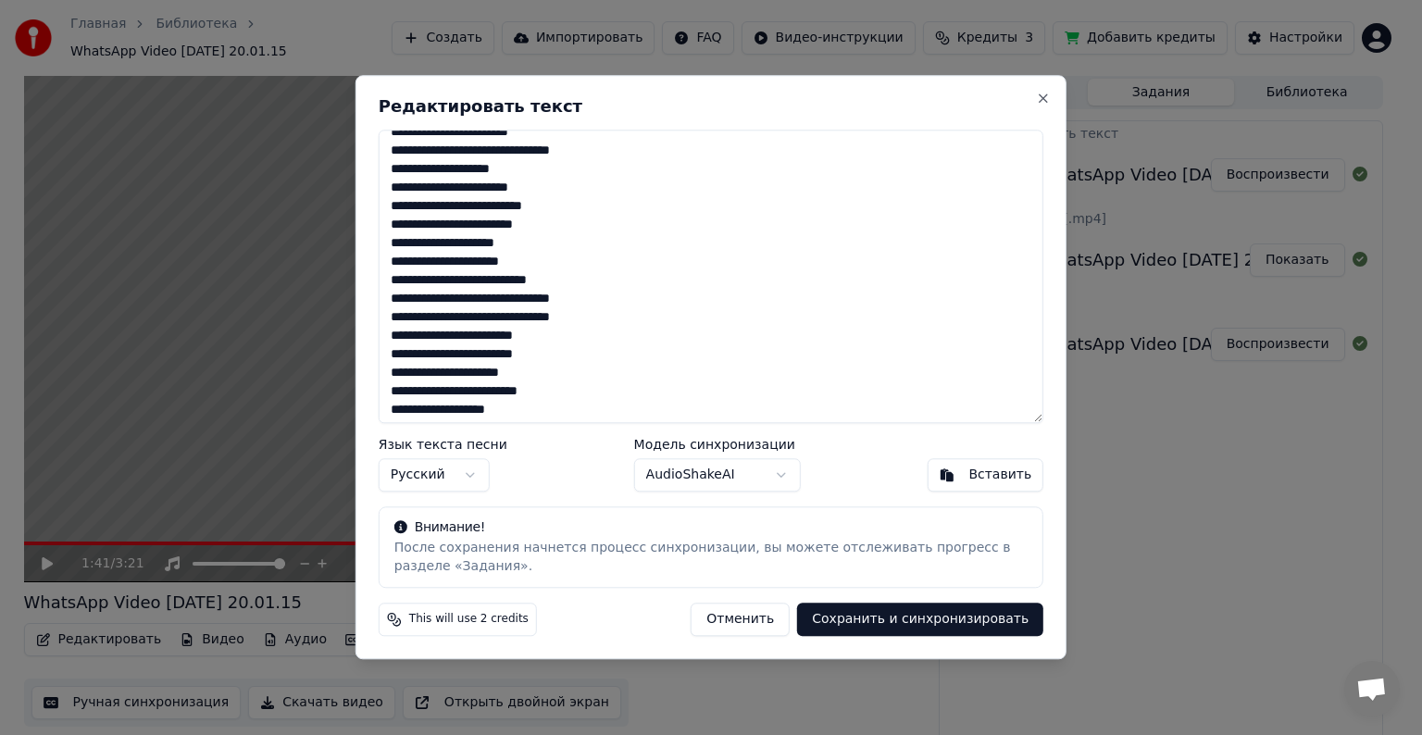
scroll to position [93, 0]
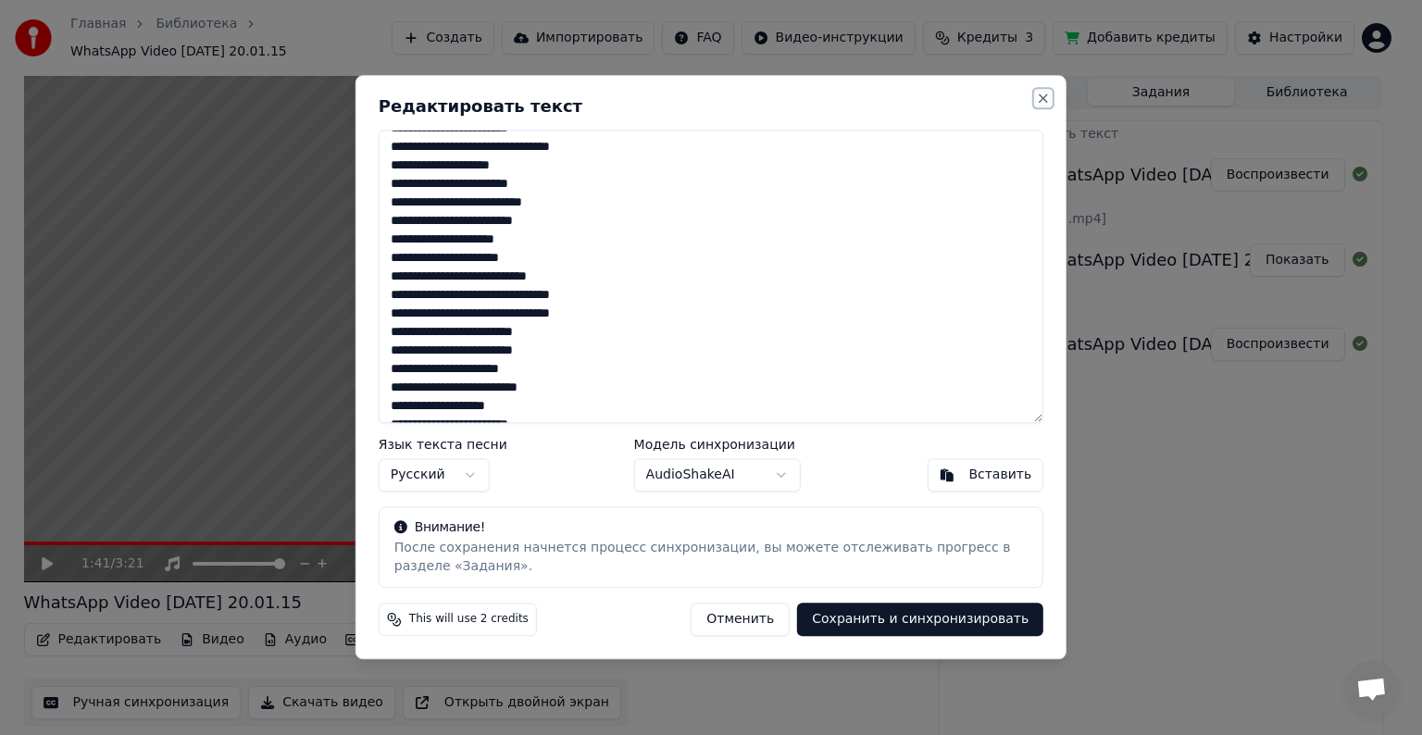
click at [1037, 96] on button "Close" at bounding box center [1043, 98] width 15 height 15
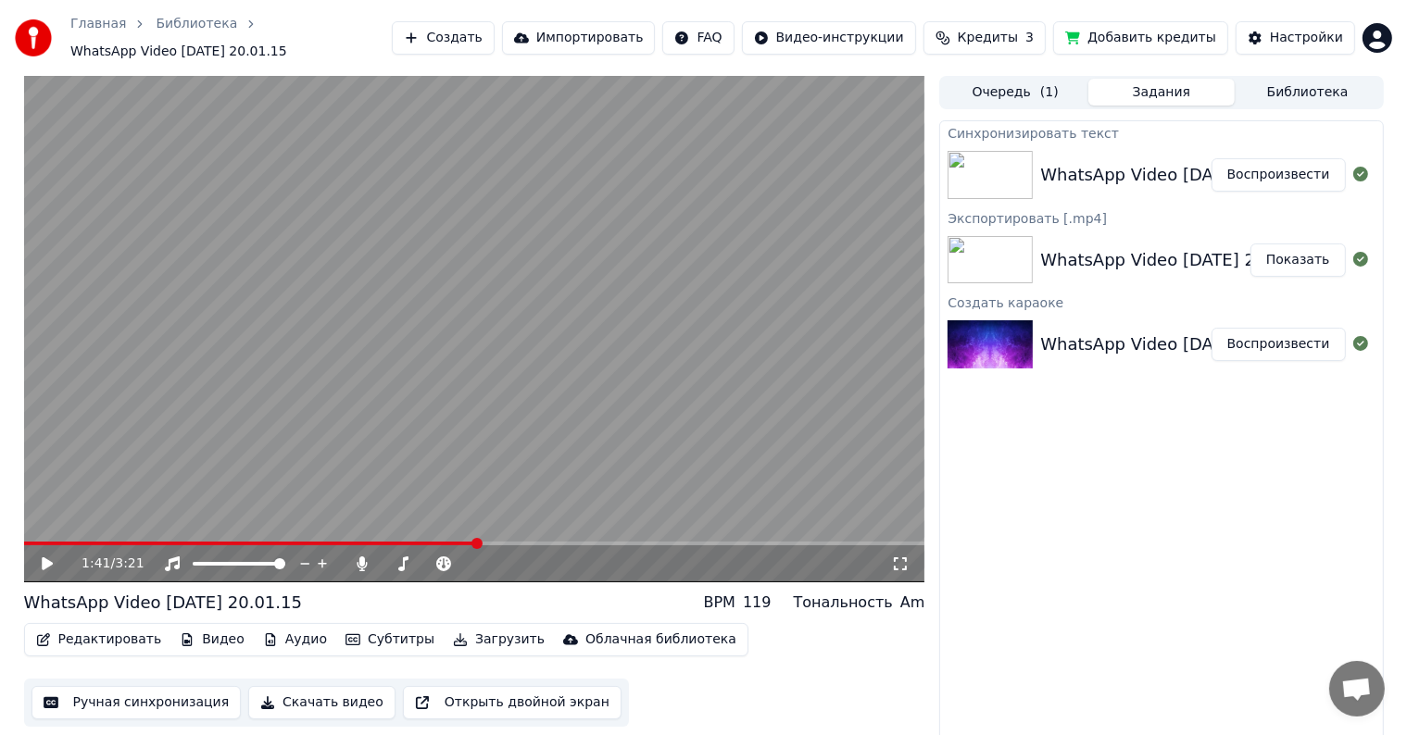
click at [430, 540] on video at bounding box center [474, 329] width 901 height 507
click at [431, 543] on span at bounding box center [251, 544] width 454 height 4
click at [445, 542] on span at bounding box center [474, 544] width 901 height 4
click at [481, 429] on video at bounding box center [474, 329] width 901 height 507
click at [125, 637] on button "Редактировать" at bounding box center [99, 640] width 141 height 26
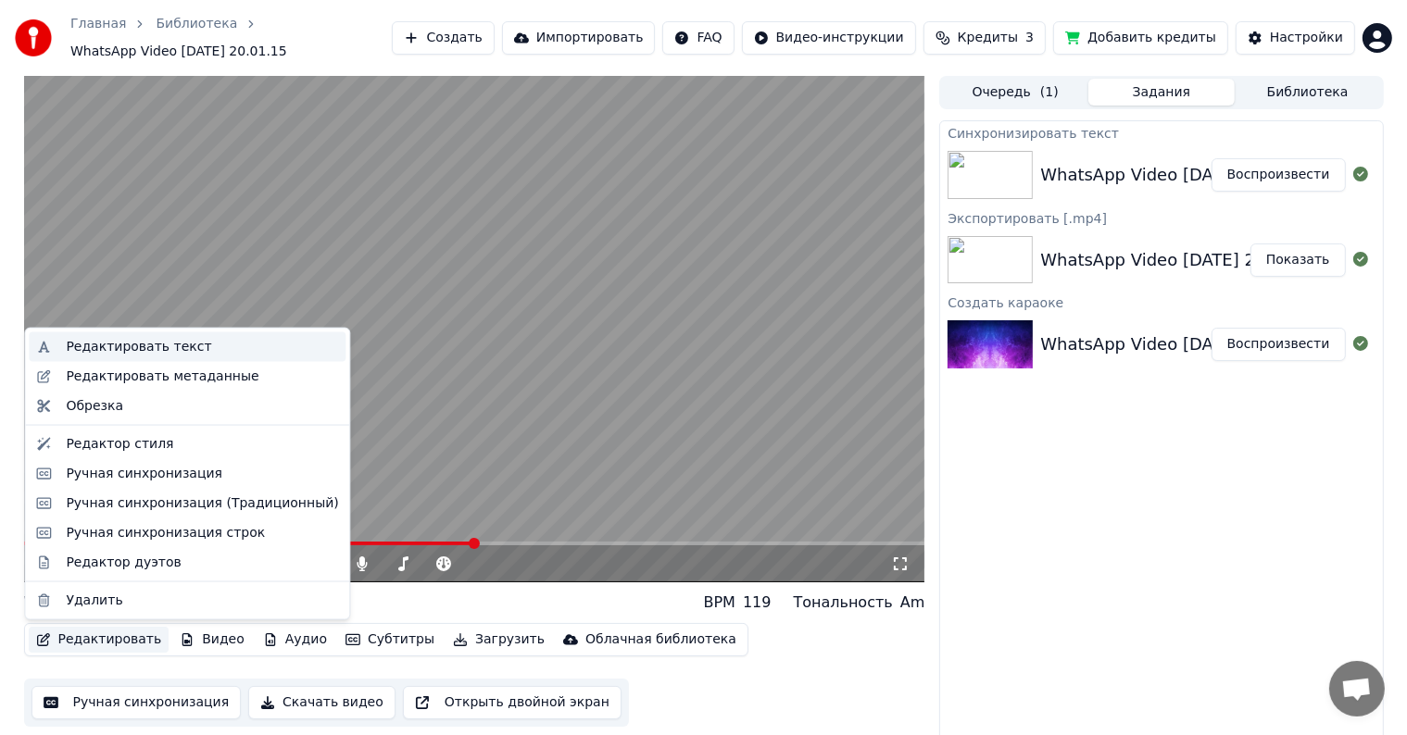
click at [200, 356] on div "Редактировать текст" at bounding box center [202, 347] width 272 height 19
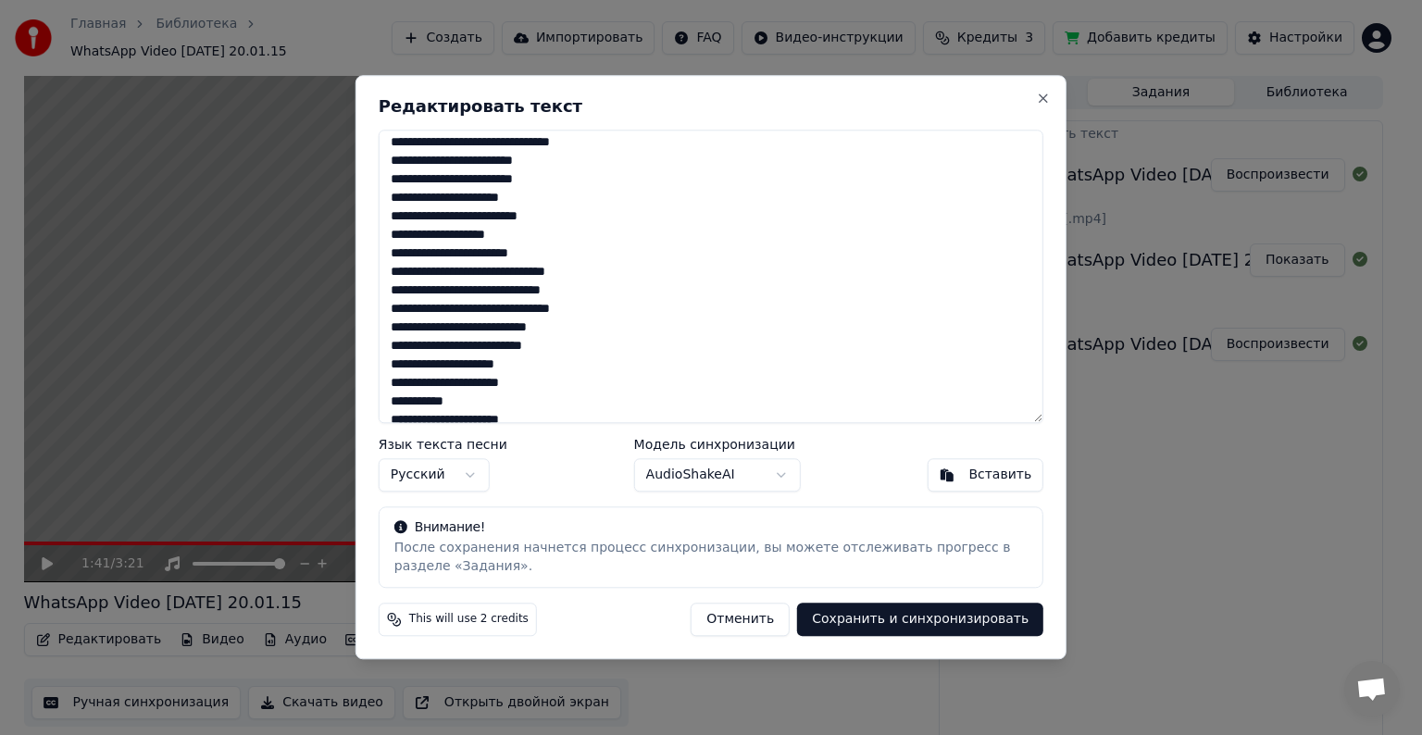
scroll to position [278, 0]
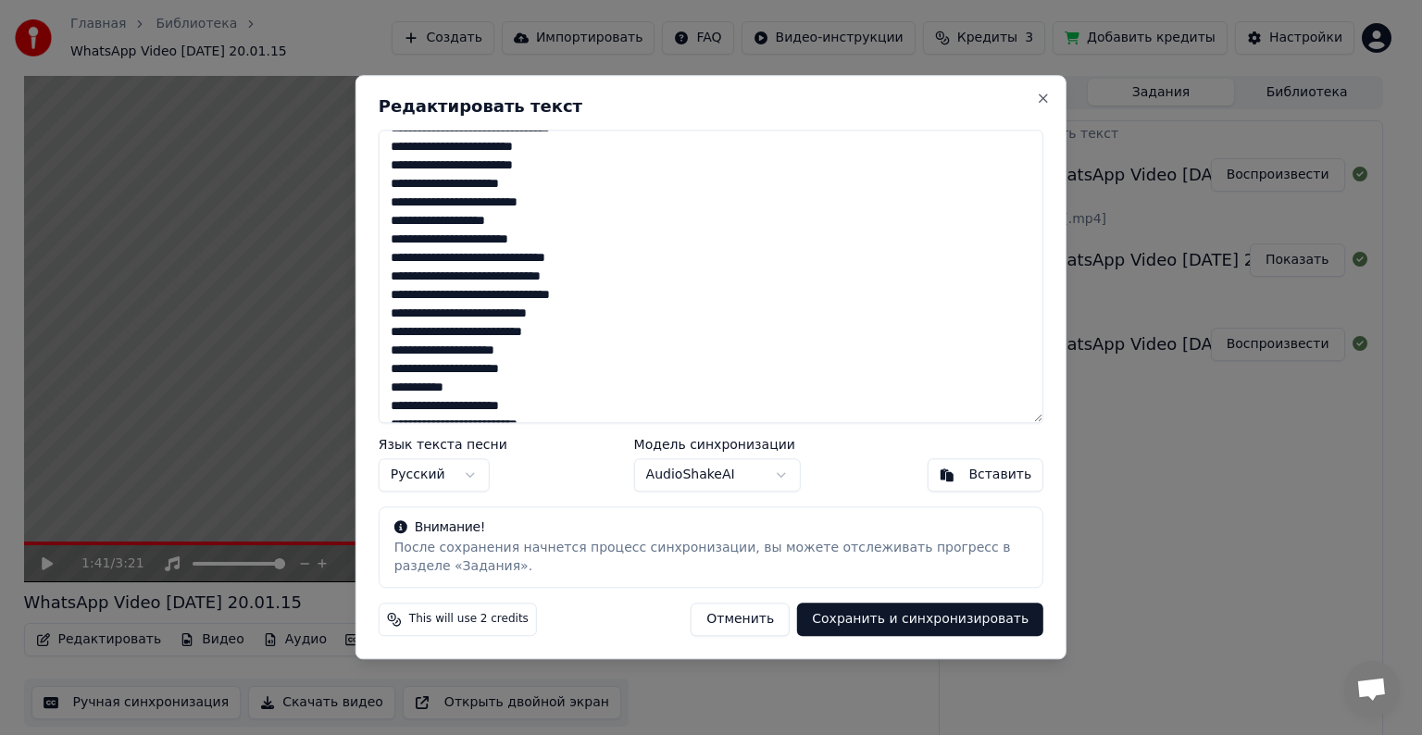
click at [485, 202] on textarea at bounding box center [711, 277] width 665 height 294
click at [598, 204] on textarea at bounding box center [711, 277] width 665 height 294
drag, startPoint x: 293, startPoint y: 422, endPoint x: 785, endPoint y: 291, distance: 509.9
click at [785, 291] on textarea at bounding box center [711, 277] width 665 height 294
click at [593, 334] on textarea at bounding box center [711, 277] width 665 height 294
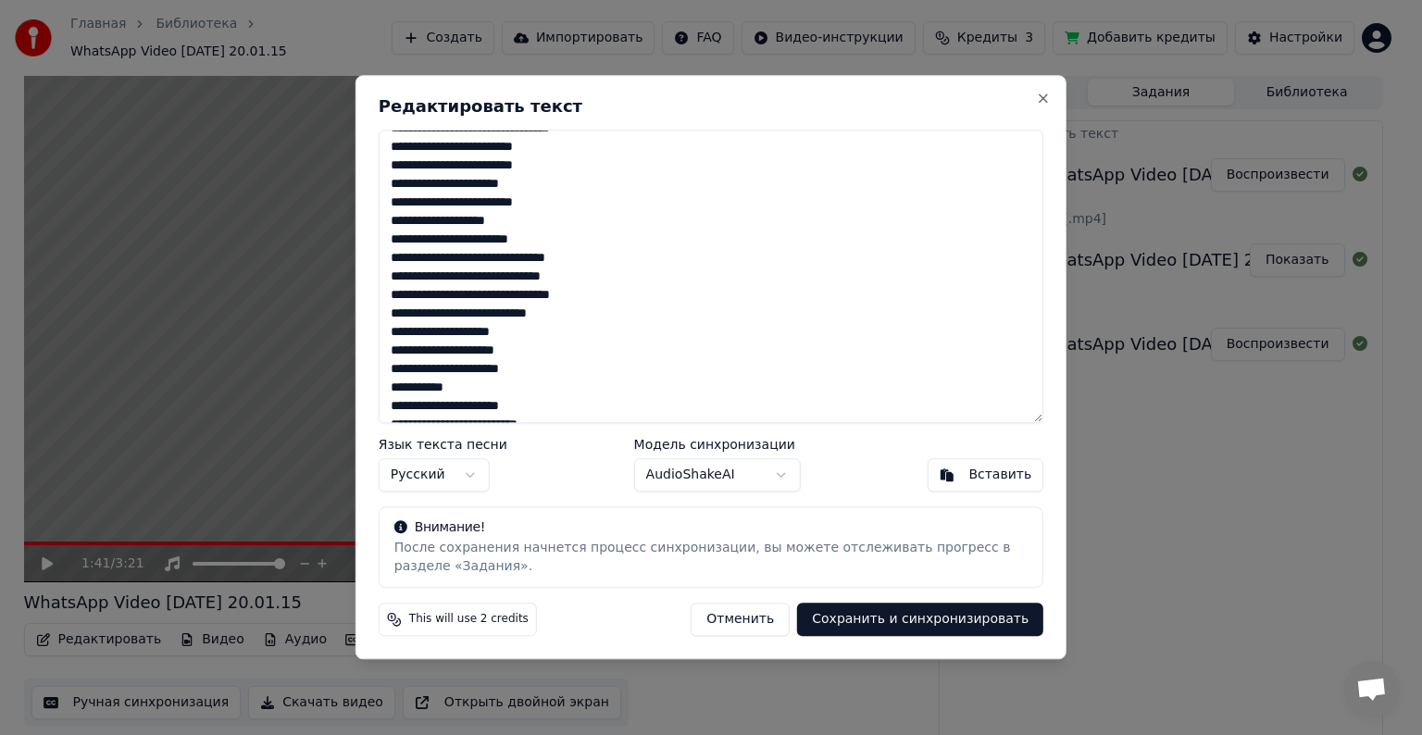
click at [391, 347] on textarea at bounding box center [711, 277] width 665 height 294
click at [535, 333] on textarea at bounding box center [711, 277] width 665 height 294
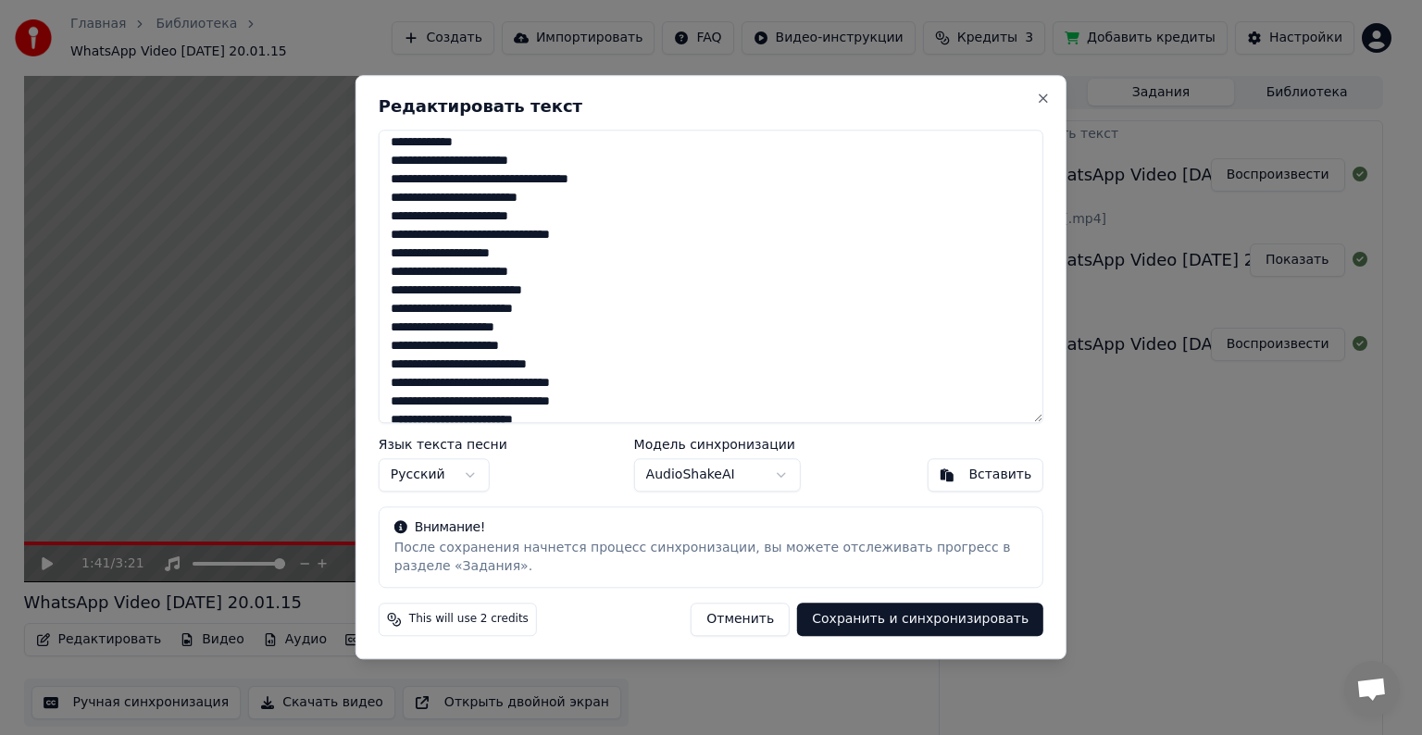
scroll to position [0, 0]
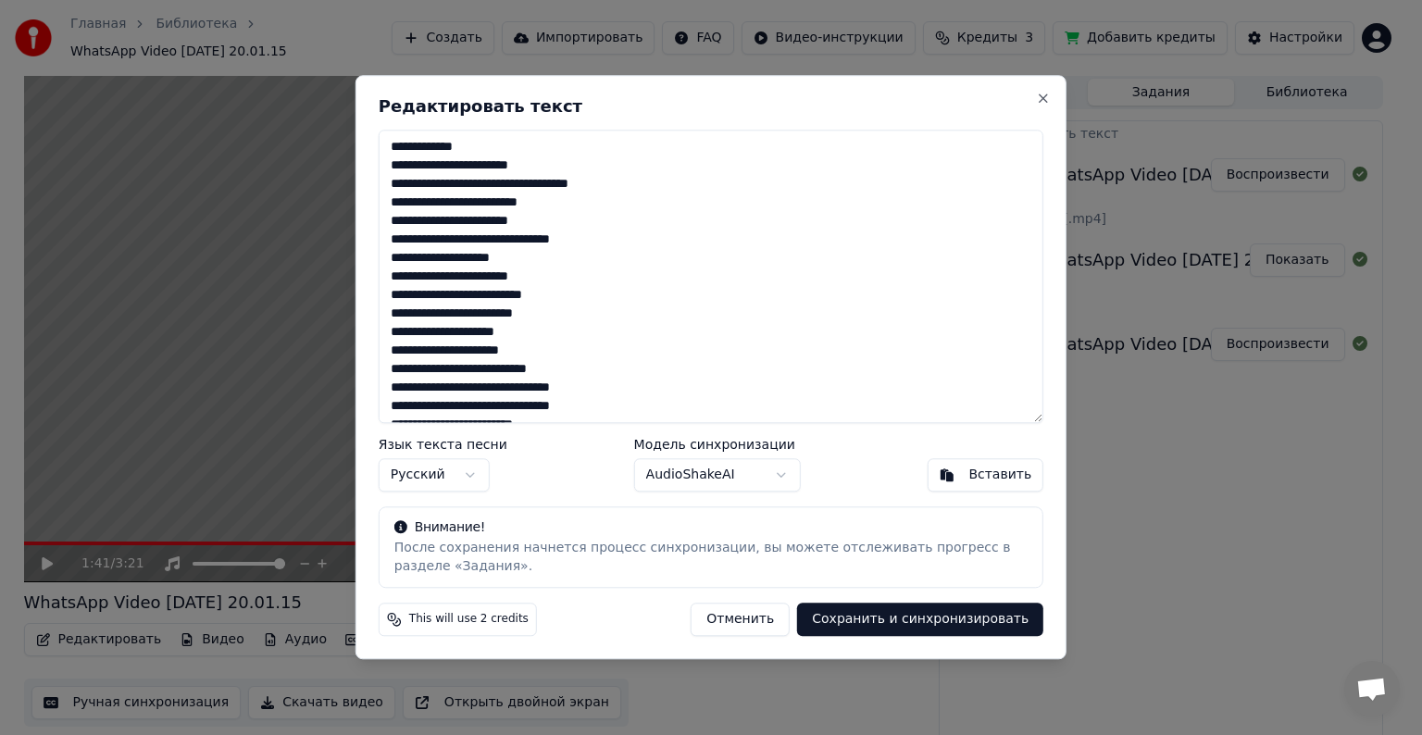
click at [533, 267] on textarea at bounding box center [711, 277] width 665 height 294
click at [549, 255] on textarea at bounding box center [711, 277] width 665 height 294
click at [611, 257] on textarea at bounding box center [711, 277] width 665 height 294
drag, startPoint x: 690, startPoint y: 239, endPoint x: 1348, endPoint y: 195, distance: 659.8
click at [507, 336] on textarea at bounding box center [711, 277] width 665 height 294
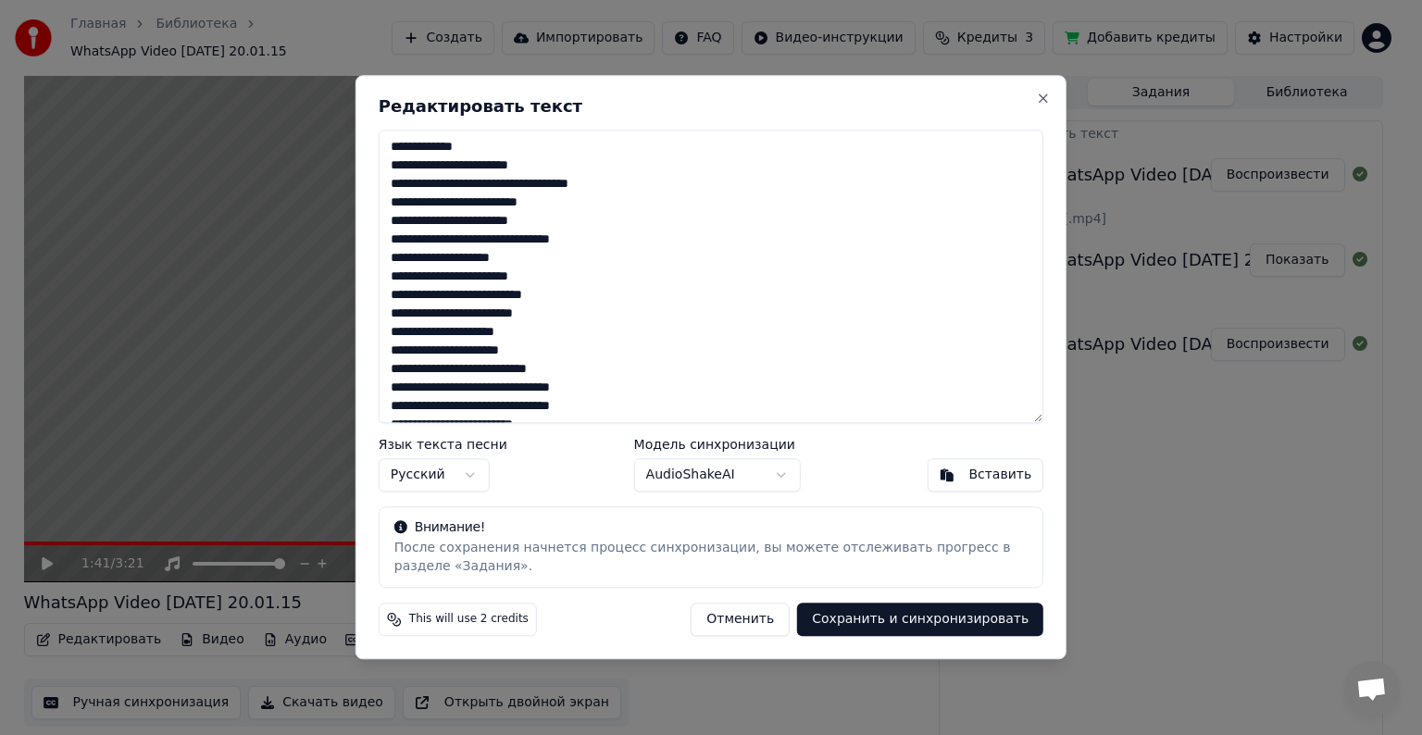
click at [489, 306] on textarea at bounding box center [711, 277] width 665 height 294
click at [508, 330] on textarea at bounding box center [711, 277] width 665 height 294
click at [516, 337] on textarea at bounding box center [711, 277] width 665 height 294
click at [511, 335] on textarea at bounding box center [711, 277] width 665 height 294
click at [506, 335] on textarea at bounding box center [711, 277] width 665 height 294
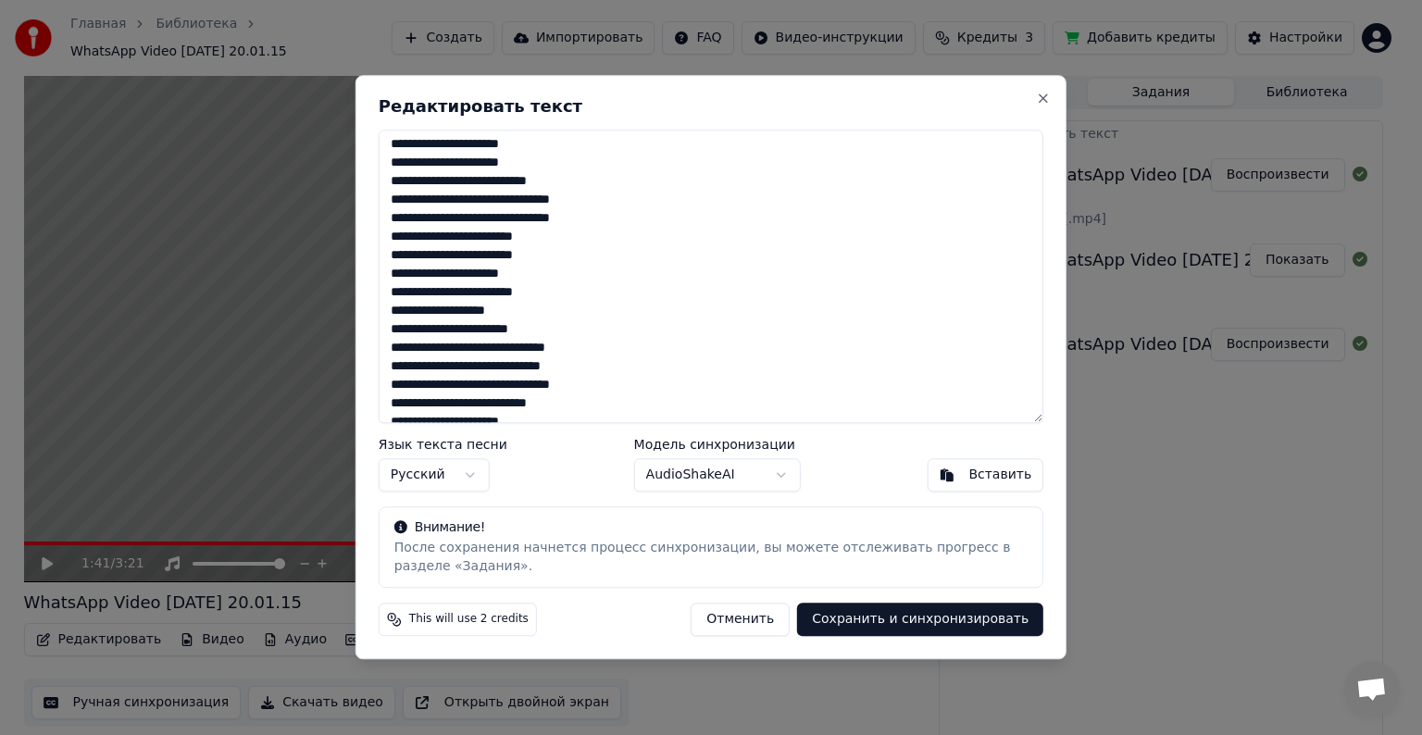
scroll to position [185, 0]
click at [489, 310] on textarea at bounding box center [711, 277] width 665 height 294
click at [489, 312] on textarea at bounding box center [711, 277] width 665 height 294
click at [493, 311] on textarea at bounding box center [711, 277] width 665 height 294
click at [491, 390] on textarea at bounding box center [711, 277] width 665 height 294
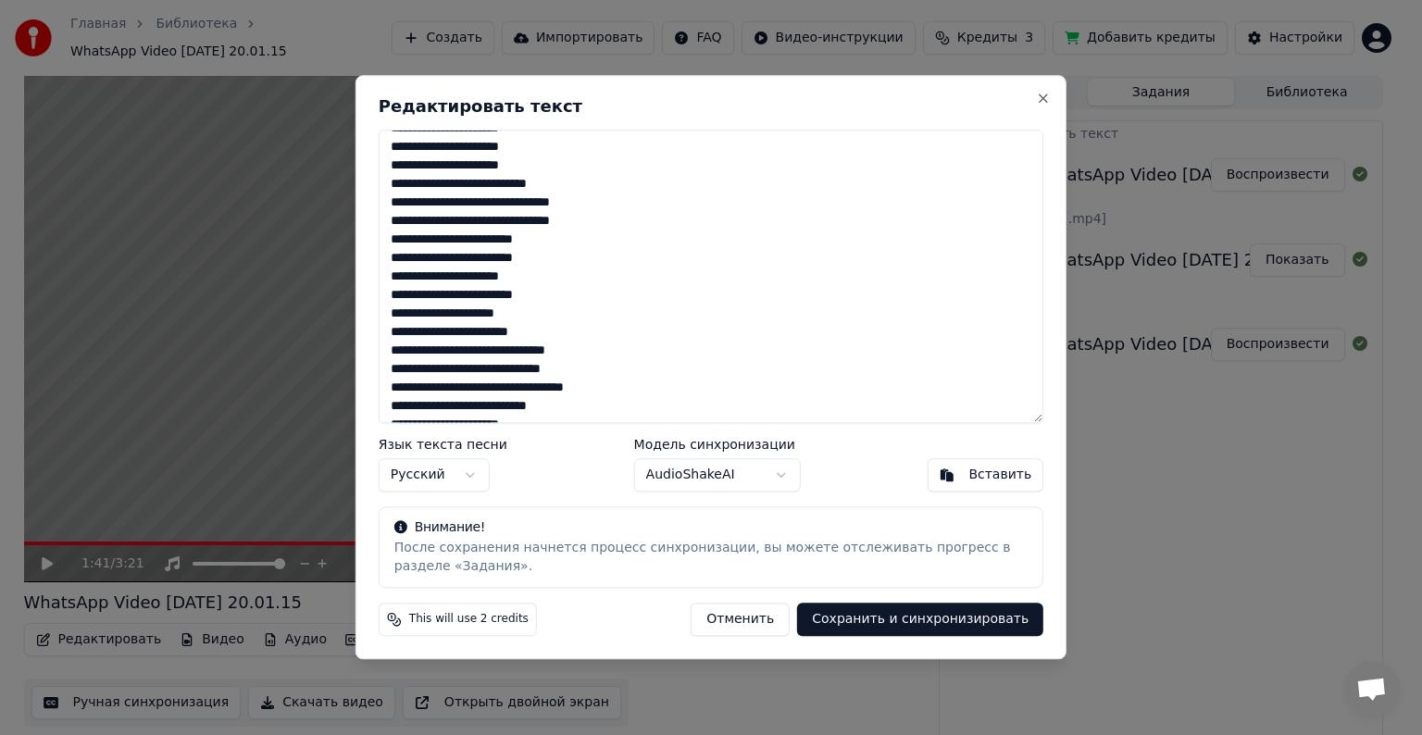
click at [493, 383] on textarea at bounding box center [711, 277] width 665 height 294
click at [548, 385] on textarea at bounding box center [711, 277] width 665 height 294
drag, startPoint x: 653, startPoint y: 393, endPoint x: 669, endPoint y: 389, distance: 17.1
click at [663, 390] on textarea at bounding box center [711, 277] width 665 height 294
click at [672, 388] on textarea at bounding box center [711, 277] width 665 height 294
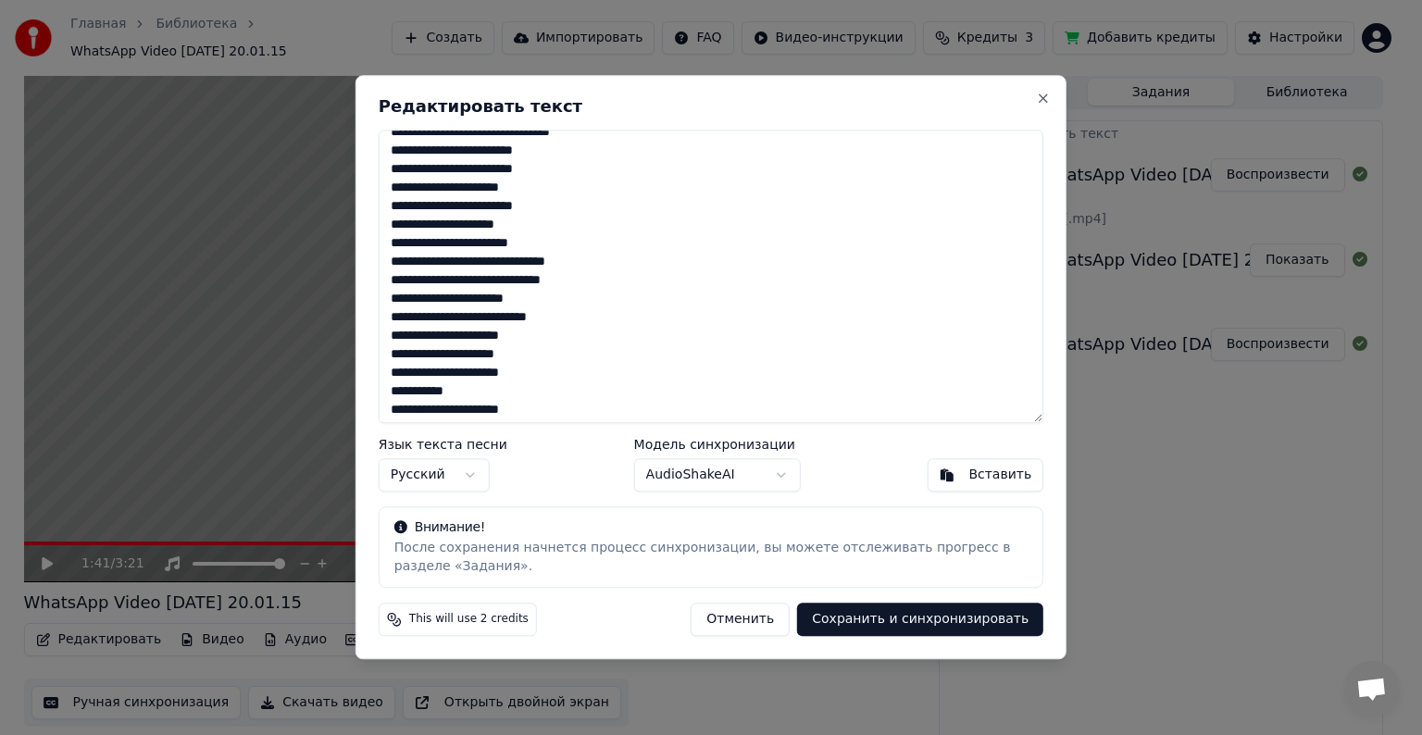
scroll to position [278, 0]
click at [636, 311] on textarea at bounding box center [711, 277] width 665 height 294
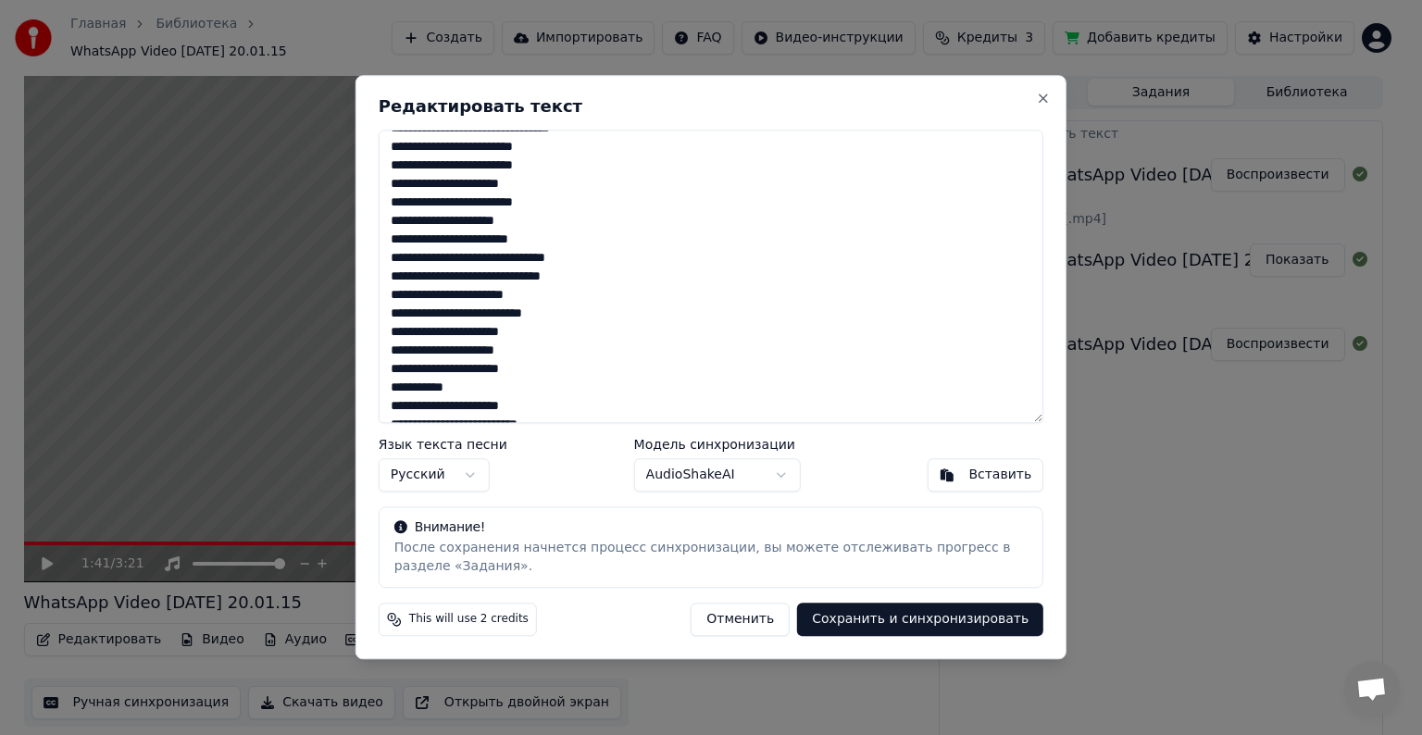
click at [563, 333] on textarea at bounding box center [711, 277] width 665 height 294
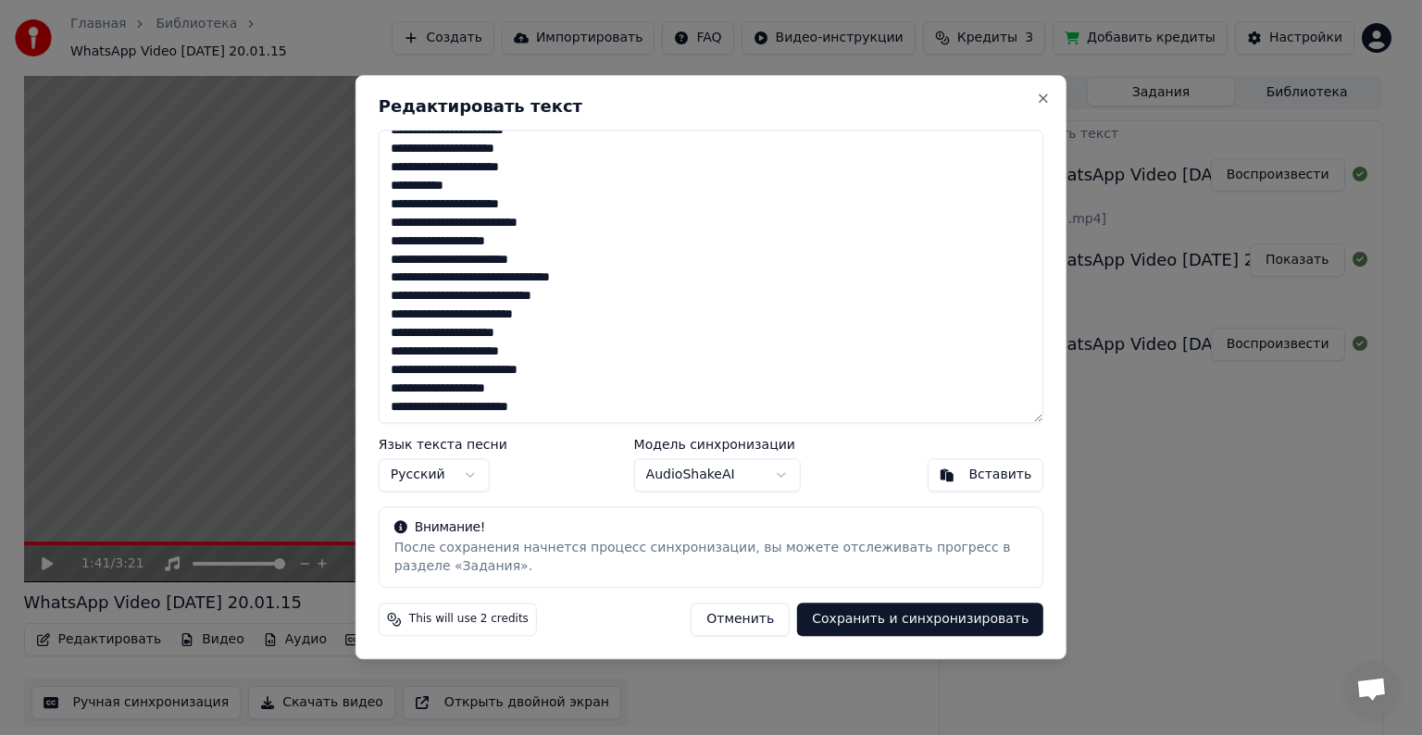
scroll to position [481, 0]
click at [483, 371] on textarea at bounding box center [711, 277] width 665 height 294
click at [595, 378] on textarea at bounding box center [711, 277] width 665 height 294
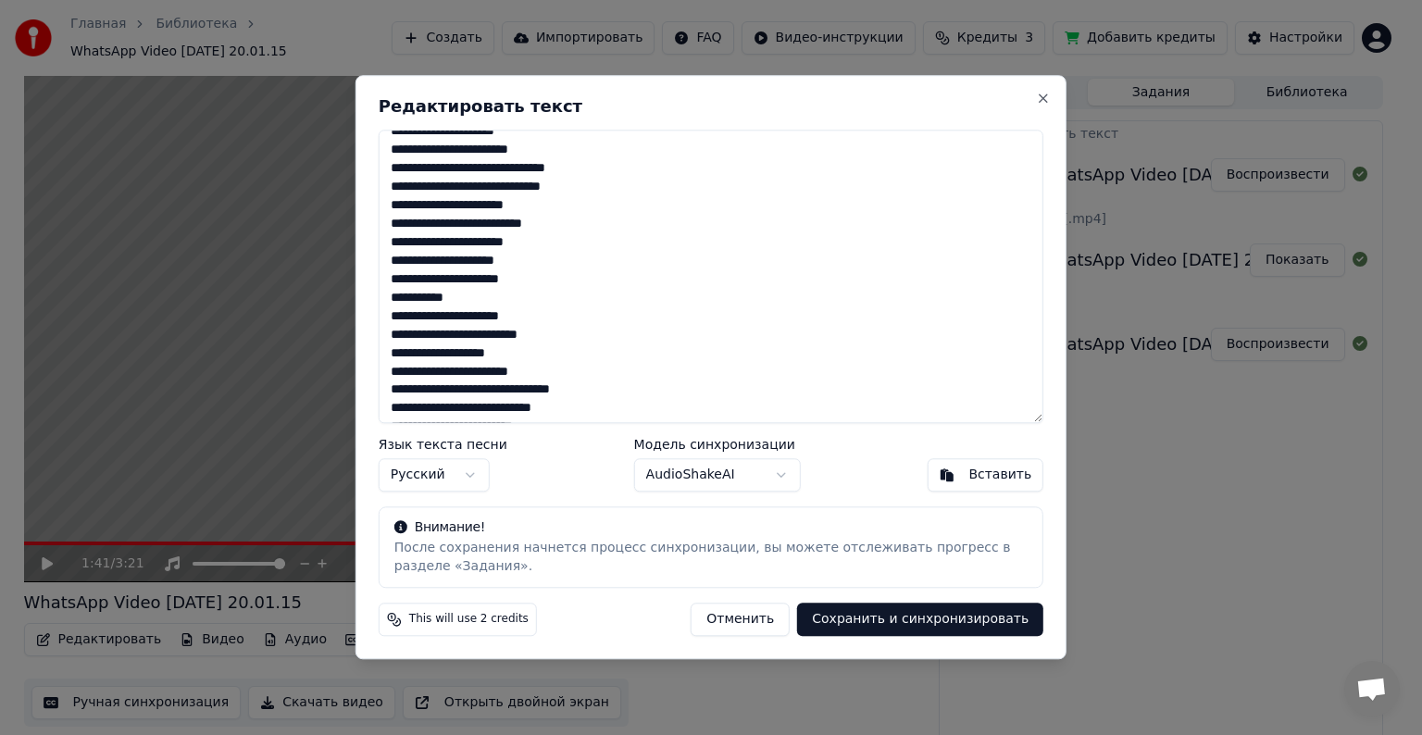
scroll to position [295, 0]
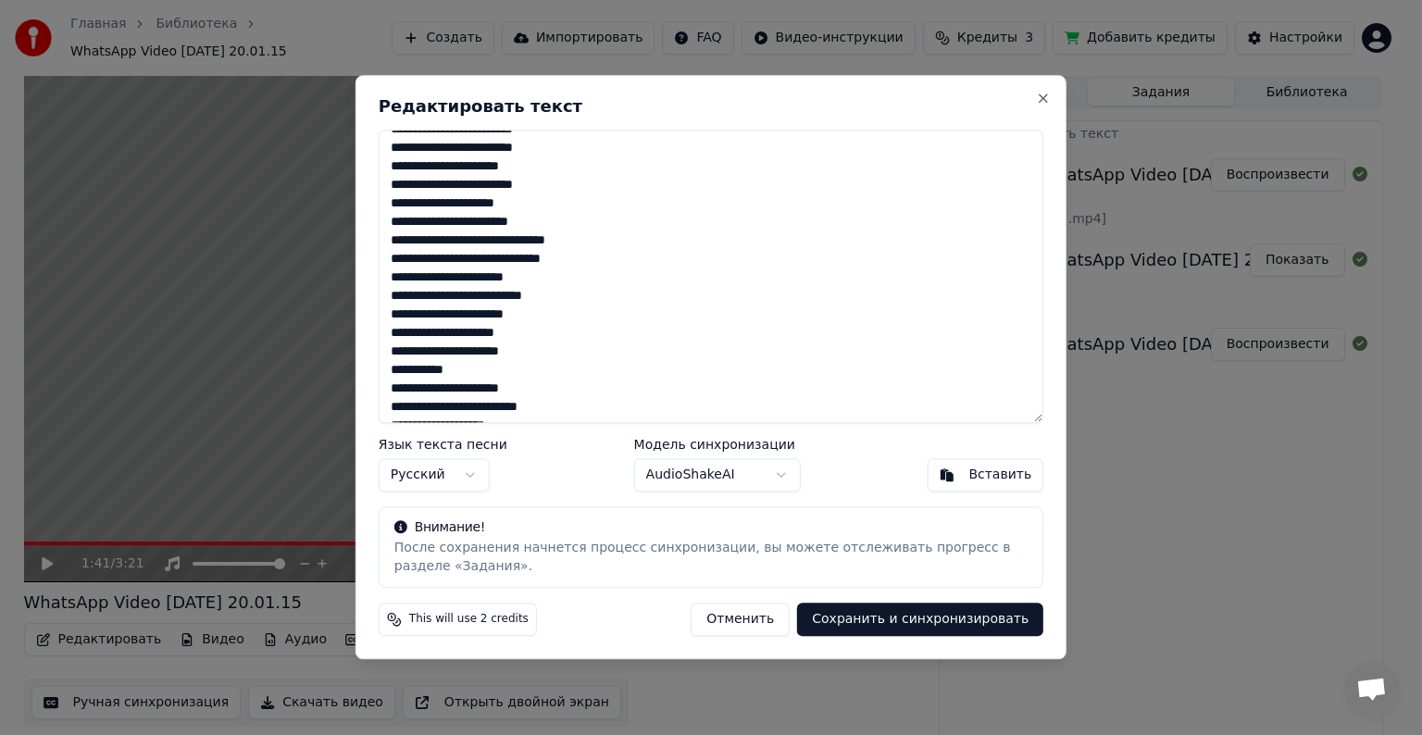
click at [477, 372] on textarea at bounding box center [711, 277] width 665 height 294
click at [548, 370] on textarea at bounding box center [711, 277] width 665 height 294
click at [543, 374] on textarea at bounding box center [711, 277] width 665 height 294
click at [481, 406] on textarea at bounding box center [711, 277] width 665 height 294
click at [485, 406] on textarea at bounding box center [711, 277] width 665 height 294
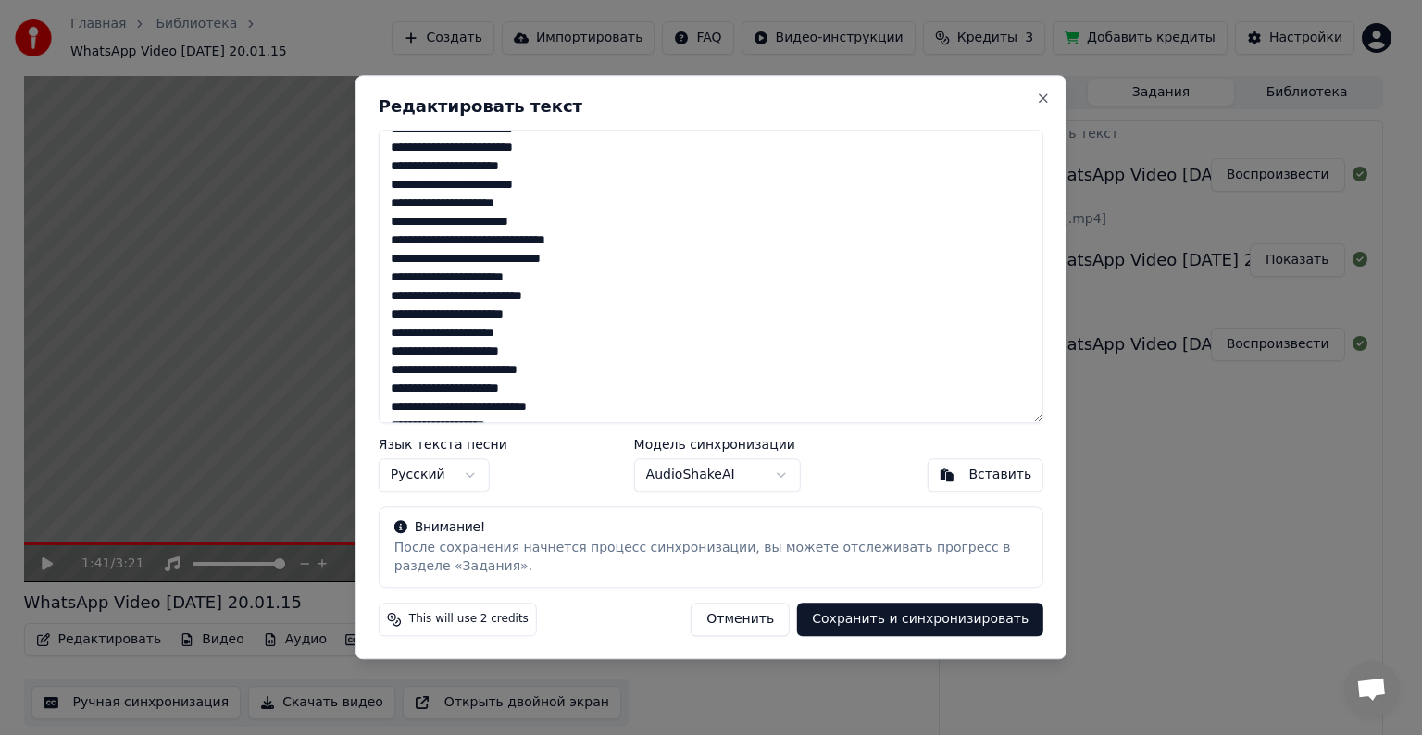
click at [588, 414] on textarea at bounding box center [711, 277] width 665 height 294
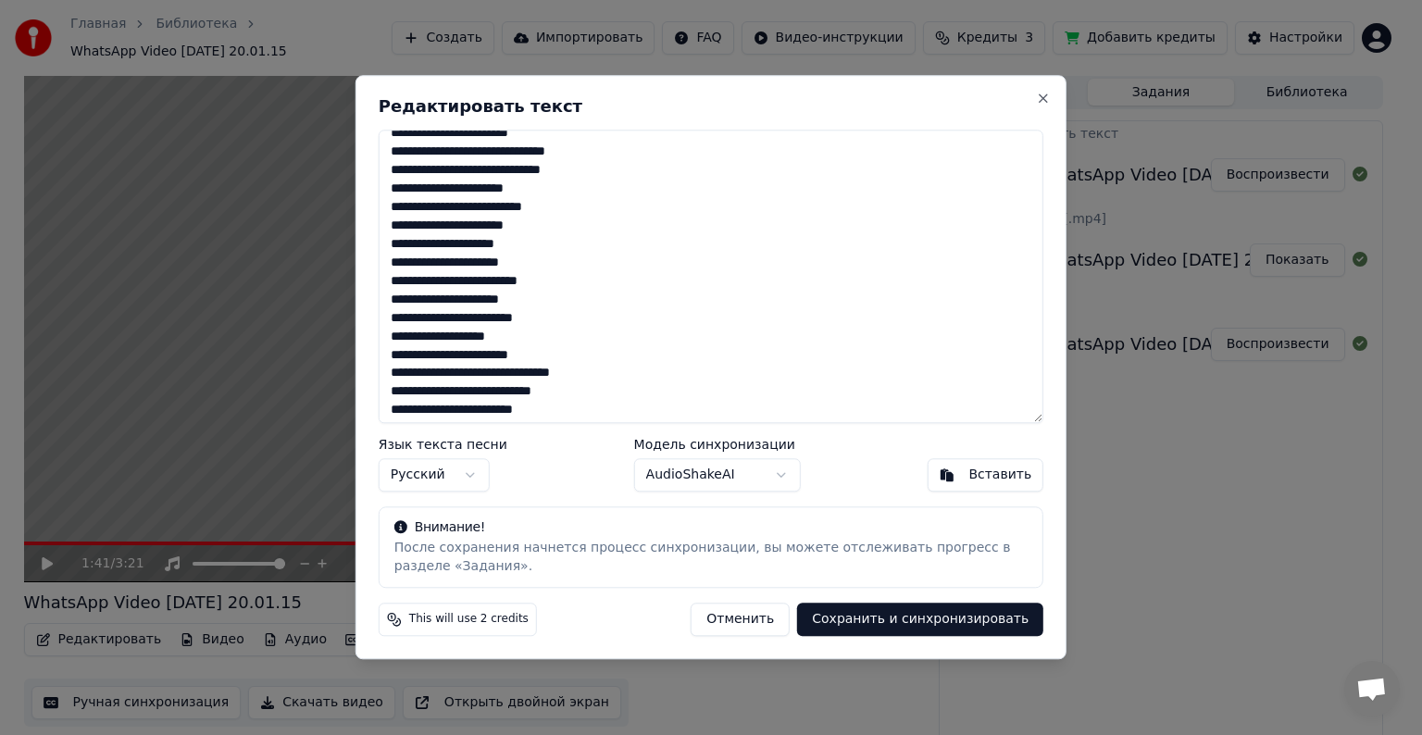
scroll to position [388, 0]
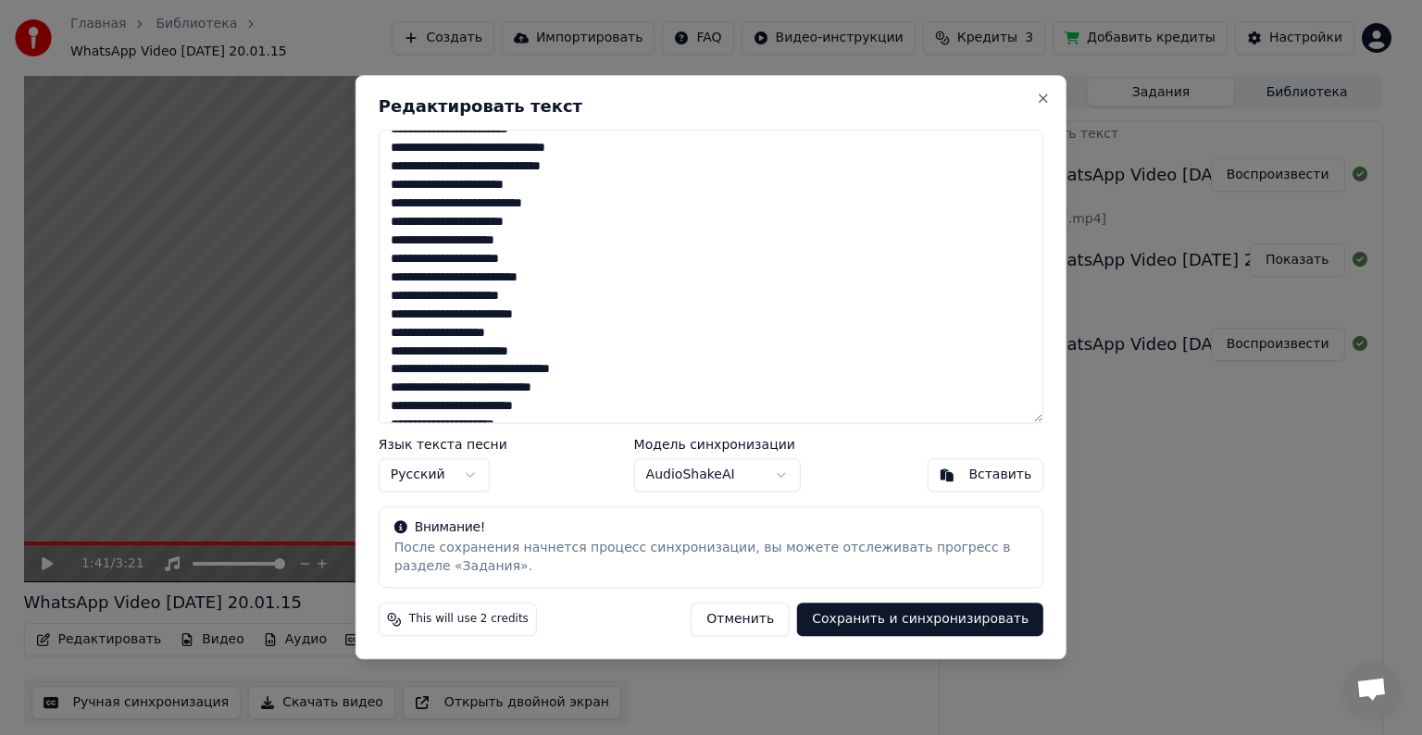
click at [519, 360] on textarea at bounding box center [711, 277] width 665 height 294
click at [521, 353] on textarea at bounding box center [711, 277] width 665 height 294
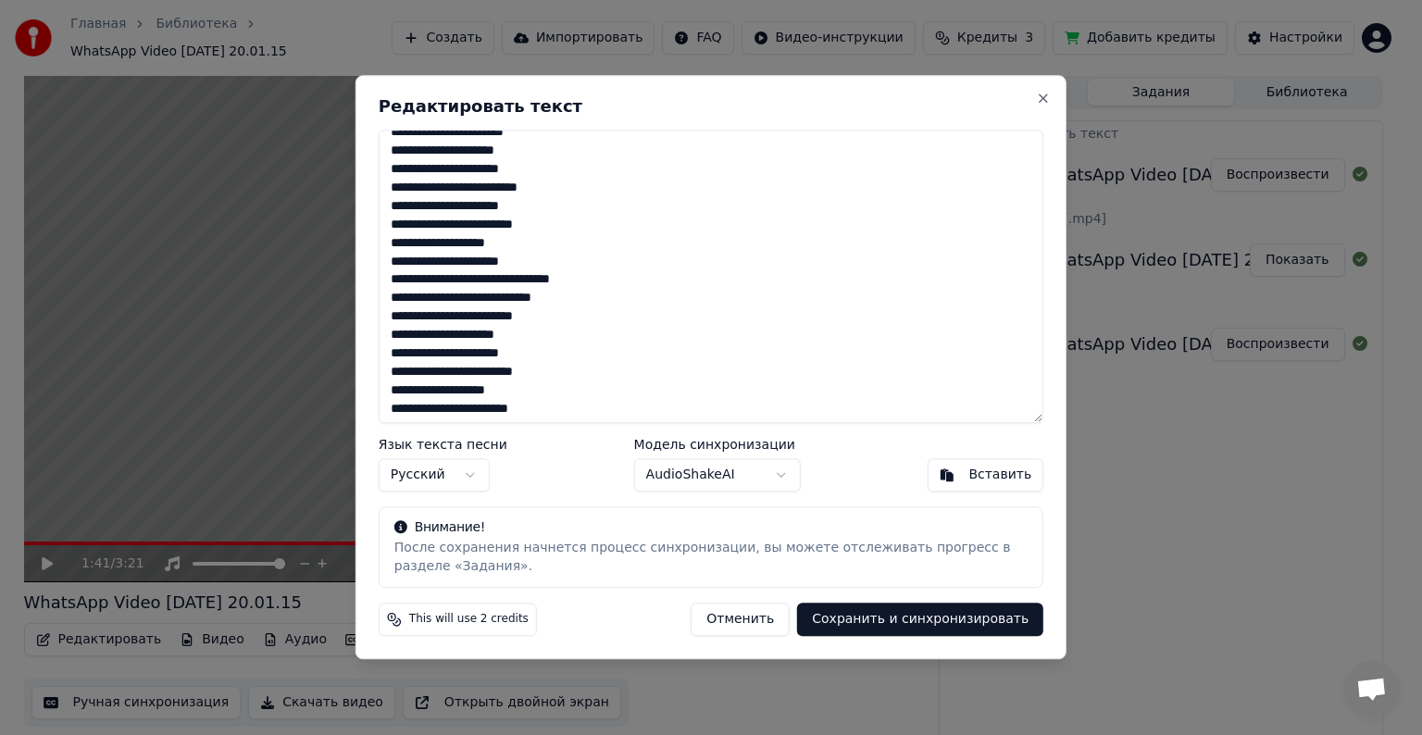
scroll to position [481, 0]
click at [444, 368] on textarea at bounding box center [711, 277] width 665 height 294
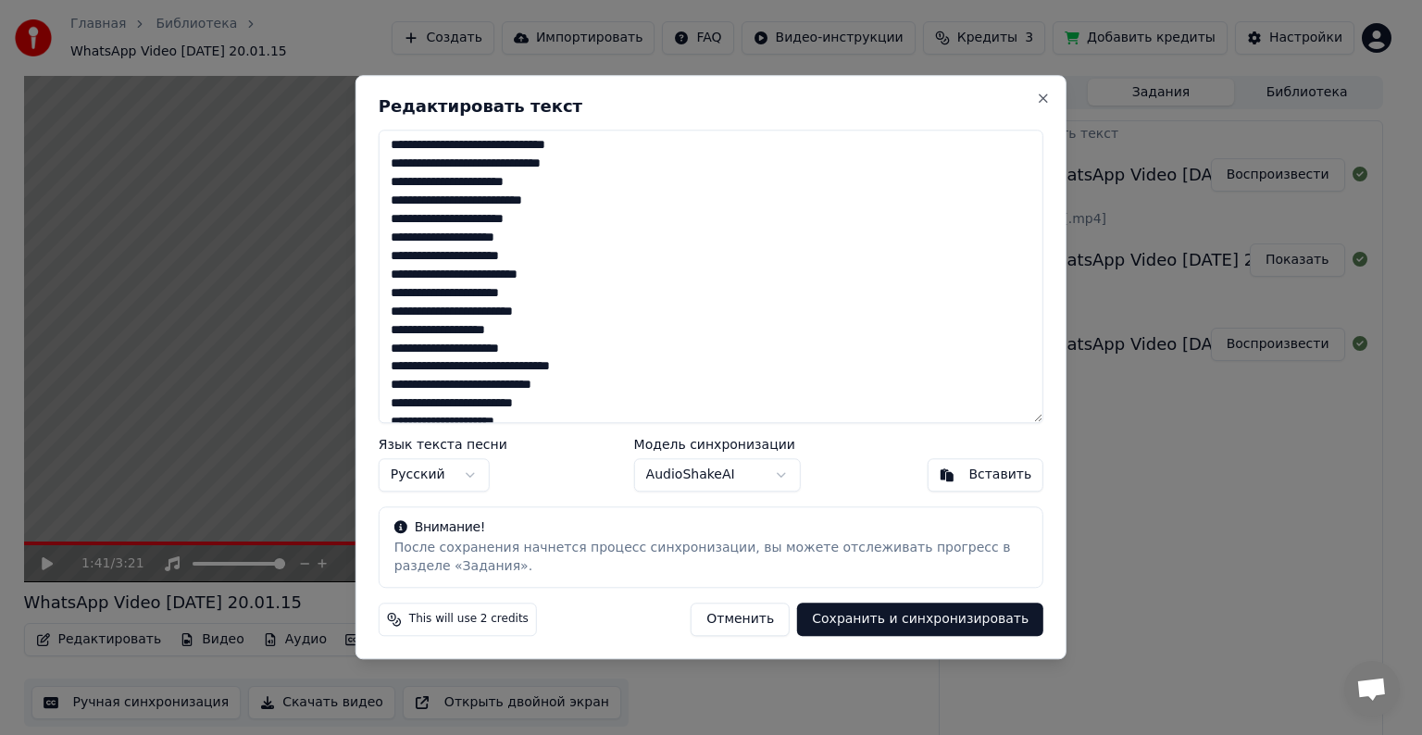
scroll to position [388, 0]
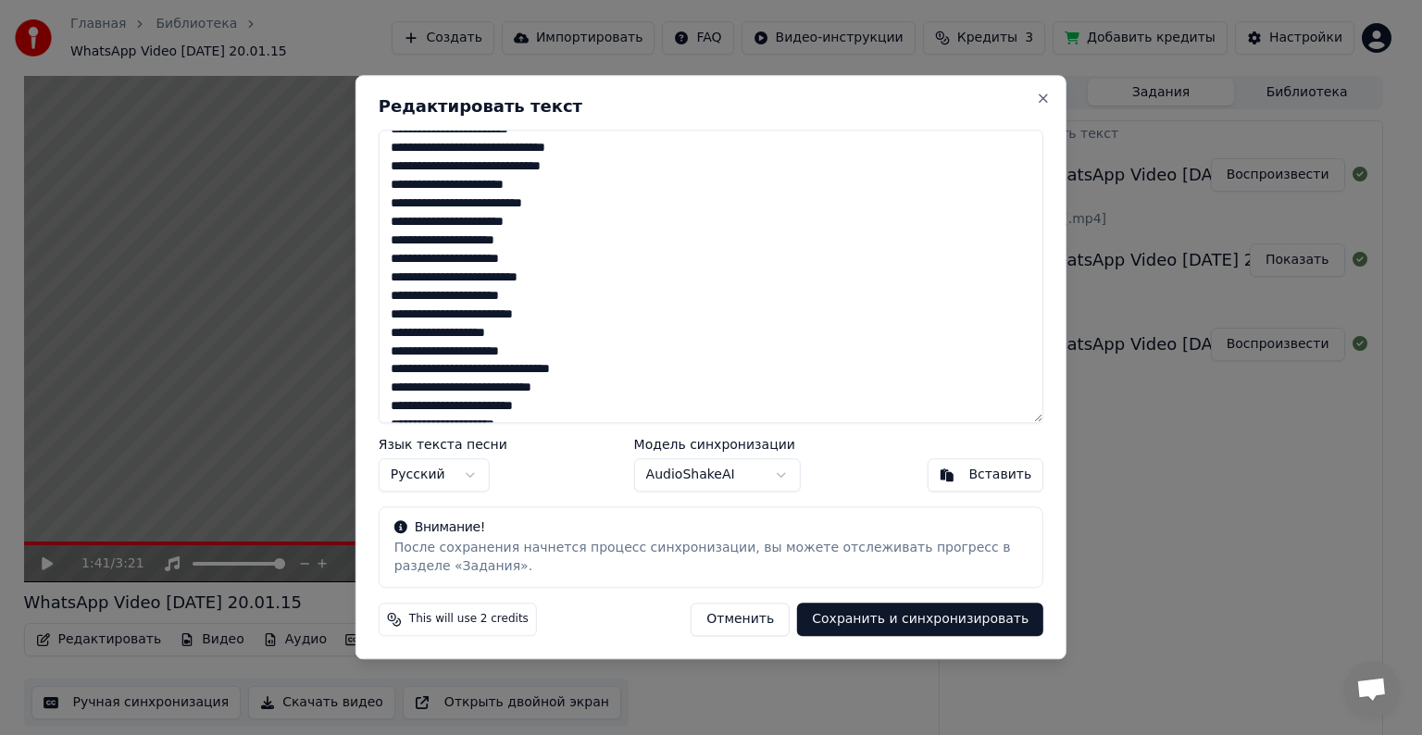
click at [441, 312] on textarea at bounding box center [711, 277] width 665 height 294
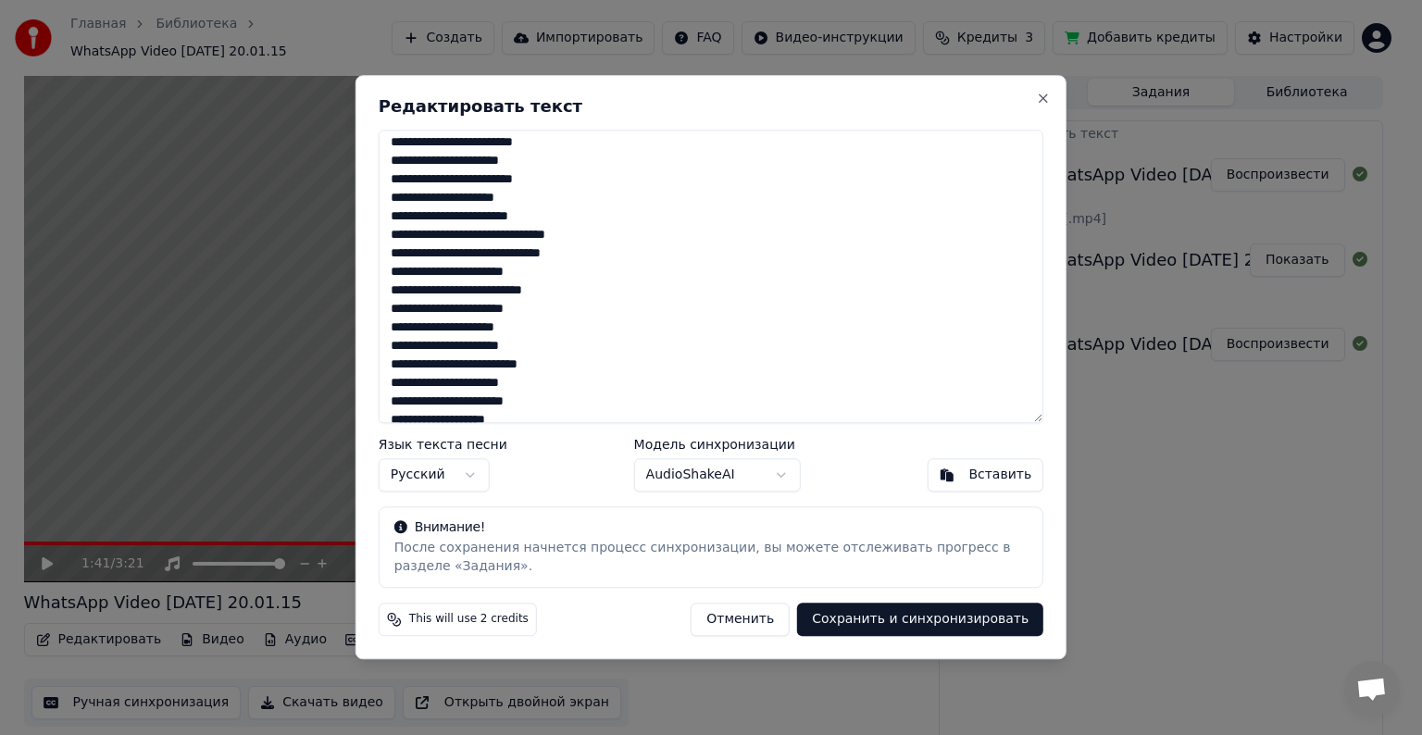
scroll to position [295, 0]
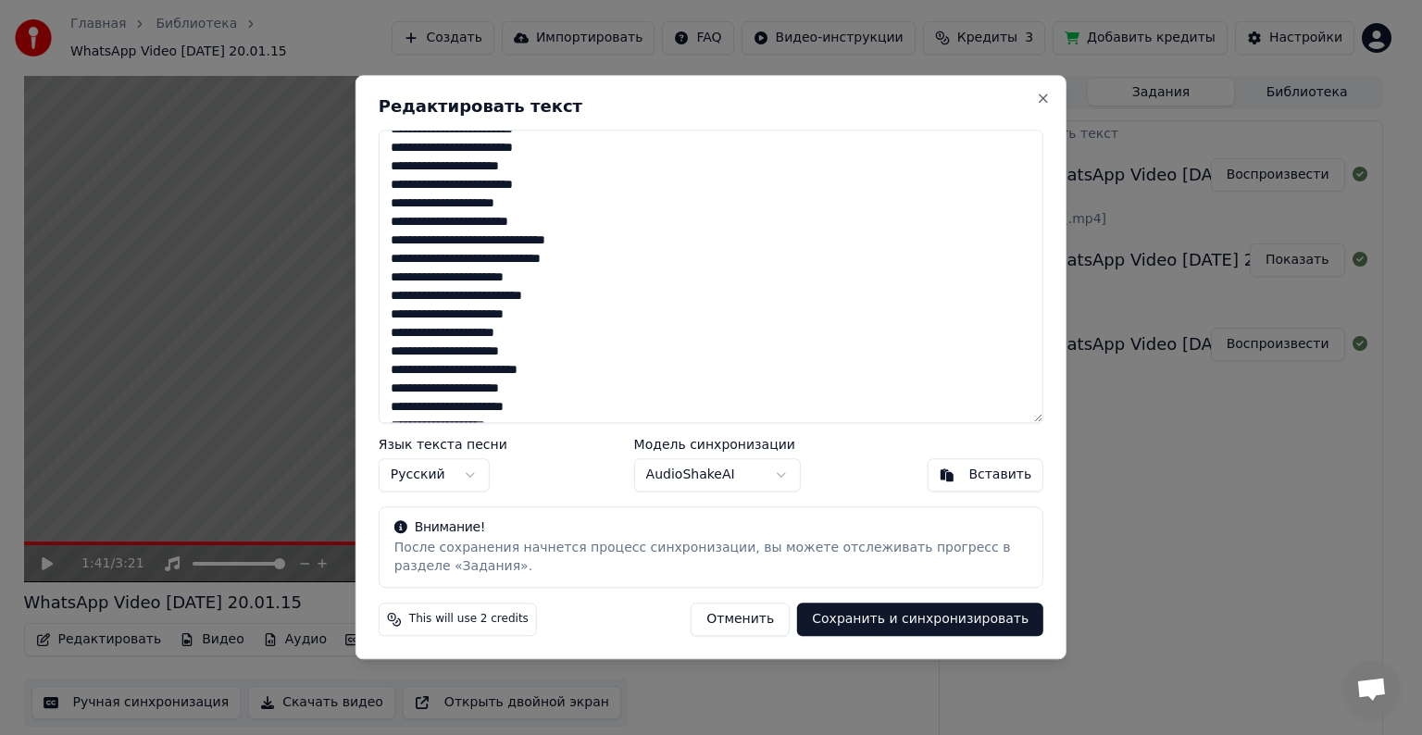
click at [442, 187] on textarea at bounding box center [711, 277] width 665 height 294
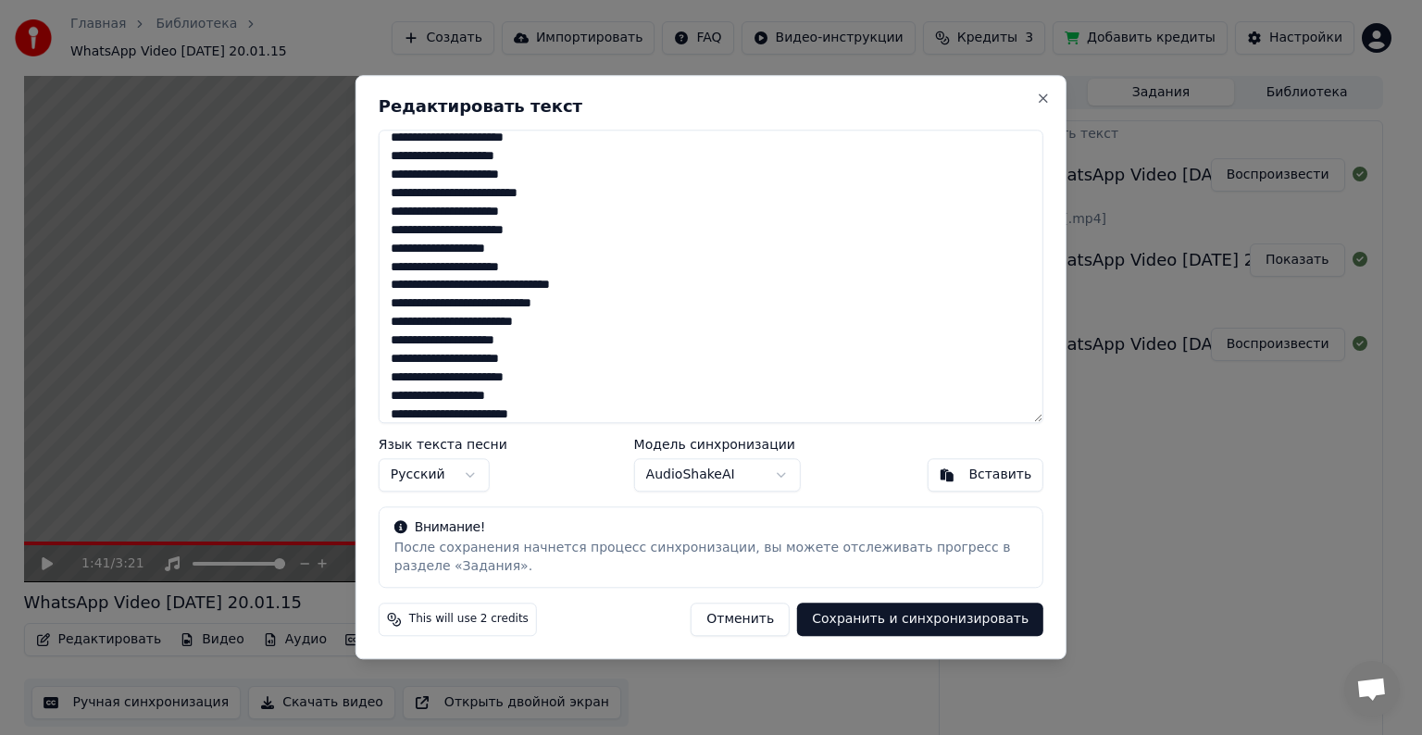
scroll to position [481, 0]
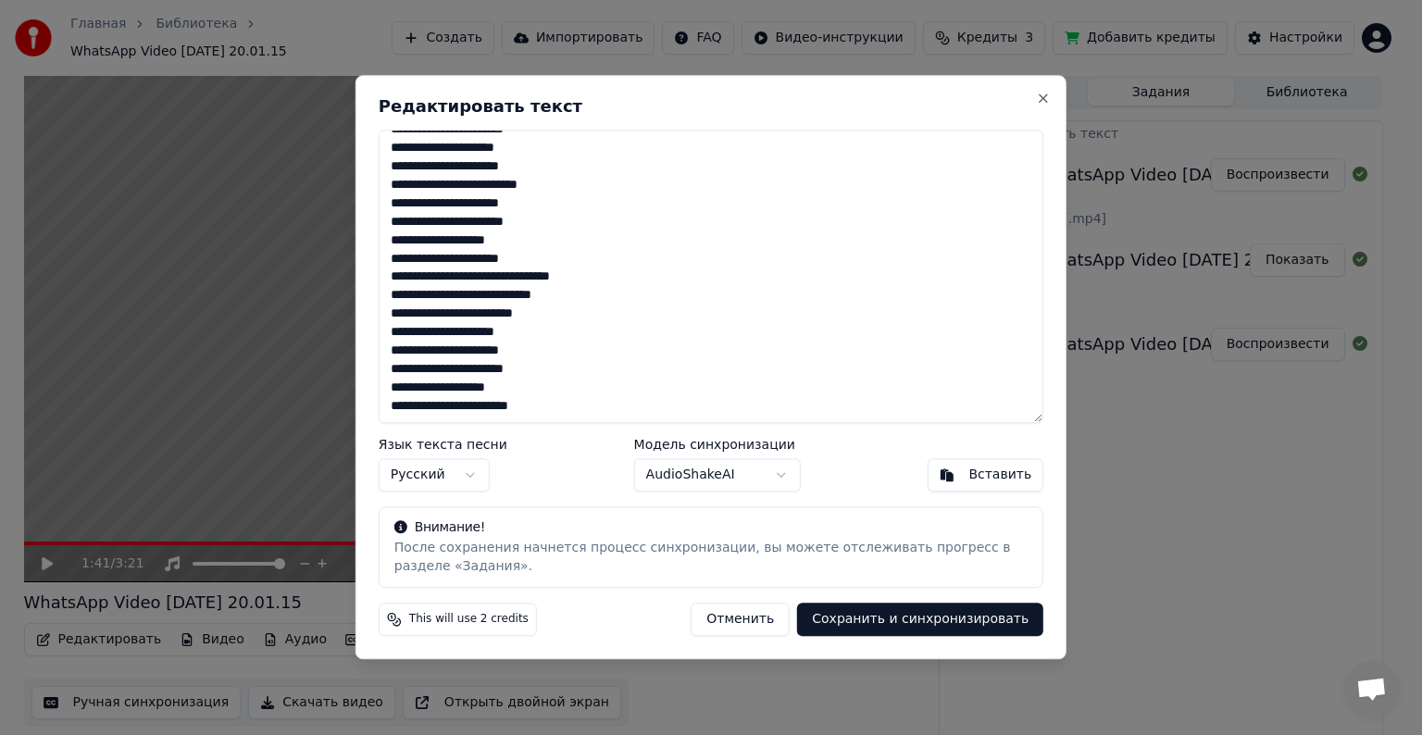
click at [431, 374] on textarea at bounding box center [711, 277] width 665 height 294
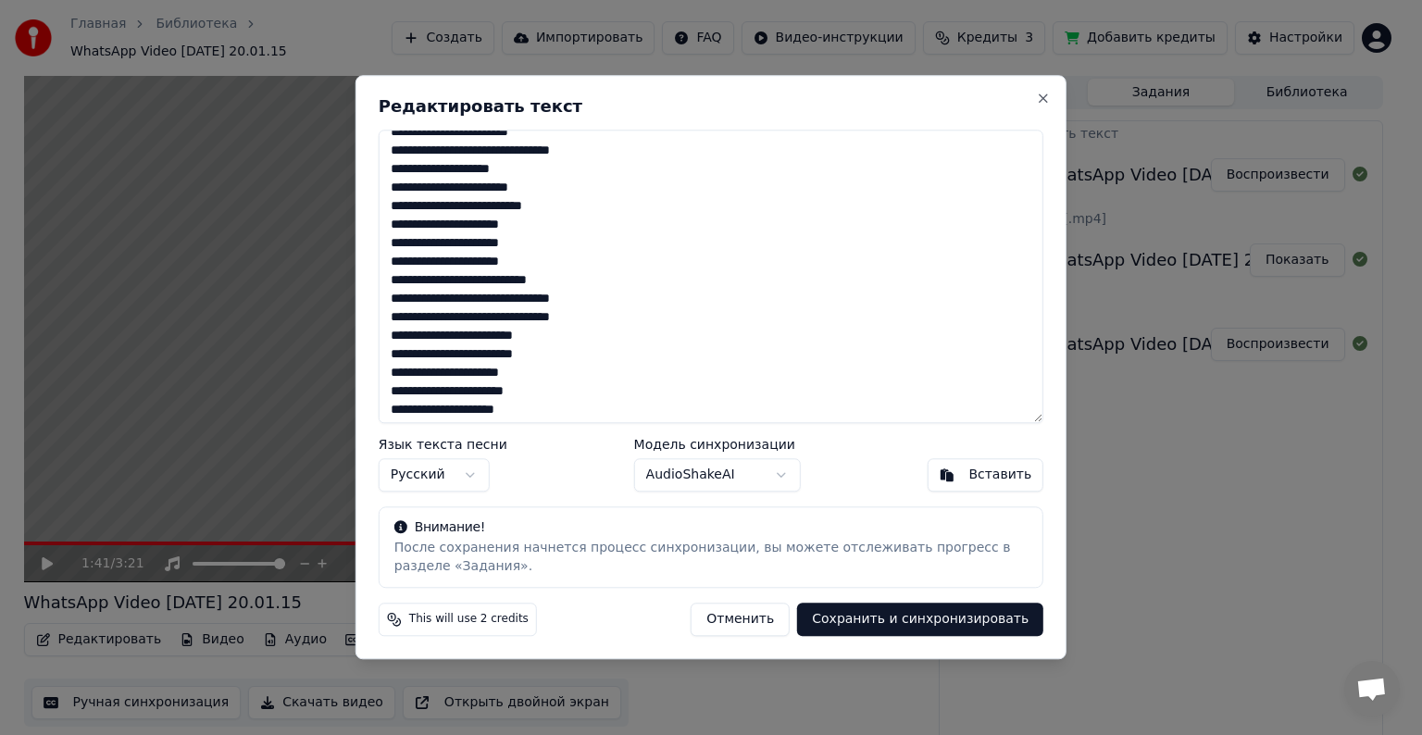
scroll to position [93, 0]
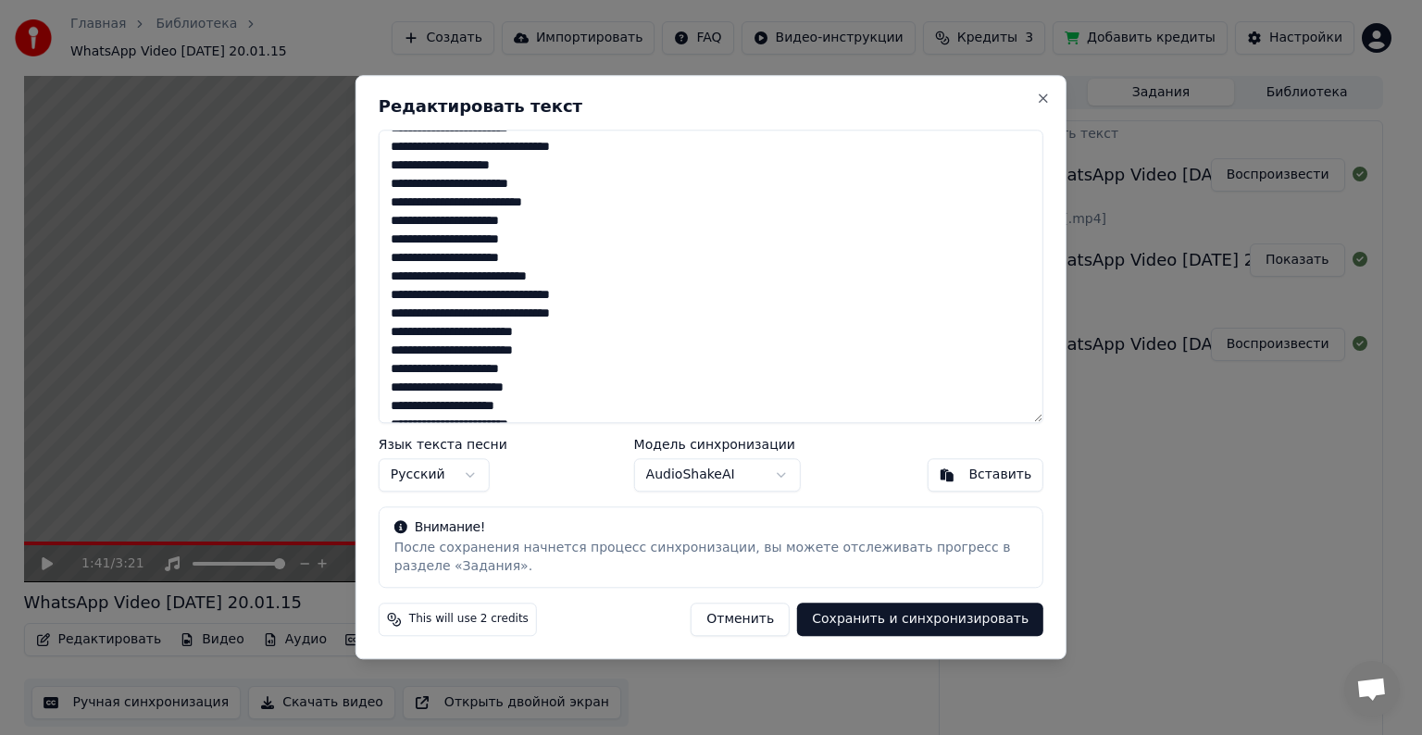
click at [430, 390] on textarea at bounding box center [711, 277] width 665 height 294
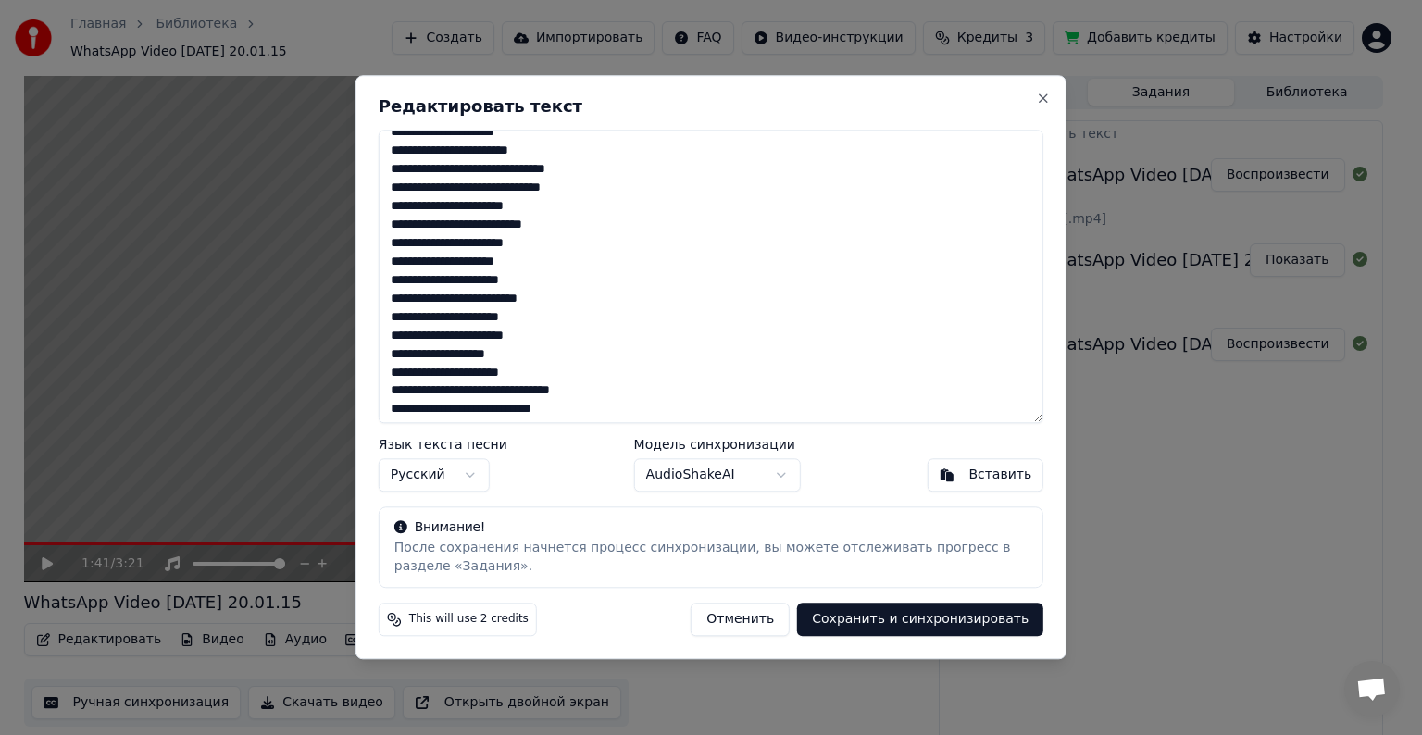
scroll to position [370, 0]
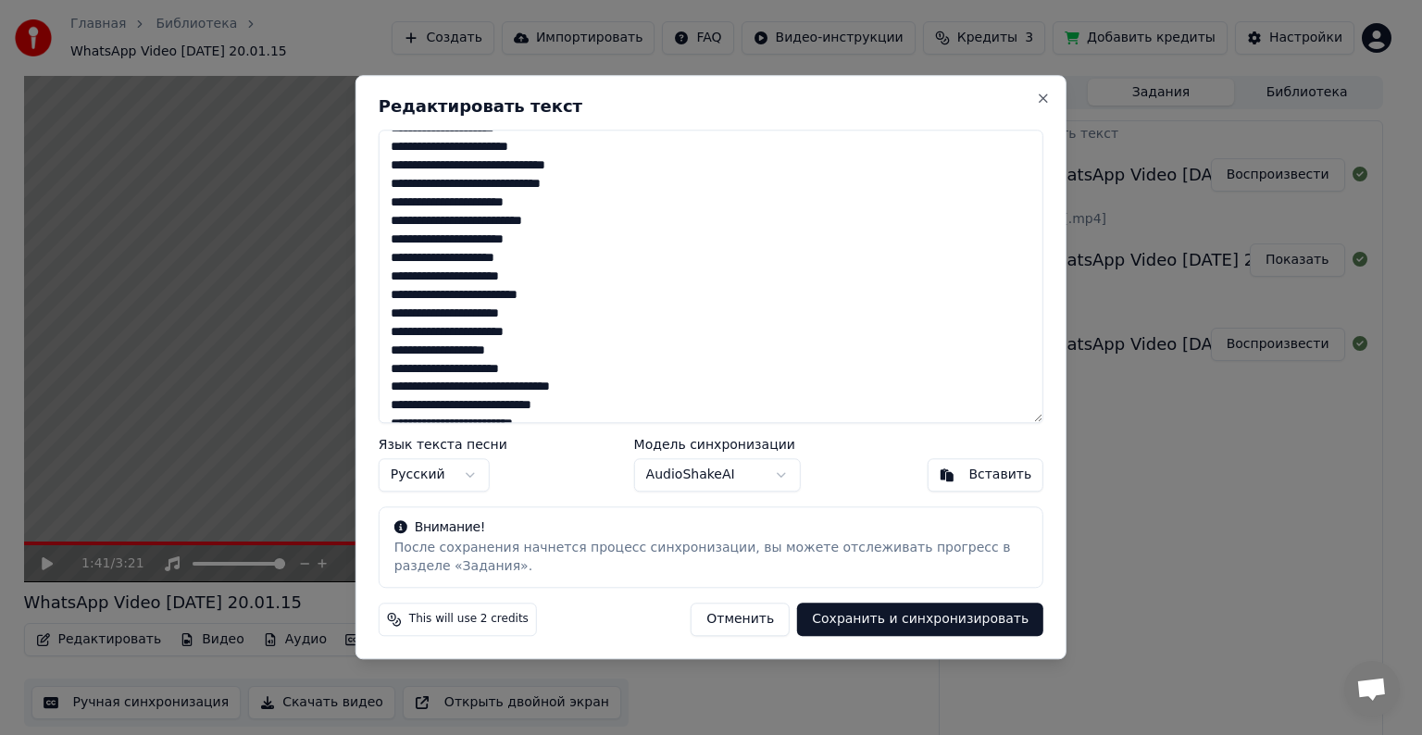
click at [428, 335] on textarea at bounding box center [711, 277] width 665 height 294
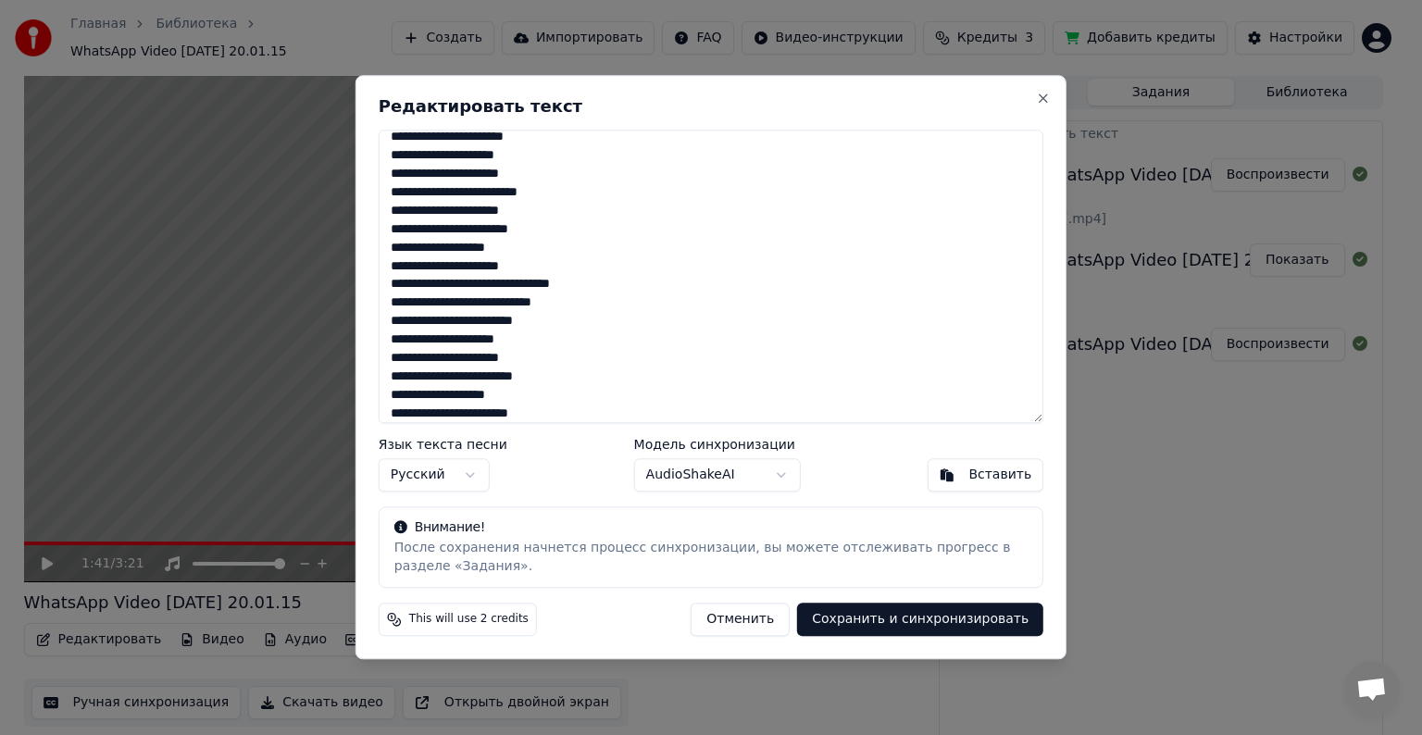
scroll to position [481, 0]
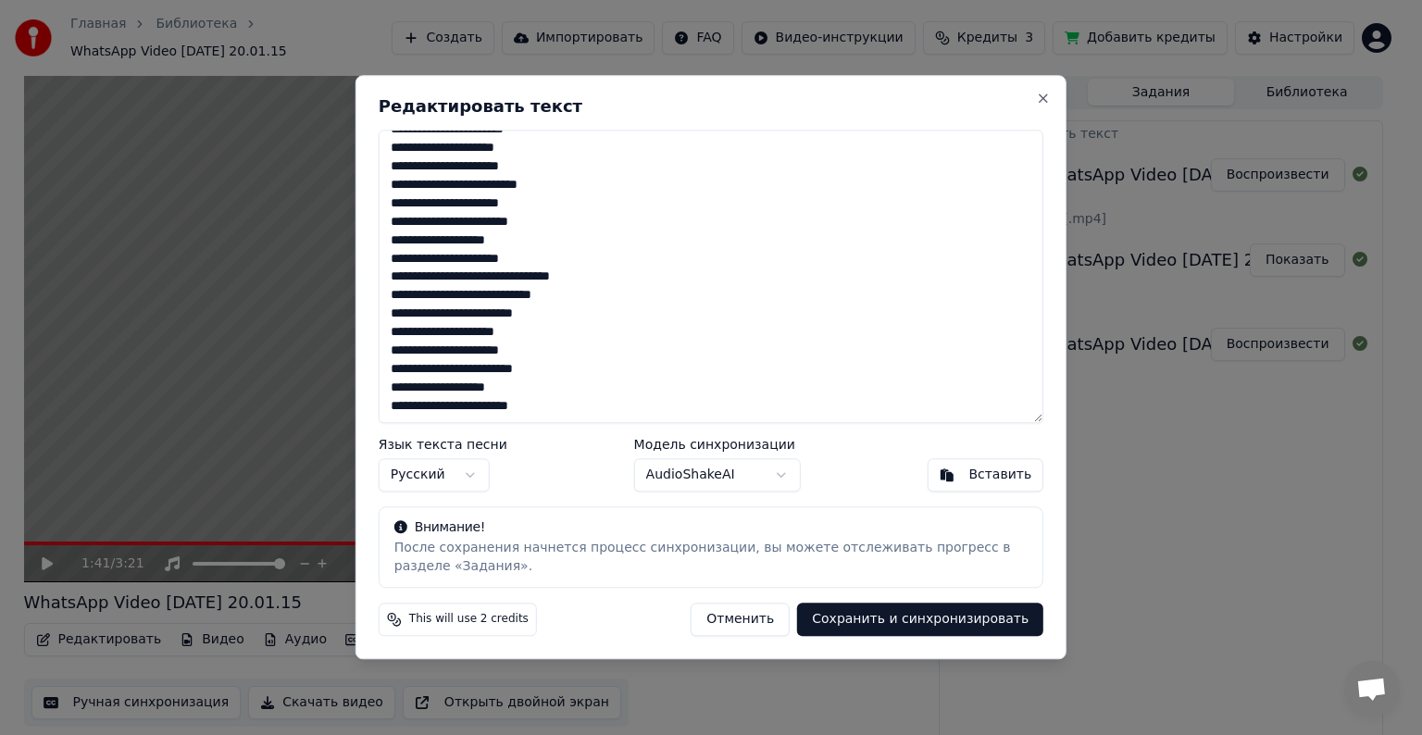
click at [507, 408] on textarea at bounding box center [711, 277] width 665 height 294
click at [514, 408] on textarea at bounding box center [711, 277] width 665 height 294
click at [514, 413] on textarea at bounding box center [711, 277] width 665 height 294
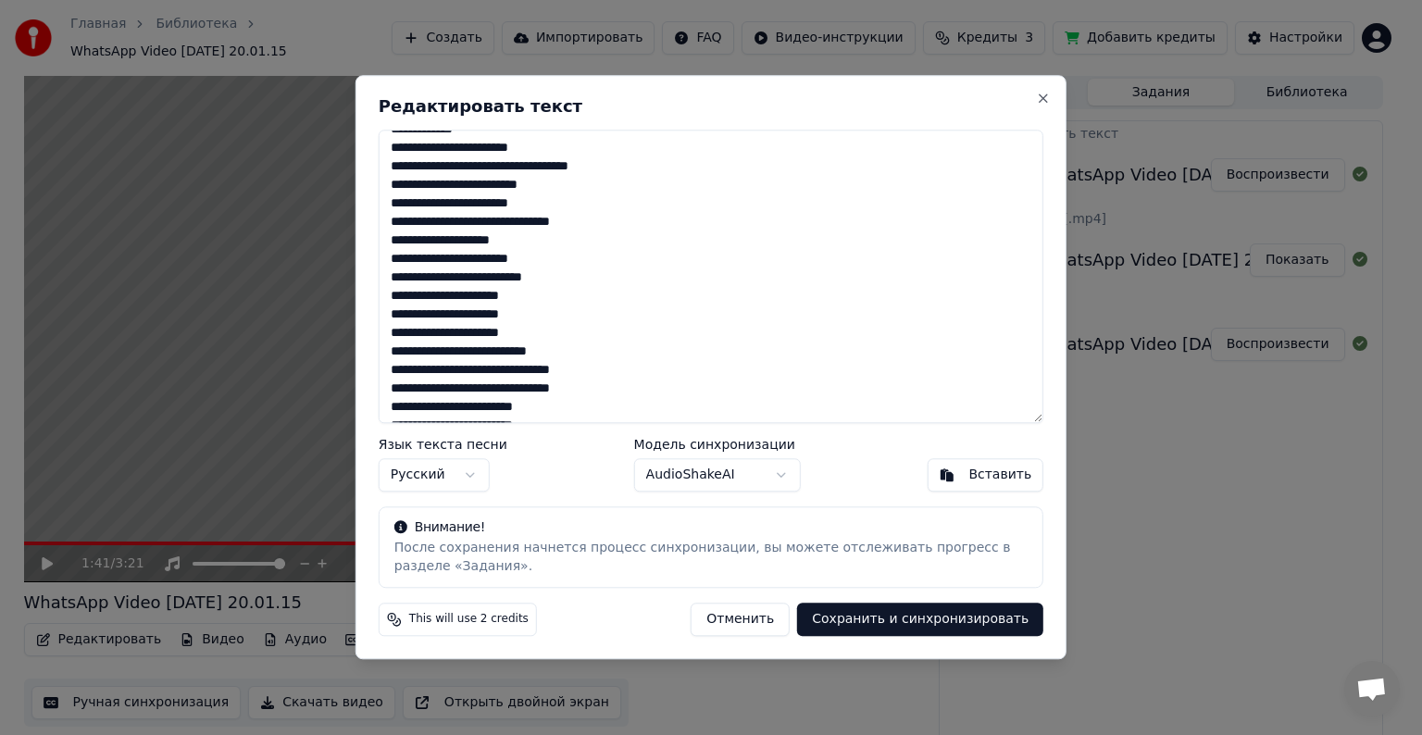
scroll to position [0, 0]
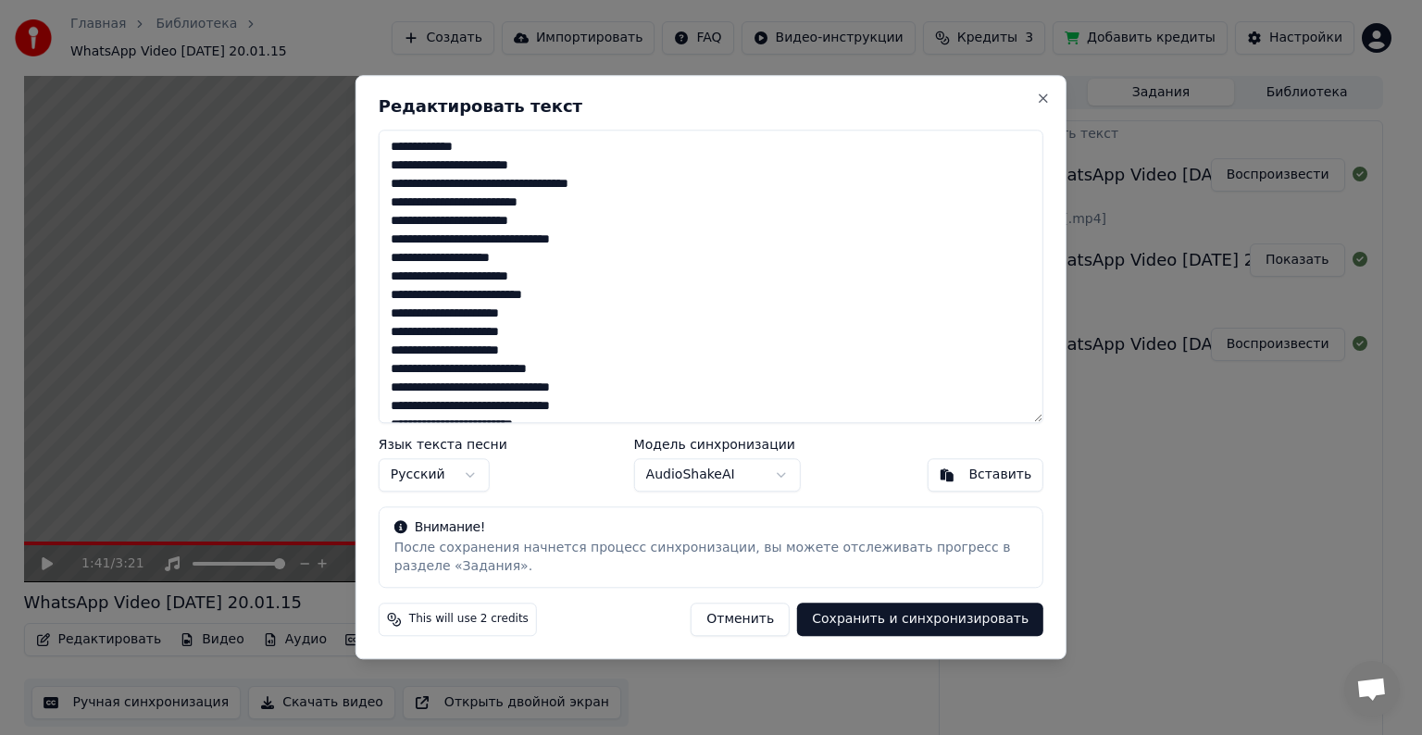
click at [431, 309] on textarea at bounding box center [711, 277] width 665 height 294
click at [463, 289] on textarea at bounding box center [711, 277] width 665 height 294
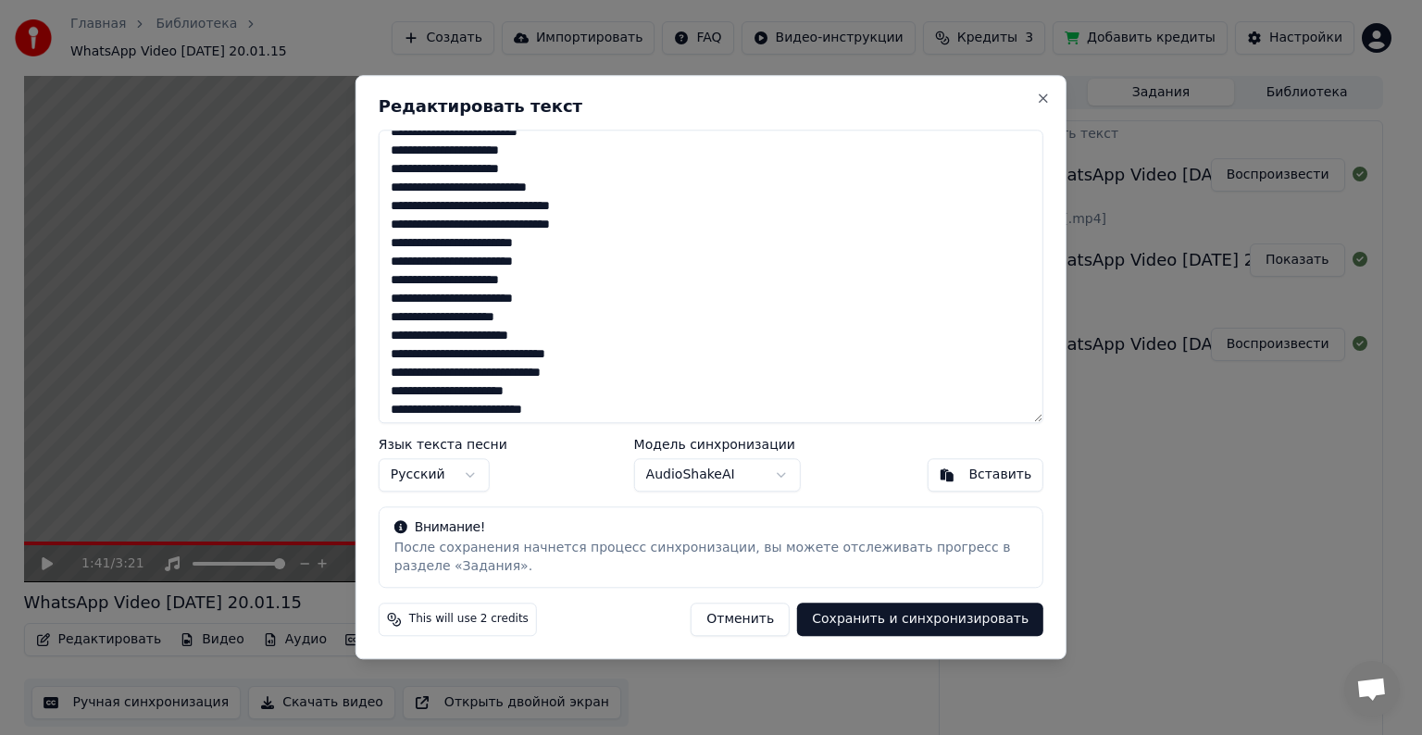
scroll to position [185, 0]
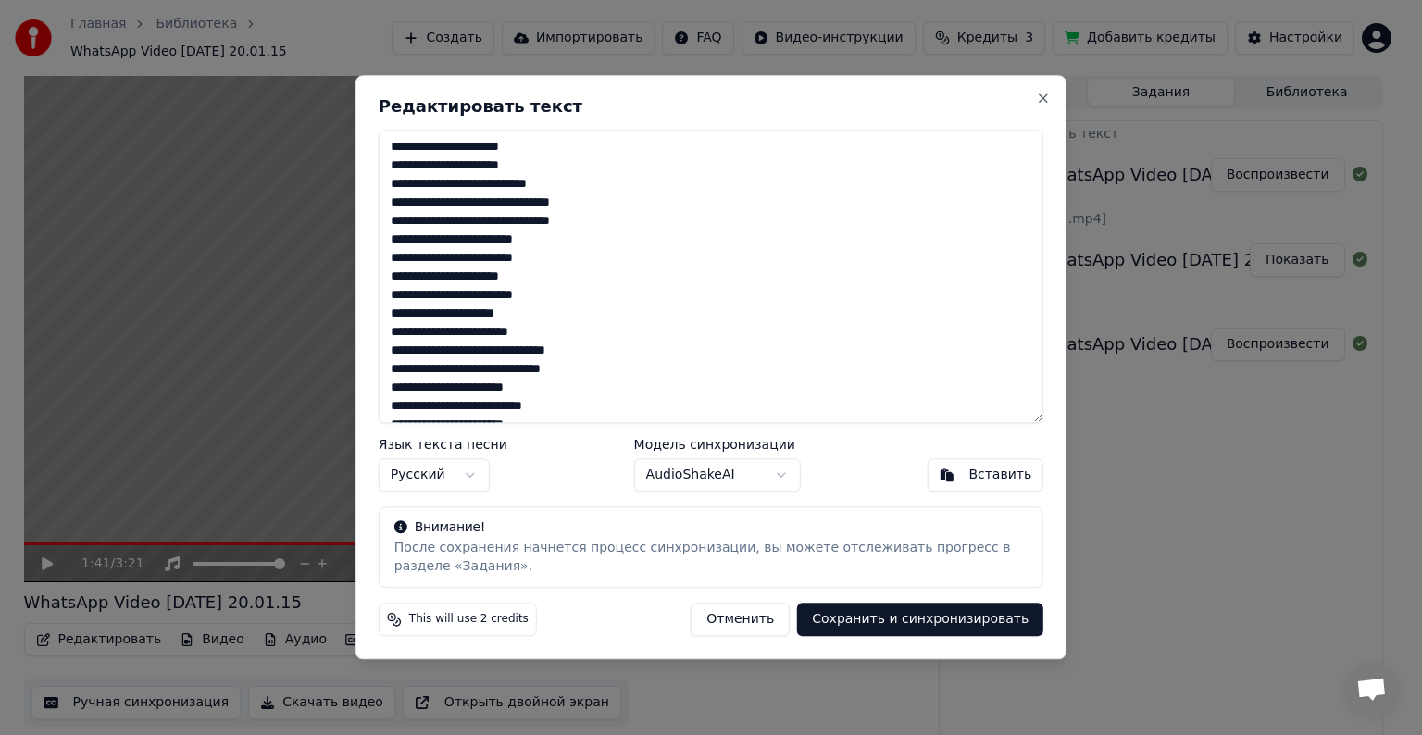
click at [511, 326] on textarea at bounding box center [711, 277] width 665 height 294
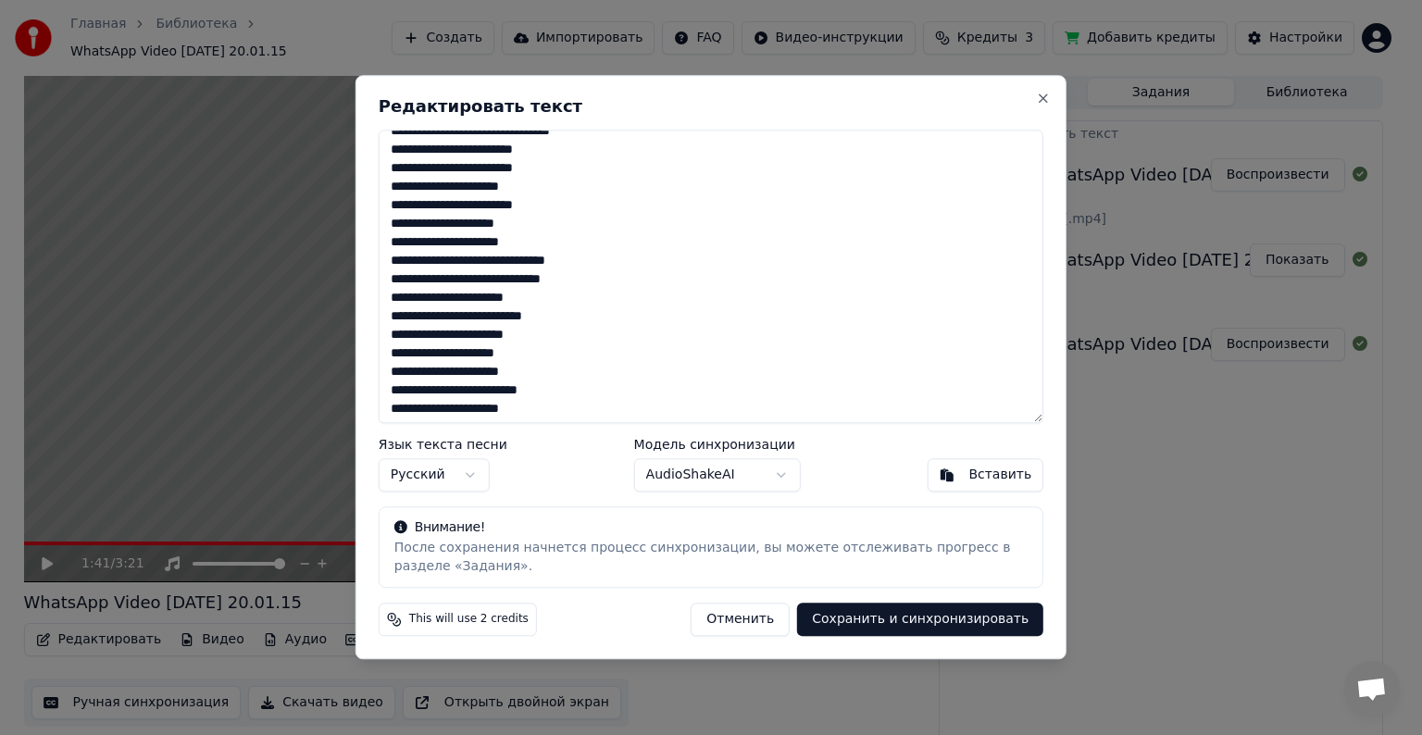
scroll to position [278, 0]
click at [467, 276] on textarea at bounding box center [711, 277] width 665 height 294
click at [543, 279] on textarea at bounding box center [711, 277] width 665 height 294
click at [462, 276] on textarea at bounding box center [711, 277] width 665 height 294
click at [472, 269] on textarea at bounding box center [711, 277] width 665 height 294
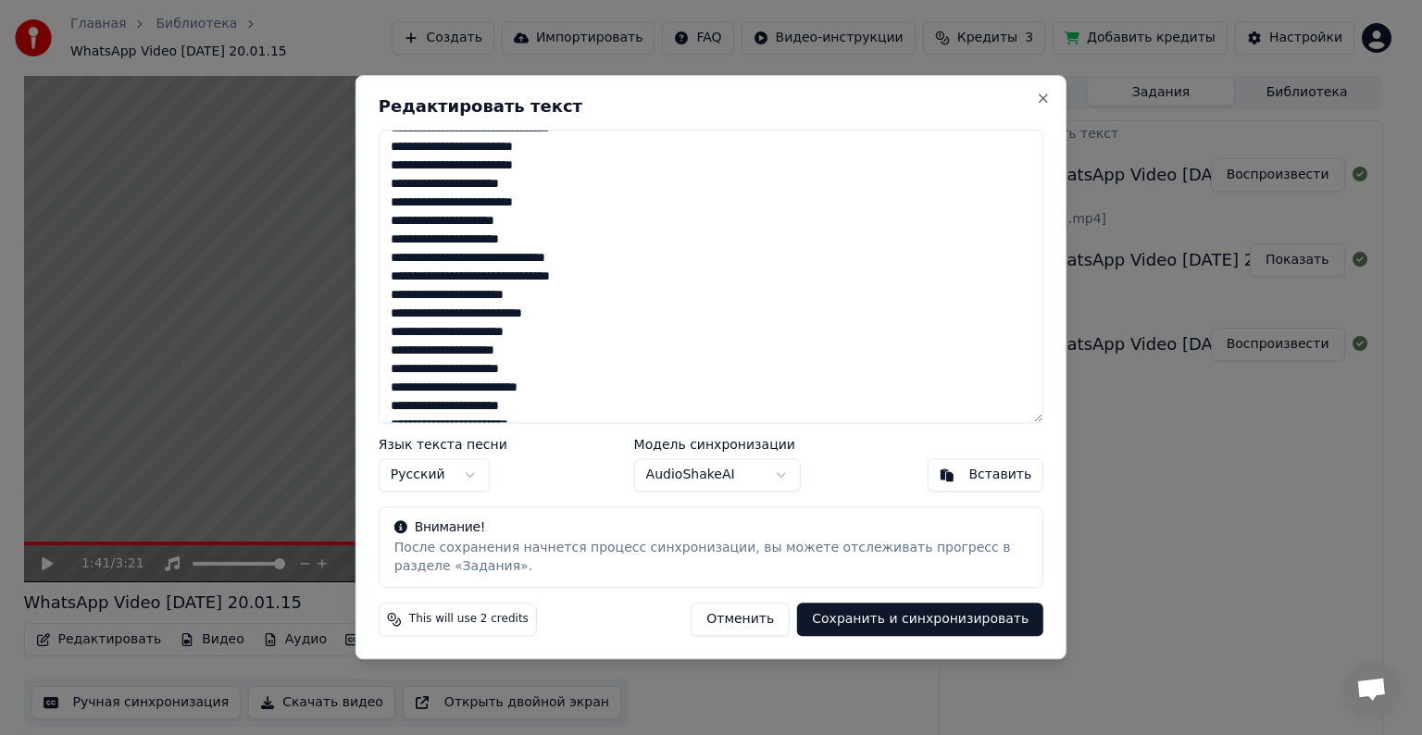
click at [467, 280] on textarea at bounding box center [711, 277] width 665 height 294
click at [545, 276] on textarea at bounding box center [711, 277] width 665 height 294
click at [532, 259] on textarea at bounding box center [711, 277] width 665 height 294
click at [389, 352] on textarea at bounding box center [711, 277] width 665 height 294
click at [417, 348] on textarea at bounding box center [711, 277] width 665 height 294
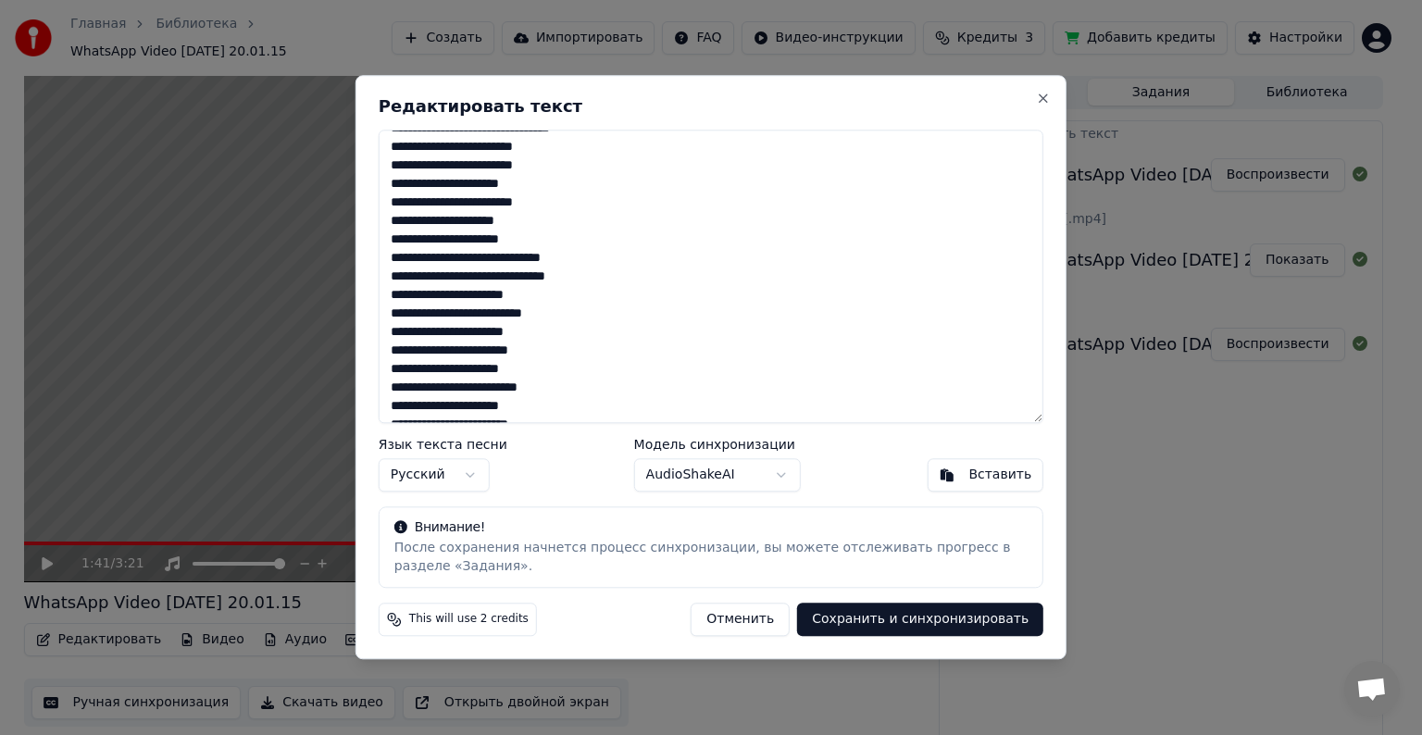
click at [408, 351] on textarea at bounding box center [711, 277] width 665 height 294
click at [489, 256] on textarea at bounding box center [711, 277] width 665 height 294
click at [606, 255] on textarea at bounding box center [711, 277] width 665 height 294
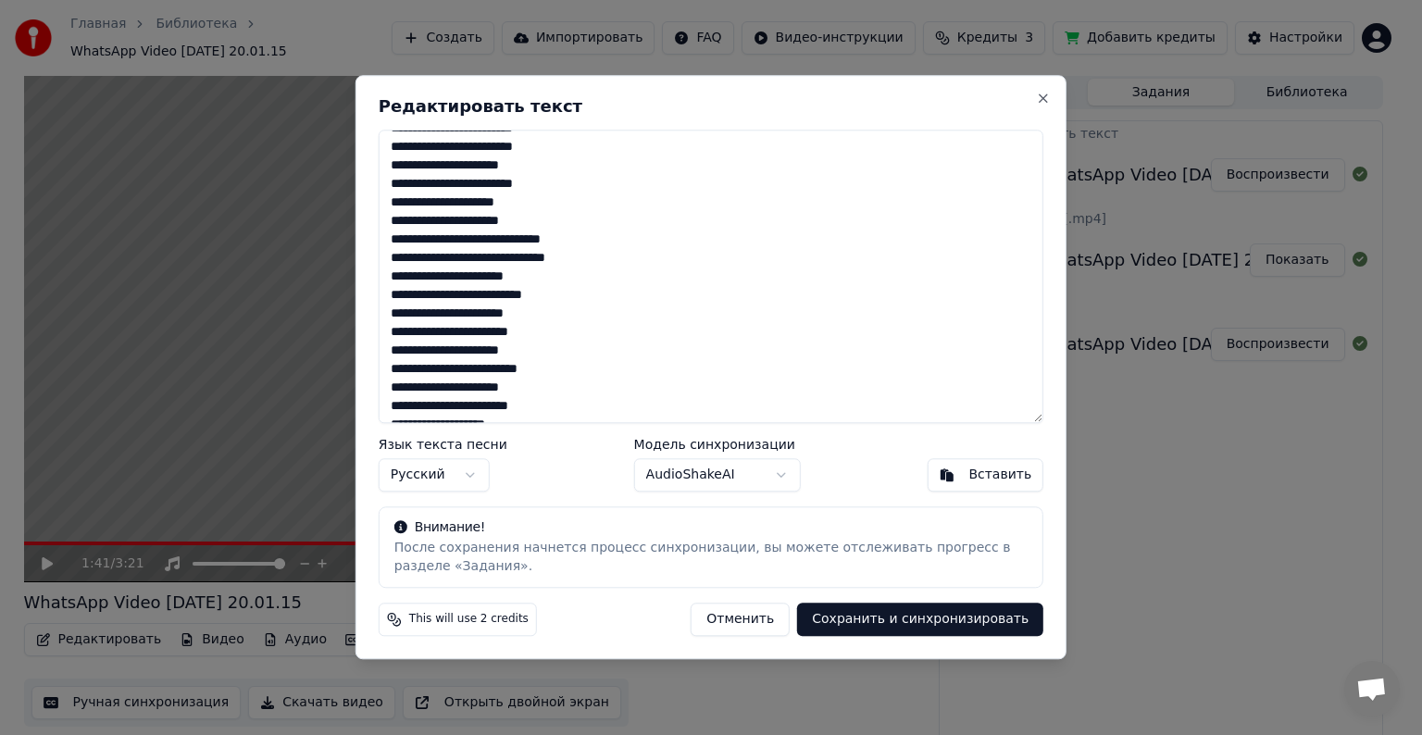
click at [593, 262] on textarea at bounding box center [711, 277] width 665 height 294
click at [577, 269] on textarea at bounding box center [711, 277] width 665 height 294
type textarea "**********"
click at [945, 614] on button "Сохранить и синхронизировать" at bounding box center [920, 620] width 246 height 33
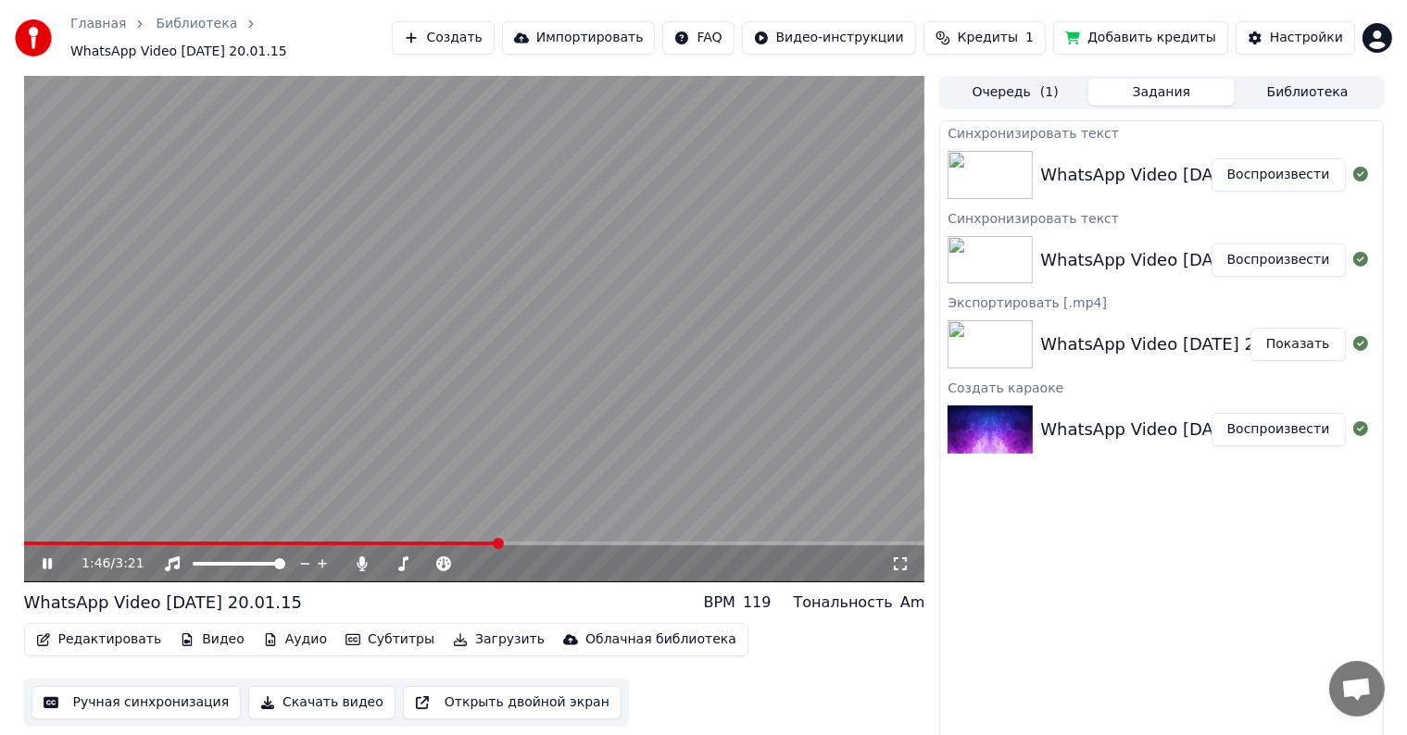
click at [902, 568] on icon at bounding box center [900, 564] width 19 height 15
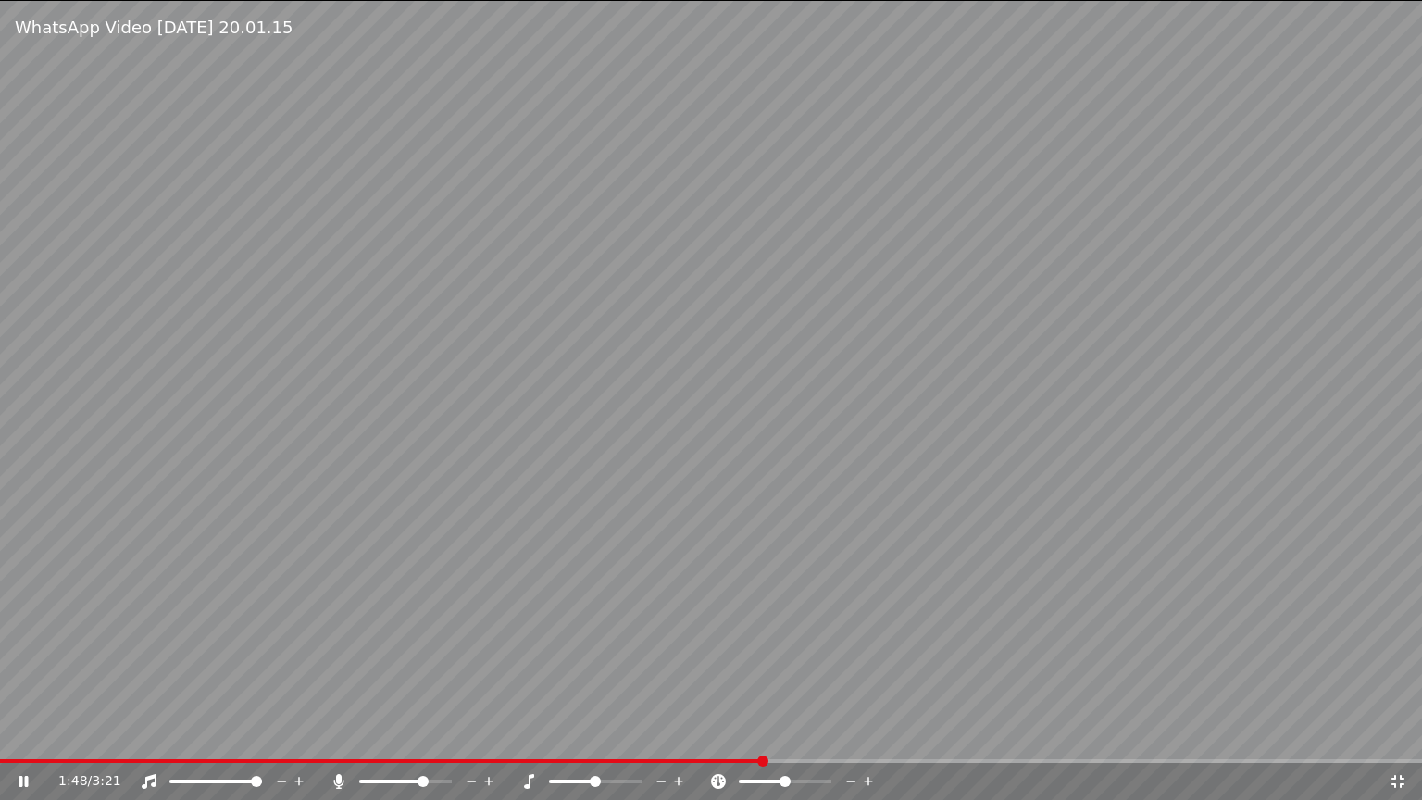
click at [22, 758] on video at bounding box center [711, 400] width 1422 height 800
click at [2, 759] on span at bounding box center [382, 761] width 765 height 4
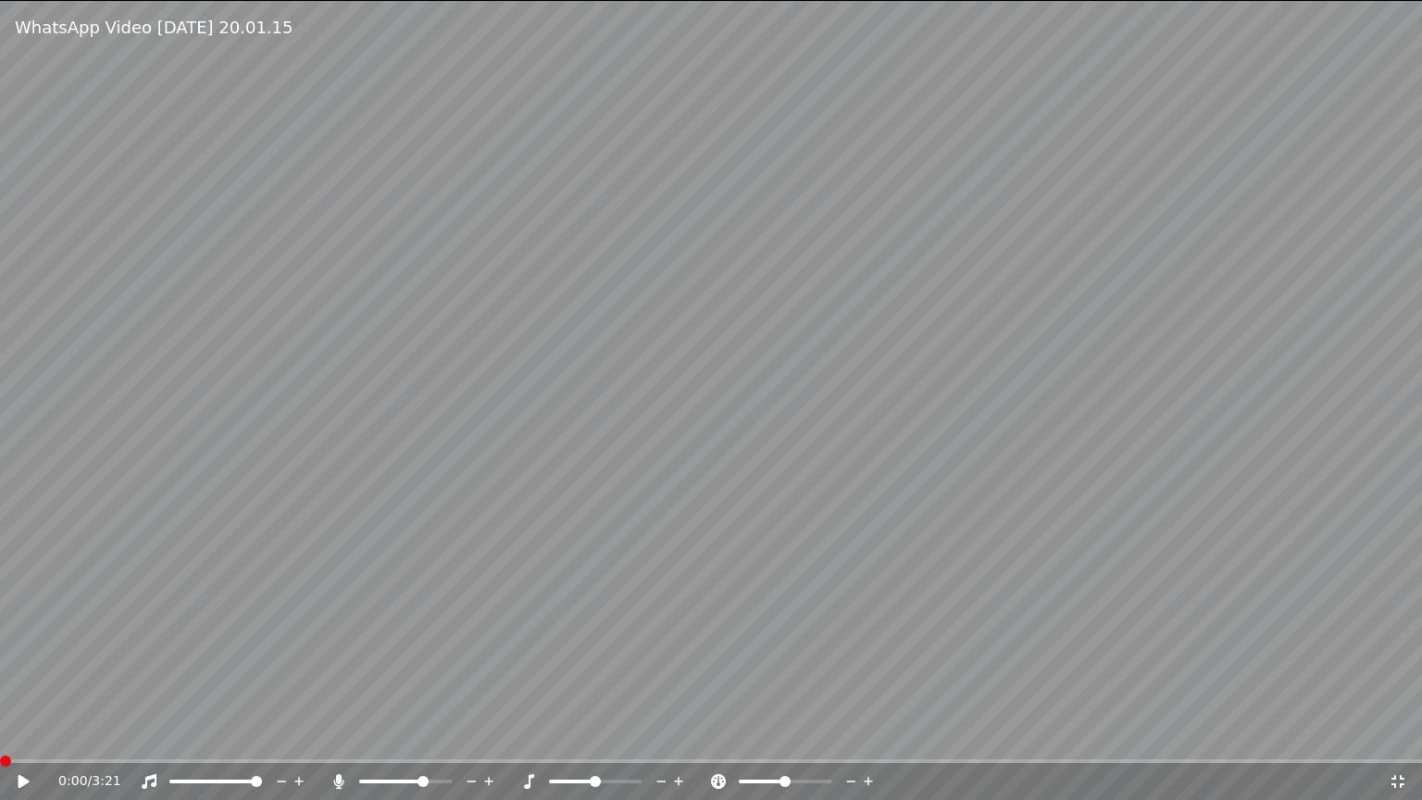
click at [132, 661] on video at bounding box center [711, 400] width 1422 height 800
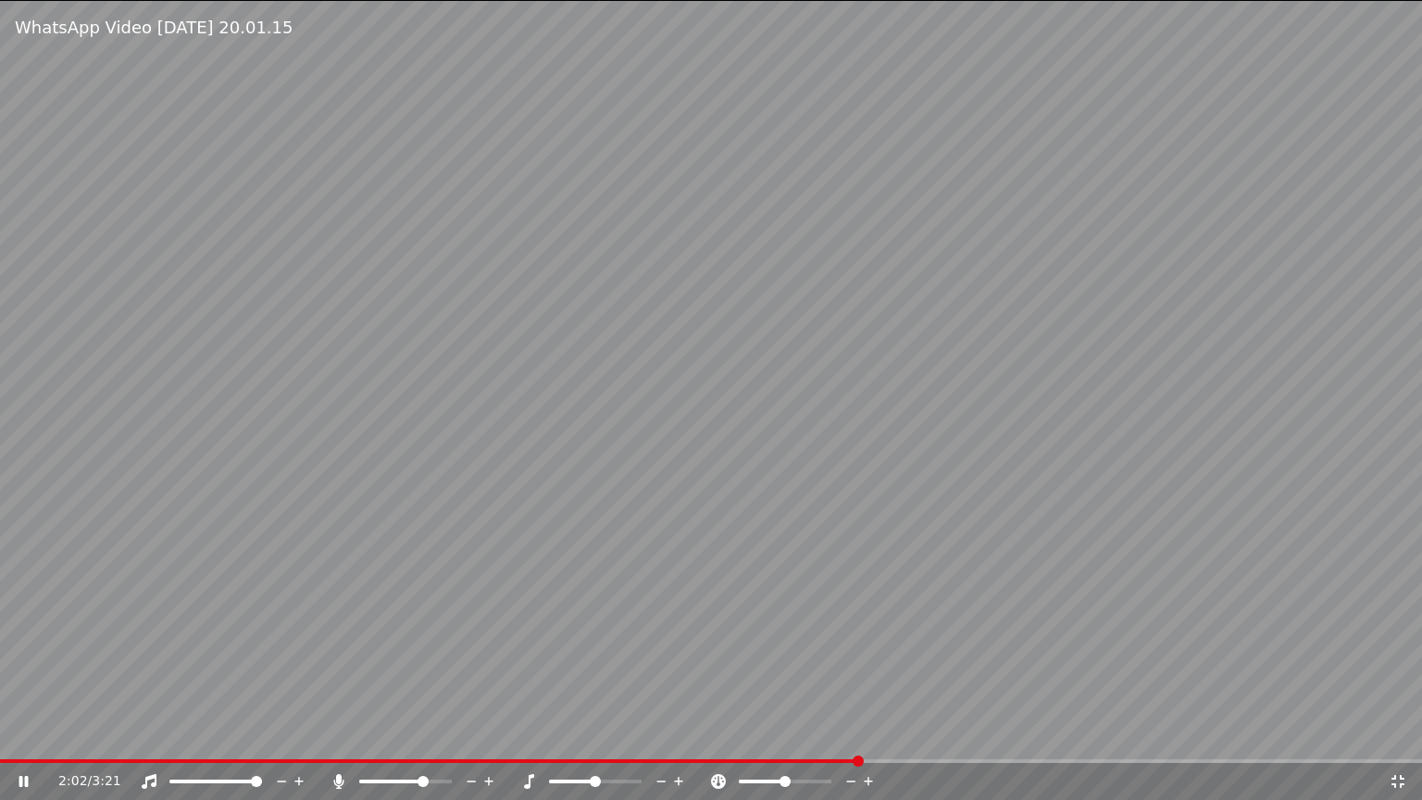
click at [783, 763] on div "2:02 / 3:21" at bounding box center [711, 781] width 1422 height 37
click at [783, 757] on video at bounding box center [711, 400] width 1422 height 800
click at [782, 760] on span at bounding box center [391, 761] width 782 height 4
click at [807, 708] on video at bounding box center [711, 400] width 1422 height 800
click at [896, 599] on video at bounding box center [711, 400] width 1422 height 800
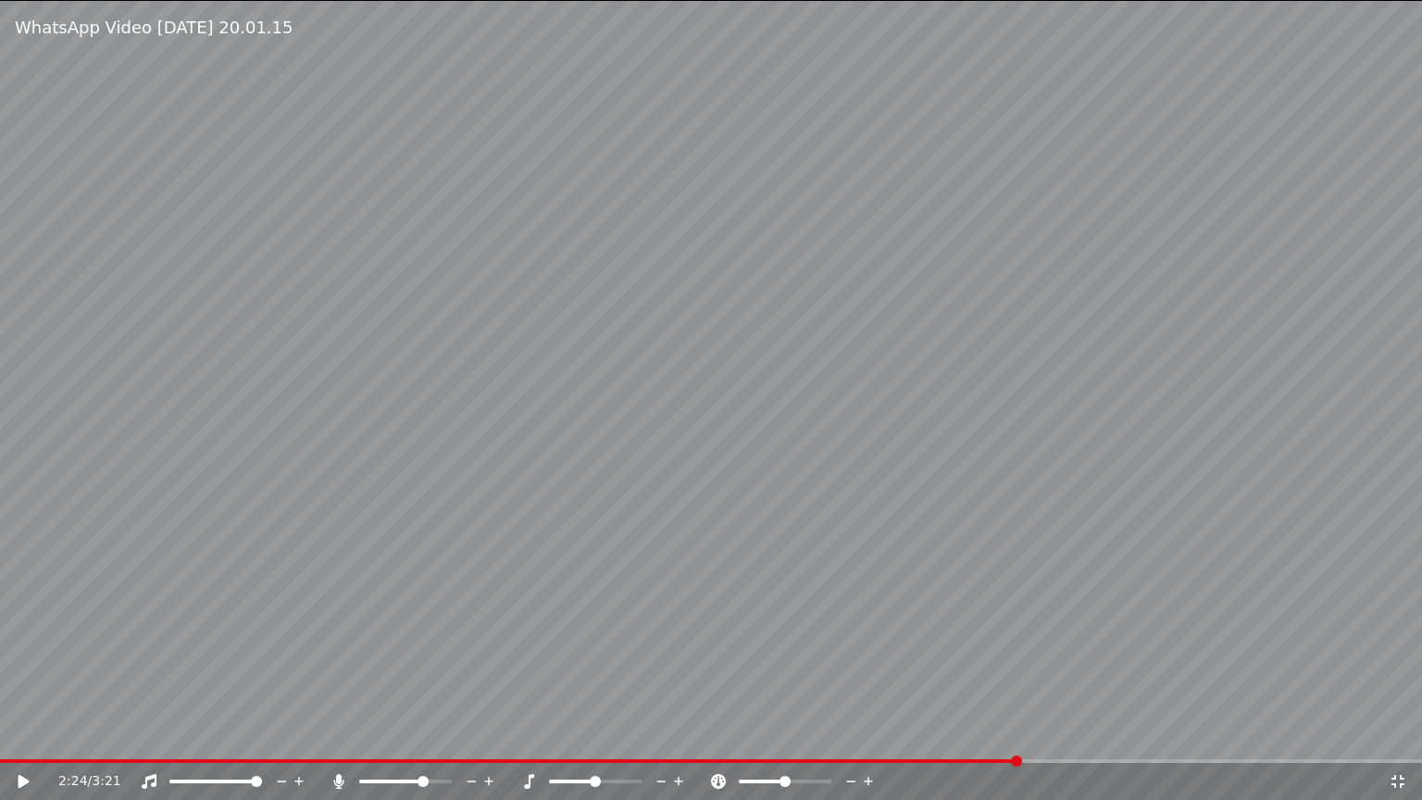
click at [1115, 533] on video at bounding box center [711, 400] width 1422 height 800
click at [994, 763] on div "2:29 / 3:21" at bounding box center [711, 781] width 1422 height 37
click at [1000, 762] on span at bounding box center [527, 761] width 1055 height 4
click at [982, 763] on div "2:25 / 3:21" at bounding box center [711, 781] width 1422 height 37
click at [982, 754] on video at bounding box center [711, 400] width 1422 height 800
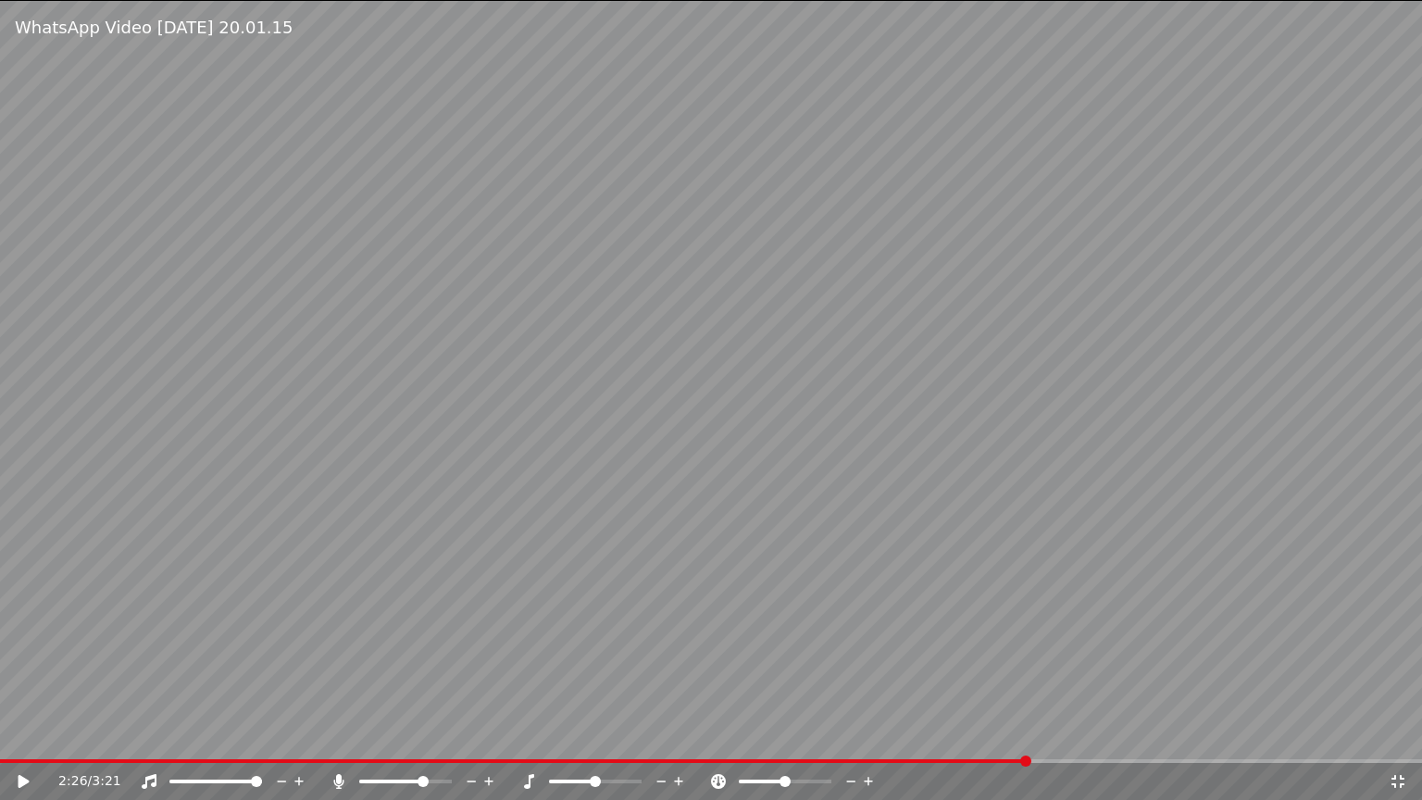
click at [974, 766] on div "2:26 / 3:21" at bounding box center [711, 781] width 1422 height 37
click at [970, 753] on video at bounding box center [711, 400] width 1422 height 800
click at [961, 766] on div "2:26 / 3:21" at bounding box center [711, 781] width 1422 height 37
click at [970, 759] on span at bounding box center [516, 761] width 1033 height 4
click at [944, 703] on video at bounding box center [711, 400] width 1422 height 800
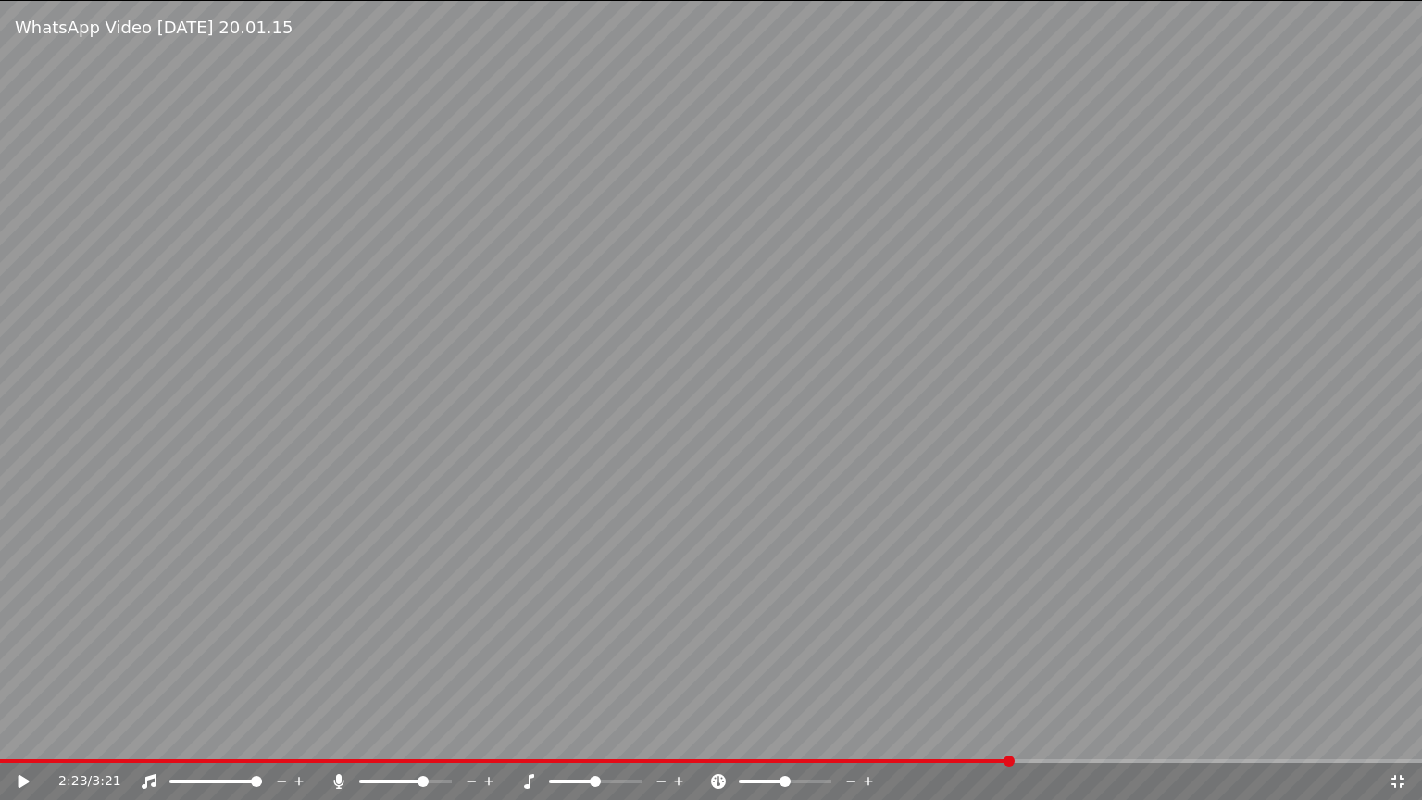
click at [916, 759] on span at bounding box center [505, 761] width 1011 height 4
click at [941, 700] on video at bounding box center [711, 400] width 1422 height 800
click at [949, 387] on video at bounding box center [711, 400] width 1422 height 800
click at [1283, 628] on video at bounding box center [711, 400] width 1422 height 800
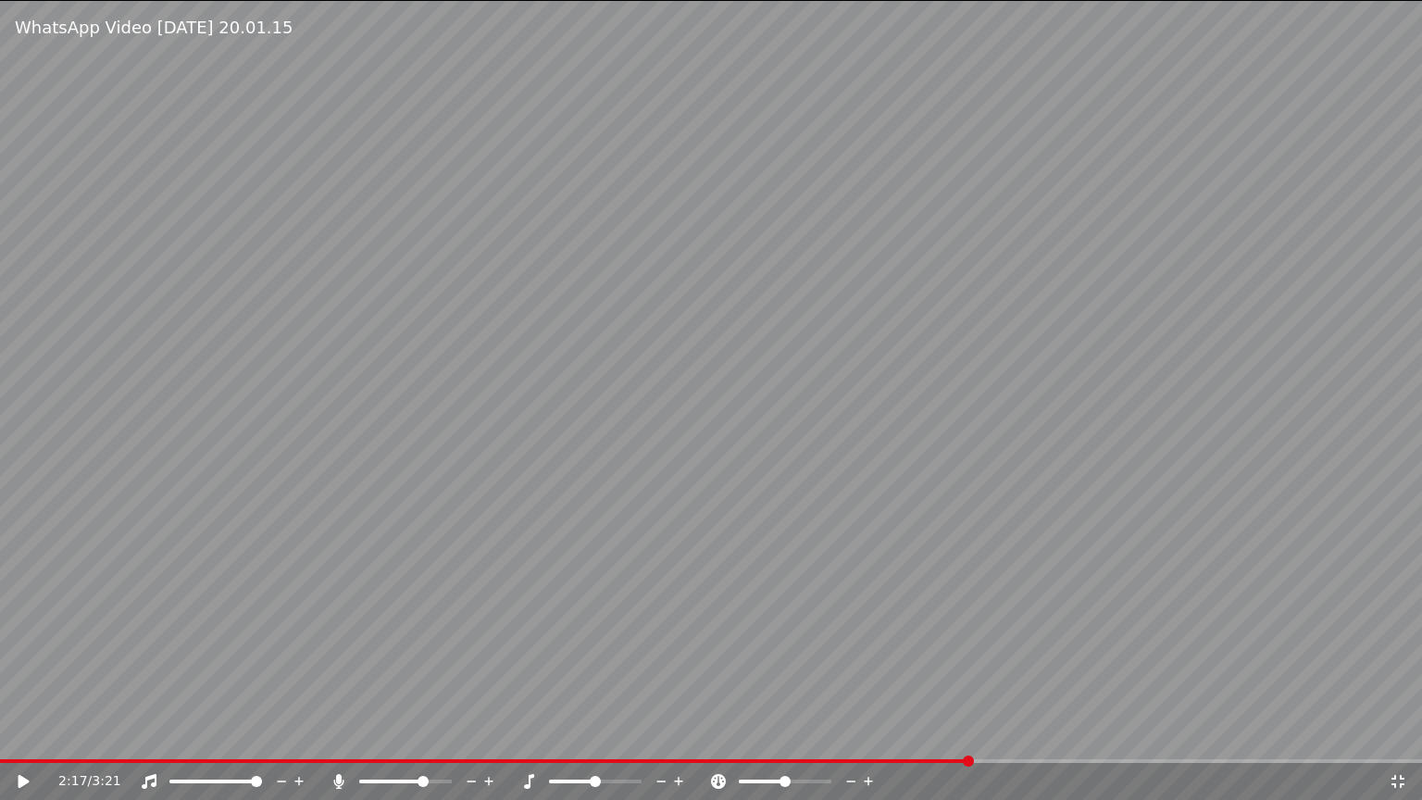
click at [1283, 628] on video at bounding box center [711, 400] width 1422 height 800
click at [1407, 785] on icon at bounding box center [1398, 781] width 19 height 15
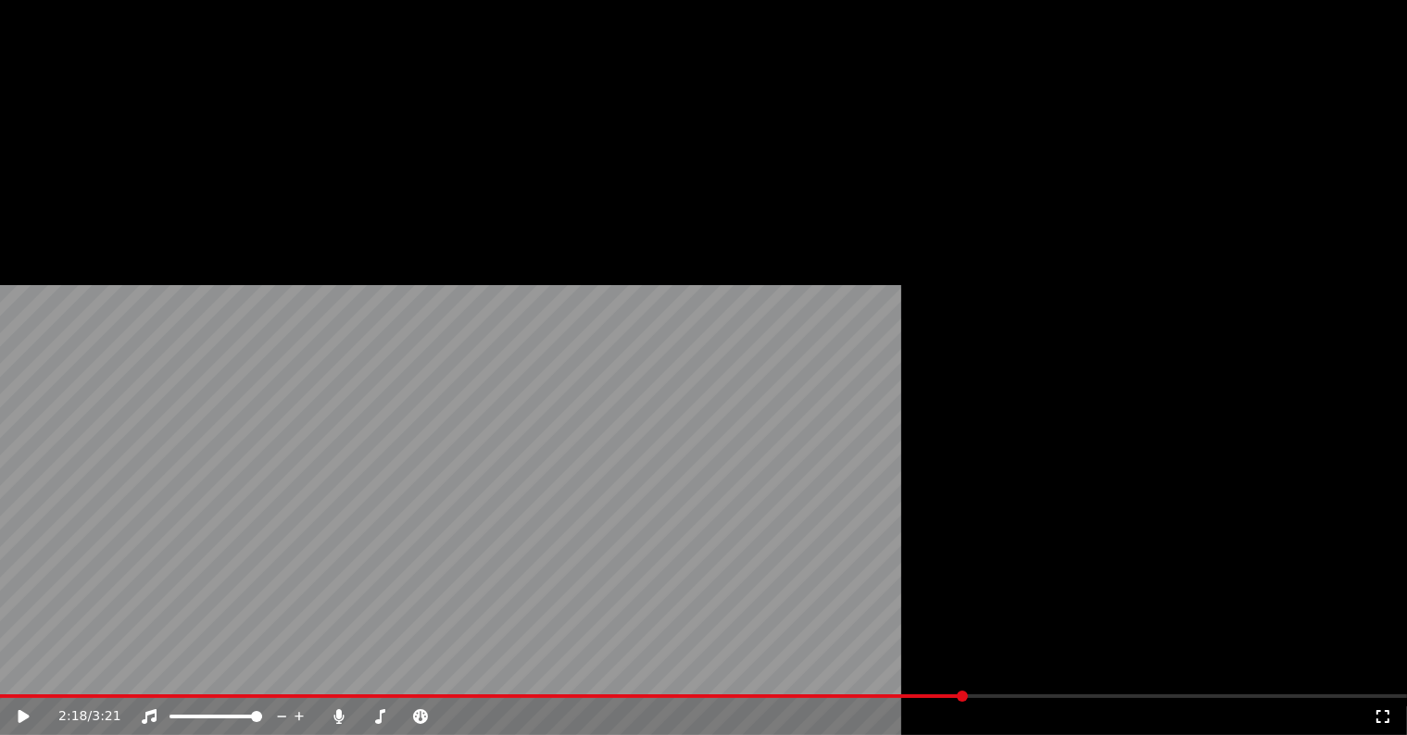
click at [108, 146] on button "Редактировать" at bounding box center [99, 133] width 141 height 26
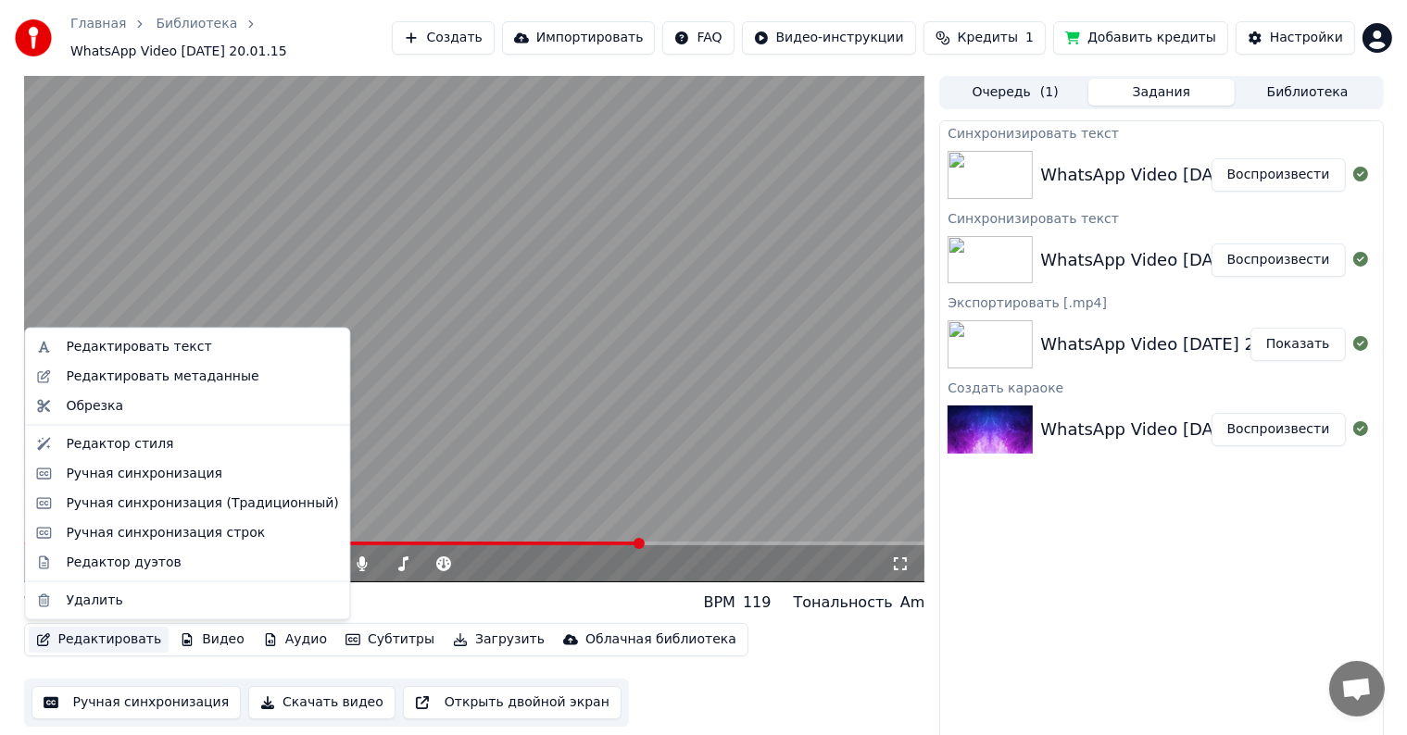
click at [607, 383] on video at bounding box center [474, 329] width 901 height 507
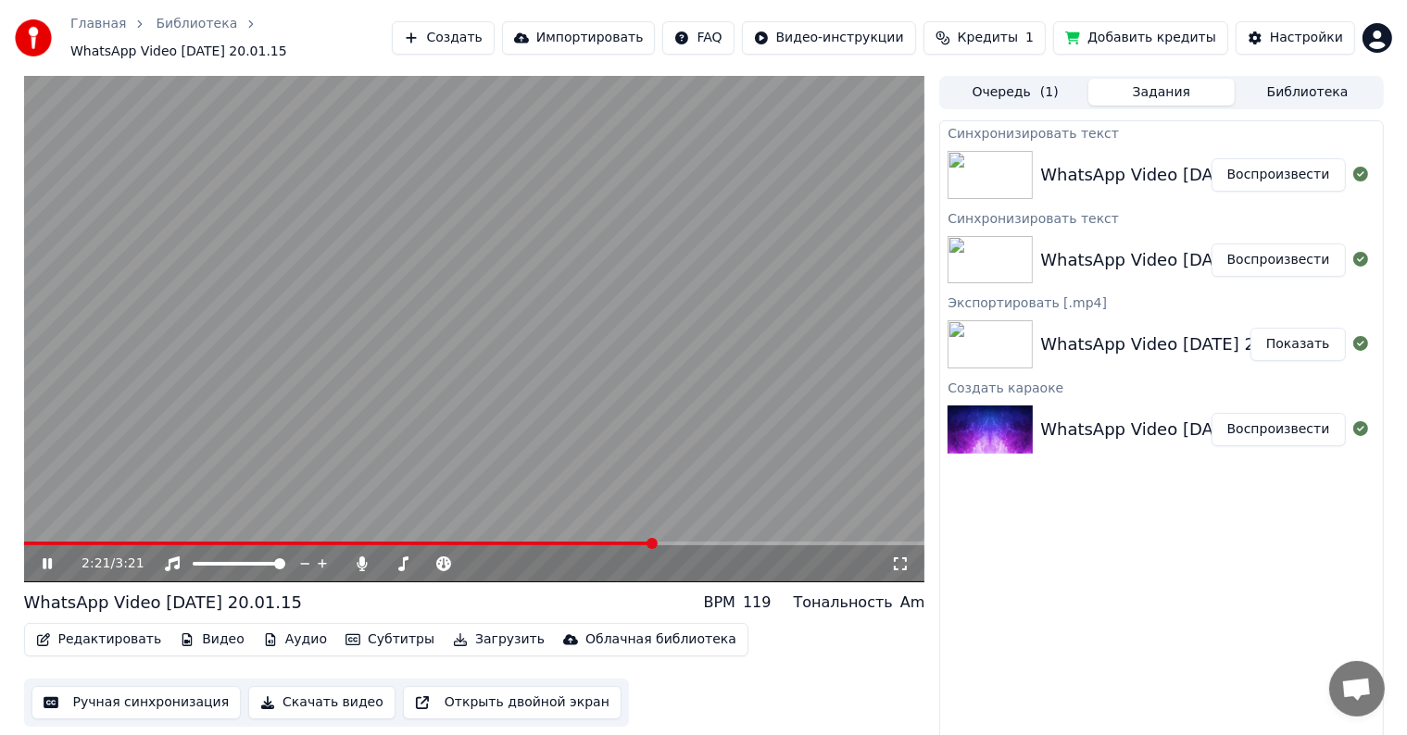
click at [892, 566] on icon at bounding box center [900, 564] width 19 height 15
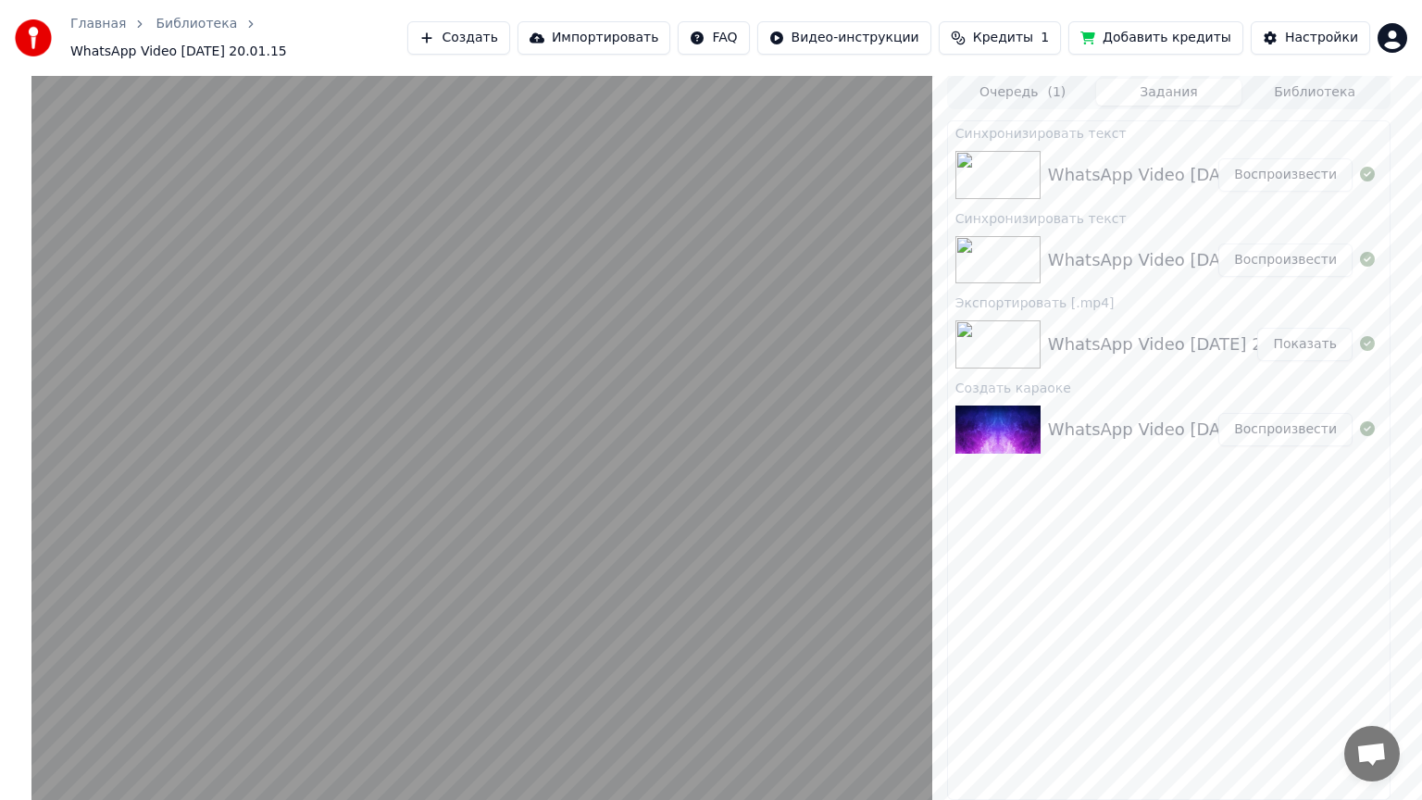
click at [892, 587] on video at bounding box center [481, 476] width 901 height 800
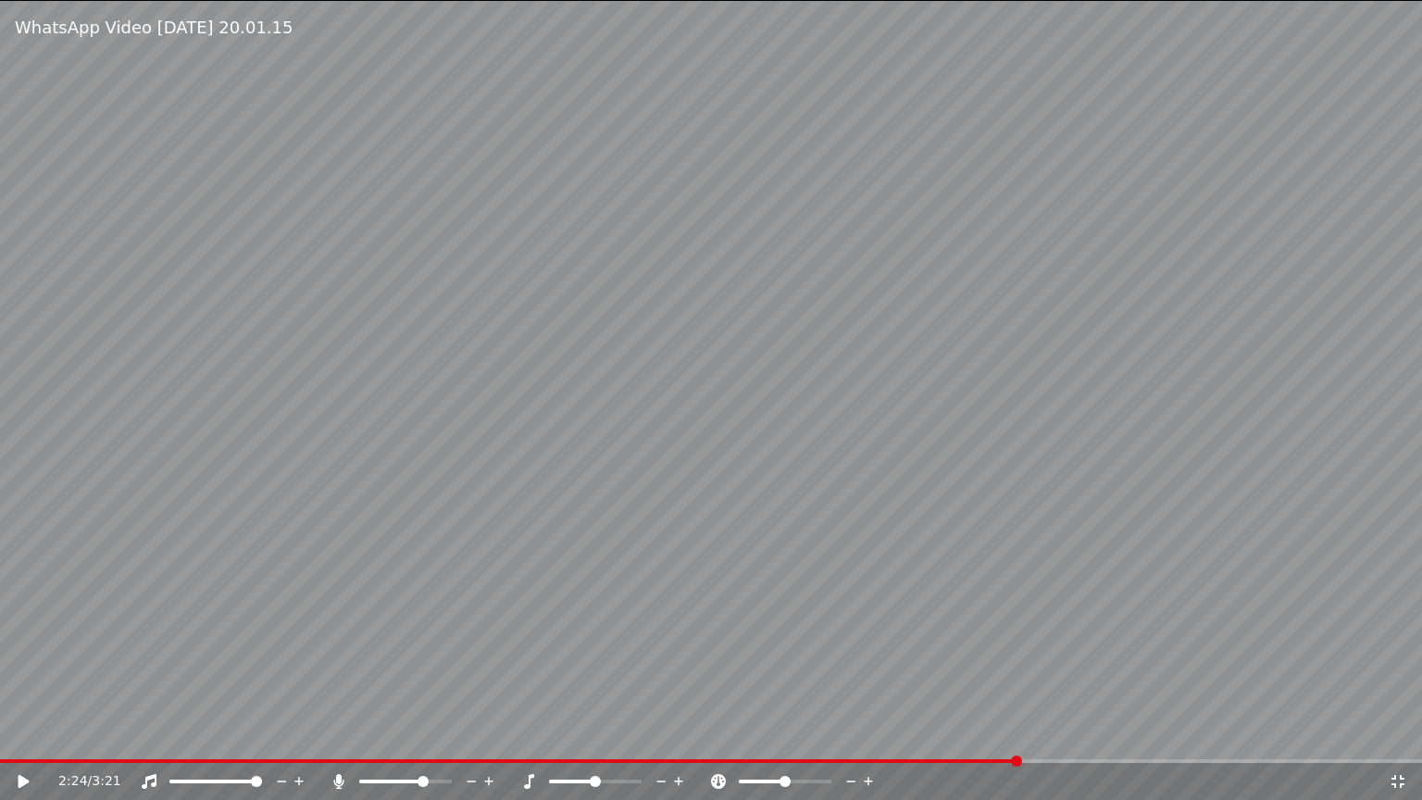
click at [1394, 789] on div "2:24 / 3:21" at bounding box center [710, 781] width 1407 height 19
click at [1408, 778] on div "2:24 / 3:21" at bounding box center [710, 781] width 1407 height 19
click at [1403, 778] on icon at bounding box center [1398, 781] width 13 height 13
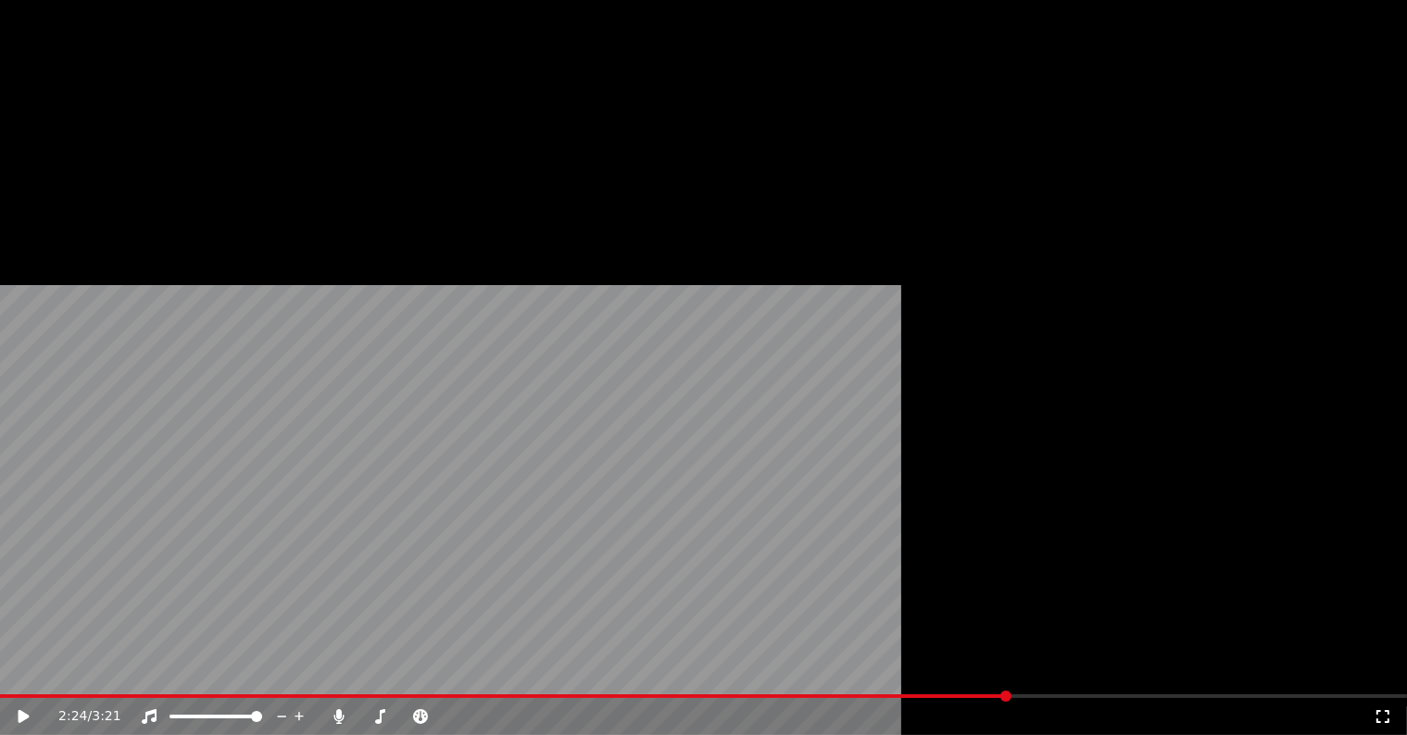
click at [88, 146] on button "Редактировать" at bounding box center [99, 133] width 141 height 26
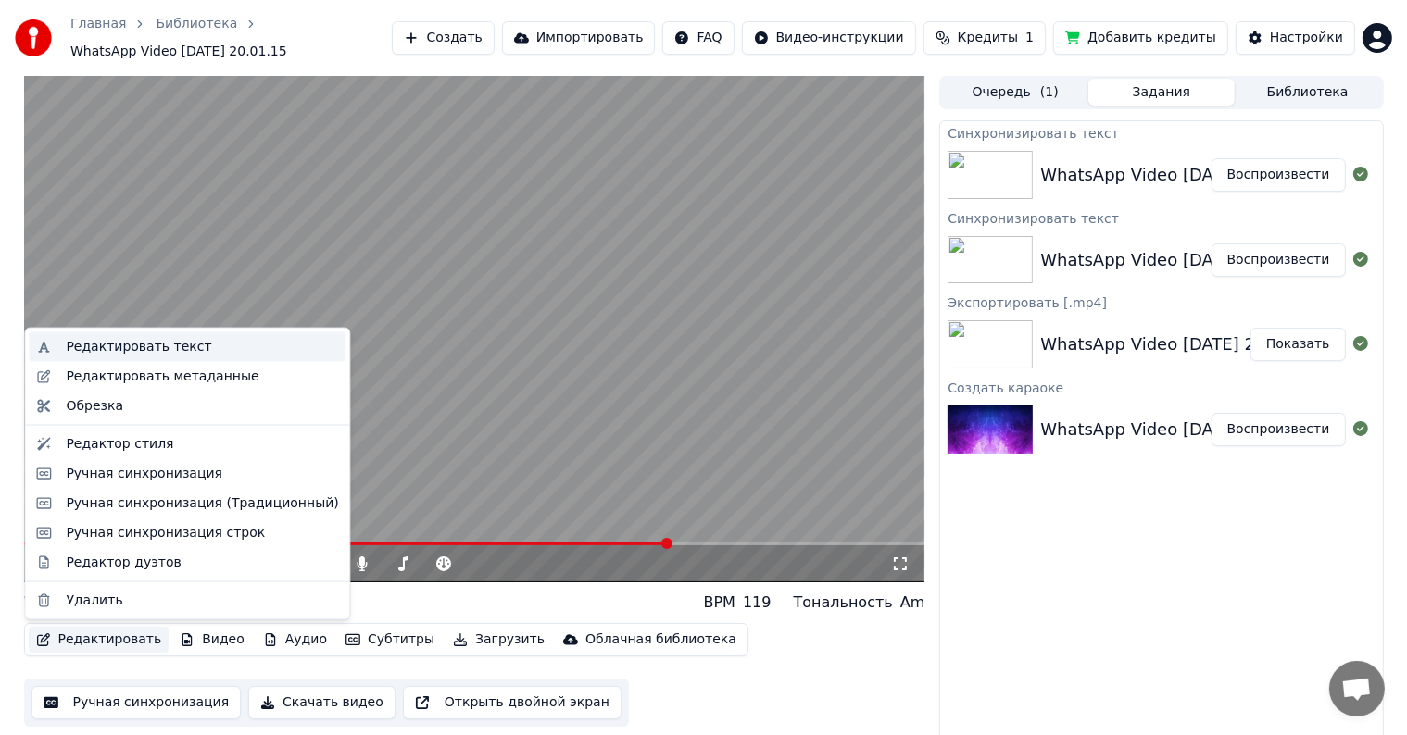
click at [179, 345] on div "Редактировать текст" at bounding box center [138, 347] width 145 height 19
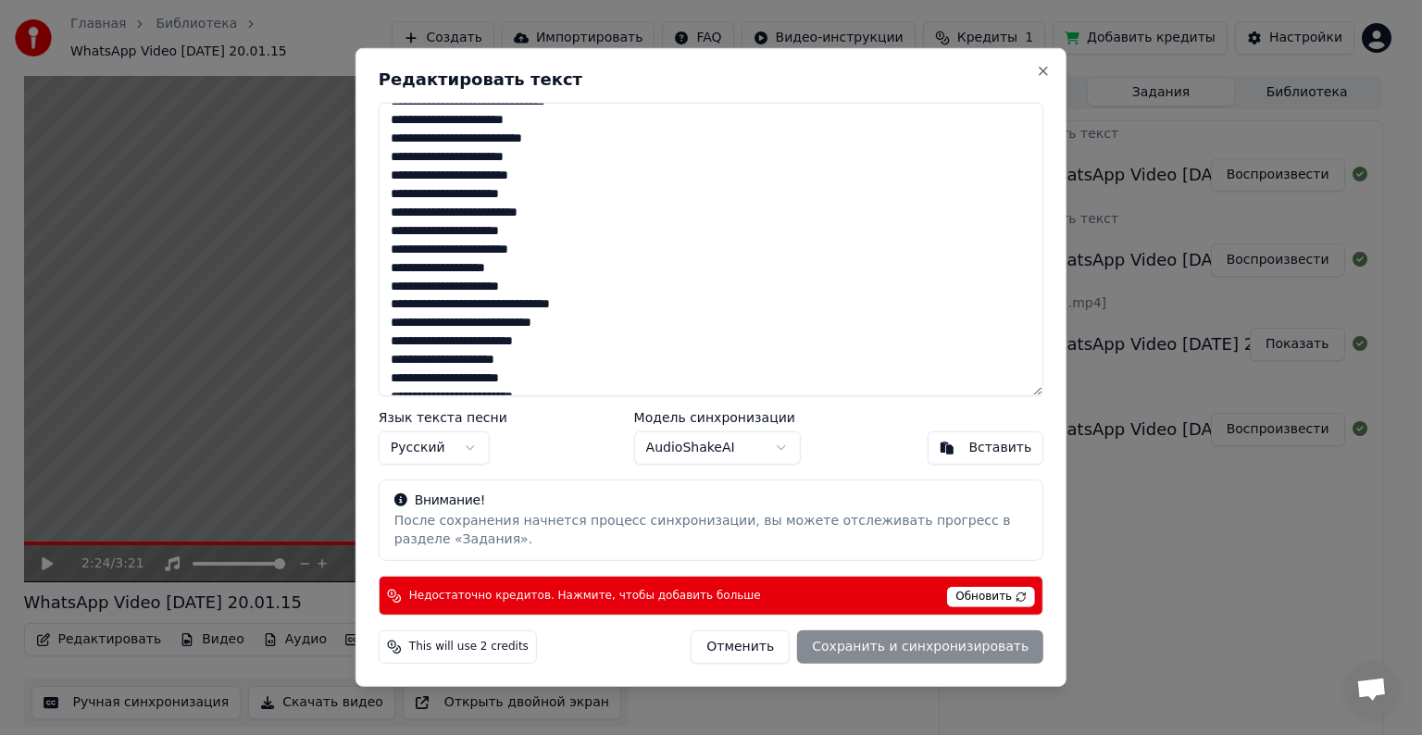
scroll to position [296, 0]
click at [571, 311] on textarea at bounding box center [711, 250] width 665 height 294
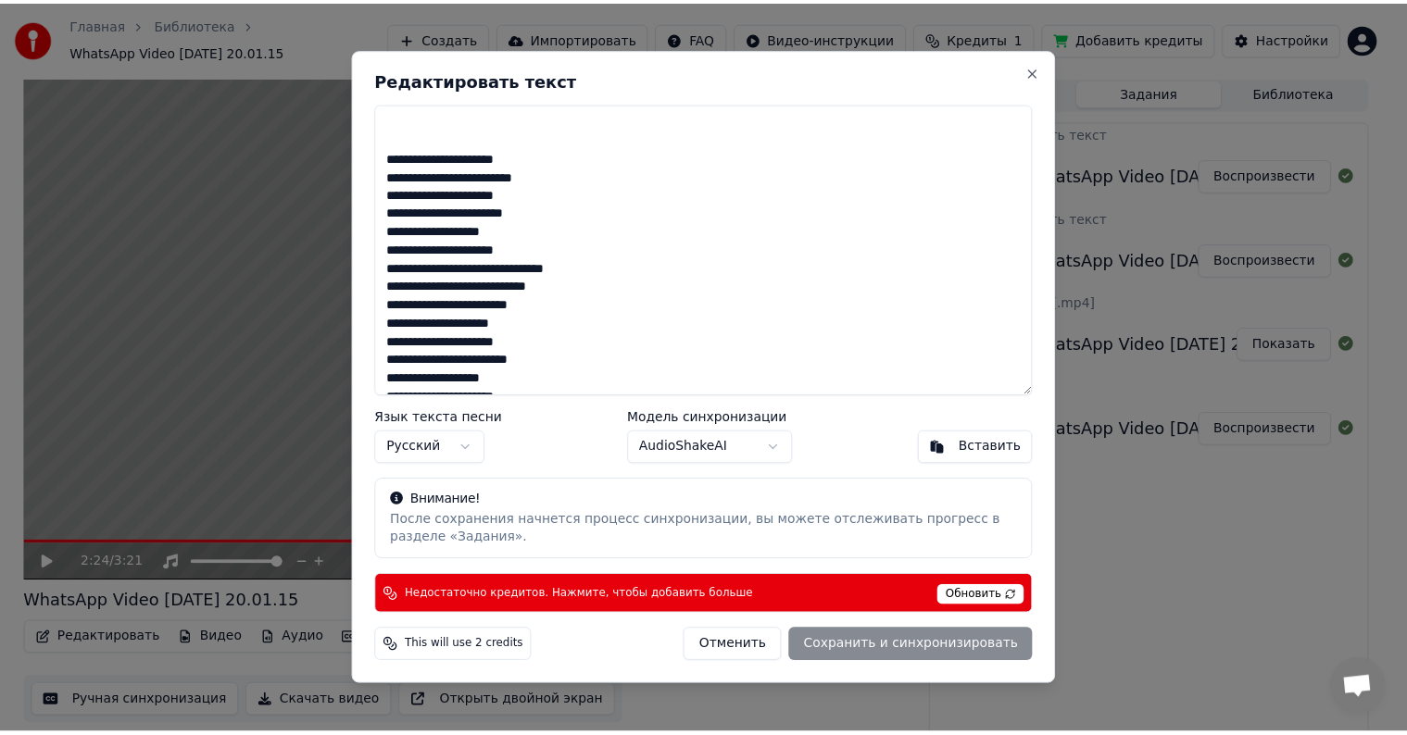
scroll to position [536, 0]
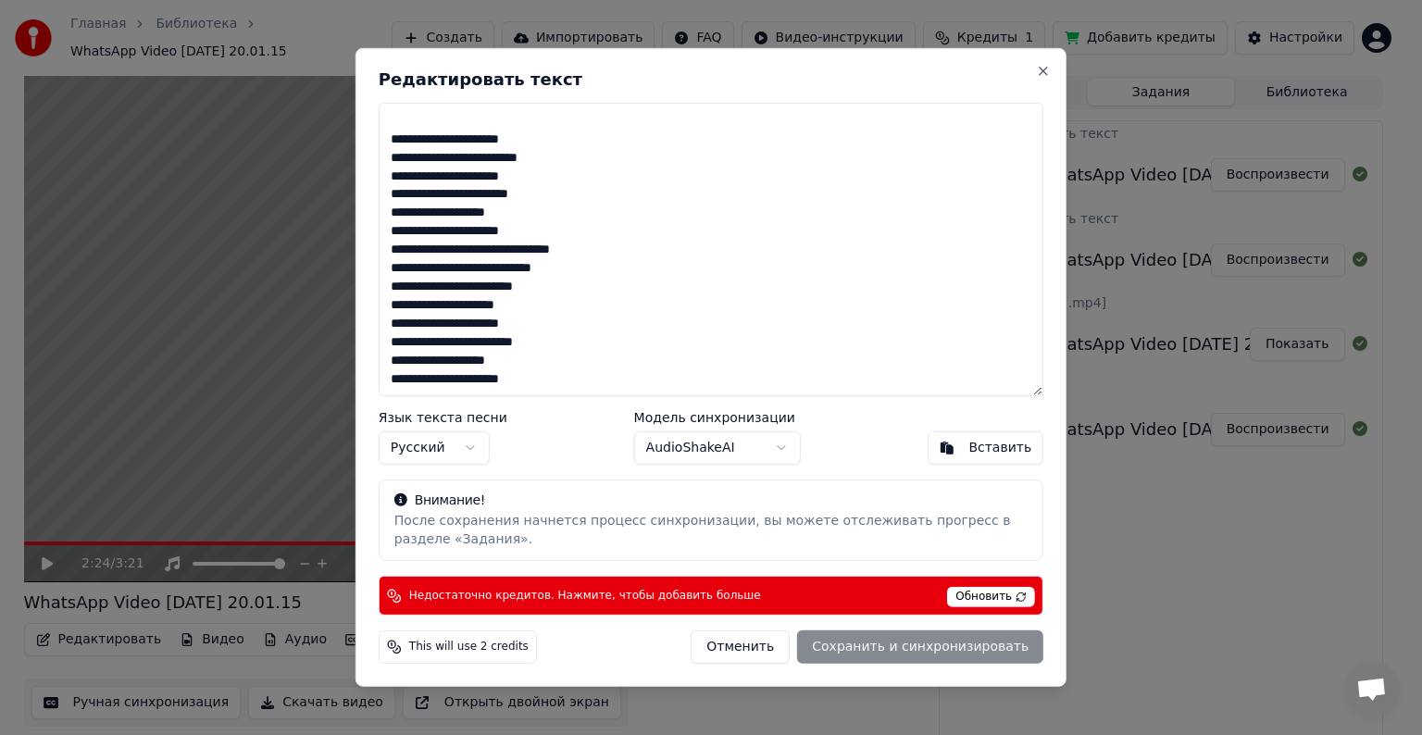
click at [1009, 600] on span "Обновить" at bounding box center [991, 597] width 88 height 20
click at [1046, 74] on button "Close" at bounding box center [1043, 71] width 15 height 15
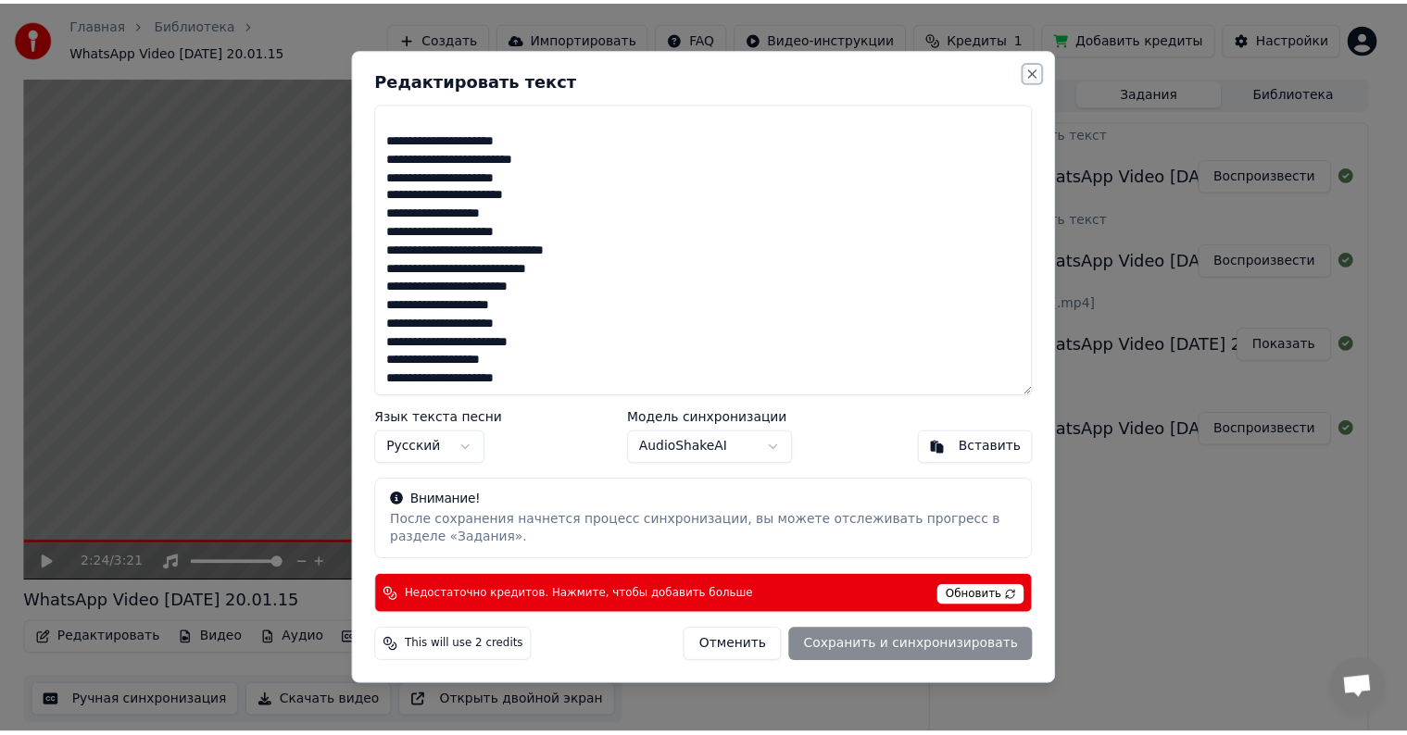
type textarea "**********"
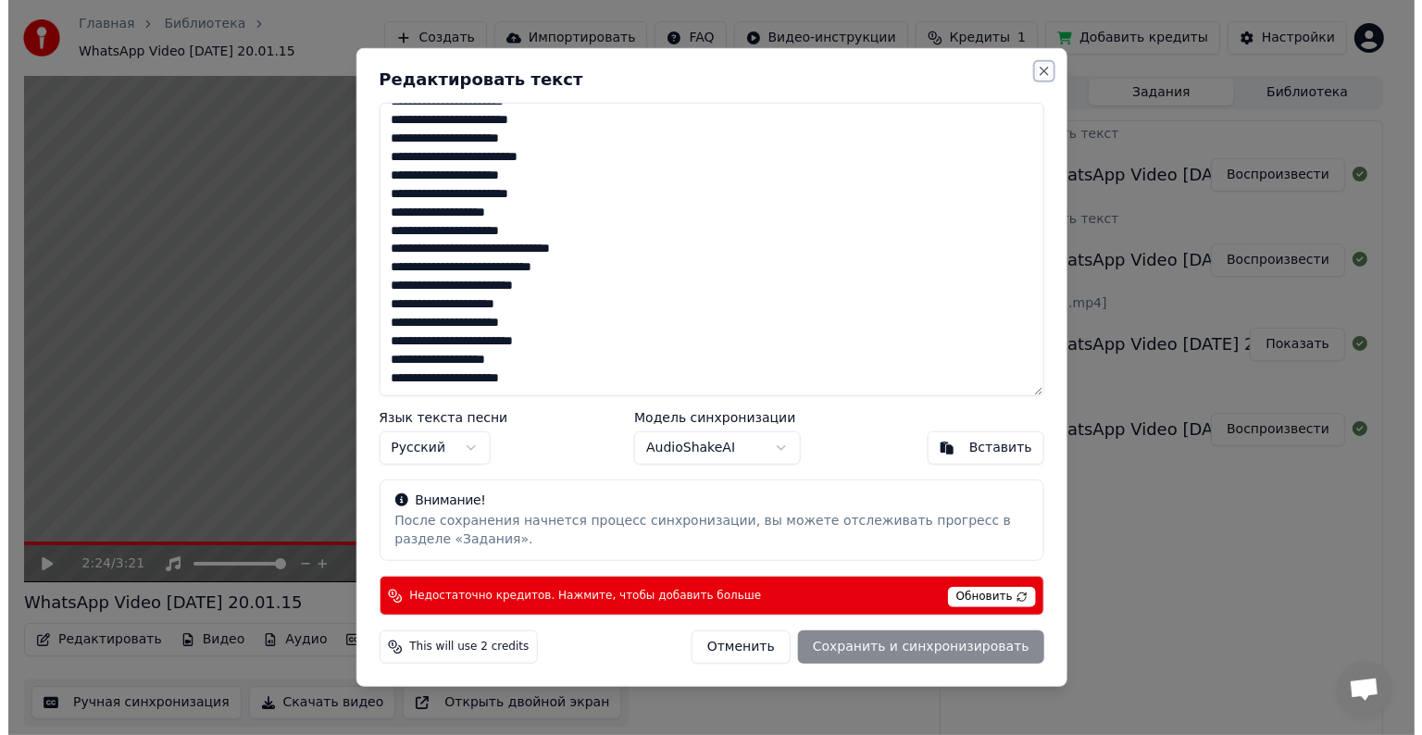
scroll to position [481, 0]
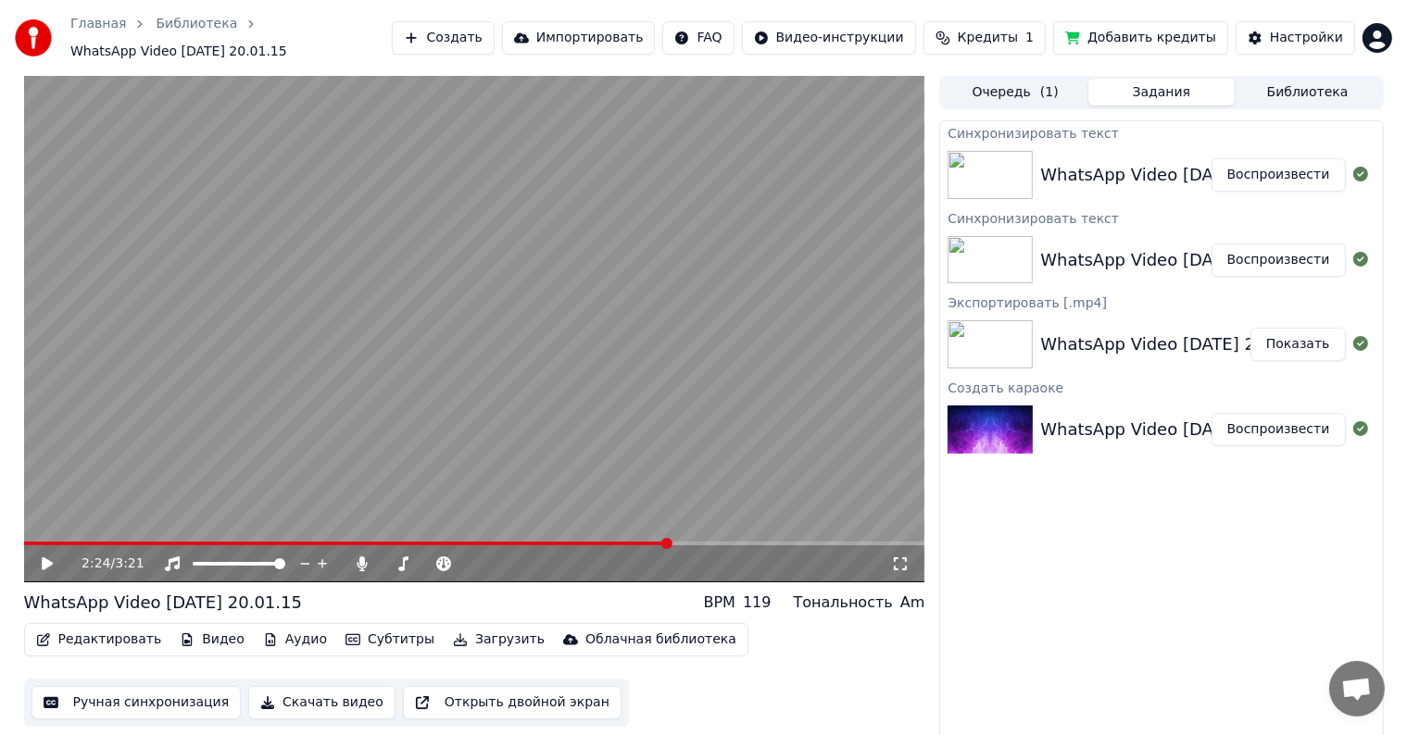
click at [527, 407] on video at bounding box center [474, 329] width 901 height 507
click at [85, 645] on button "Редактировать" at bounding box center [99, 640] width 141 height 26
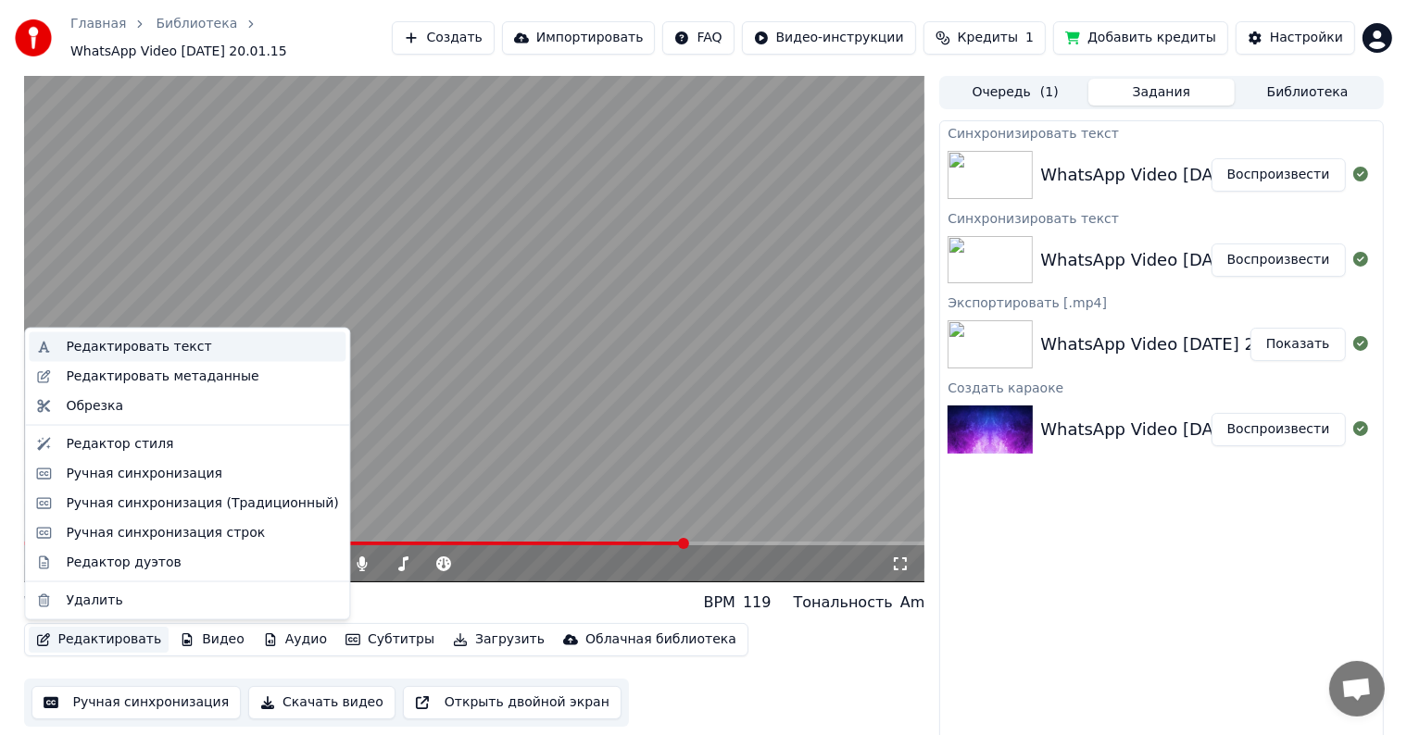
click at [233, 346] on div "Редактировать текст" at bounding box center [202, 347] width 272 height 19
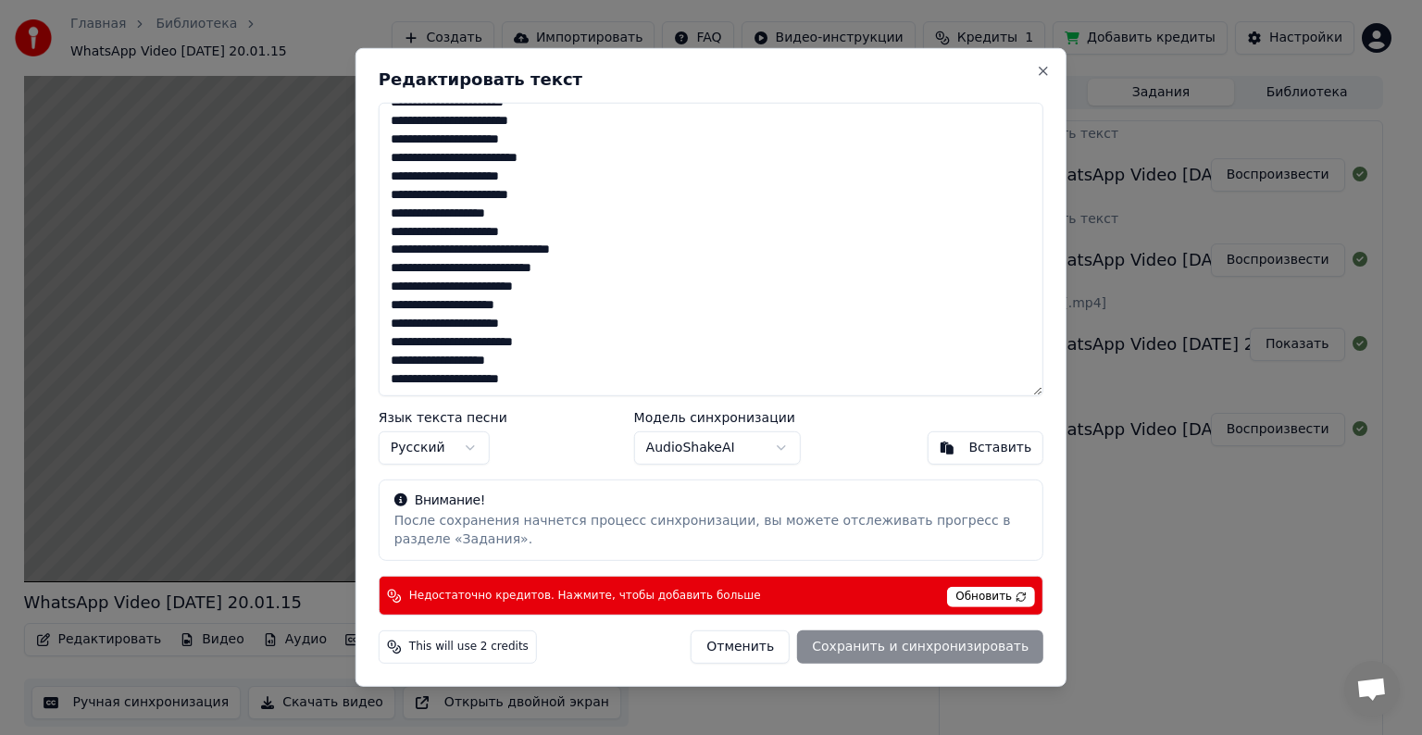
drag, startPoint x: 393, startPoint y: 115, endPoint x: 570, endPoint y: 395, distance: 332.2
click at [570, 395] on textarea at bounding box center [711, 250] width 665 height 294
click at [714, 296] on textarea at bounding box center [711, 250] width 665 height 294
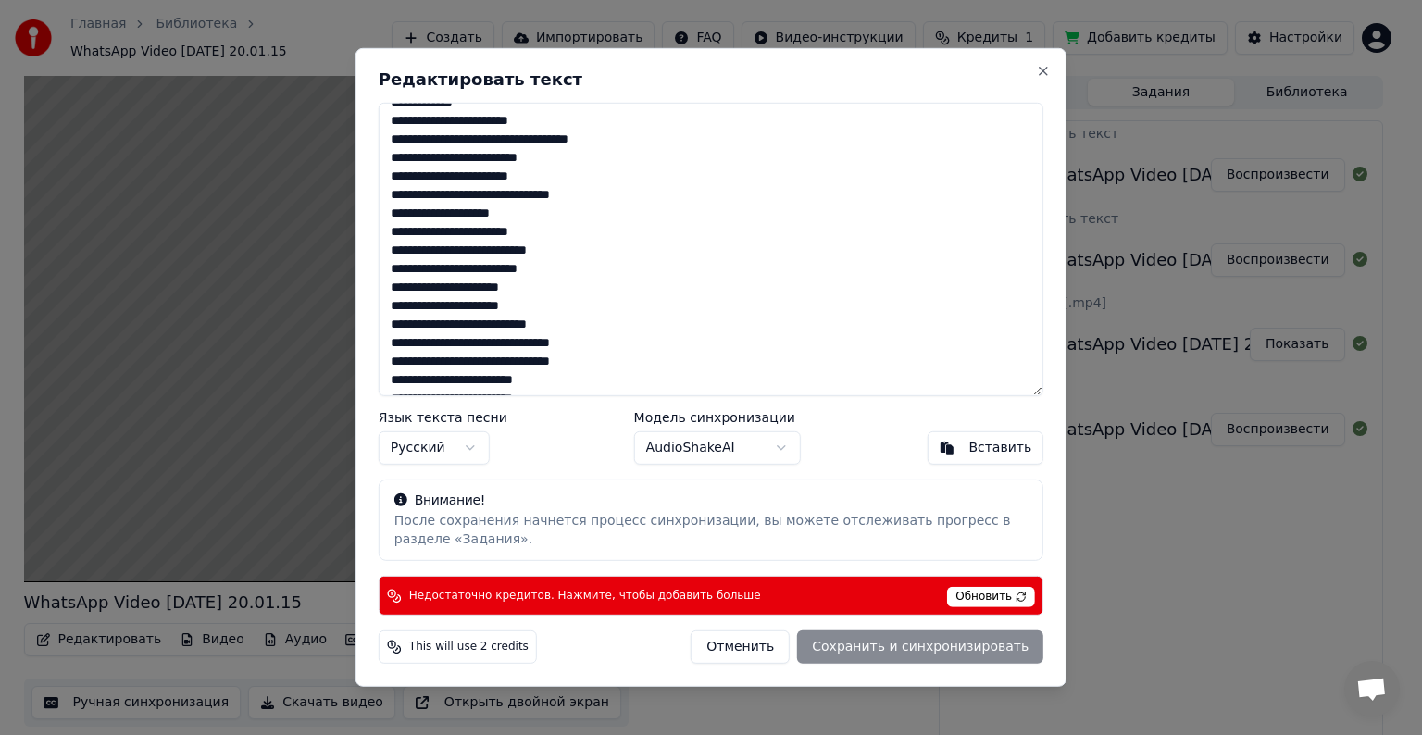
scroll to position [0, 0]
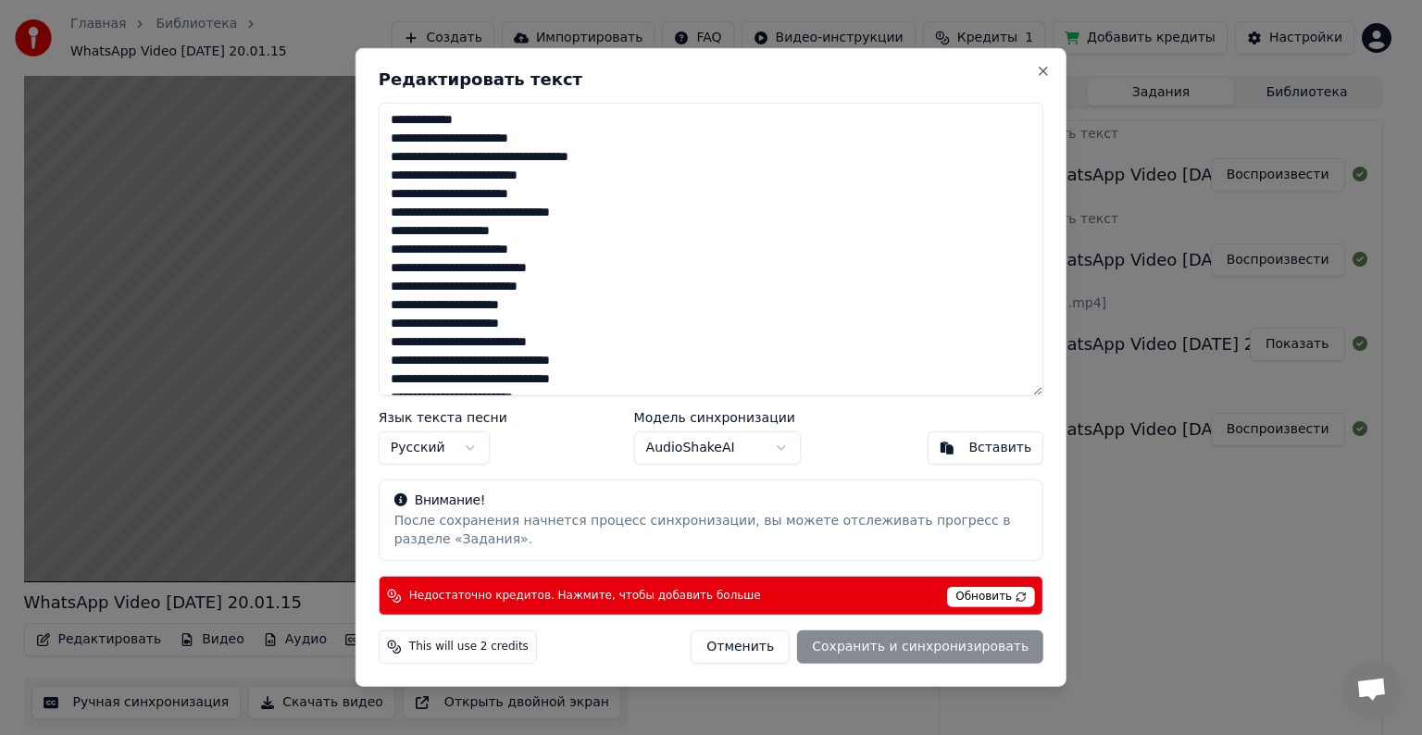
click at [485, 156] on textarea at bounding box center [711, 250] width 665 height 294
click at [705, 222] on textarea at bounding box center [711, 250] width 665 height 294
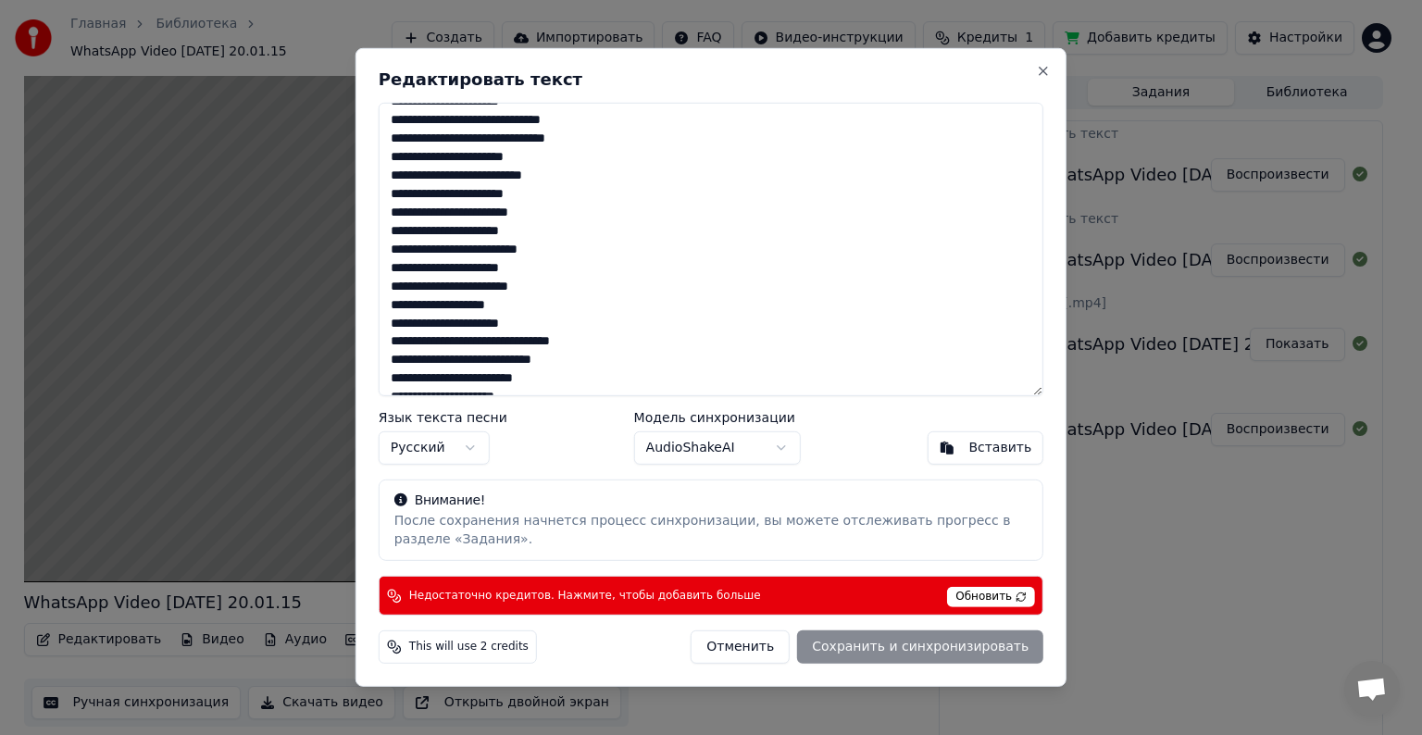
scroll to position [481, 0]
drag, startPoint x: 406, startPoint y: 129, endPoint x: 645, endPoint y: 394, distance: 357.3
click at [645, 394] on textarea at bounding box center [711, 250] width 665 height 294
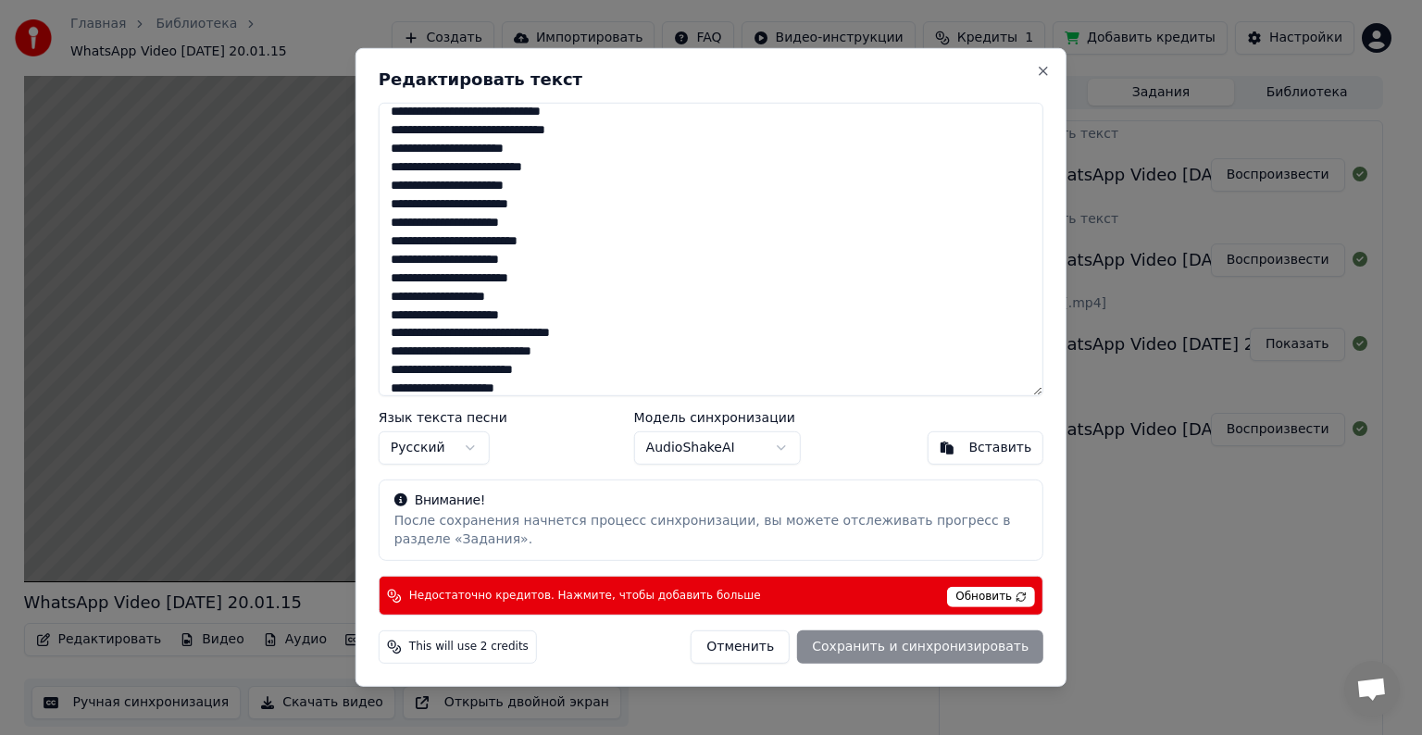
scroll to position [389, 0]
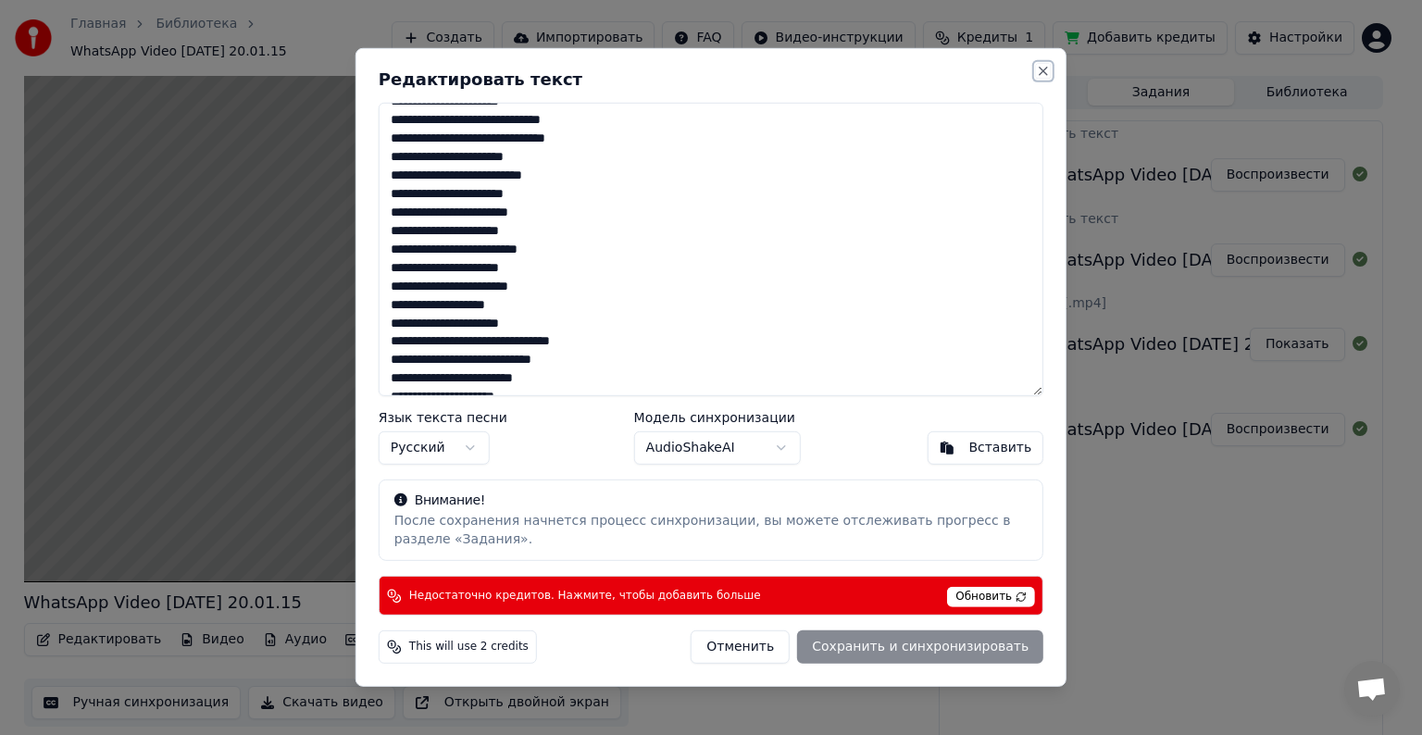
click at [1044, 75] on button "Close" at bounding box center [1043, 71] width 15 height 15
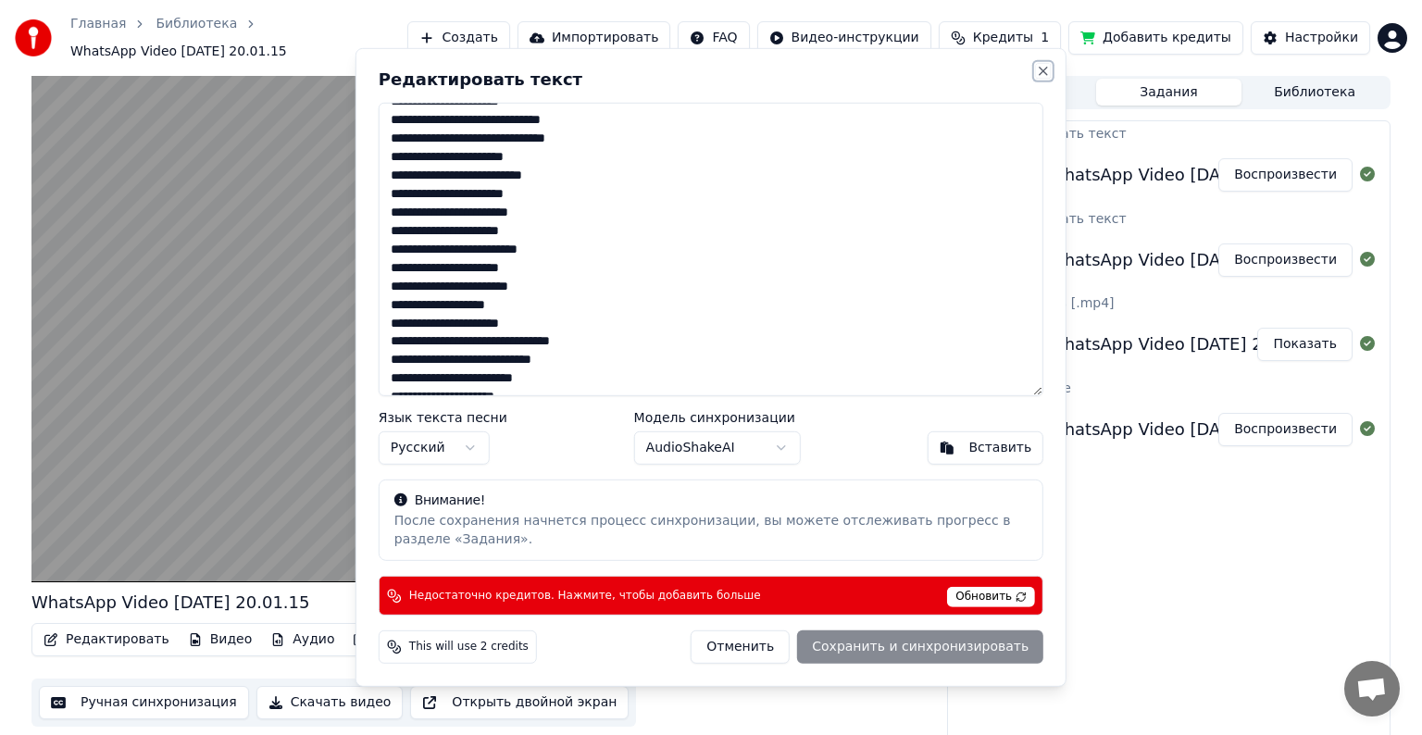
type textarea "**********"
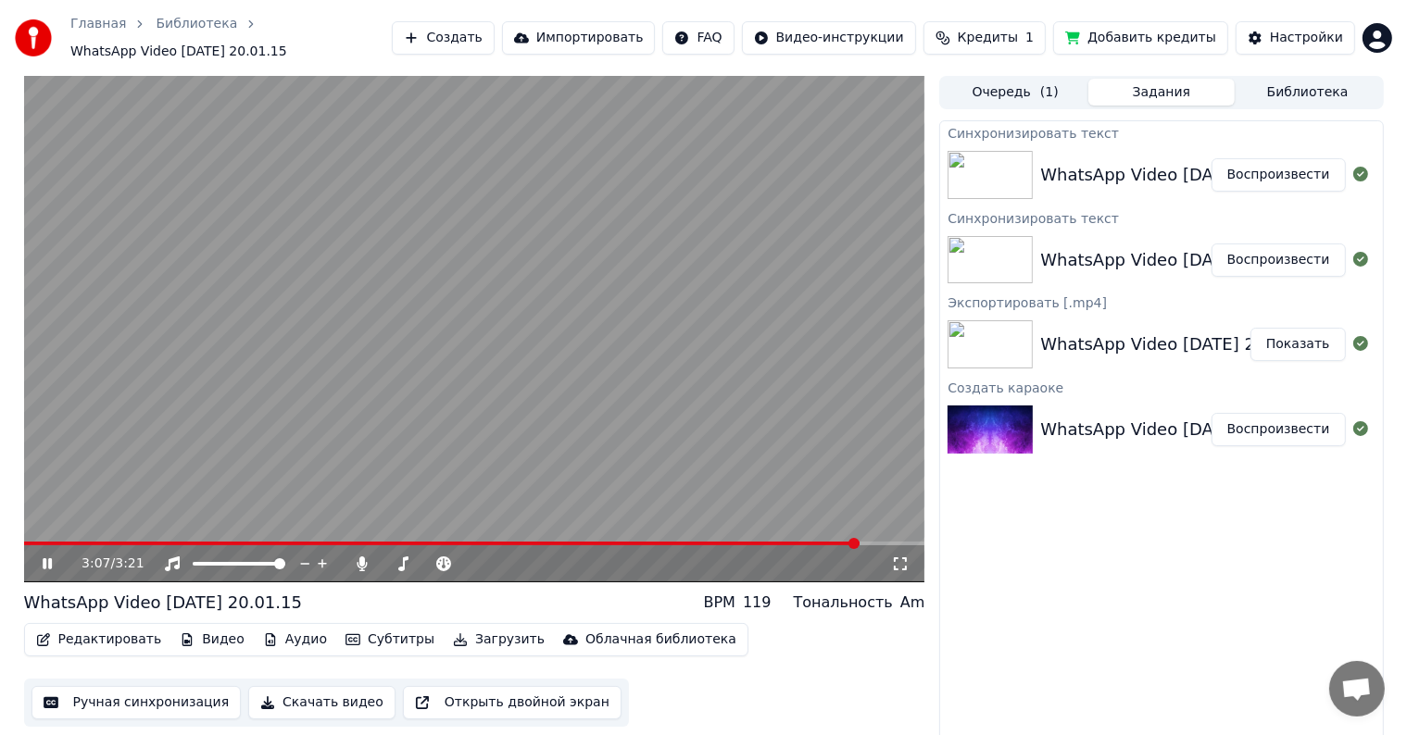
click at [582, 281] on video at bounding box center [474, 329] width 901 height 507
click at [1370, 36] on html "Главная Библиотека WhatsApp Video 2025-08-13 at 20.01.15 Создать Импортировать …" at bounding box center [703, 367] width 1407 height 735
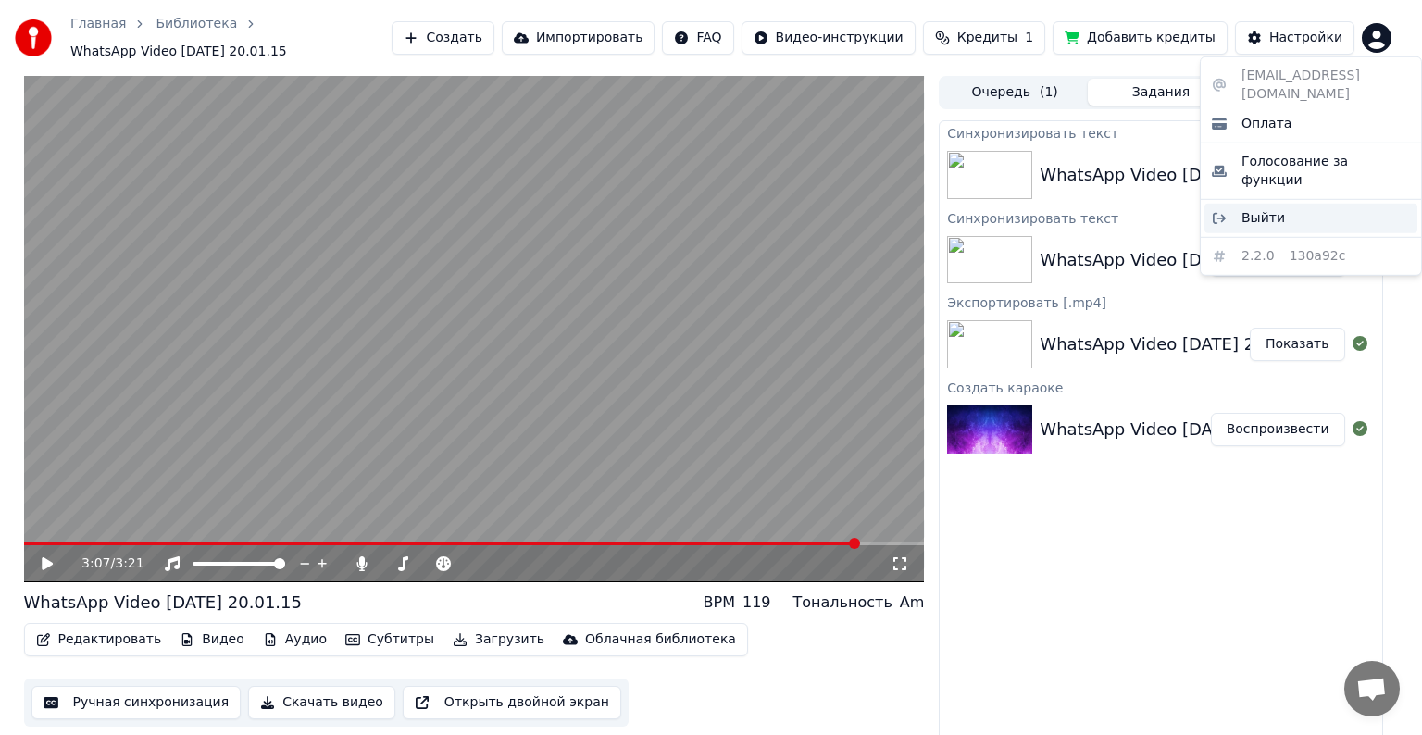
click at [1271, 209] on span "Выйти" at bounding box center [1264, 218] width 44 height 19
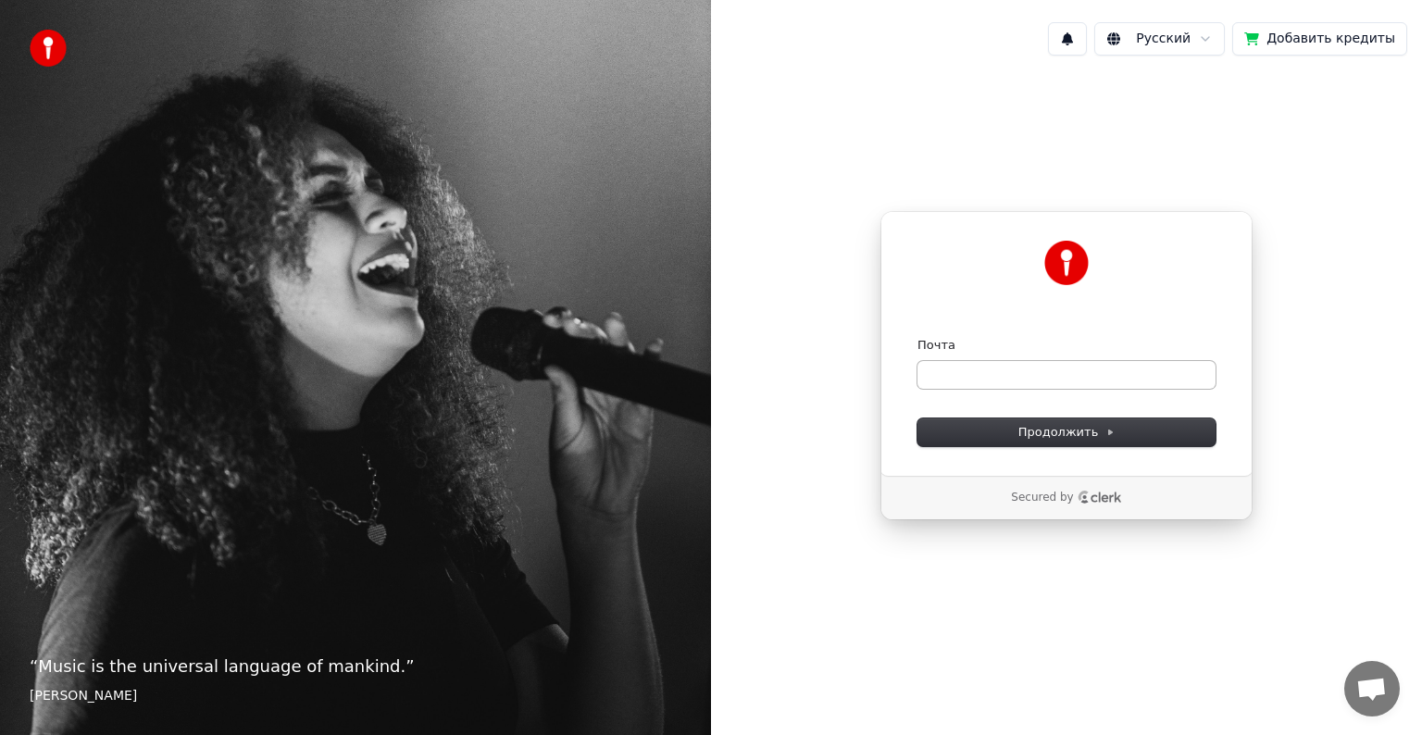
click at [974, 387] on form "Почта Продолжить" at bounding box center [1067, 391] width 298 height 109
click at [974, 386] on input "Почта" at bounding box center [1067, 375] width 298 height 28
type input "*"
click at [918, 337] on button "submit" at bounding box center [918, 337] width 0 height 0
type input "**********"
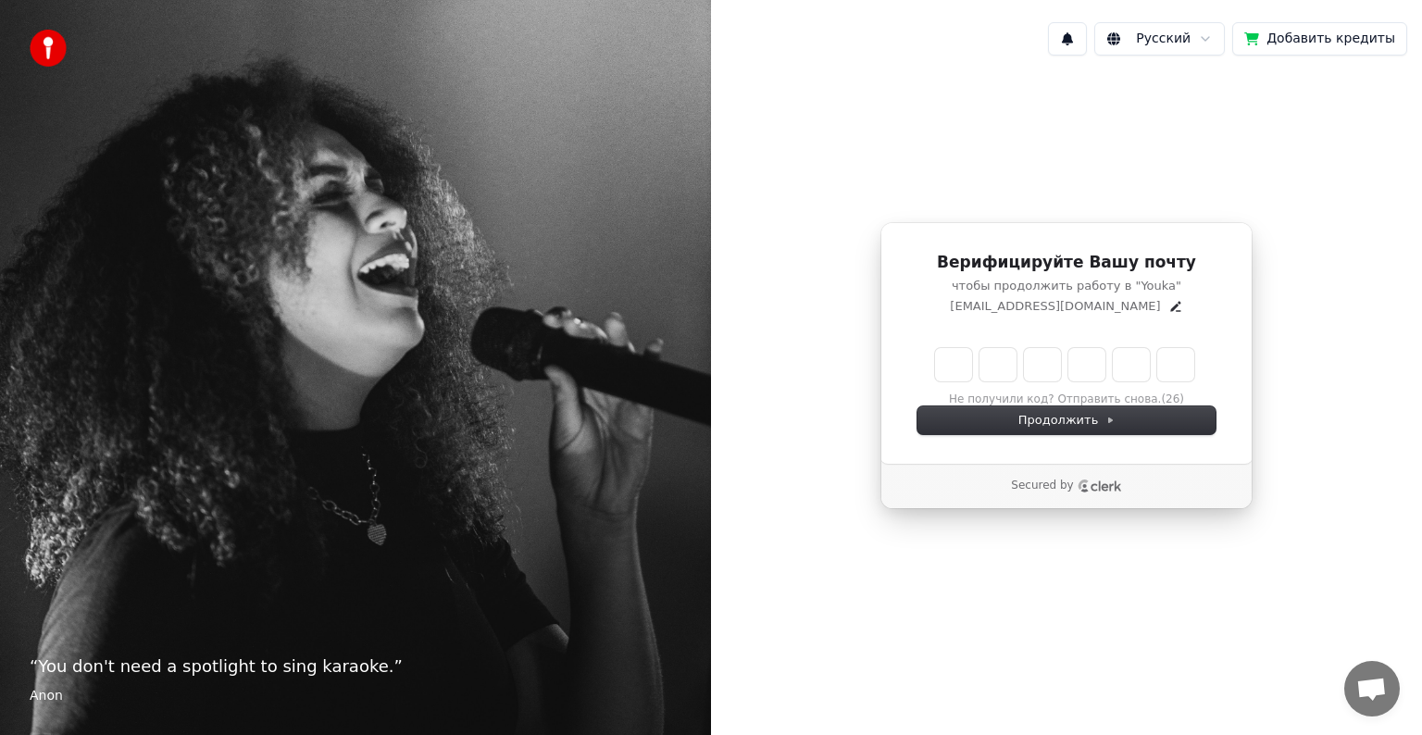
type input "*"
type input "**"
type input "*"
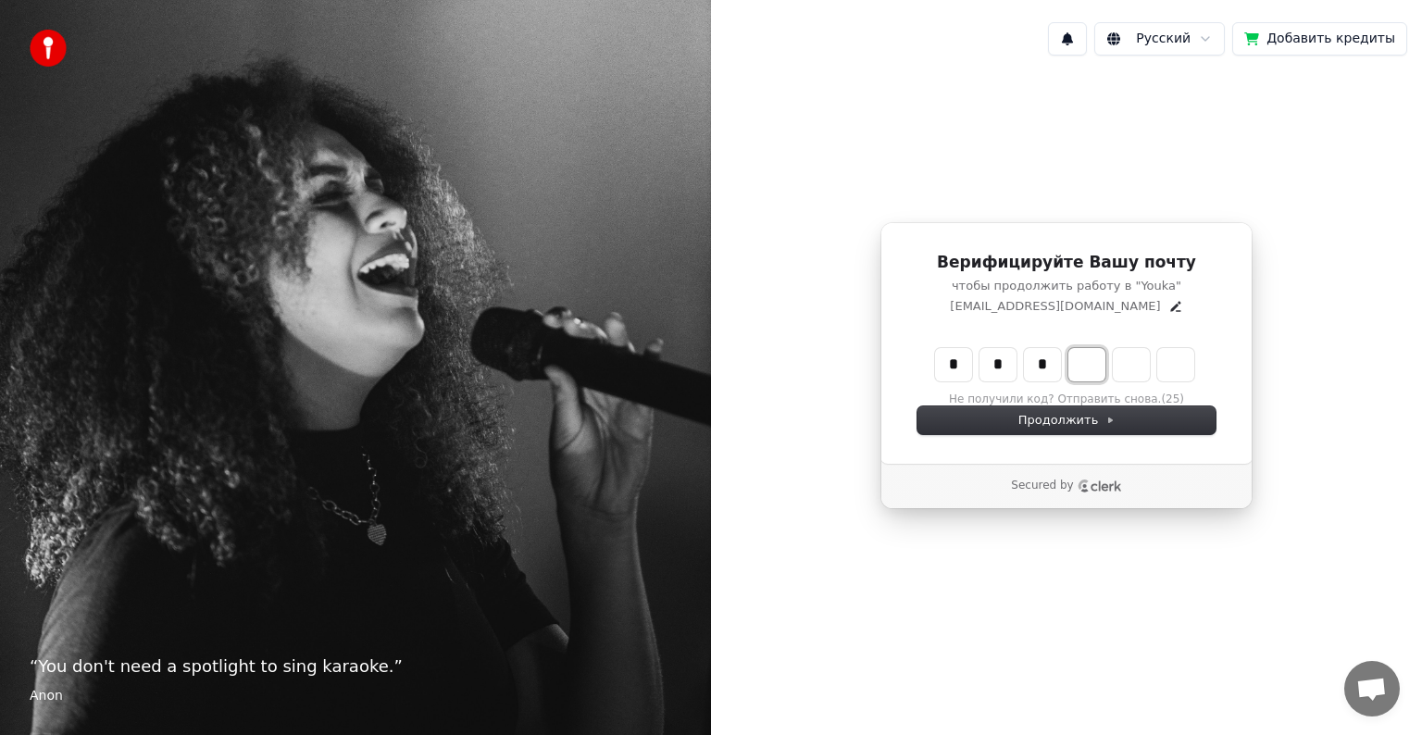
type input "***"
click at [1169, 303] on icon "Edit" at bounding box center [1176, 306] width 15 height 15
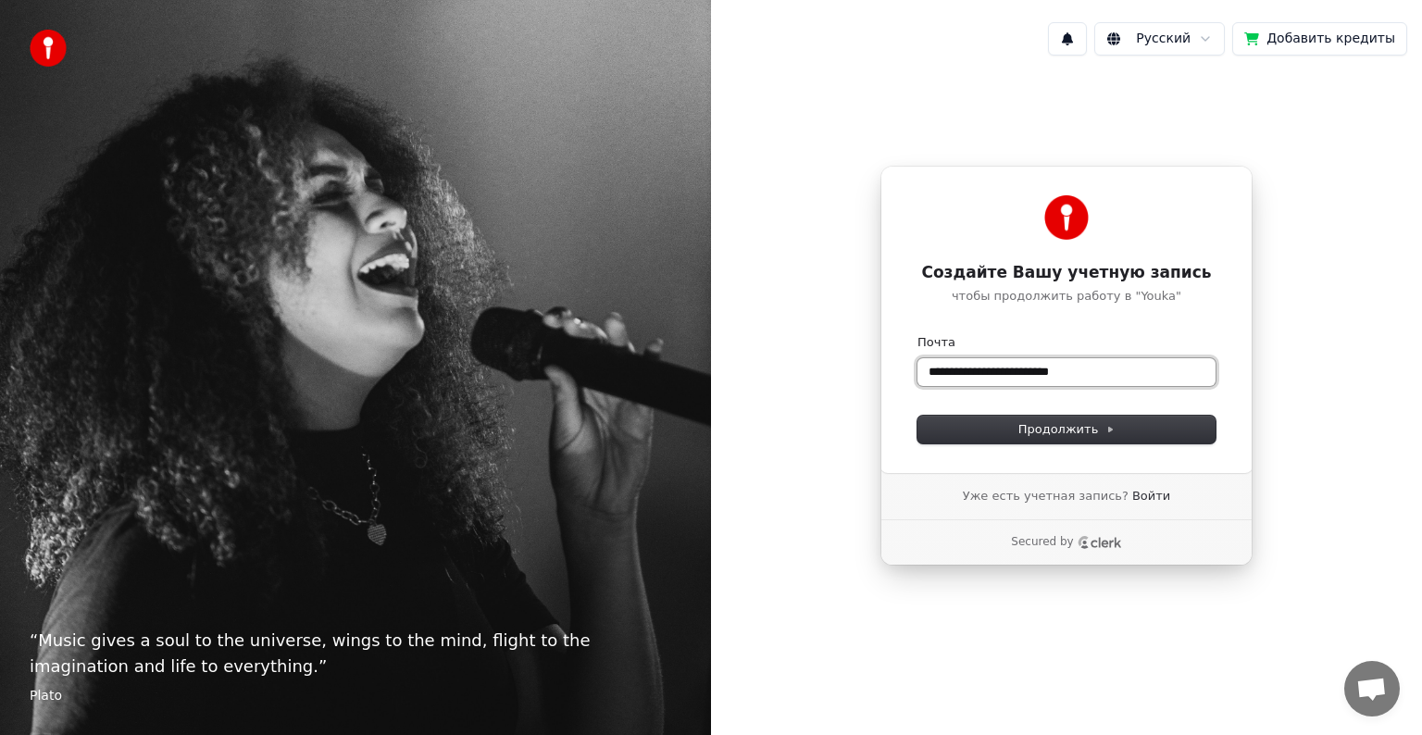
click at [1120, 366] on input "**********" at bounding box center [1067, 372] width 298 height 28
type input "*"
click at [918, 334] on button "submit" at bounding box center [918, 334] width 0 height 0
type input "**********"
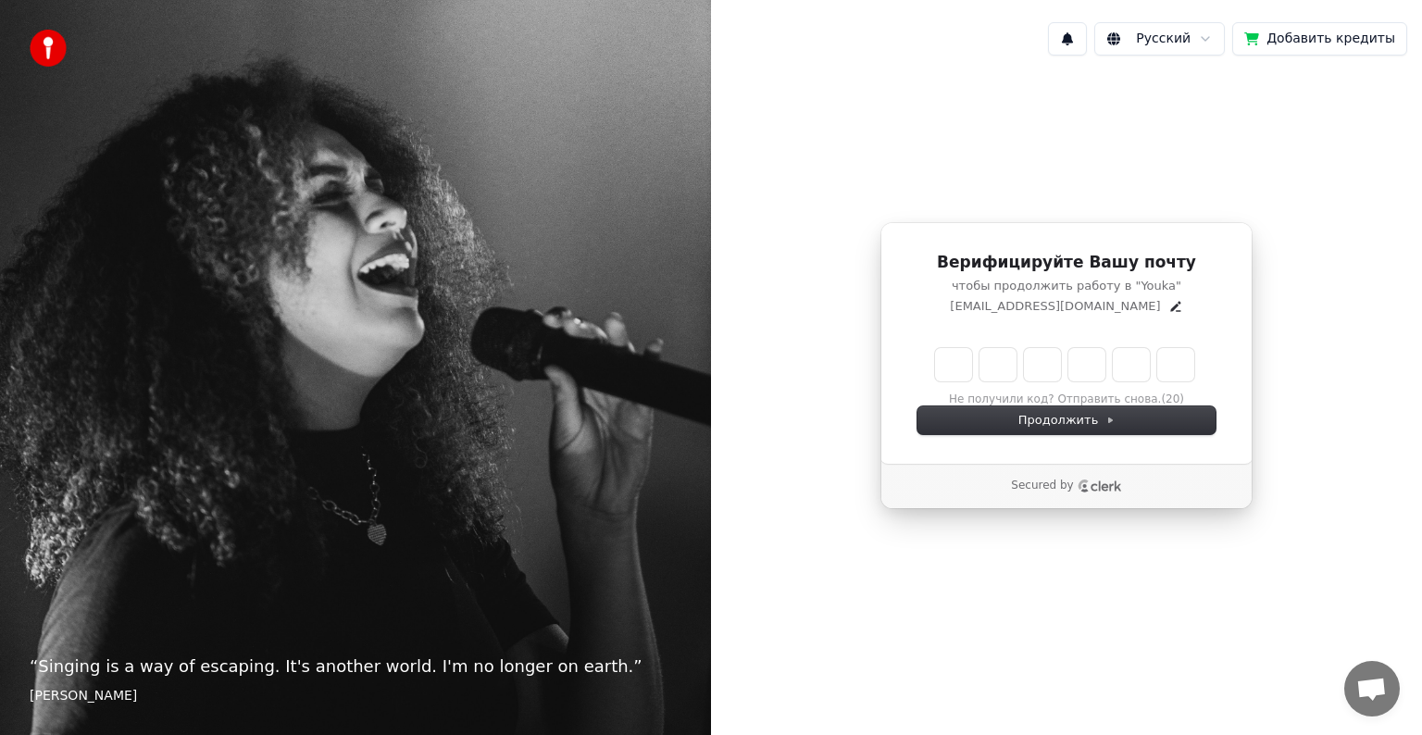
type input "*"
type input "**"
type input "*"
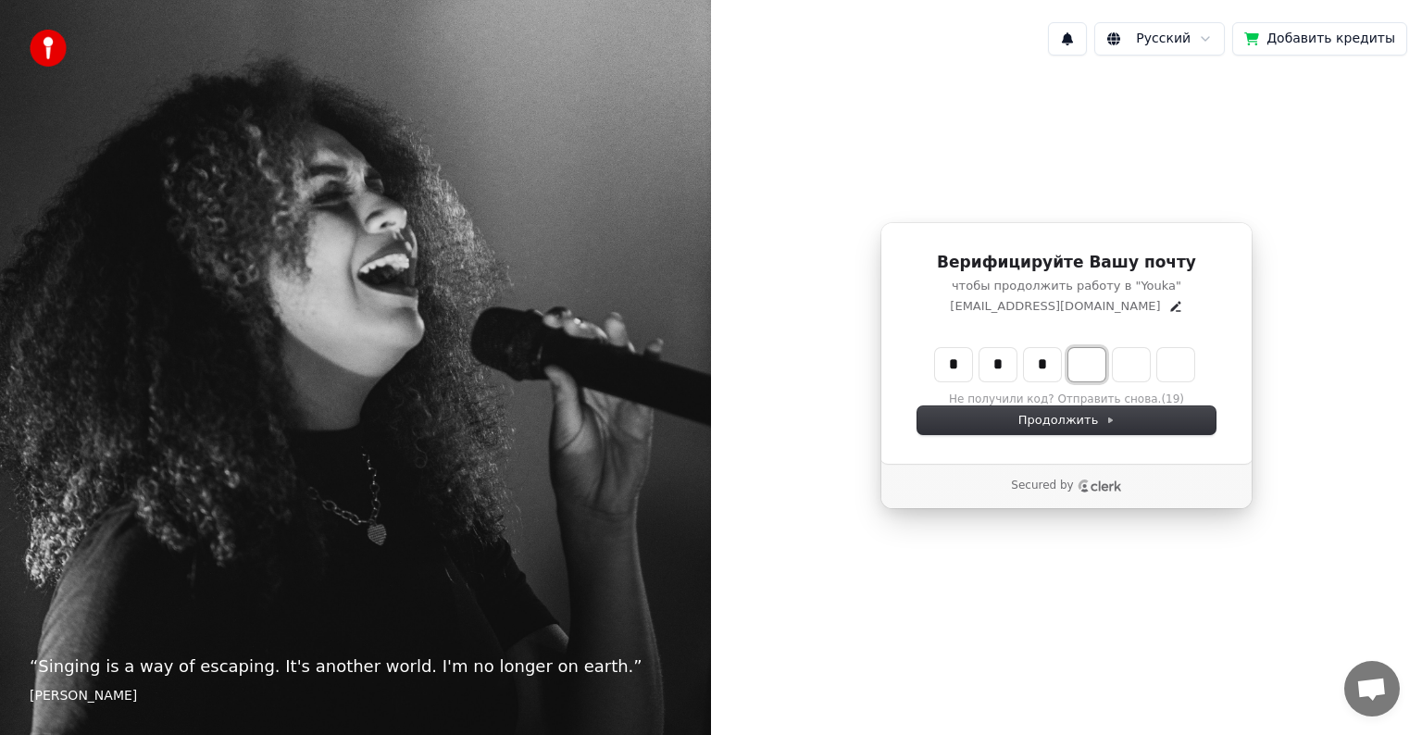
type input "***"
type input "*"
type input "****"
type input "*"
type input "******"
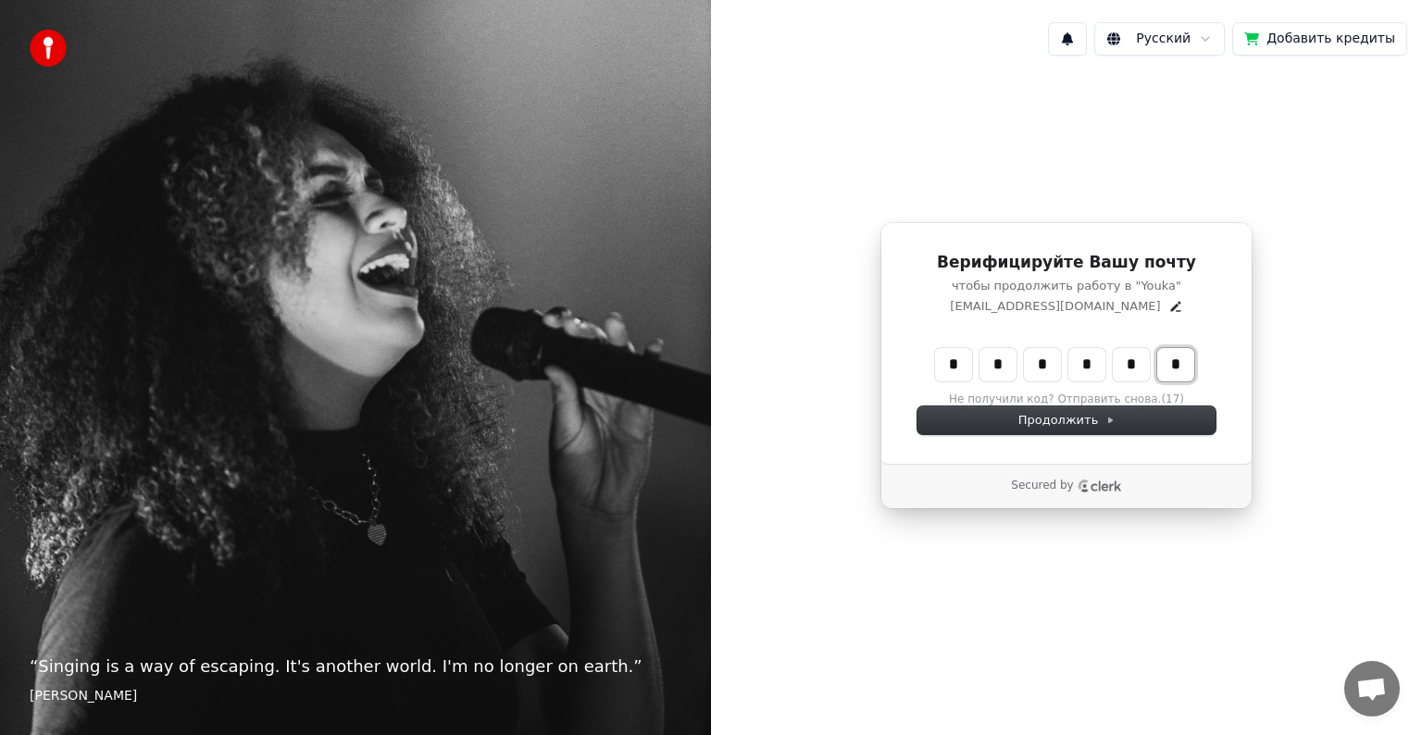
type input "*"
